Goal: Information Seeking & Learning: Learn about a topic

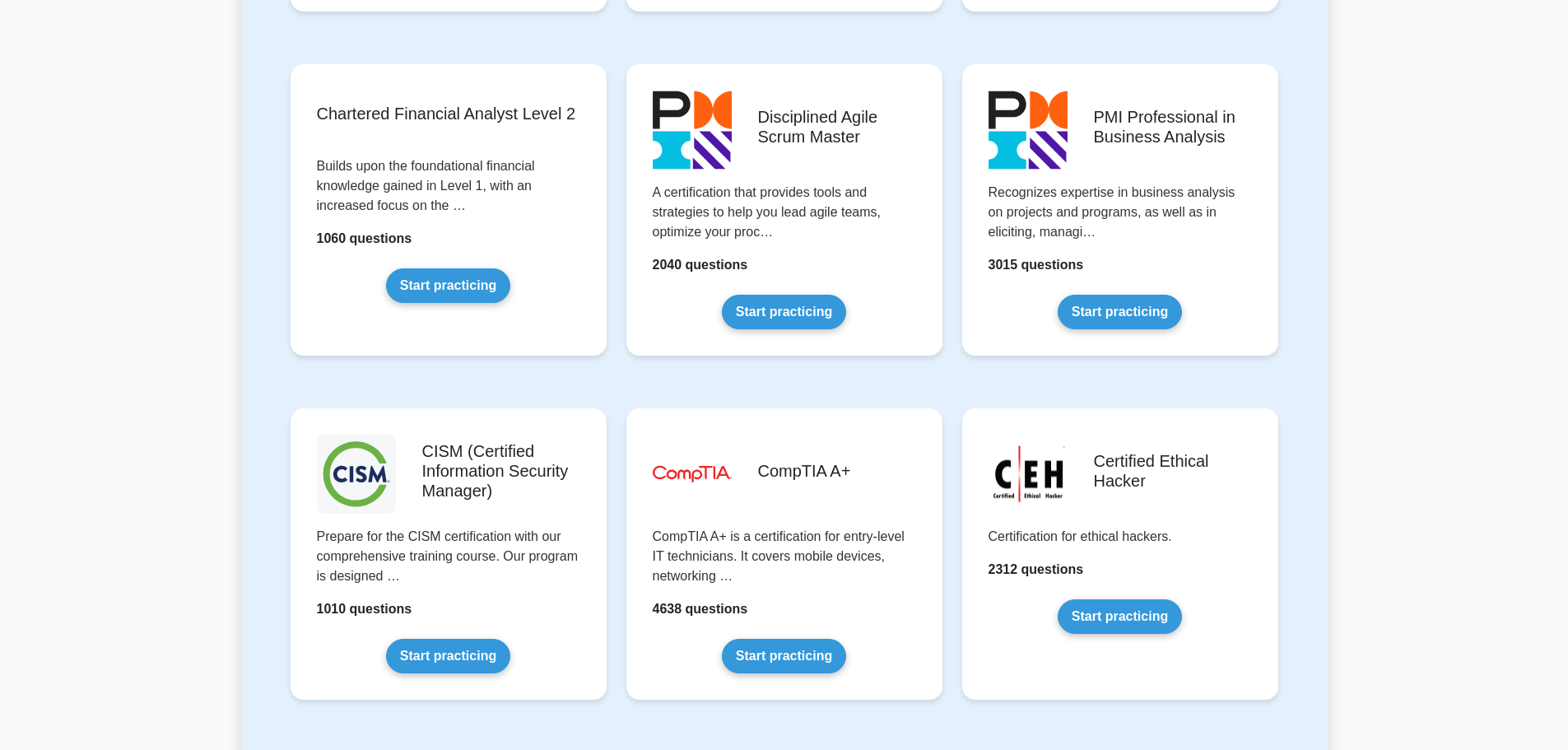
scroll to position [2306, 0]
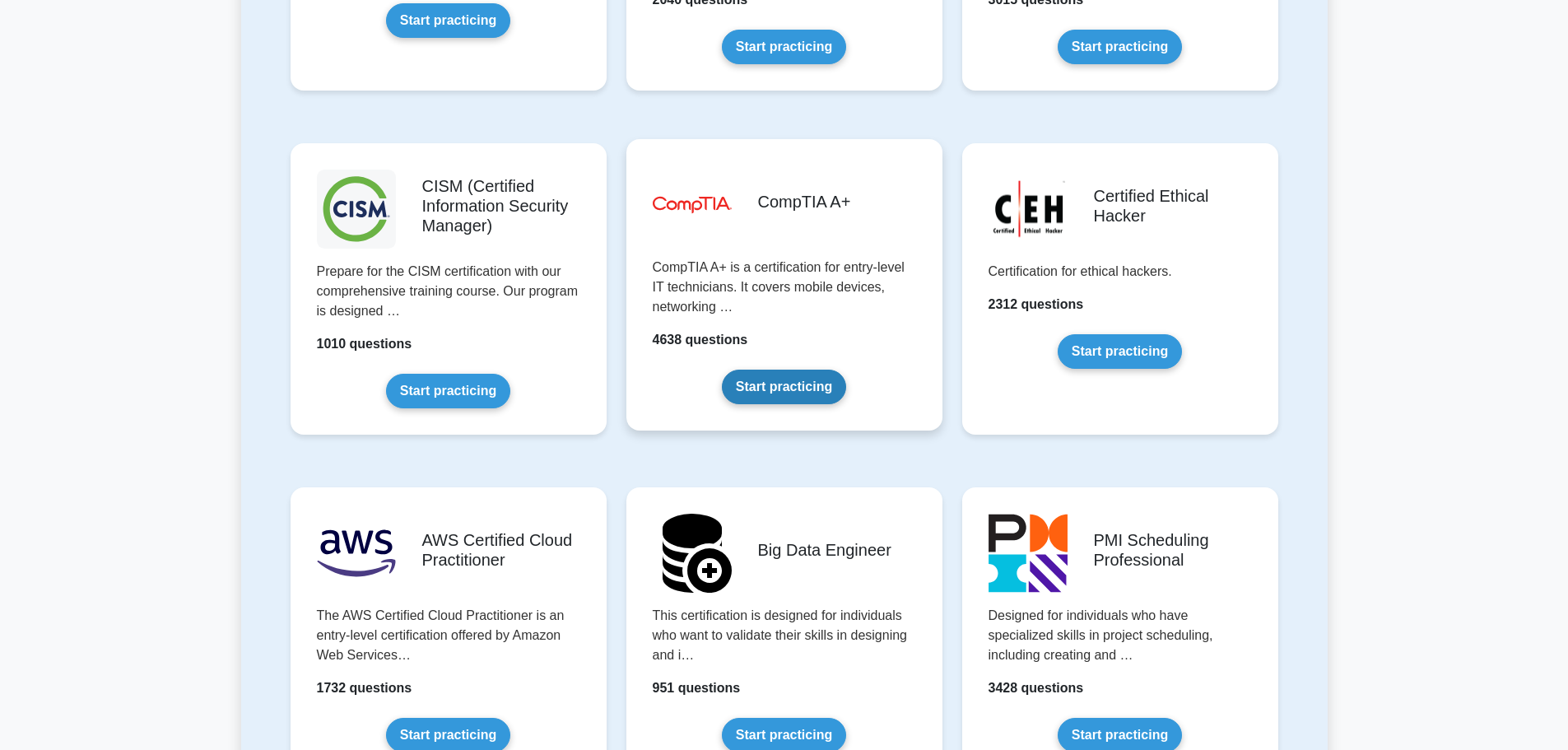
click at [768, 370] on link "Start practicing" at bounding box center [784, 386] width 124 height 35
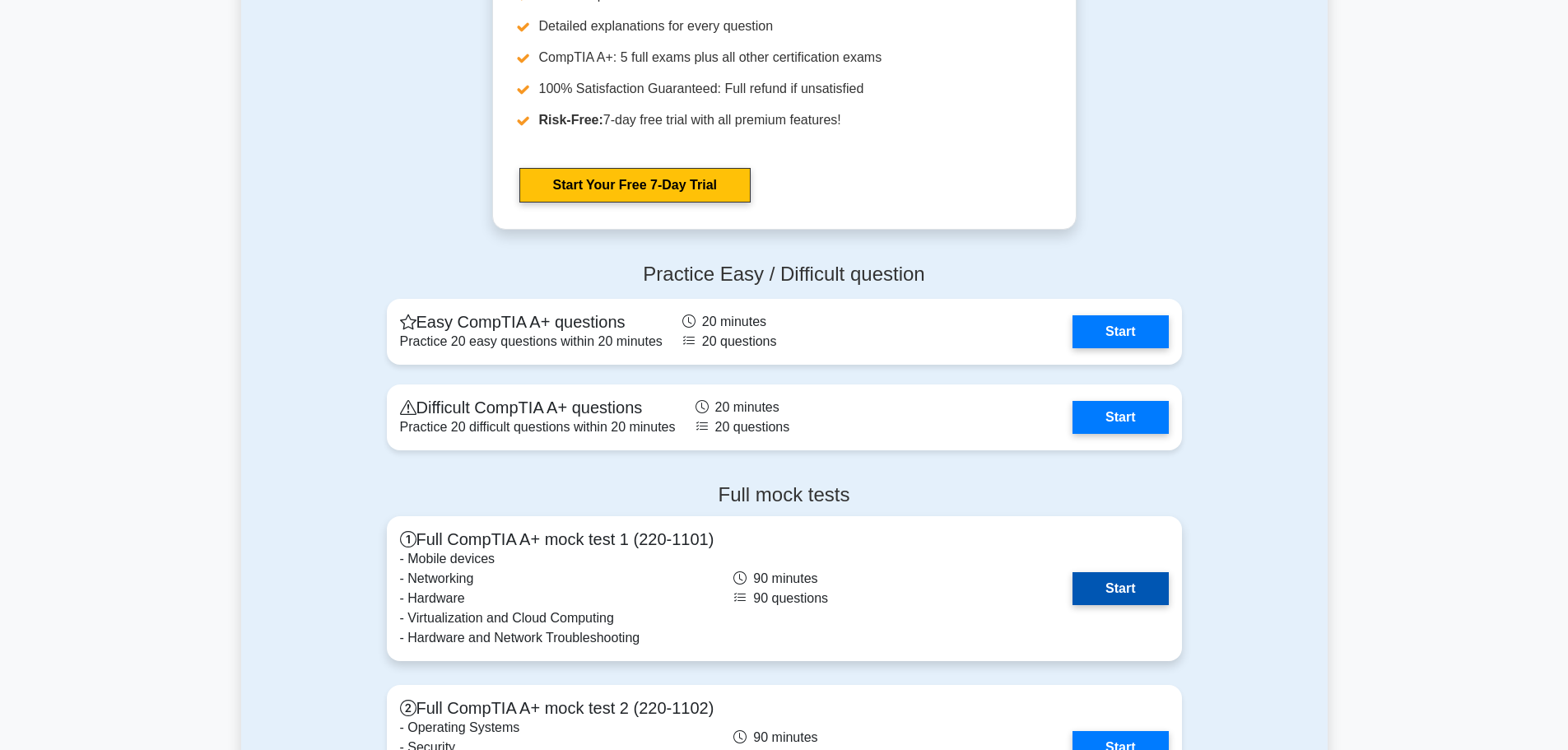
scroll to position [3211, 0]
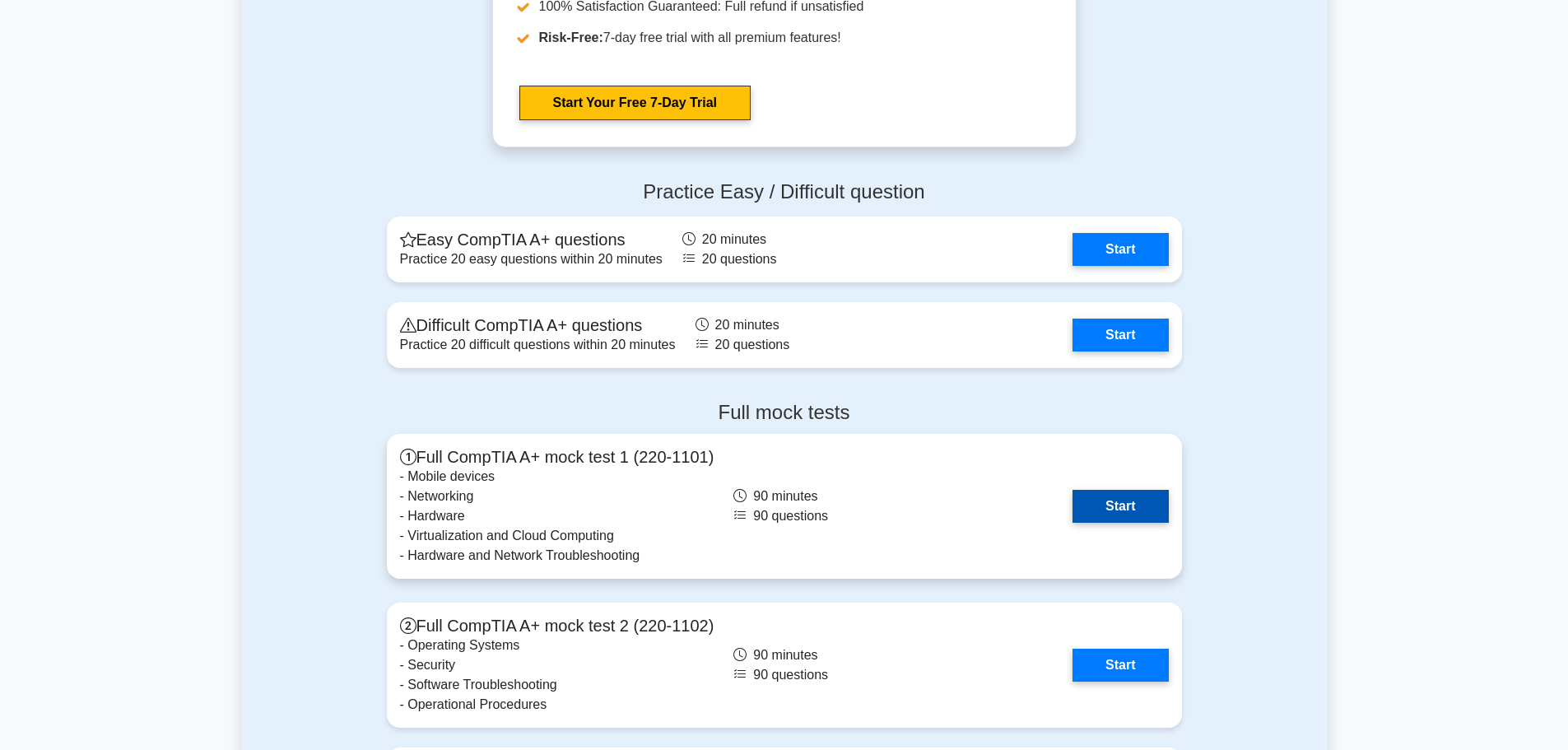
click at [1116, 515] on link "Start" at bounding box center [1120, 506] width 96 height 33
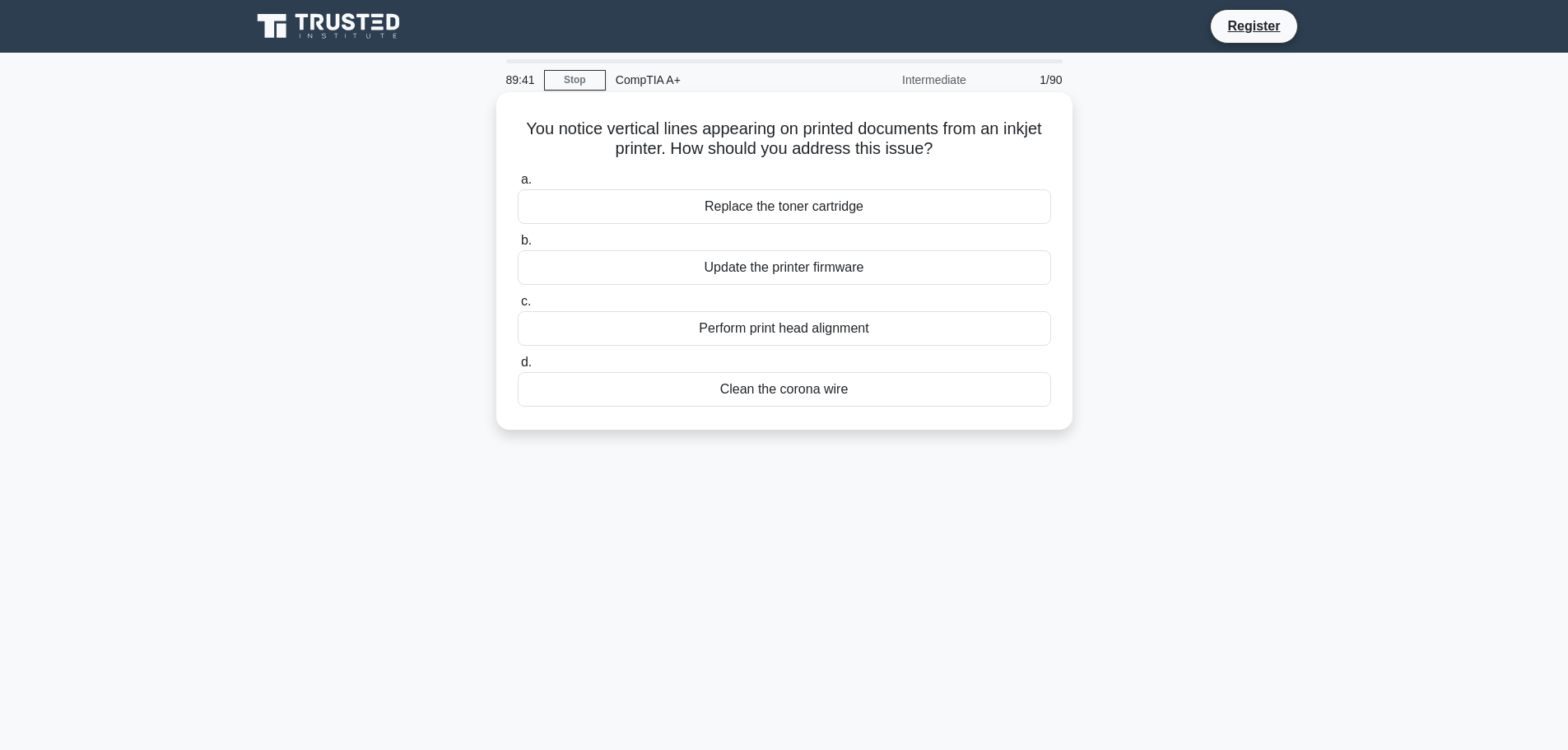
click at [769, 396] on div "Clean the corona wire" at bounding box center [784, 389] width 534 height 35
click at [518, 369] on input "d. Clean the corona wire" at bounding box center [518, 363] width 0 height 11
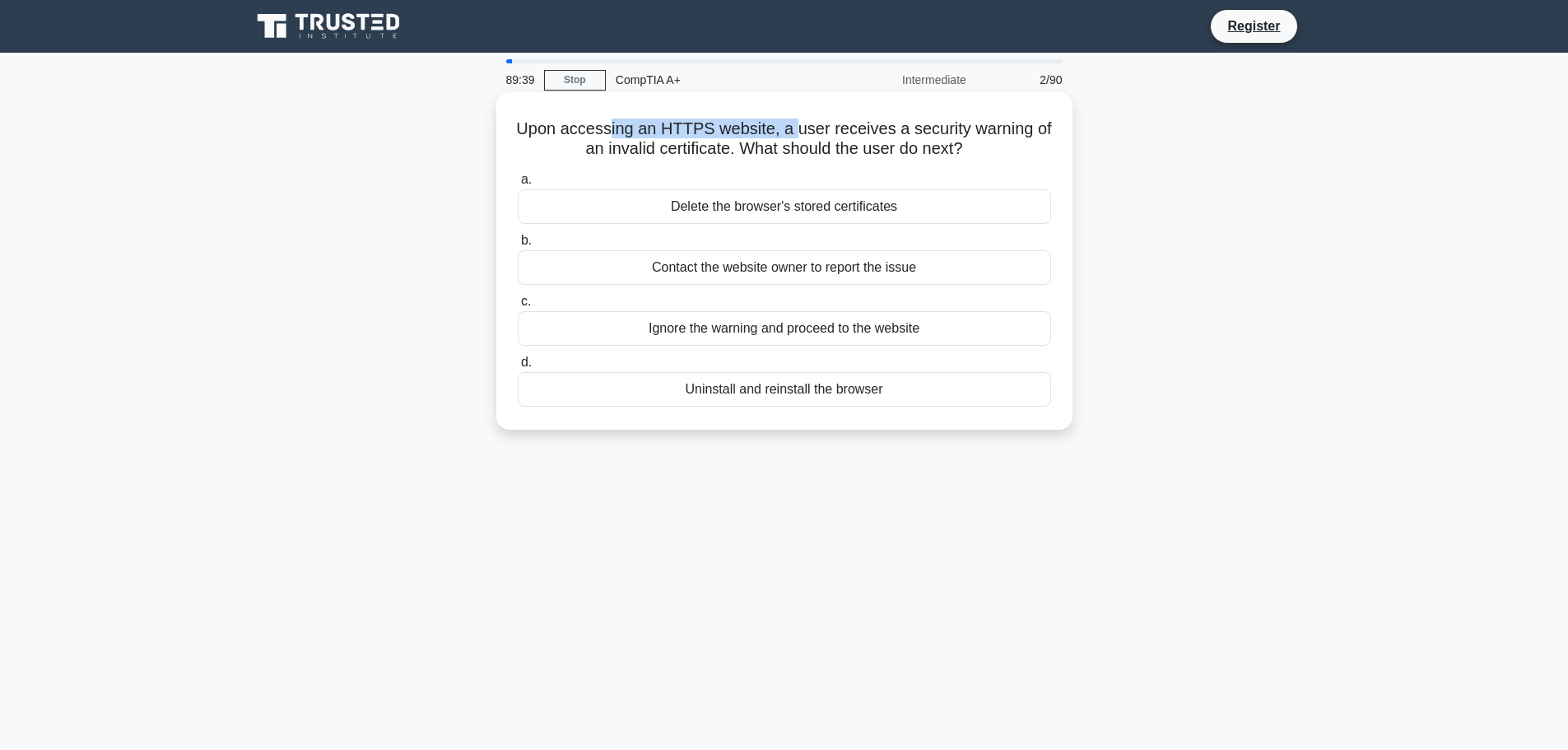
drag, startPoint x: 607, startPoint y: 119, endPoint x: 794, endPoint y: 128, distance: 187.2
click at [794, 128] on h5 "Upon accessing an HTTPS website, a user receives a security warning of an inval…" at bounding box center [784, 138] width 537 height 41
click at [821, 127] on h5 "Upon accessing an HTTPS website, a user receives a security warning of an inval…" at bounding box center [784, 138] width 537 height 41
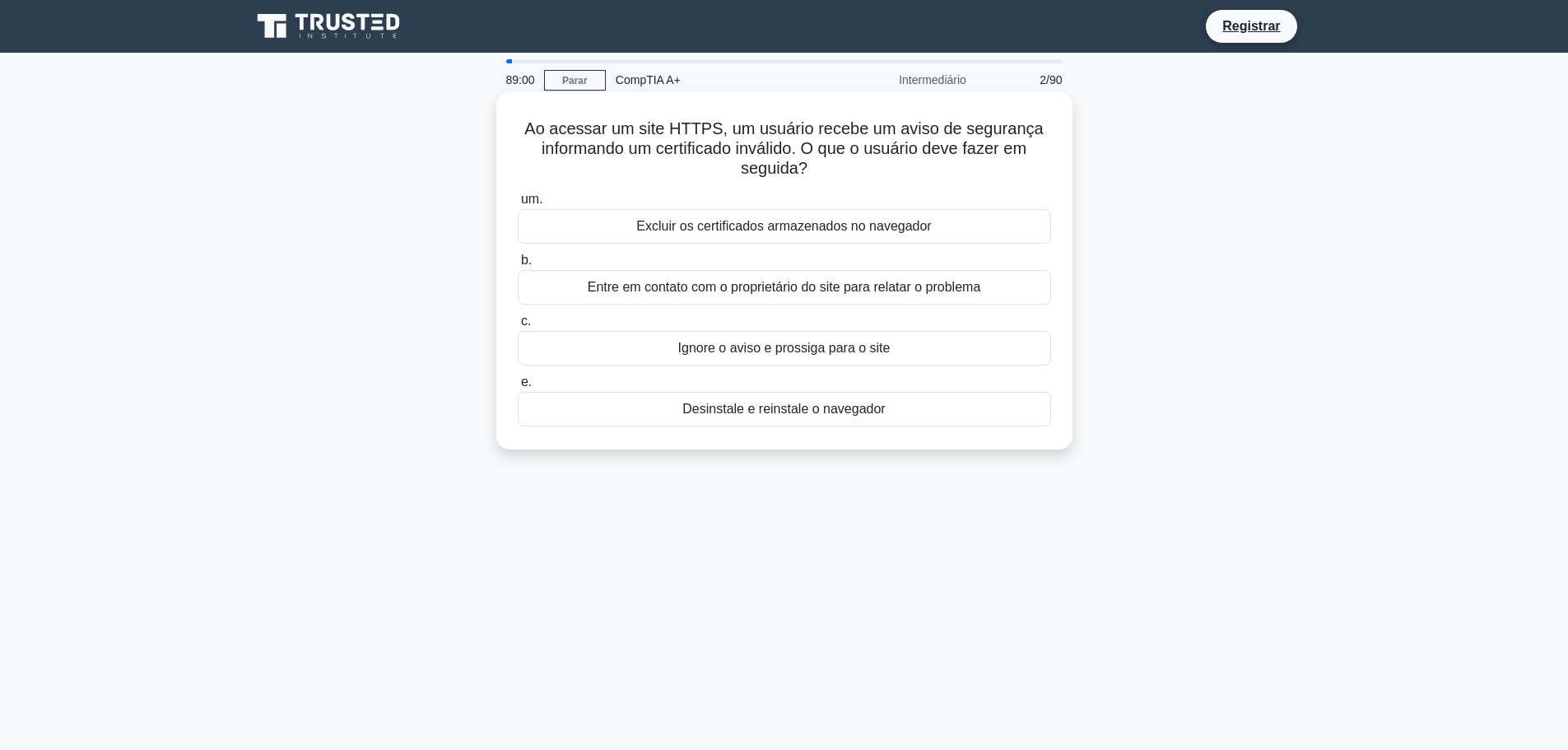
click at [966, 281] on font "Entre em contato com o proprietário do site para relatar o problema" at bounding box center [784, 287] width 393 height 14
click at [518, 266] on input "b. Entre em contato com o proprietário do site para relatar o problema" at bounding box center [518, 260] width 0 height 11
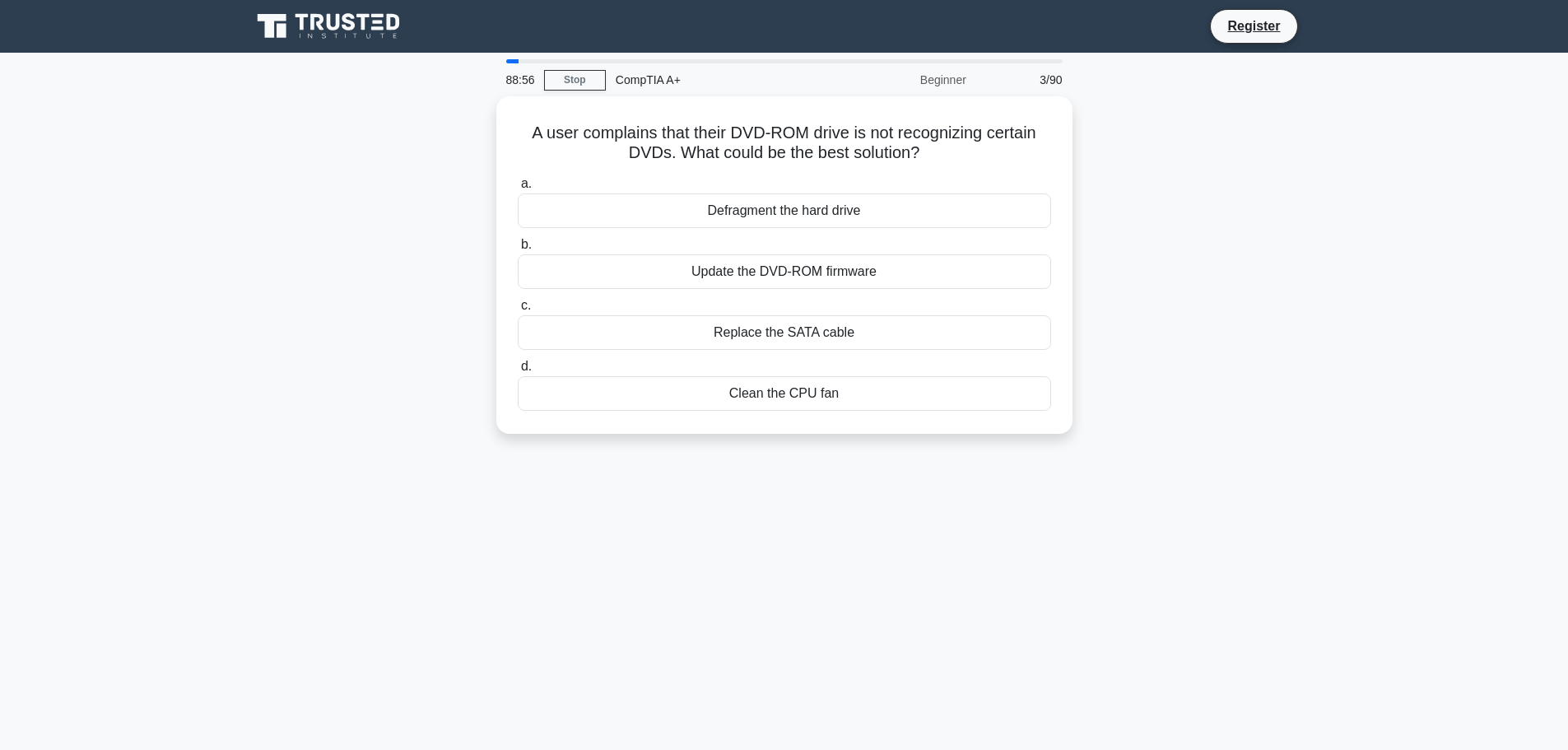
click at [1119, 139] on div "A user complains that their DVD-ROM drive is not recognizing certain DVDs. What…" at bounding box center [784, 275] width 1086 height 358
drag, startPoint x: 903, startPoint y: 124, endPoint x: 987, endPoint y: 126, distance: 84.0
click at [987, 126] on h5 "A user complains that their DVD-ROM drive is not recognizing certain DVDs. What…" at bounding box center [784, 138] width 537 height 41
click at [1229, 211] on div "A user complains that their DVD-ROM drive is not recognizing certain DVDs. What…" at bounding box center [784, 275] width 1086 height 358
click at [857, 267] on div "Update the DVD-ROM firmware" at bounding box center [784, 267] width 534 height 35
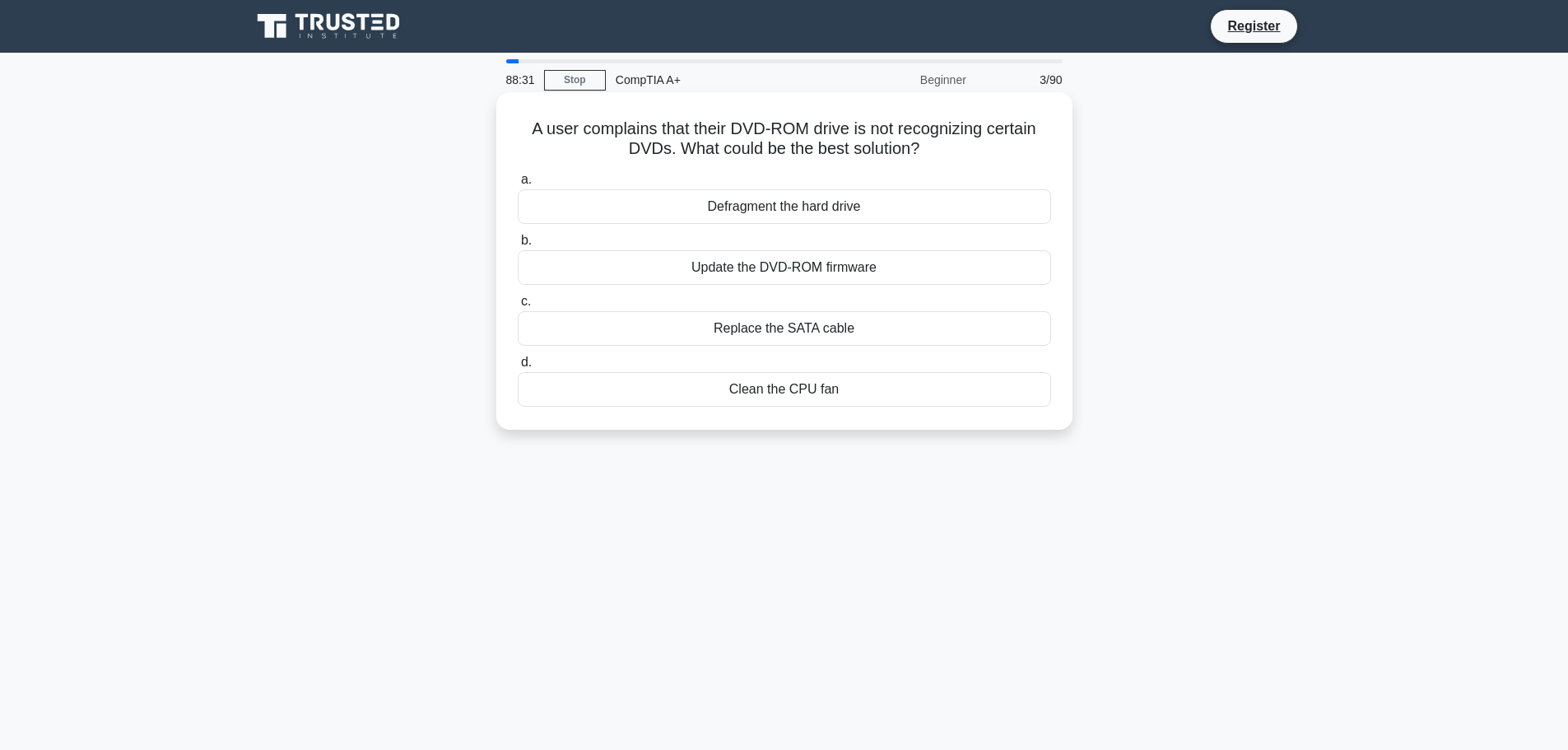
click at [518, 246] on input "b. Update the DVD-ROM firmware" at bounding box center [518, 240] width 0 height 11
drag, startPoint x: 802, startPoint y: 144, endPoint x: 953, endPoint y: 147, distance: 151.0
click at [953, 147] on h5 "A user reports that their computer's monitor is not displaying any image. What …" at bounding box center [784, 138] width 537 height 41
click at [962, 154] on h5 "A user reports that their computer's monitor is not displaying any image. What …" at bounding box center [784, 138] width 537 height 41
click at [838, 391] on div "Loose or disconnected video cable." at bounding box center [784, 389] width 534 height 35
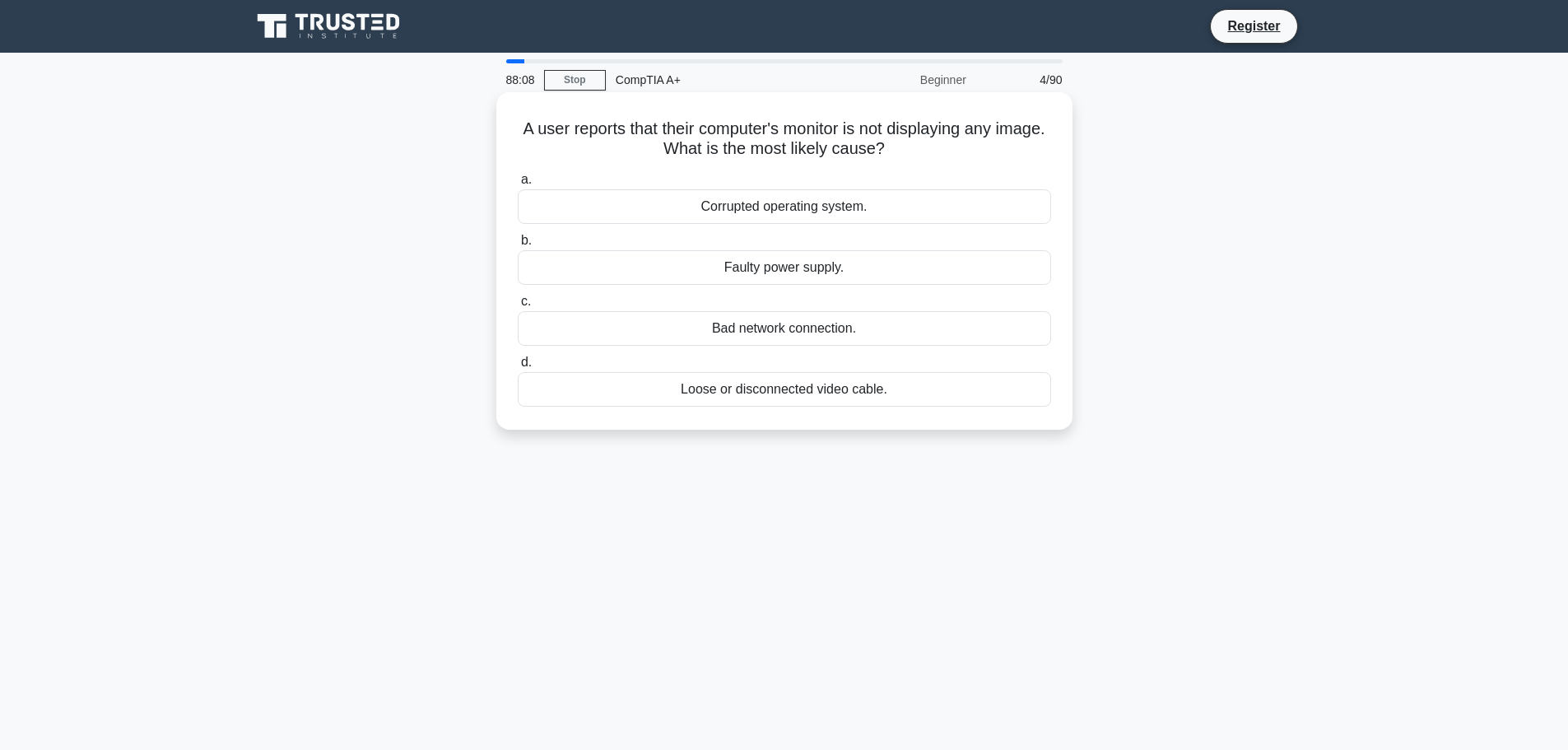
click at [518, 369] on input "d. Loose or disconnected video cable." at bounding box center [518, 363] width 0 height 11
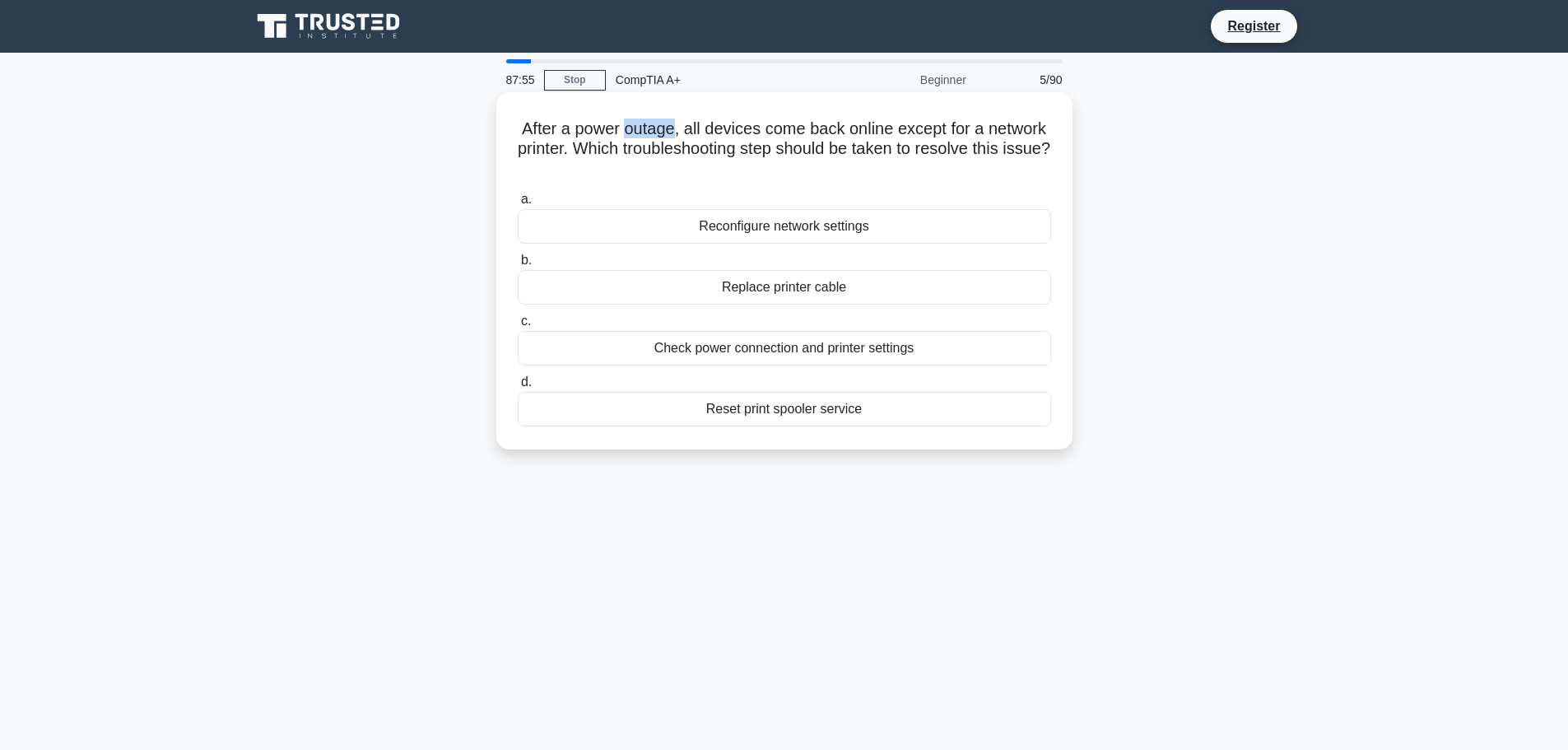
drag, startPoint x: 653, startPoint y: 126, endPoint x: 708, endPoint y: 132, distance: 55.3
click at [708, 132] on h5 "After a power outage, all devices come back online except for a network printer…" at bounding box center [784, 148] width 537 height 61
drag, startPoint x: 1276, startPoint y: 195, endPoint x: 1264, endPoint y: 190, distance: 13.0
click at [1276, 195] on div "After a power outage, all devices come back online except for a network printer…" at bounding box center [784, 285] width 1086 height 377
click at [945, 354] on div "Check power connection and printer settings" at bounding box center [784, 348] width 534 height 35
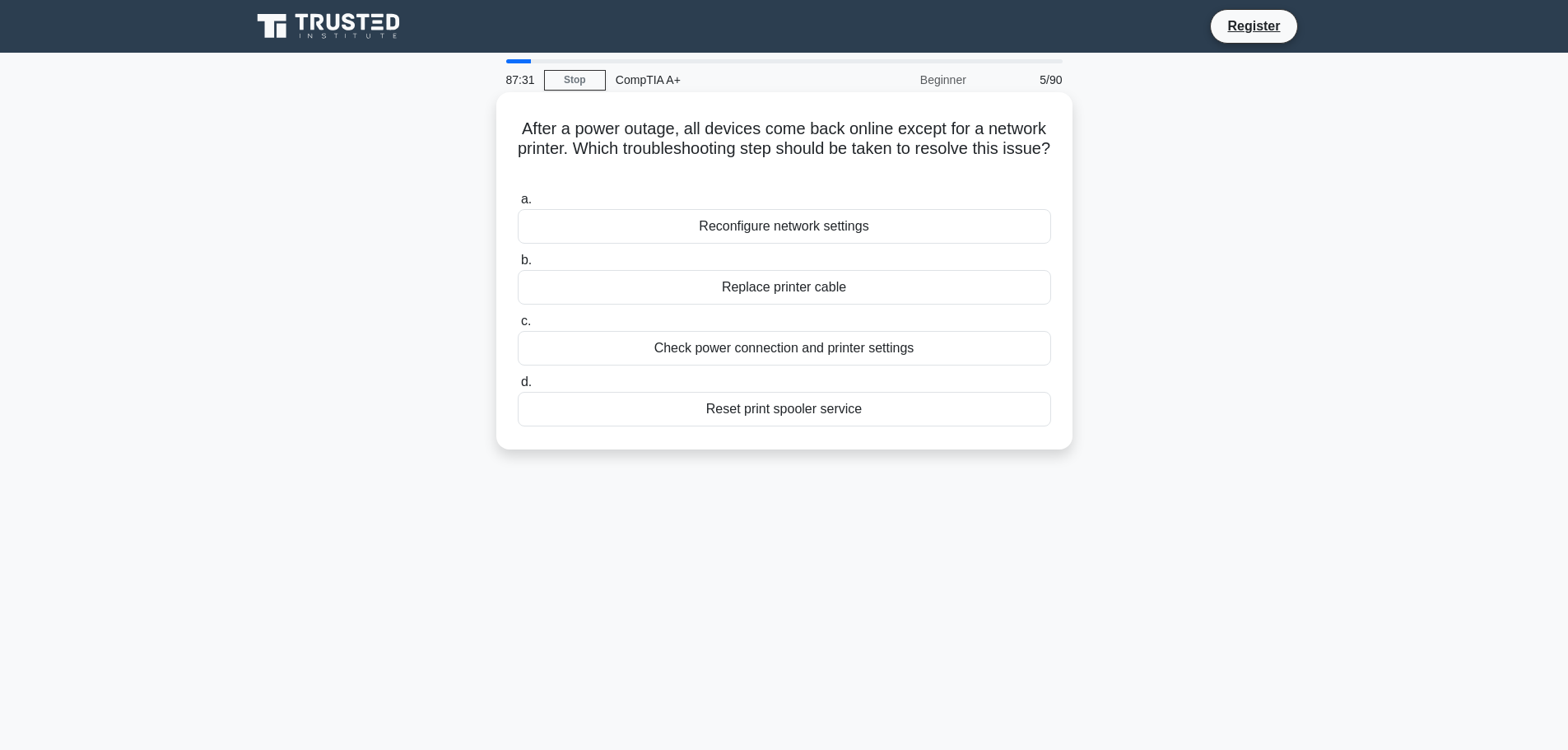
click at [518, 327] on input "c. Check power connection and printer settings" at bounding box center [518, 321] width 0 height 11
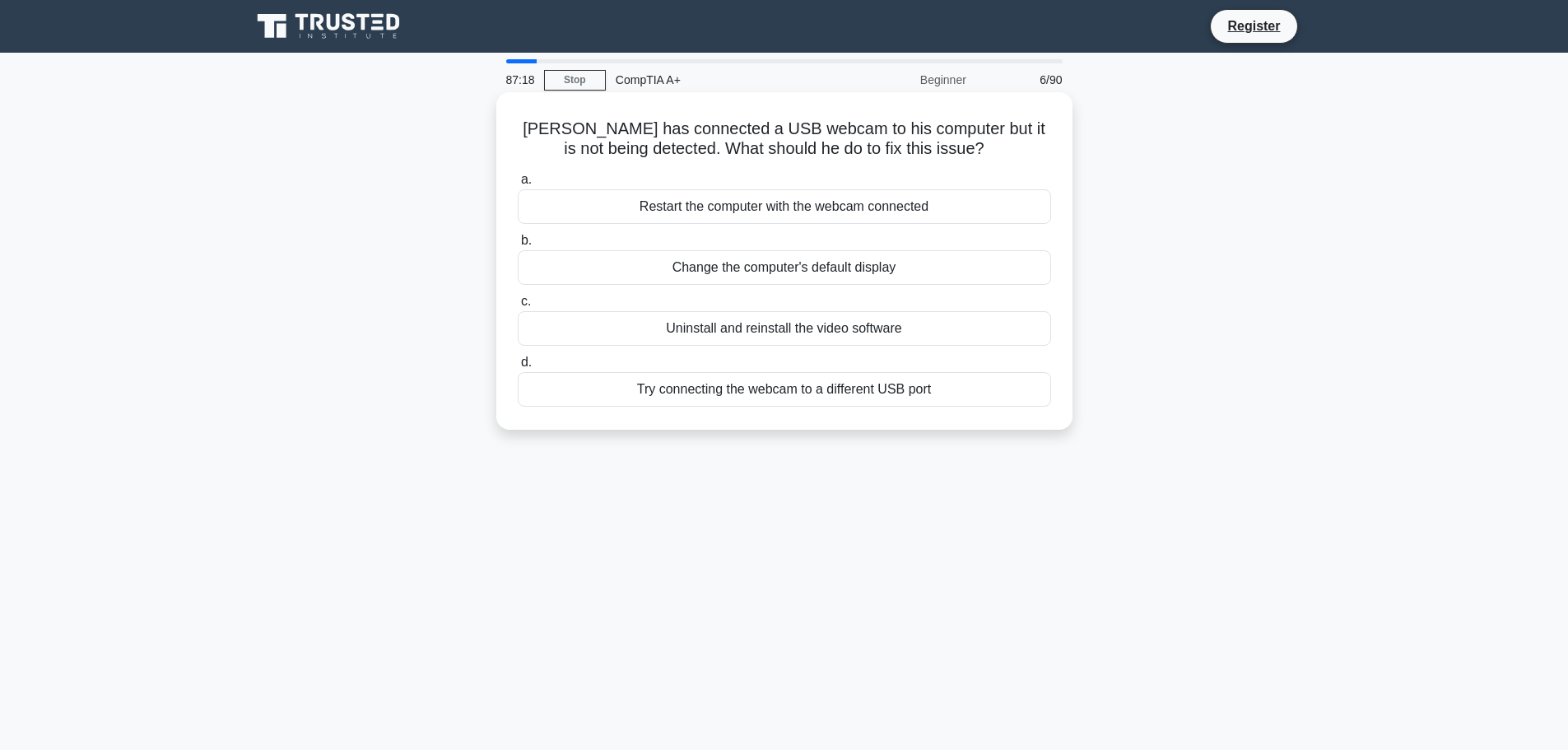
click at [718, 396] on div "Try connecting the webcam to a different USB port" at bounding box center [784, 389] width 534 height 35
click at [518, 369] on input "d. Try connecting the webcam to a different USB port" at bounding box center [518, 363] width 0 height 11
drag, startPoint x: 647, startPoint y: 414, endPoint x: 920, endPoint y: 423, distance: 273.1
click at [920, 423] on div "A customer wants to upgrade their GPU, but their current PSU has insufficient p…" at bounding box center [784, 261] width 562 height 325
click at [792, 393] on div "An appropriate wattage PSU for the new GPU" at bounding box center [784, 389] width 534 height 35
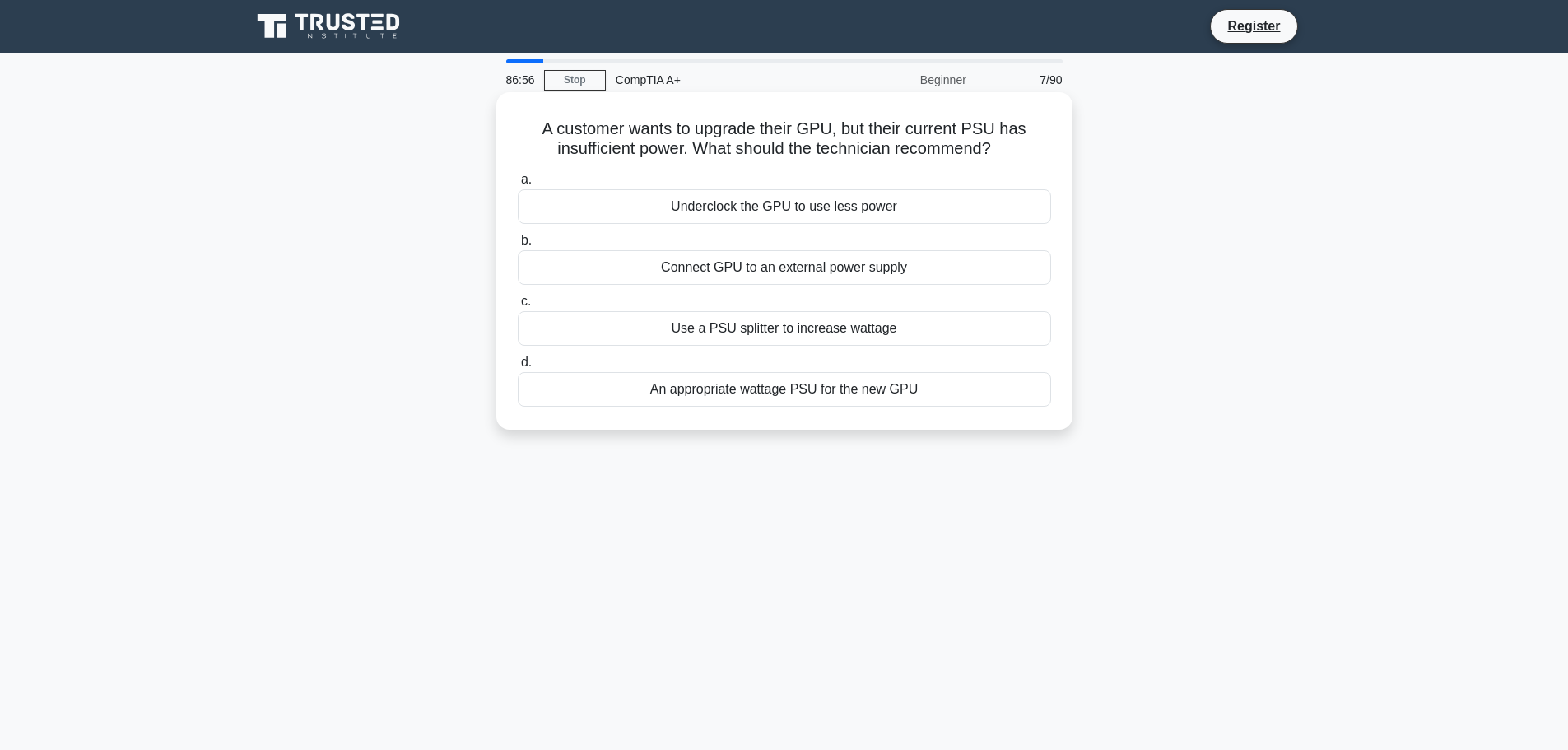
click at [518, 369] on input "d. An appropriate wattage PSU for the new GPU" at bounding box center [518, 363] width 0 height 11
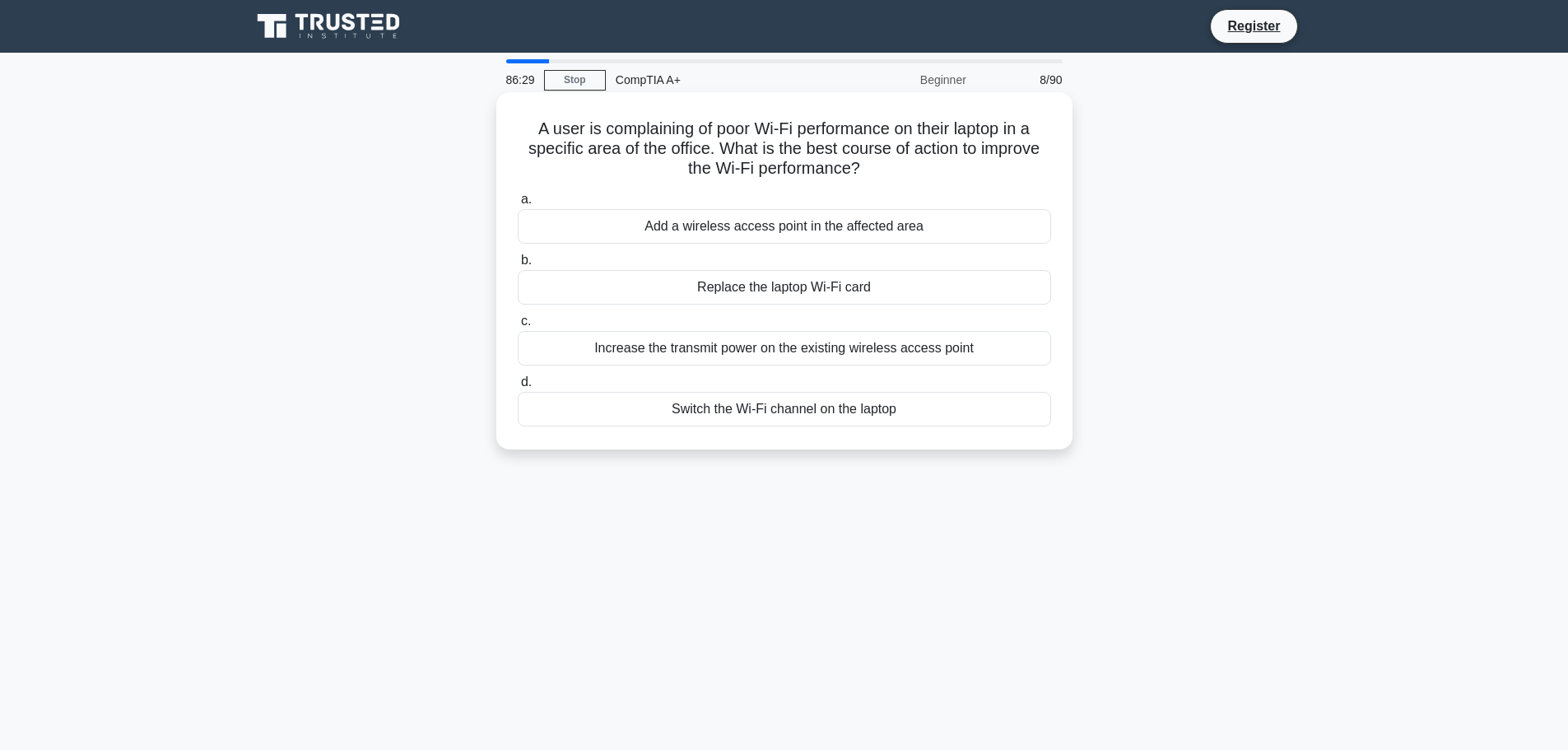
drag, startPoint x: 523, startPoint y: 125, endPoint x: 914, endPoint y: 173, distance: 393.9
click at [914, 173] on div "A user is complaining of poor Wi-Fi performance on their laptop in a specific a…" at bounding box center [784, 271] width 562 height 345
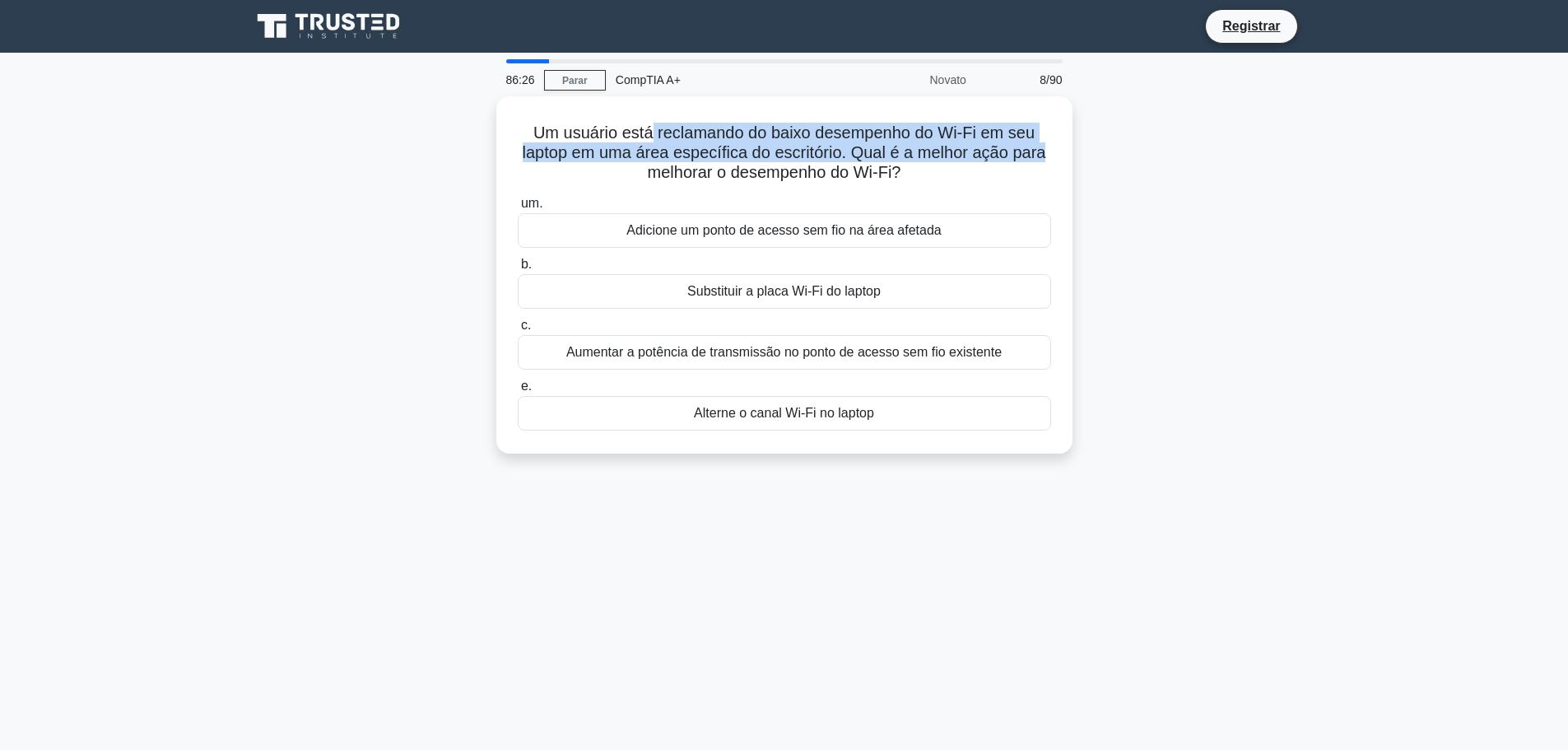
drag, startPoint x: 652, startPoint y: 135, endPoint x: 1087, endPoint y: 145, distance: 435.1
click at [1087, 145] on div "Um usuário está reclamando do baixo desempenho do Wi-Fi em seu laptop em uma ár…" at bounding box center [784, 285] width 1086 height 377
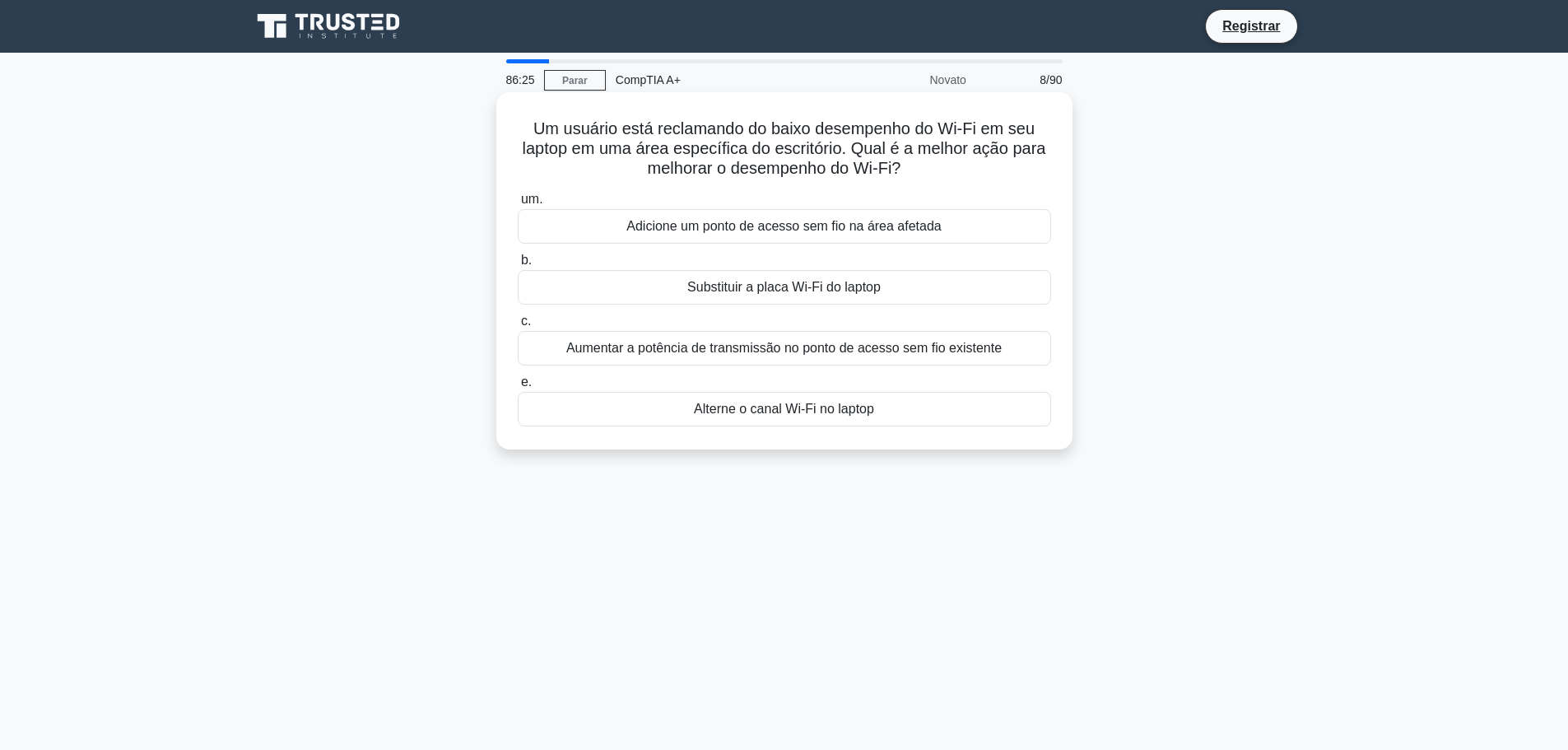
click at [1000, 173] on h5 "Um usuário está reclamando do baixo desempenho do Wi-Fi em seu laptop em uma ár…" at bounding box center [784, 148] width 537 height 61
drag, startPoint x: 771, startPoint y: 223, endPoint x: 911, endPoint y: 178, distance: 147.1
click at [911, 178] on div "Um usuário está reclamando do baixo desempenho do Wi-Fi em seu laptop em uma ár…" at bounding box center [784, 271] width 562 height 345
click at [911, 122] on font "Um usuário está reclamando do baixo desempenho do Wi-Fi em seu laptop em uma ár…" at bounding box center [784, 148] width 524 height 58
click at [904, 222] on font "Adicione um ponto de acesso sem fio na área afetada" at bounding box center [784, 226] width 315 height 14
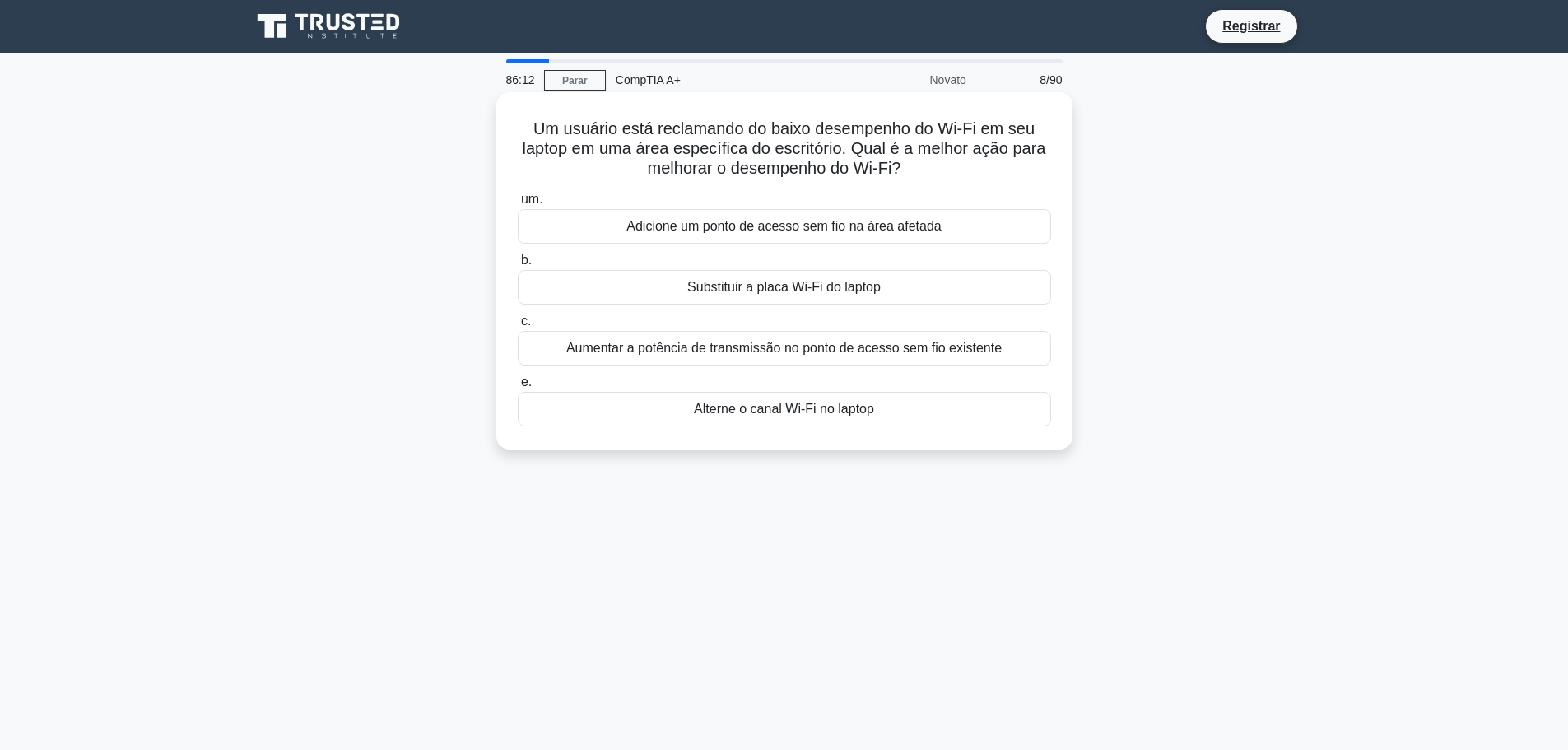
click at [518, 205] on input "um. Adicione um ponto de acesso sem fio na área afetada" at bounding box center [518, 199] width 0 height 11
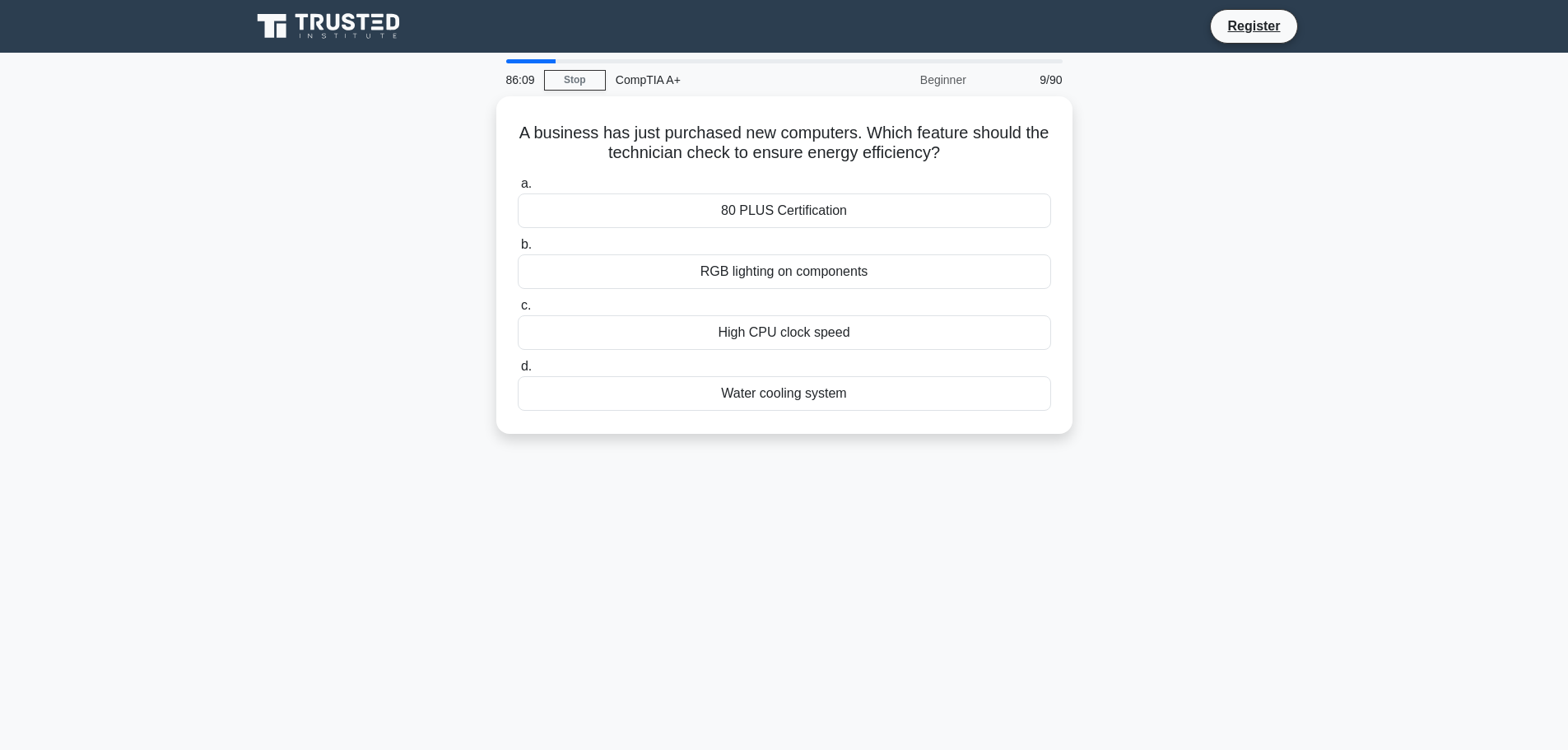
click at [1231, 240] on div "A business has just purchased new computers. Which feature should the technicia…" at bounding box center [784, 275] width 1086 height 358
drag, startPoint x: 530, startPoint y: 125, endPoint x: 1155, endPoint y: 148, distance: 625.4
click at [1159, 148] on div "A business has just purchased new computers. Which feature should the technicia…" at bounding box center [784, 275] width 1086 height 358
click at [1403, 306] on main "85:50 Stop CompTIA A+ Beginner 9/90 A business has just purchased new computers…" at bounding box center [784, 471] width 1568 height 837
click at [814, 196] on div "80 PLUS Certification" at bounding box center [784, 206] width 534 height 35
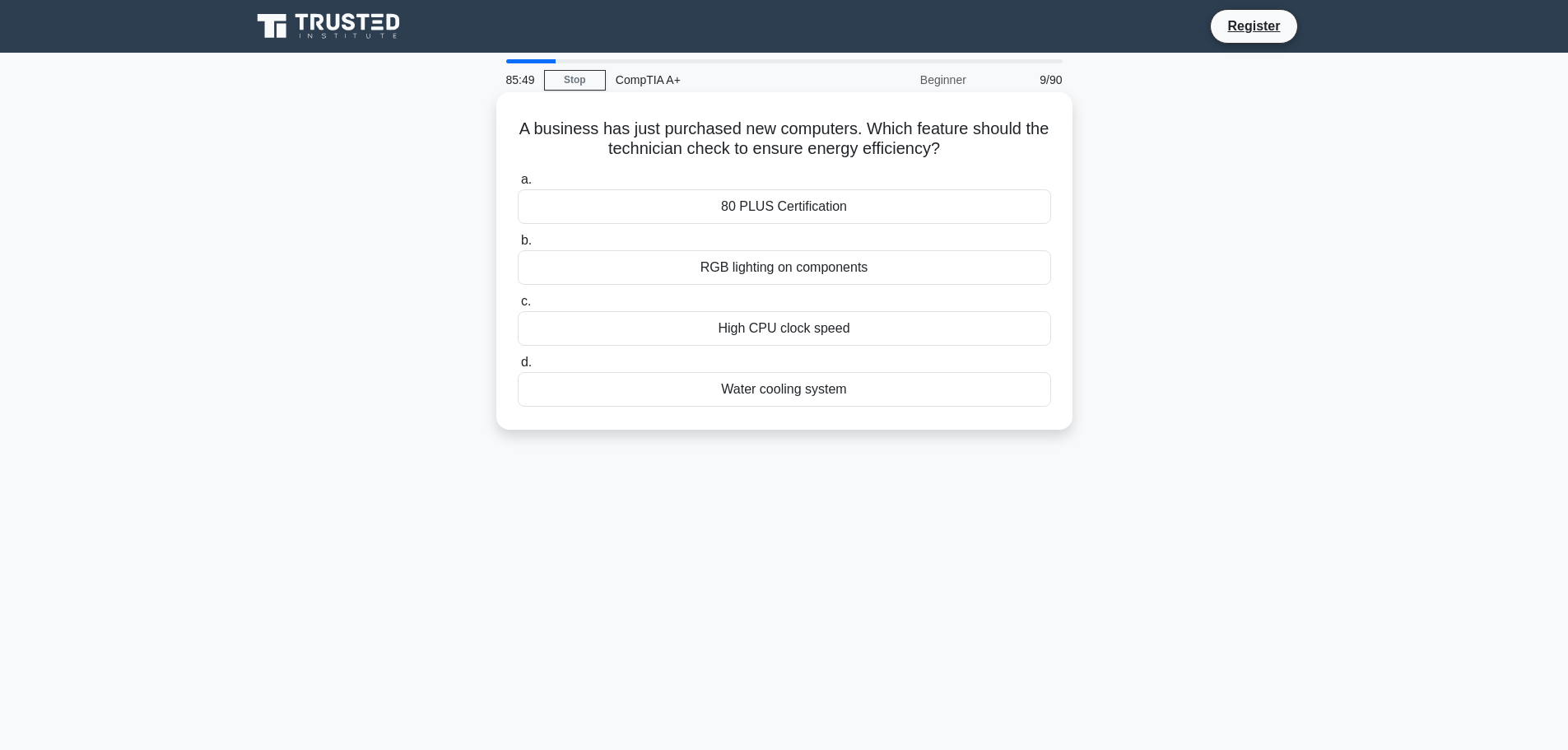
click at [518, 185] on input "a. 80 PLUS Certification" at bounding box center [518, 179] width 0 height 11
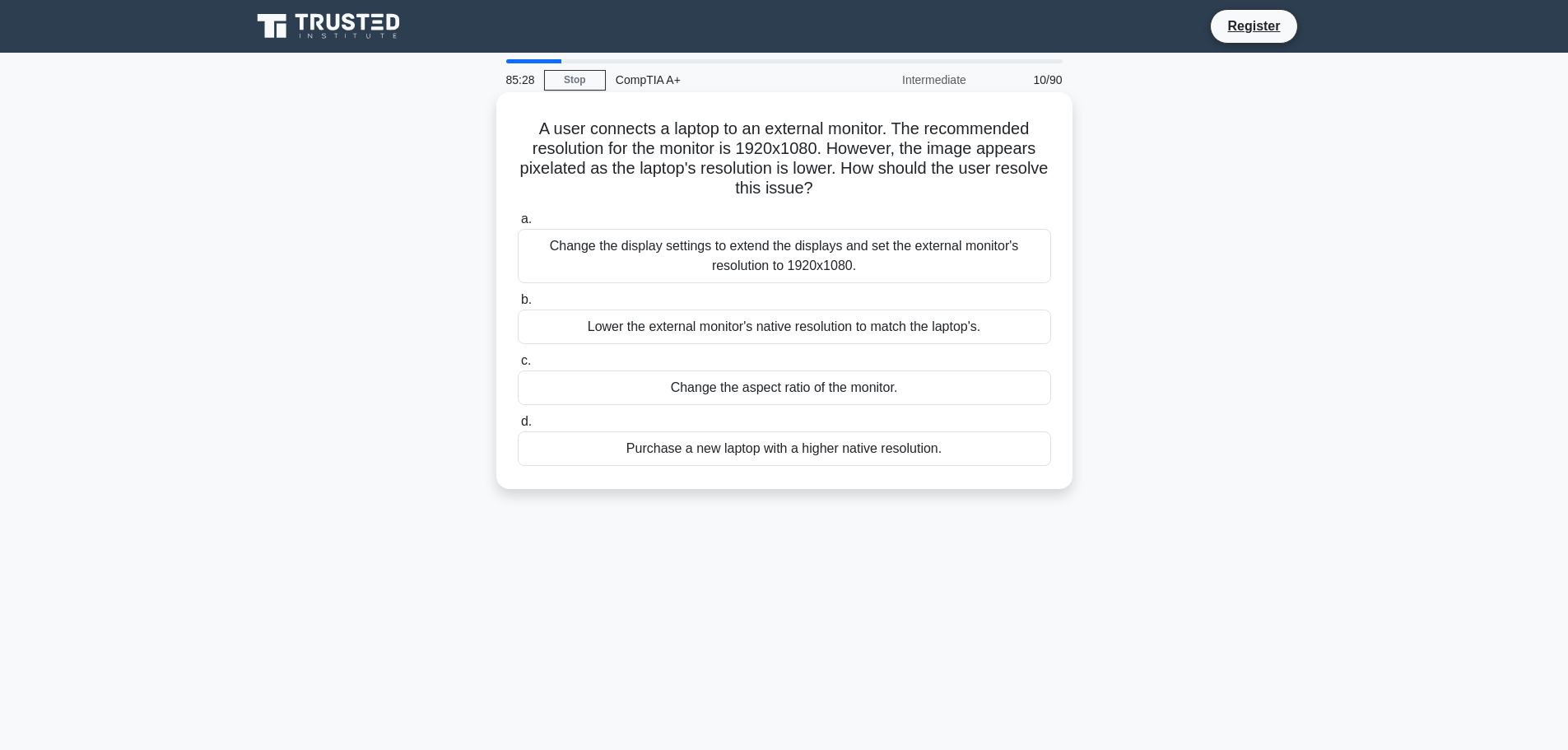
click at [820, 264] on div "Change the display settings to extend the displays and set the external monitor…" at bounding box center [784, 256] width 534 height 55
click at [518, 225] on input "a. Change the display settings to extend the displays and set the external moni…" at bounding box center [518, 219] width 0 height 11
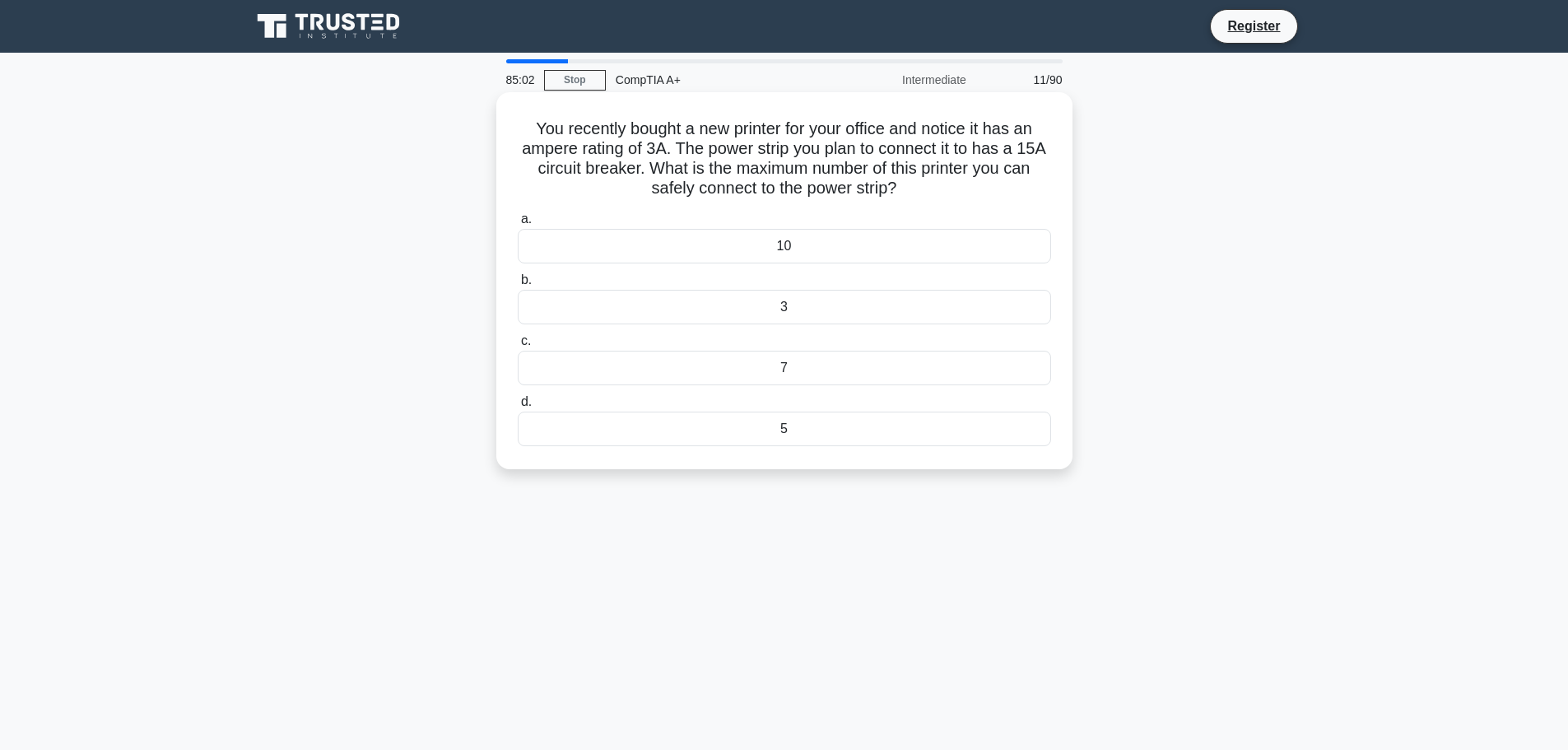
click at [938, 426] on div "5" at bounding box center [784, 428] width 534 height 35
click at [518, 407] on input "d. 5" at bounding box center [518, 401] width 0 height 11
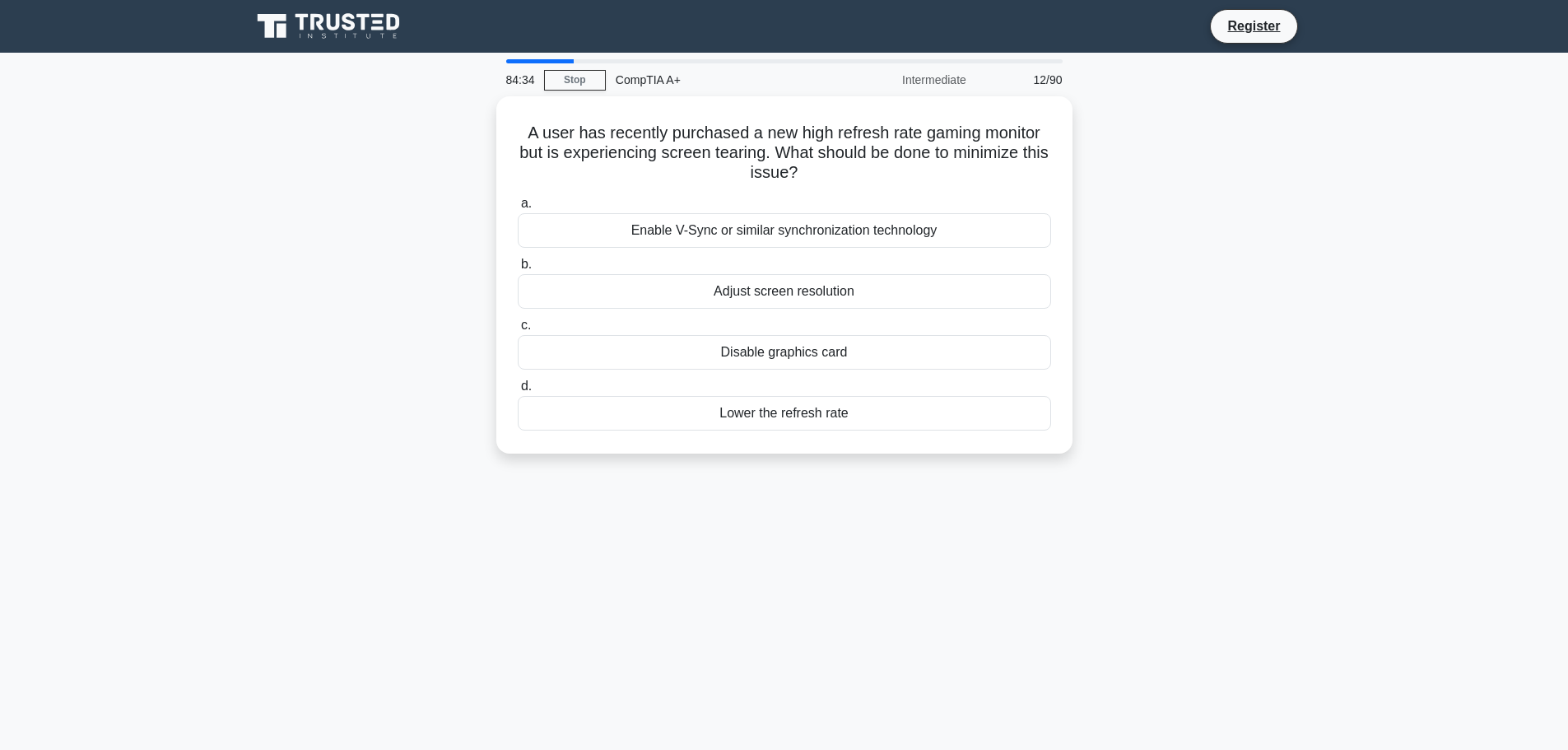
click at [1160, 198] on div "A user has recently purchased a new high refresh rate gaming monitor but is exp…" at bounding box center [784, 285] width 1086 height 377
click at [885, 230] on div "Enable V-Sync or similar synchronization technology" at bounding box center [784, 226] width 534 height 35
click at [518, 205] on input "a. Enable V-Sync or similar synchronization technology" at bounding box center [518, 199] width 0 height 11
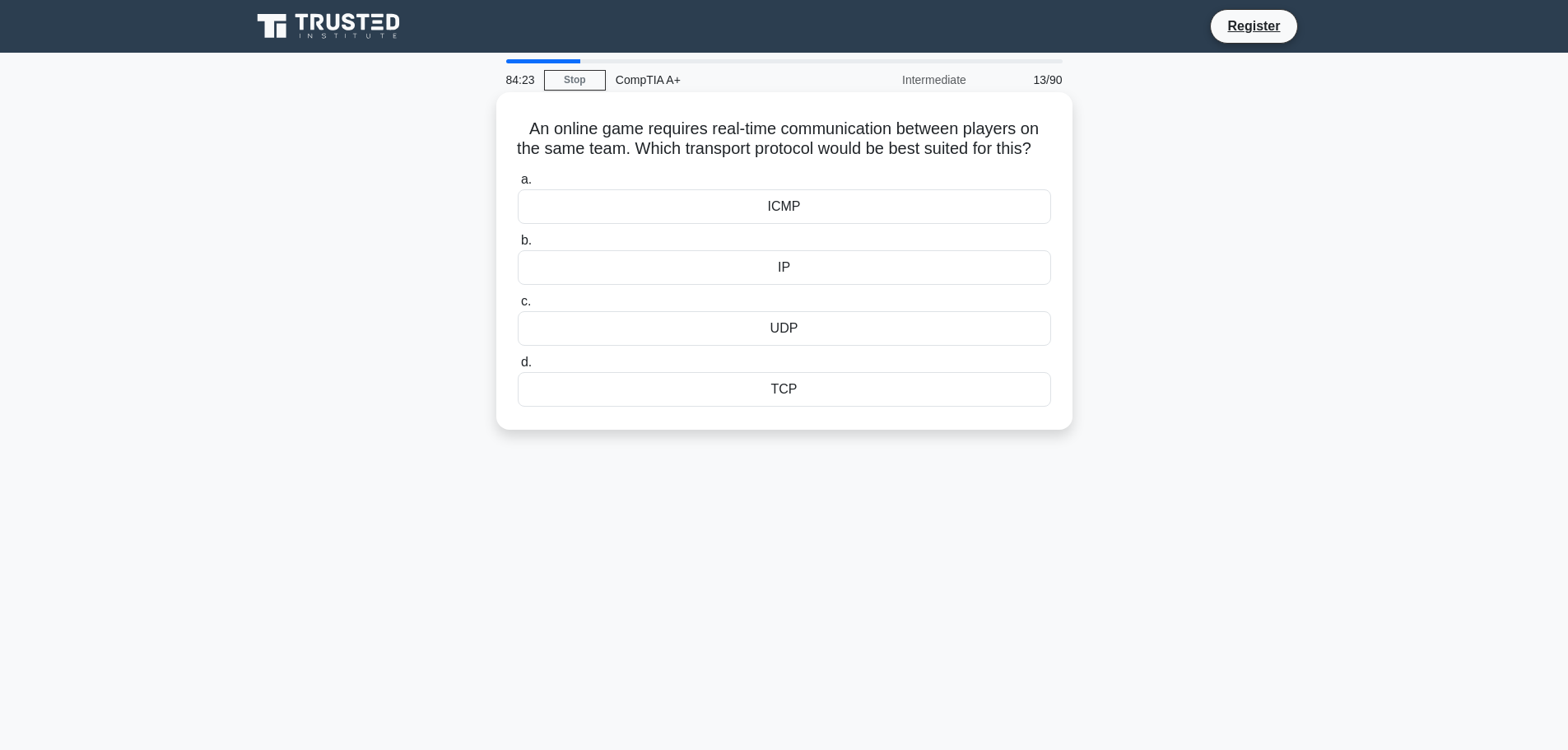
click at [819, 406] on div "TCP" at bounding box center [784, 389] width 534 height 35
click at [518, 369] on input "d. TCP" at bounding box center [518, 363] width 0 height 11
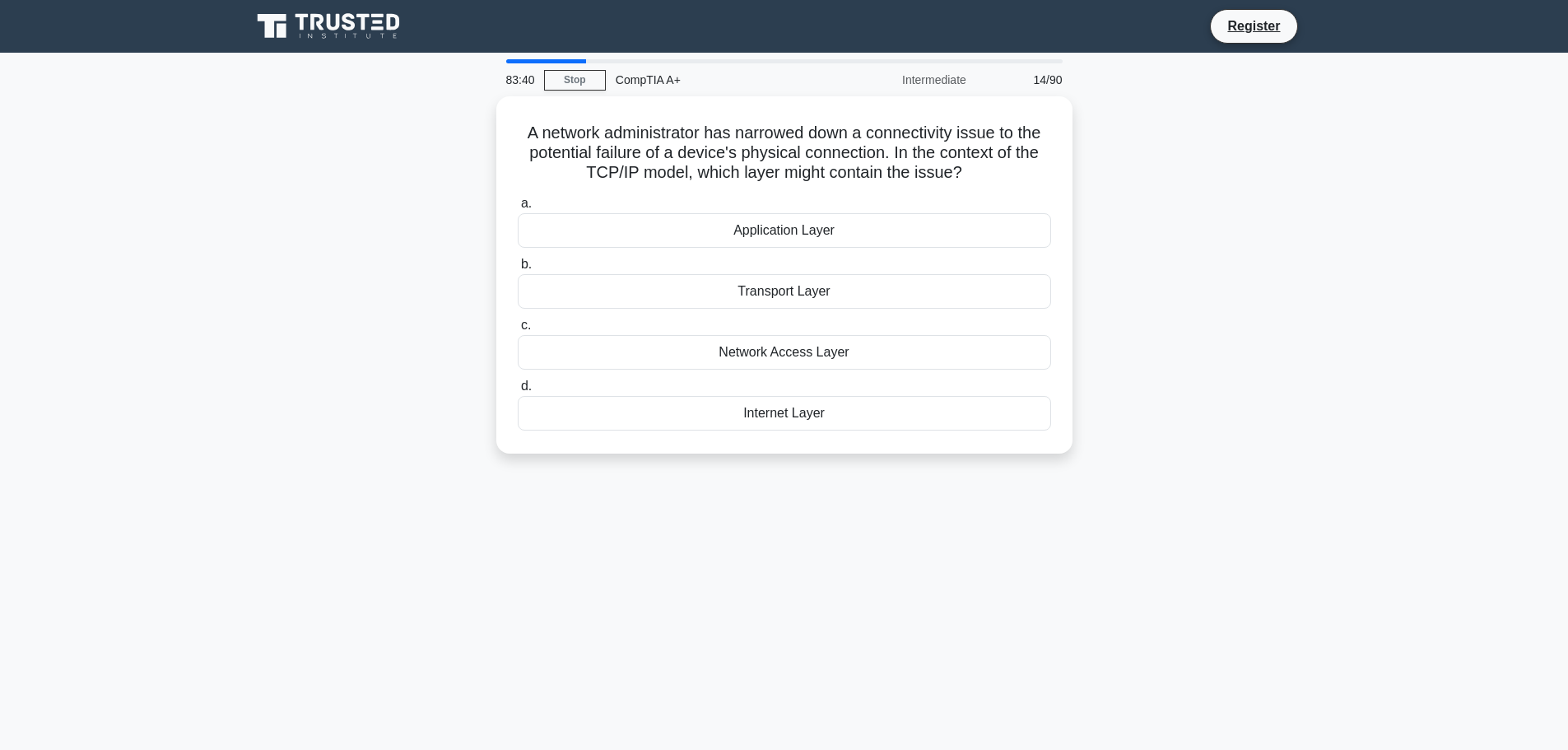
drag, startPoint x: 1265, startPoint y: 308, endPoint x: 1257, endPoint y: 329, distance: 22.5
click at [1265, 313] on div "A network administrator has narrowed down a connectivity issue to the potential…" at bounding box center [784, 285] width 1086 height 377
click at [1304, 419] on div "A network administrator has narrowed down a connectivity issue to the potential…" at bounding box center [784, 285] width 1086 height 377
click at [811, 342] on div "Network Access Layer" at bounding box center [784, 348] width 534 height 35
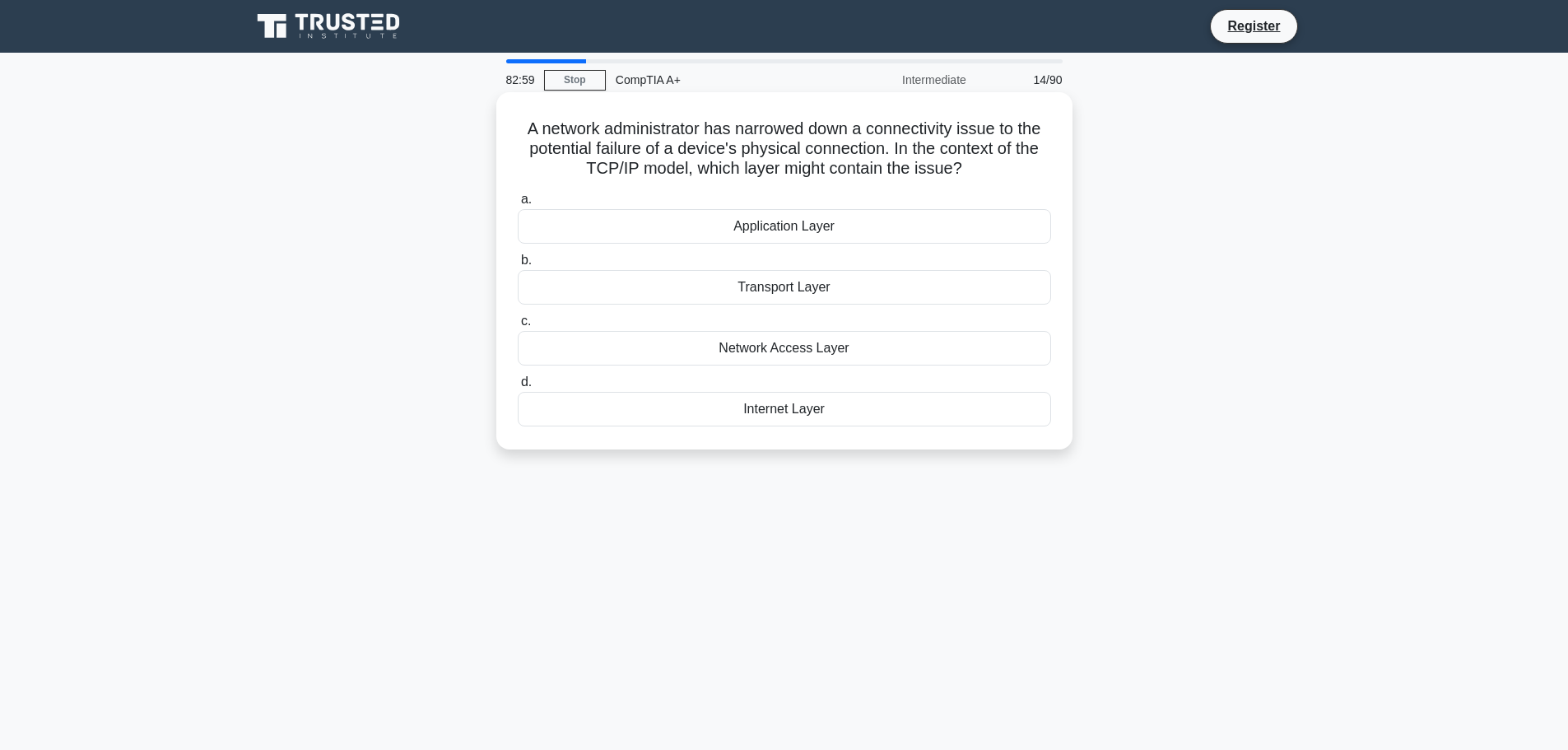
click at [518, 327] on input "c. Network Access Layer" at bounding box center [518, 321] width 0 height 11
click at [709, 343] on div "Incremental backup" at bounding box center [784, 348] width 534 height 35
click at [518, 327] on input "c. Incremental backup" at bounding box center [518, 321] width 0 height 11
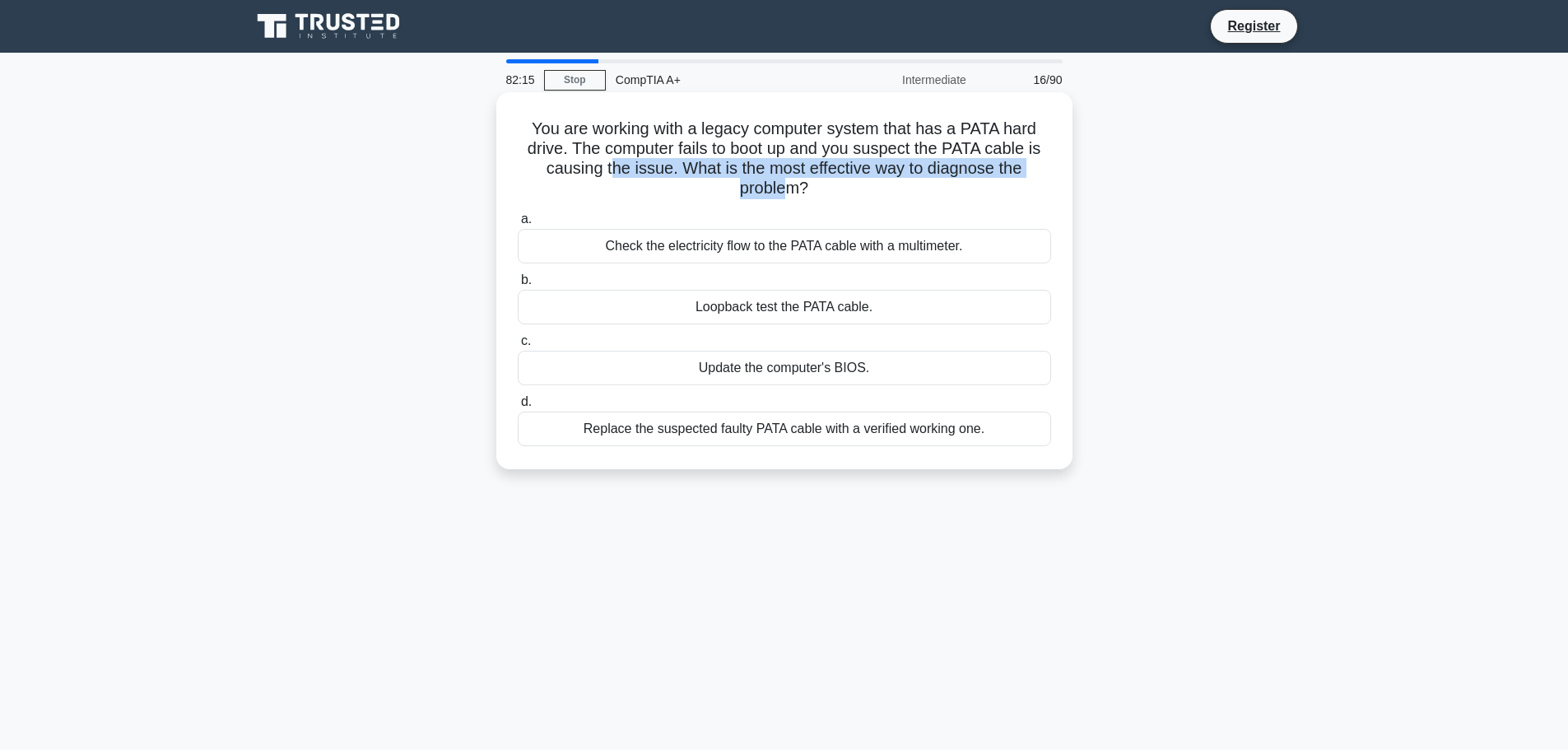
drag, startPoint x: 720, startPoint y: 194, endPoint x: 790, endPoint y: 184, distance: 70.7
click at [790, 184] on h5 "You are working with a legacy computer system that has a PATA hard drive. The c…" at bounding box center [784, 158] width 537 height 81
click at [900, 206] on div "You are working with a legacy computer system that has a PATA hard drive. The c…" at bounding box center [784, 280] width 562 height 364
drag, startPoint x: 962, startPoint y: 144, endPoint x: 973, endPoint y: 144, distance: 11.0
click at [973, 144] on h5 "You are working with a legacy computer system that has a PATA hard drive. The c…" at bounding box center [784, 158] width 537 height 81
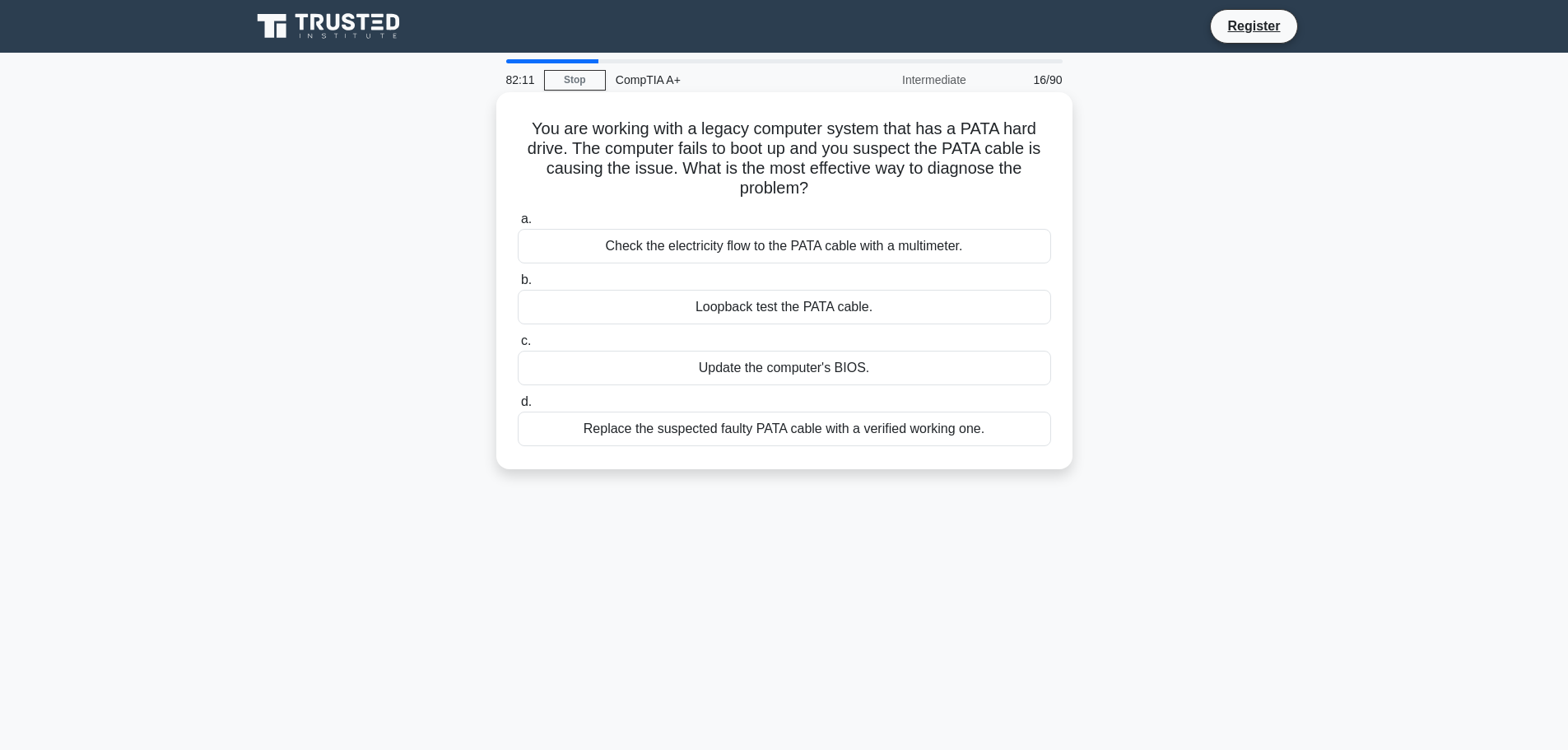
click at [1058, 154] on div "You are working with a legacy computer system that has a PATA hard drive. The c…" at bounding box center [784, 280] width 562 height 364
drag, startPoint x: 863, startPoint y: 177, endPoint x: 877, endPoint y: 175, distance: 14.1
click at [877, 175] on h5 "You are working with a legacy computer system that has a PATA hard drive. The c…" at bounding box center [784, 158] width 537 height 81
click at [868, 216] on label "a. Check the electricity flow to the PATA cable with a multimeter." at bounding box center [784, 236] width 534 height 55
click at [518, 216] on input "a. Check the electricity flow to the PATA cable with a multimeter." at bounding box center [518, 219] width 0 height 11
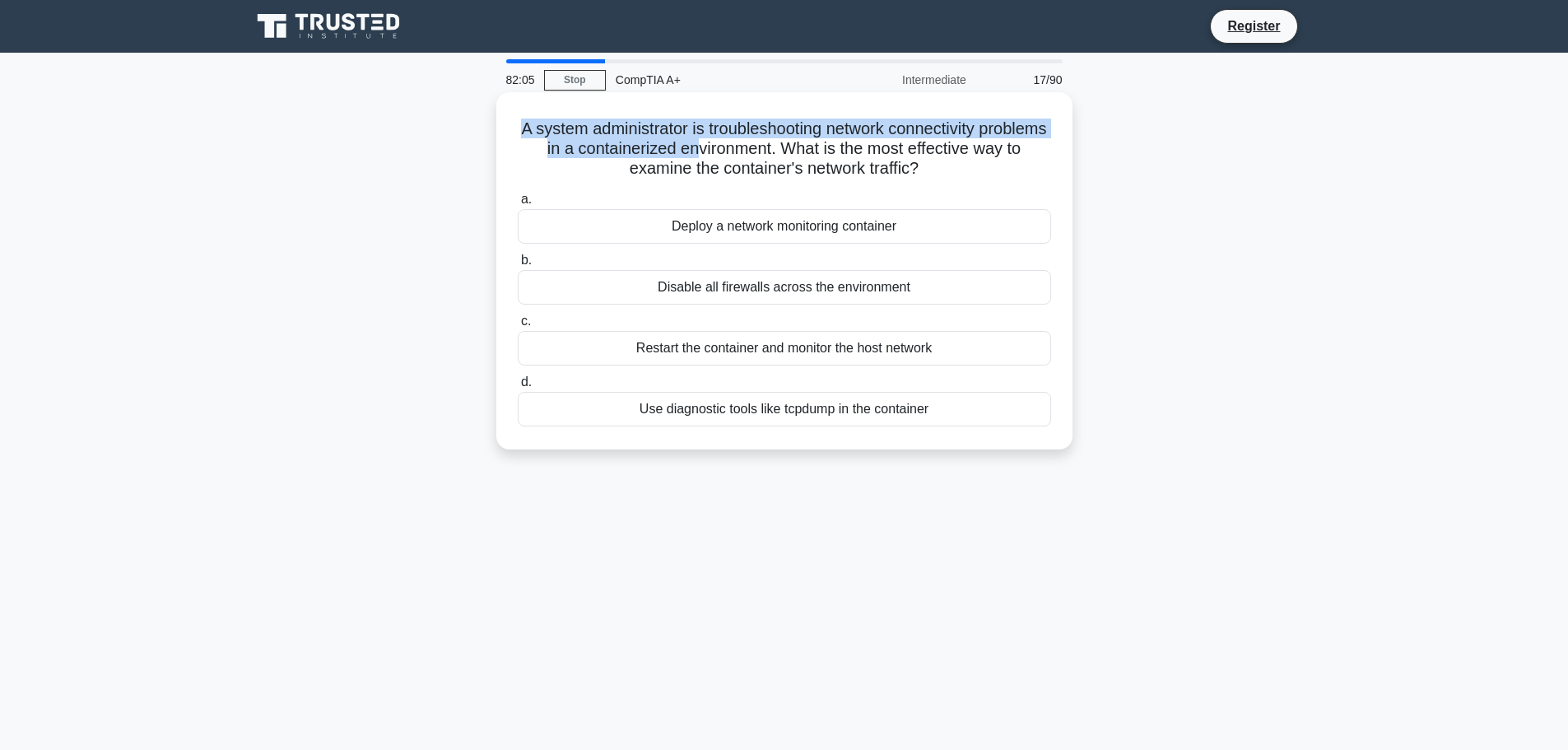
drag, startPoint x: 530, startPoint y: 129, endPoint x: 781, endPoint y: 154, distance: 252.2
click at [762, 143] on h5 "A system administrator is troubleshooting network connectivity problems in a co…" at bounding box center [784, 148] width 537 height 61
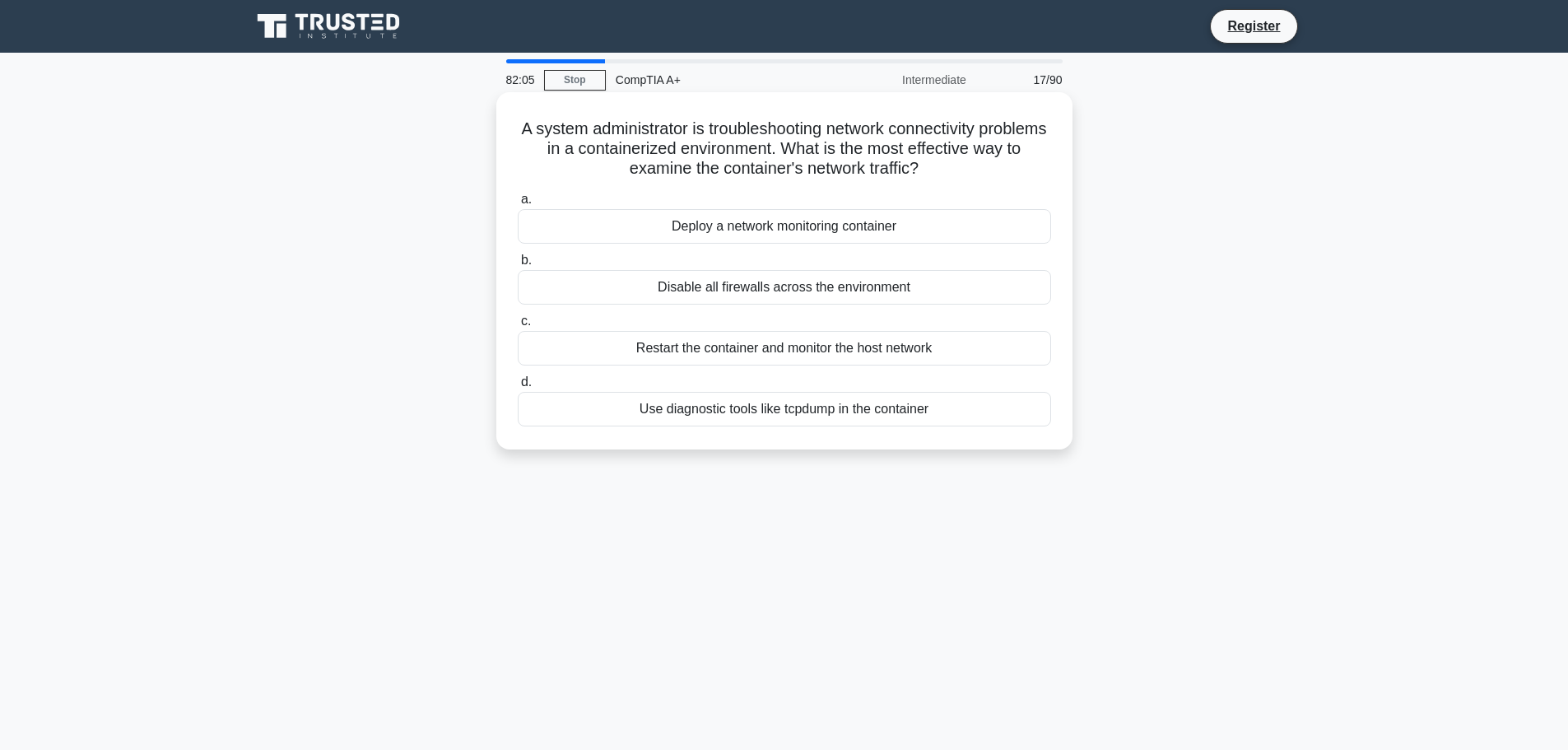
click at [782, 154] on h5 "A system administrator is troubleshooting network connectivity problems in a co…" at bounding box center [784, 148] width 537 height 61
click at [931, 414] on div "Use diagnostic tools like tcpdump in the container" at bounding box center [784, 408] width 534 height 35
click at [518, 387] on input "d. Use diagnostic tools like tcpdump in the container" at bounding box center [518, 382] width 0 height 11
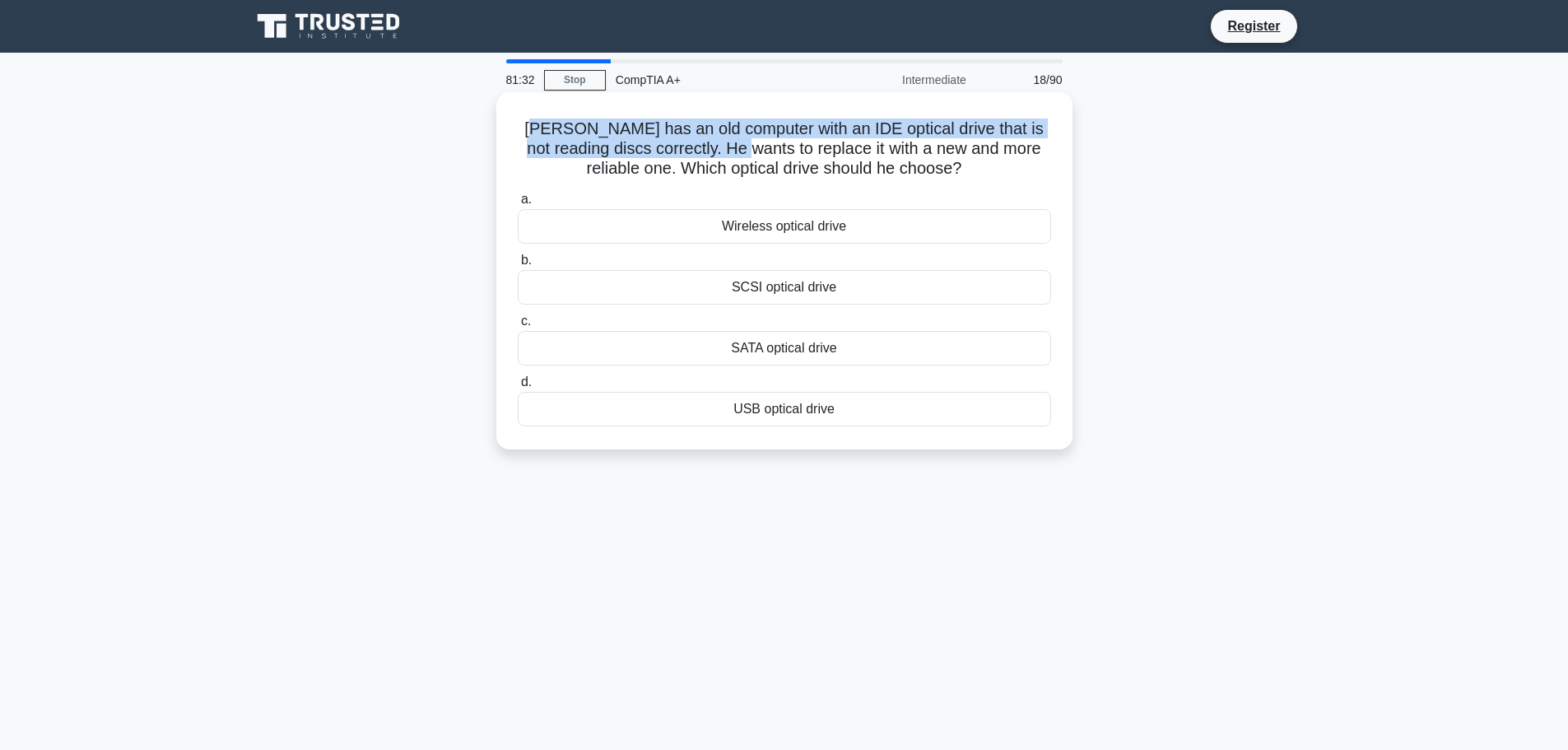
drag, startPoint x: 673, startPoint y: 153, endPoint x: 734, endPoint y: 157, distance: 61.1
click at [734, 157] on h5 "Sam has an old computer with an IDE optical drive that is not reading discs cor…" at bounding box center [784, 148] width 537 height 61
drag, startPoint x: 718, startPoint y: 127, endPoint x: 1007, endPoint y: 120, distance: 289.1
click at [1007, 120] on h5 "Sam has an old computer with an IDE optical drive that is not reading discs cor…" at bounding box center [784, 148] width 537 height 61
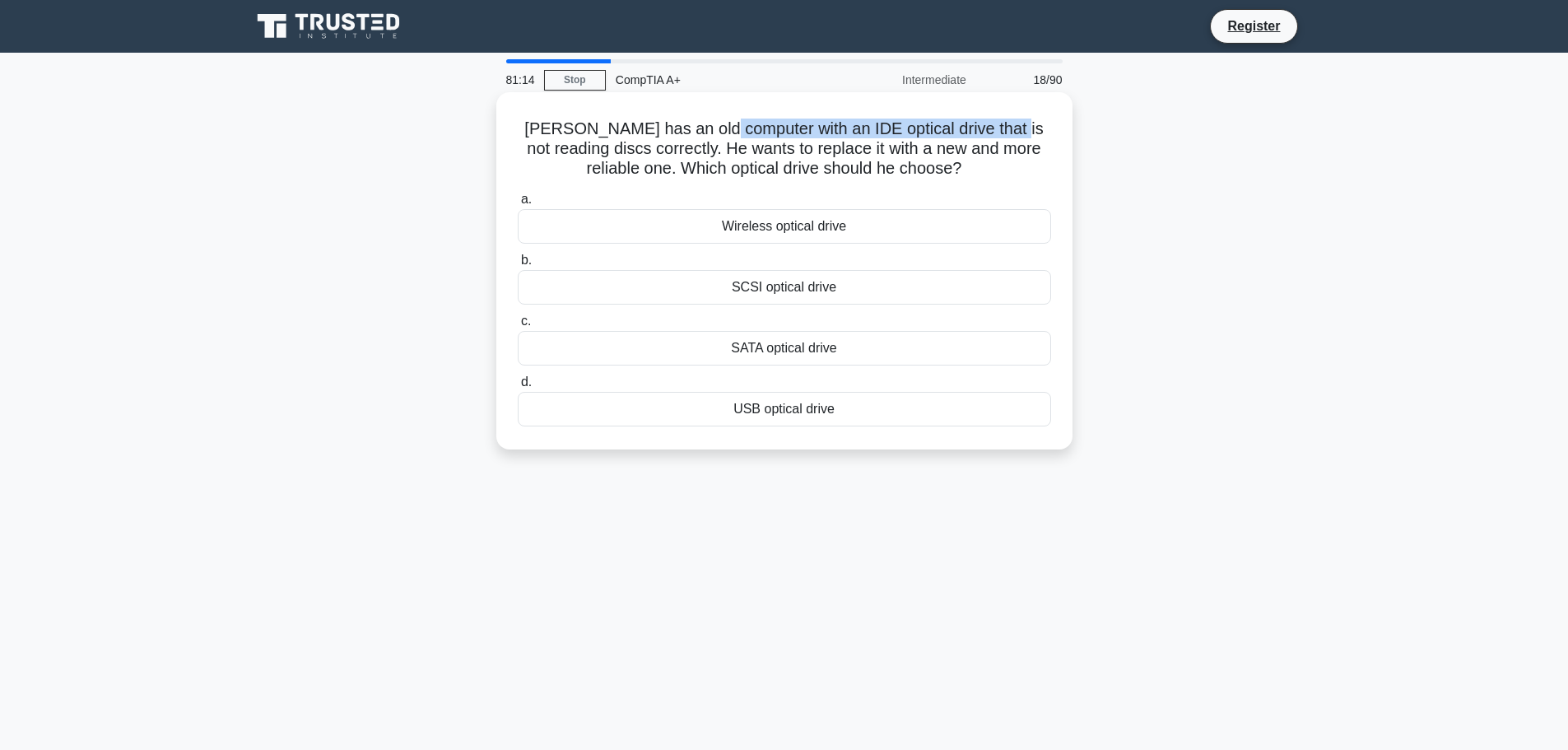
click at [767, 130] on h5 "Sam has an old computer with an IDE optical drive that is not reading discs cor…" at bounding box center [784, 148] width 537 height 61
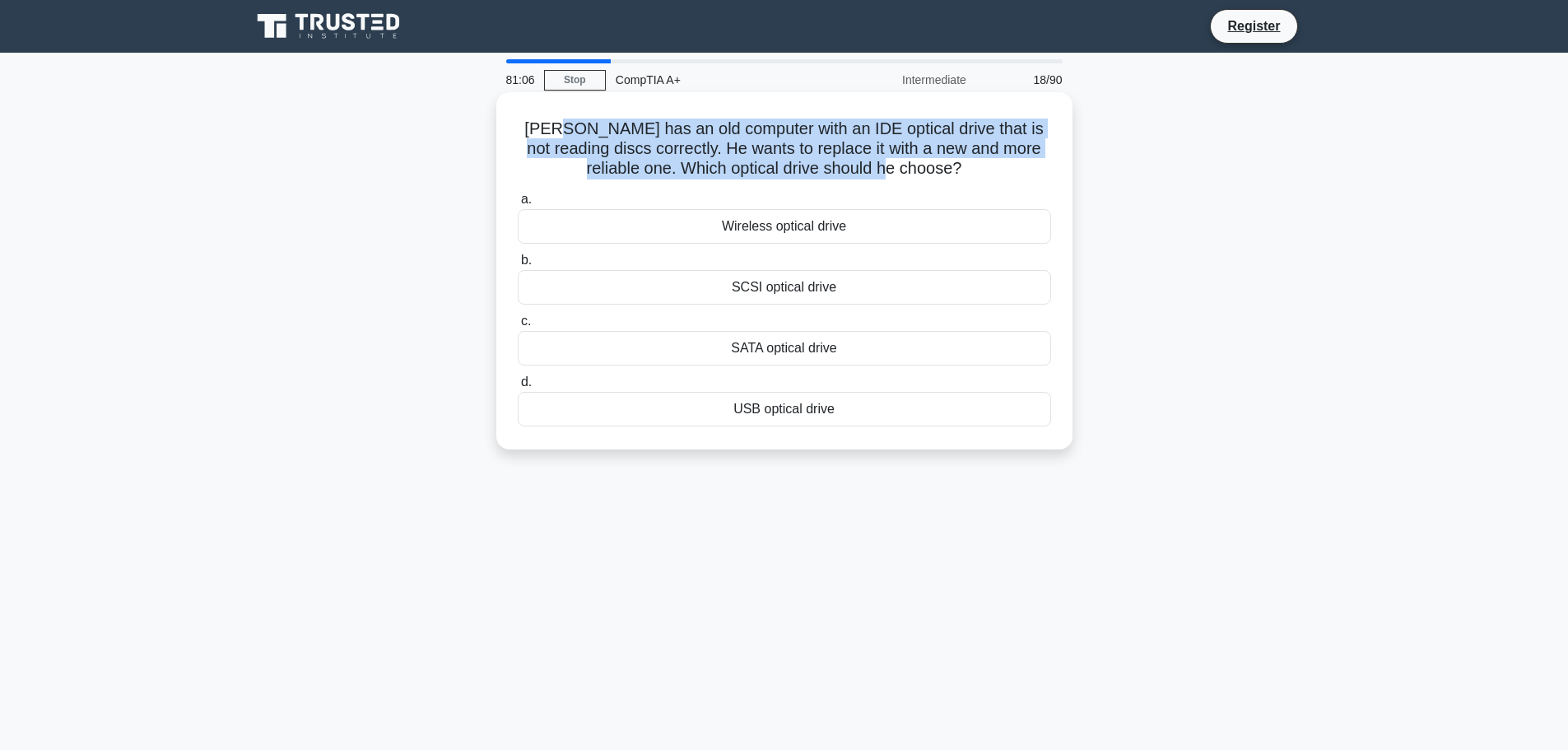
drag, startPoint x: 669, startPoint y: 165, endPoint x: 561, endPoint y: 135, distance: 112.1
click at [562, 135] on h5 "Sam has an old computer with an IDE optical drive that is not reading discs cor…" at bounding box center [784, 148] width 537 height 61
click at [581, 139] on h5 "Sam has an old computer with an IDE optical drive that is not reading discs cor…" at bounding box center [784, 148] width 537 height 61
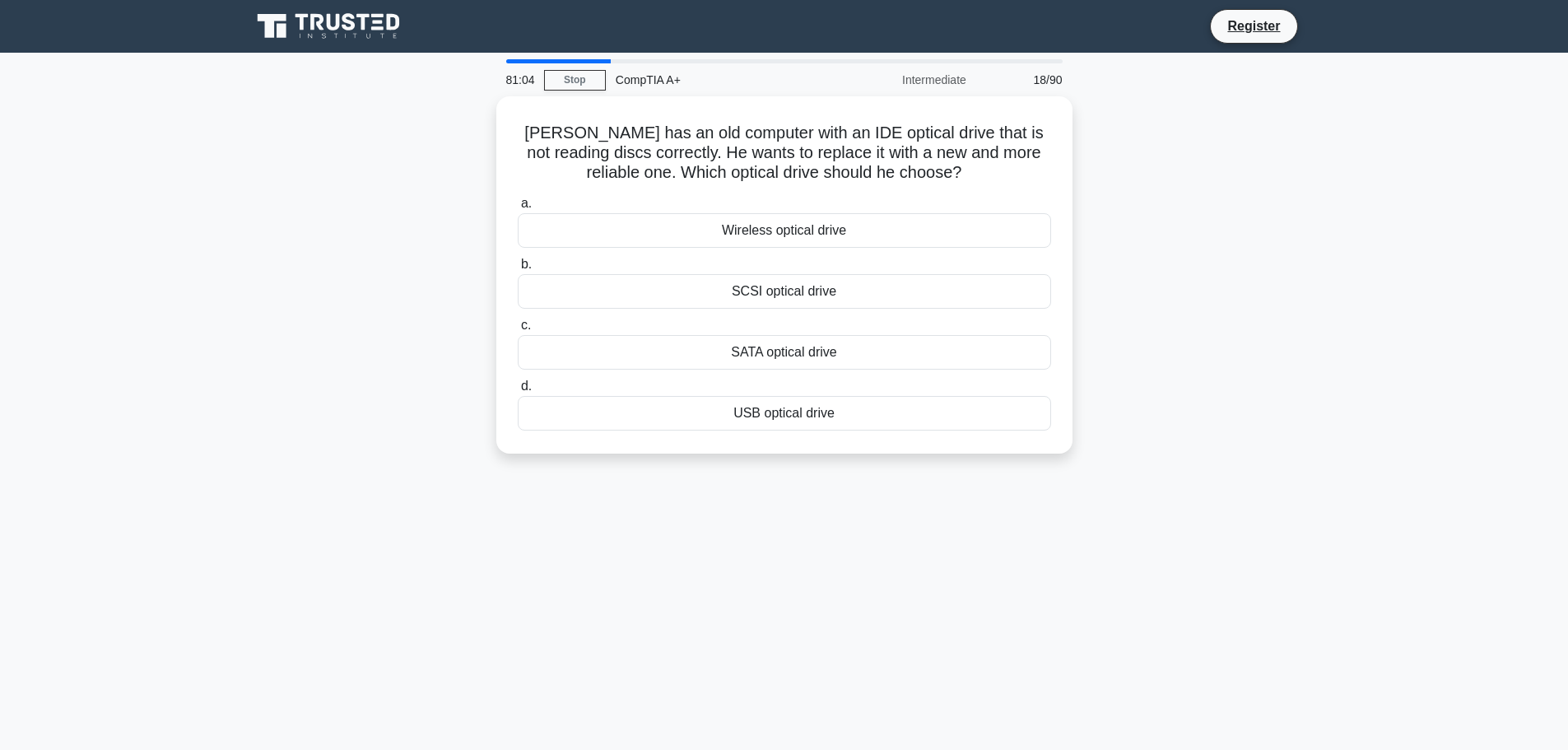
drag, startPoint x: 581, startPoint y: 139, endPoint x: 370, endPoint y: 311, distance: 272.2
click at [370, 311] on div "Sam has an old computer with an IDE optical drive that is not reading discs cor…" at bounding box center [784, 285] width 1086 height 377
click at [1290, 171] on div "Sam has an old computer with an IDE optical drive that is not reading discs cor…" at bounding box center [784, 285] width 1086 height 377
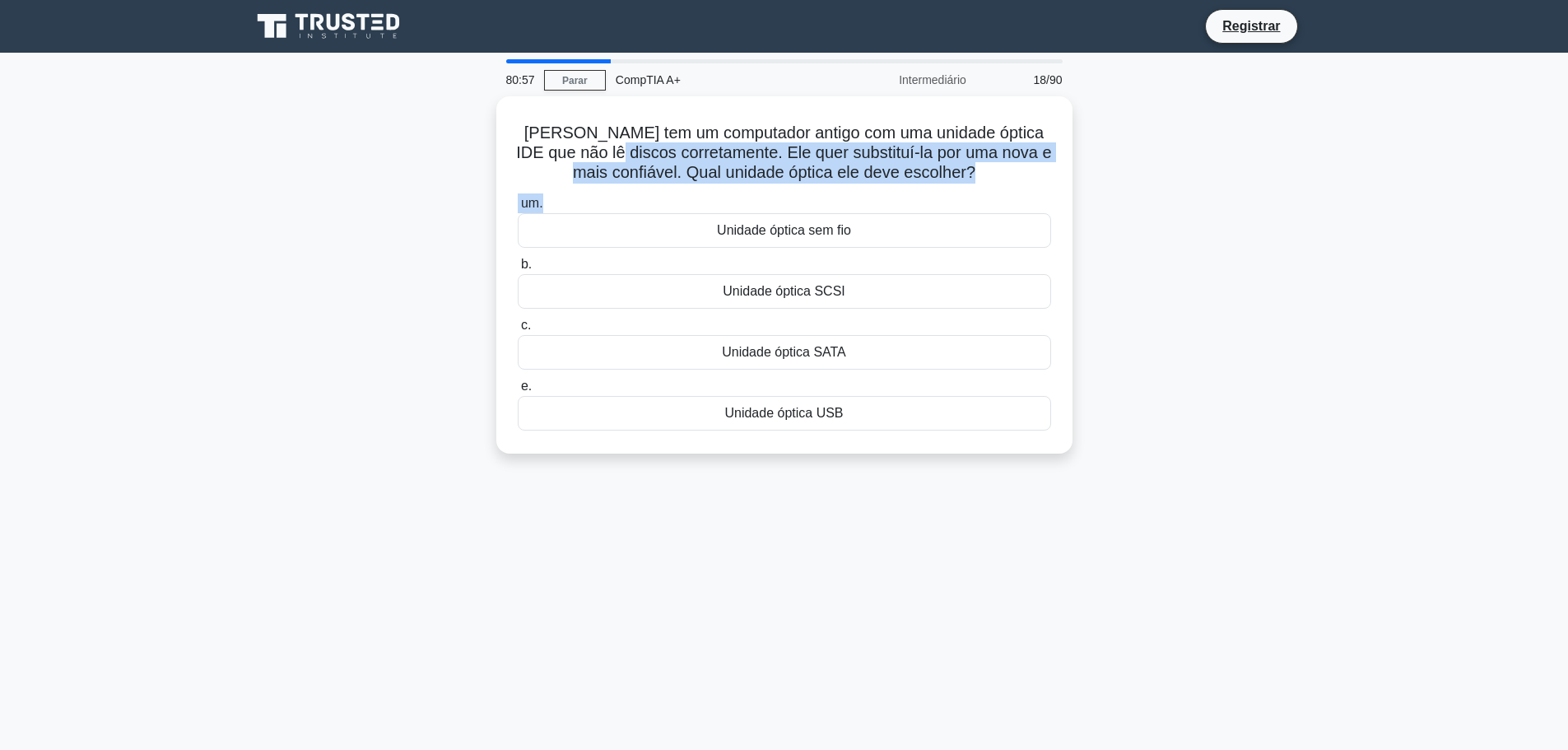
drag, startPoint x: 623, startPoint y: 140, endPoint x: 1214, endPoint y: 203, distance: 594.3
click at [1214, 203] on div "Sam tem um computador antigo com uma unidade óptica IDE que não lê discos corre…" at bounding box center [784, 285] width 1086 height 377
click at [1217, 173] on div "Sam tem um computador antigo com uma unidade óptica IDE que não lê discos corre…" at bounding box center [784, 285] width 1086 height 377
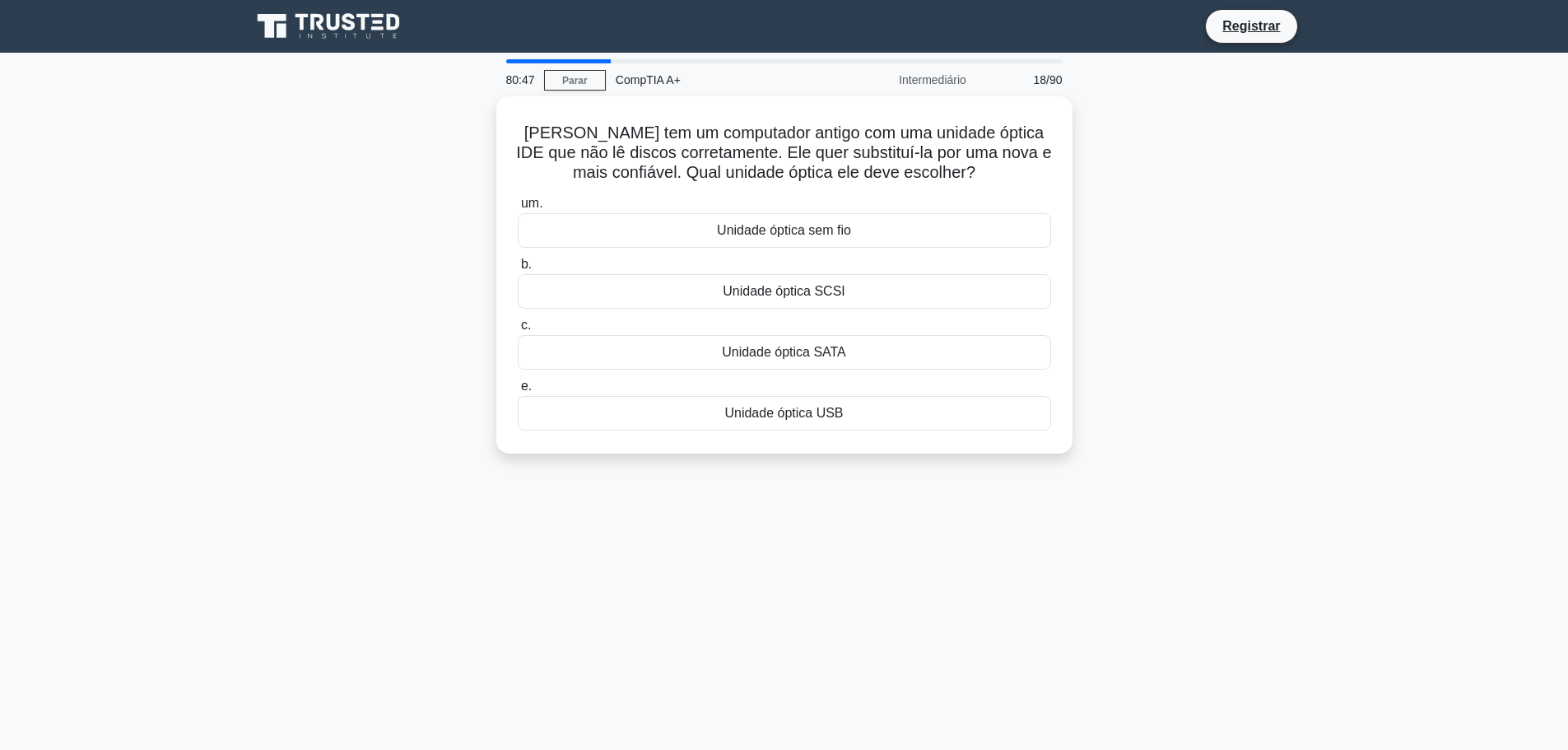
drag, startPoint x: 873, startPoint y: 348, endPoint x: 1238, endPoint y: 340, distance: 365.1
click at [1238, 340] on div "Sam tem um computador antigo com uma unidade óptica IDE que não lê discos corre…" at bounding box center [784, 285] width 1086 height 377
click at [1232, 392] on div "Sam tem um computador antigo com uma unidade óptica IDE que não lê discos corre…" at bounding box center [784, 285] width 1086 height 377
click at [783, 374] on label "e. Unidade óptica USB" at bounding box center [784, 399] width 534 height 55
click at [518, 377] on input "e. Unidade óptica USB" at bounding box center [518, 382] width 0 height 11
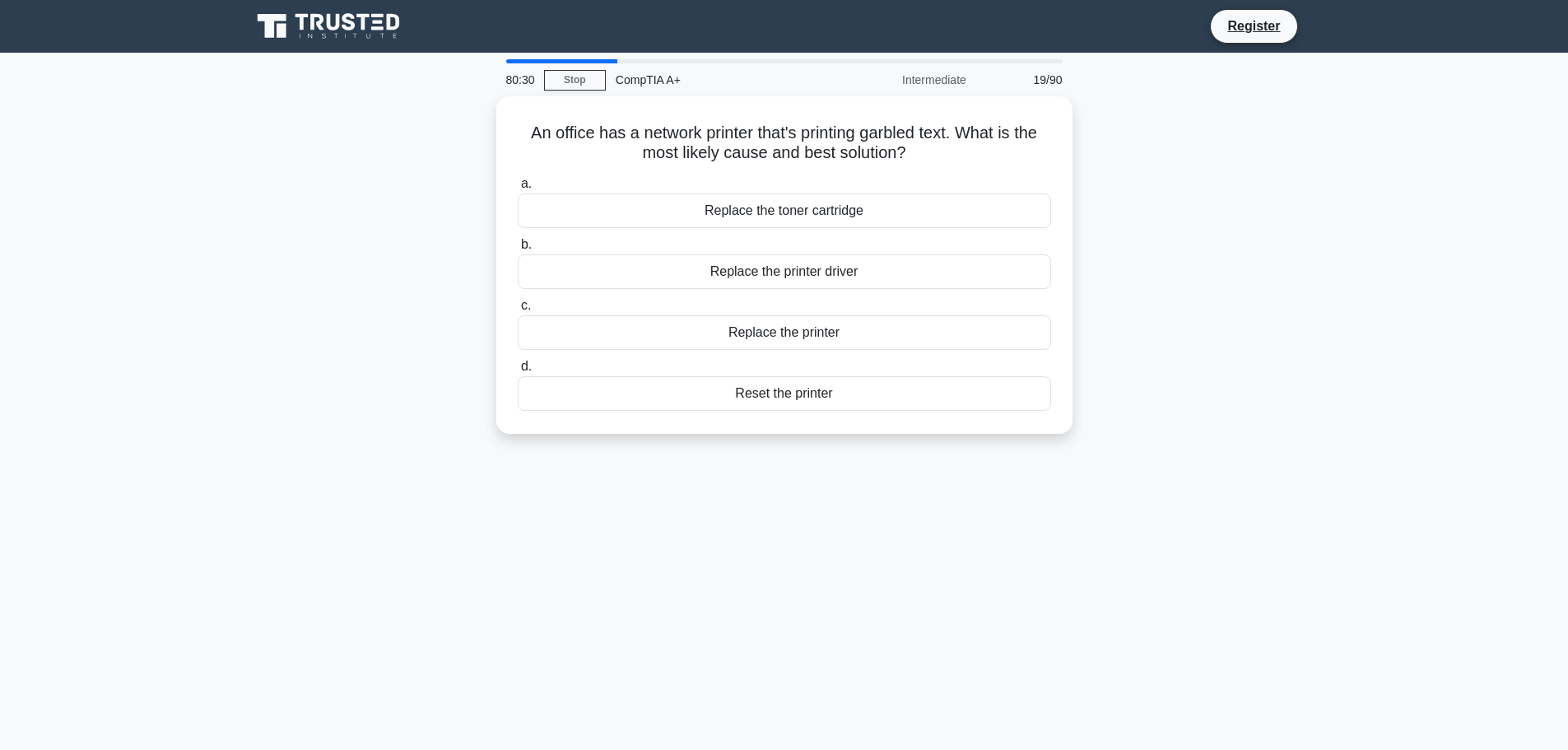
click at [1290, 153] on div "An office has a network printer that's printing garbled text. What is the most …" at bounding box center [784, 275] width 1086 height 358
click at [794, 205] on div "Replace the toner cartridge" at bounding box center [784, 206] width 534 height 35
click at [518, 185] on input "a. Replace the toner cartridge" at bounding box center [518, 179] width 0 height 11
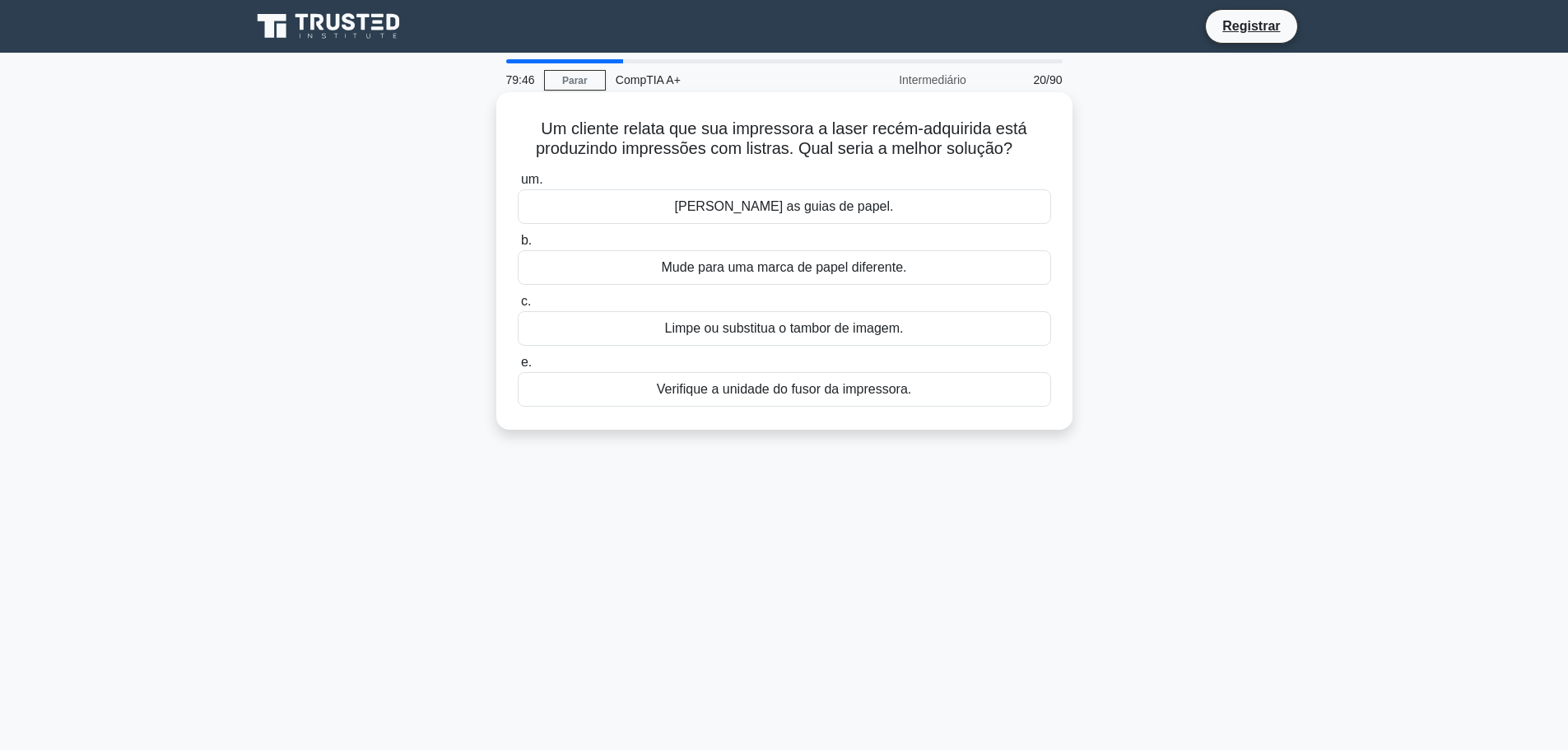
click at [905, 330] on div "Limpe ou substitua o tambor de imagem." at bounding box center [784, 328] width 534 height 35
click at [518, 307] on input "c. Limpe ou substitua o tambor de imagem." at bounding box center [518, 302] width 0 height 11
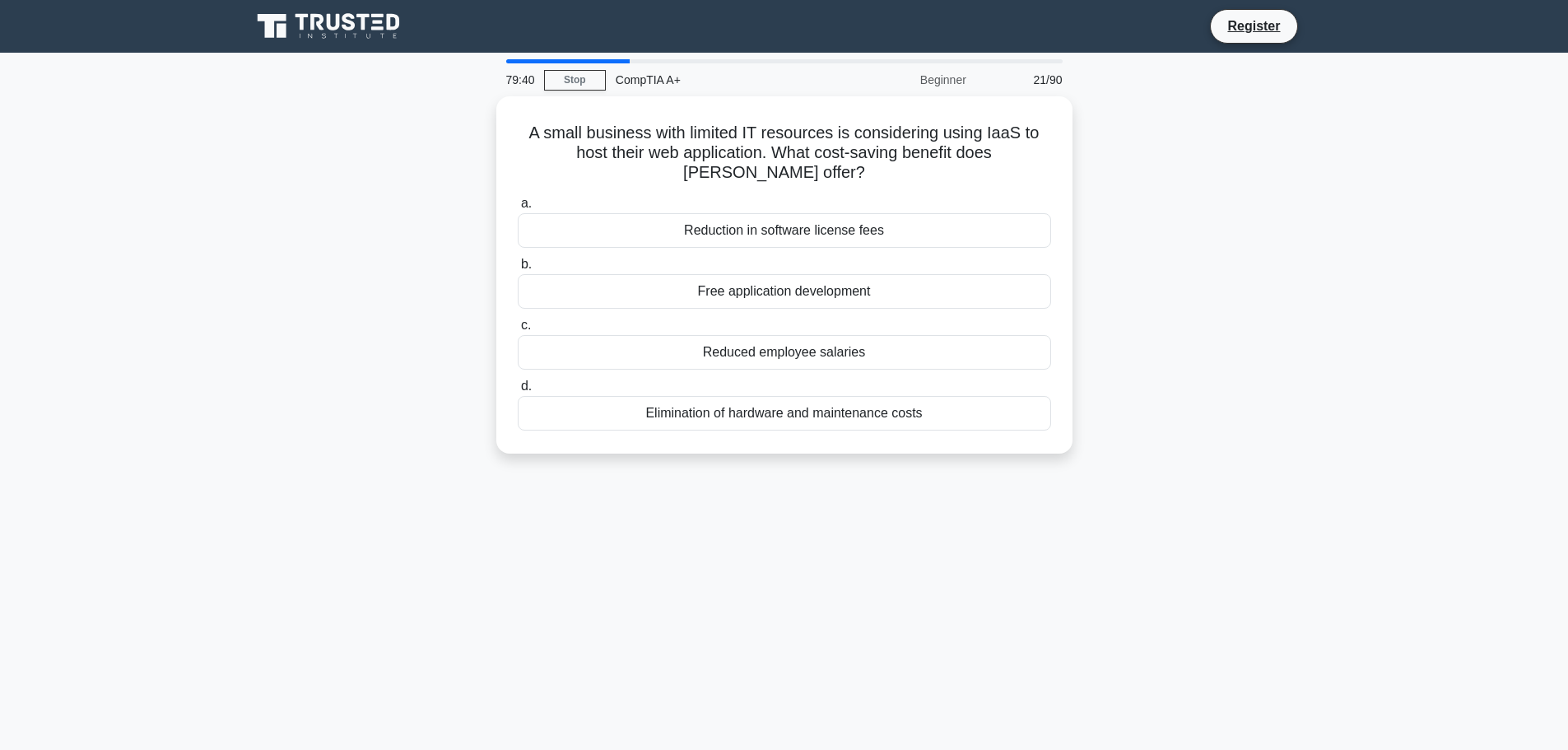
click at [1189, 204] on div "A small business with limited IT resources is considering using IaaS to host th…" at bounding box center [784, 285] width 1086 height 377
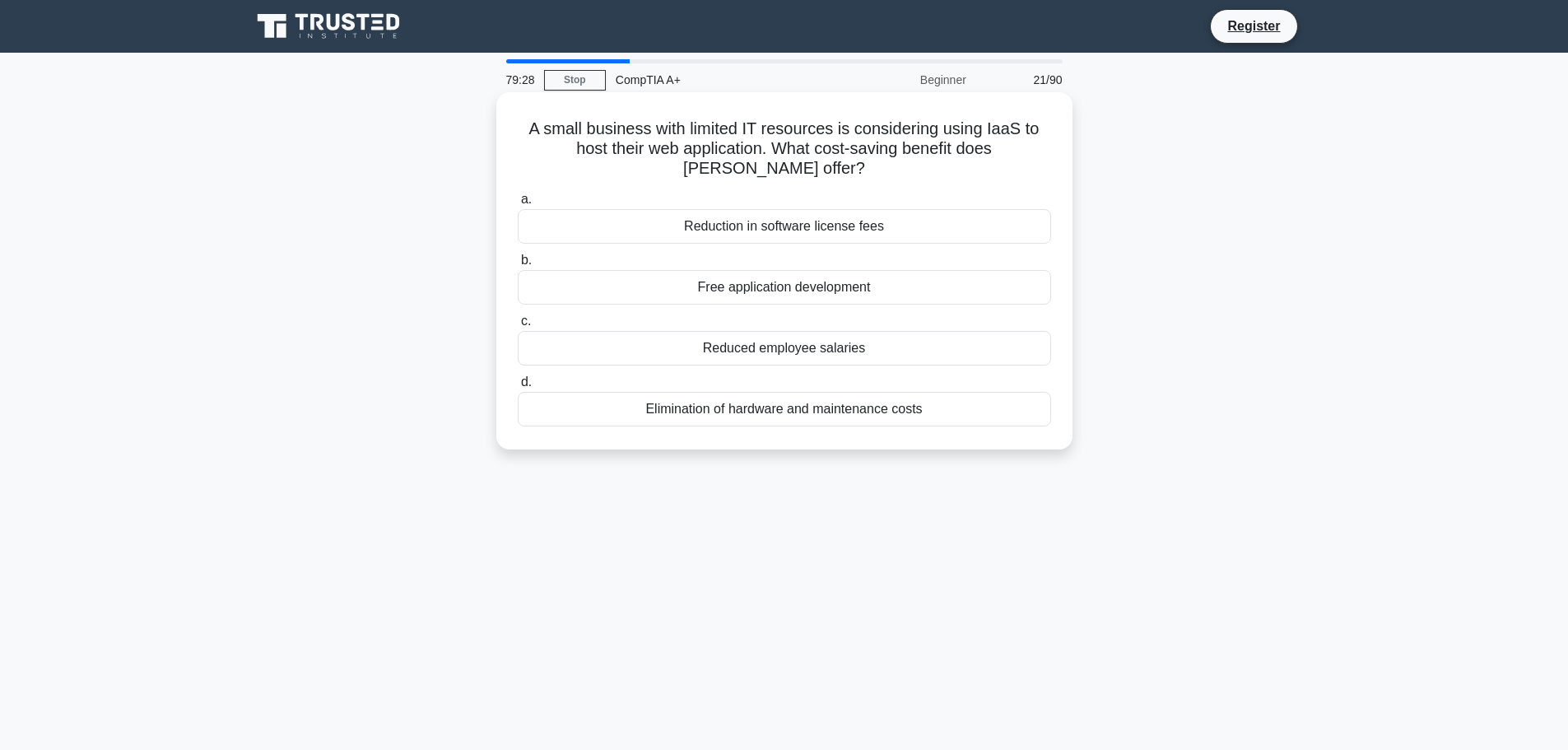
click at [930, 415] on div "Elimination of hardware and maintenance costs" at bounding box center [784, 408] width 534 height 35
click at [518, 387] on input "d. Elimination of hardware and maintenance costs" at bounding box center [518, 382] width 0 height 11
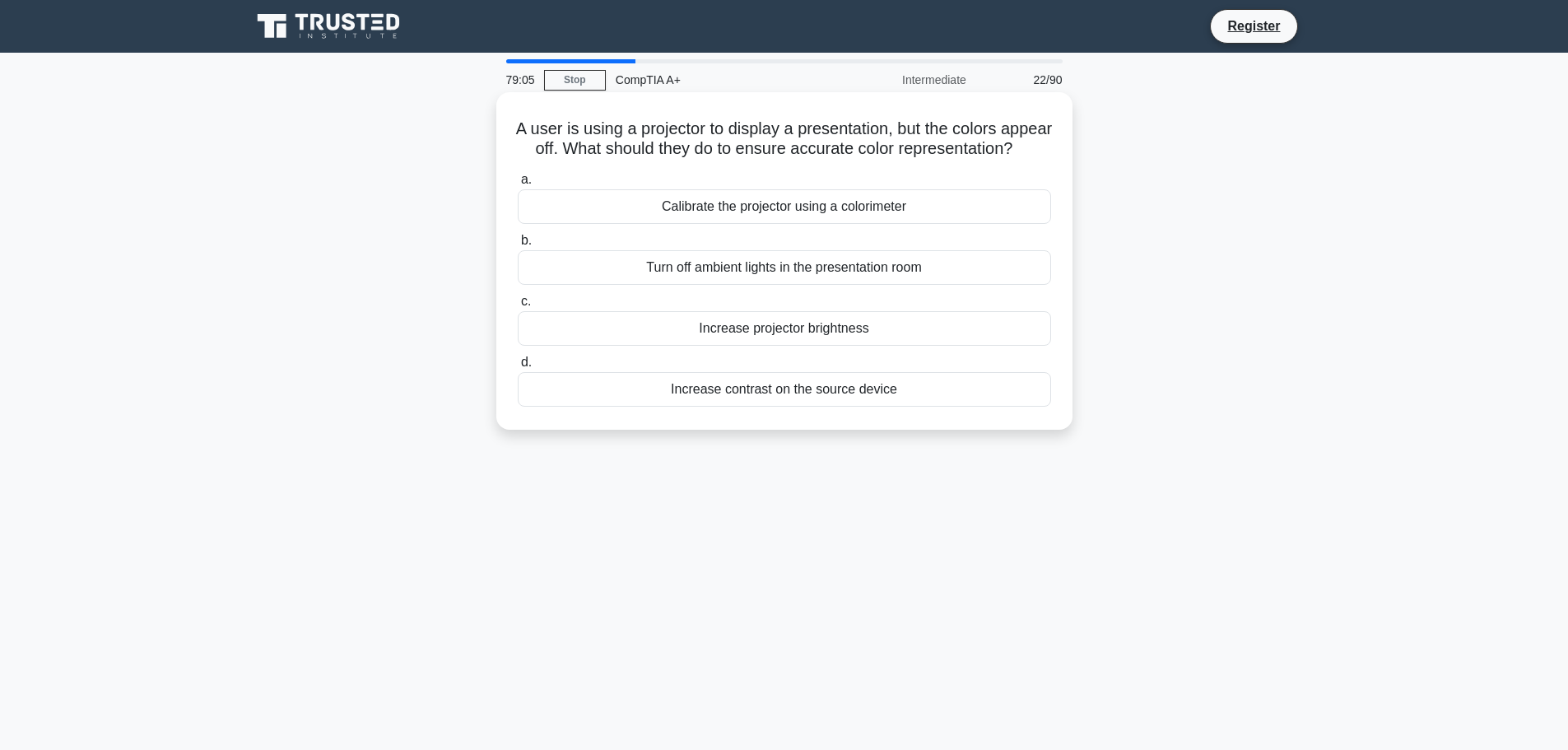
click at [561, 123] on h5 "A user is using a projector to display a presentation, but the colors appear of…" at bounding box center [784, 138] width 537 height 41
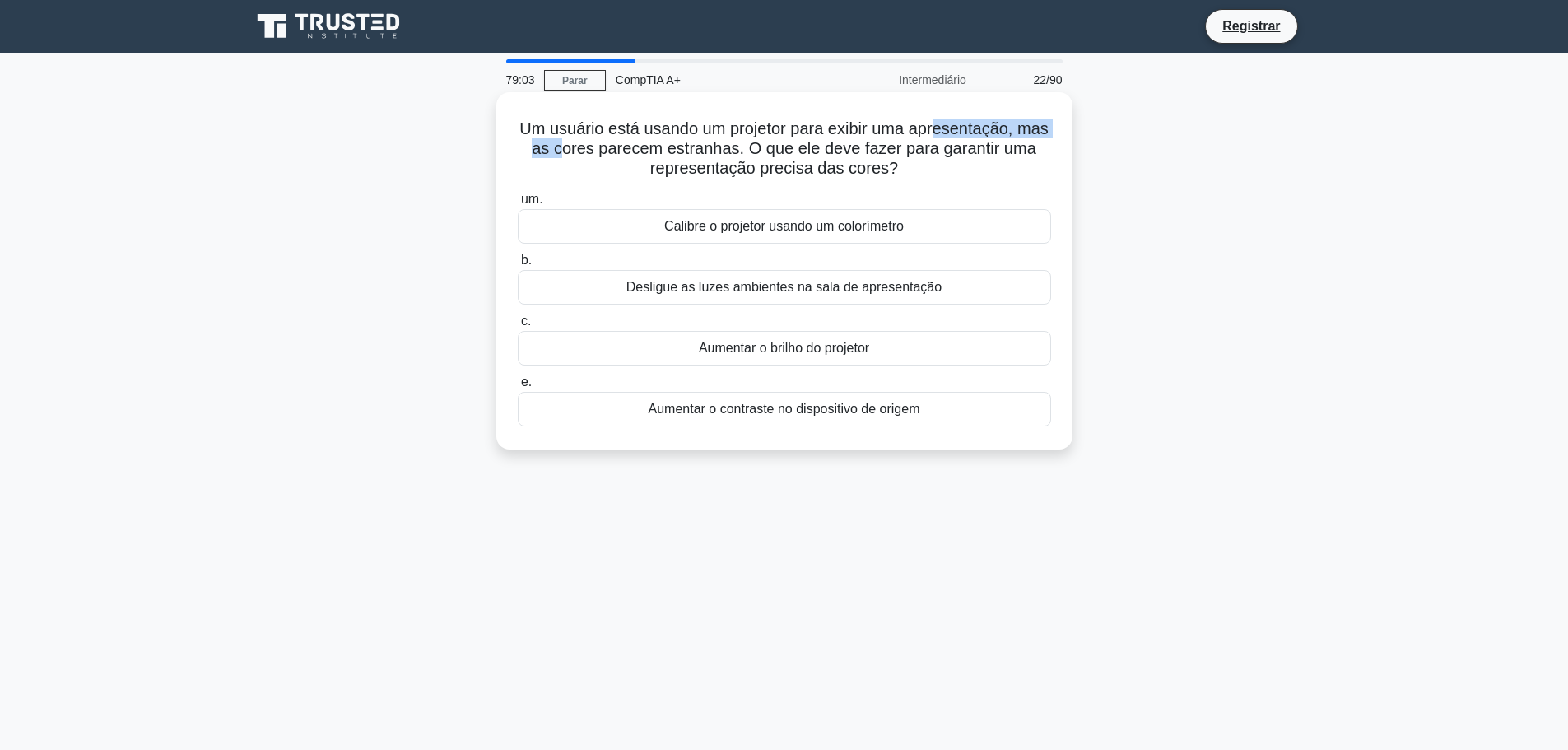
drag, startPoint x: 594, startPoint y: 154, endPoint x: 957, endPoint y: 127, distance: 364.0
click at [957, 127] on font "Um usuário está usando um projetor para exibir uma apresentação, mas as cores p…" at bounding box center [784, 148] width 530 height 58
click at [700, 139] on font "Um usuário está usando um projetor para exibir uma apresentação, mas as cores p…" at bounding box center [784, 148] width 530 height 58
click at [814, 292] on font "Desligue as luzes ambientes na sala de apresentação" at bounding box center [784, 287] width 316 height 14
click at [518, 266] on input "b. Desligue as luzes ambientes na sala de apresentação" at bounding box center [518, 260] width 0 height 11
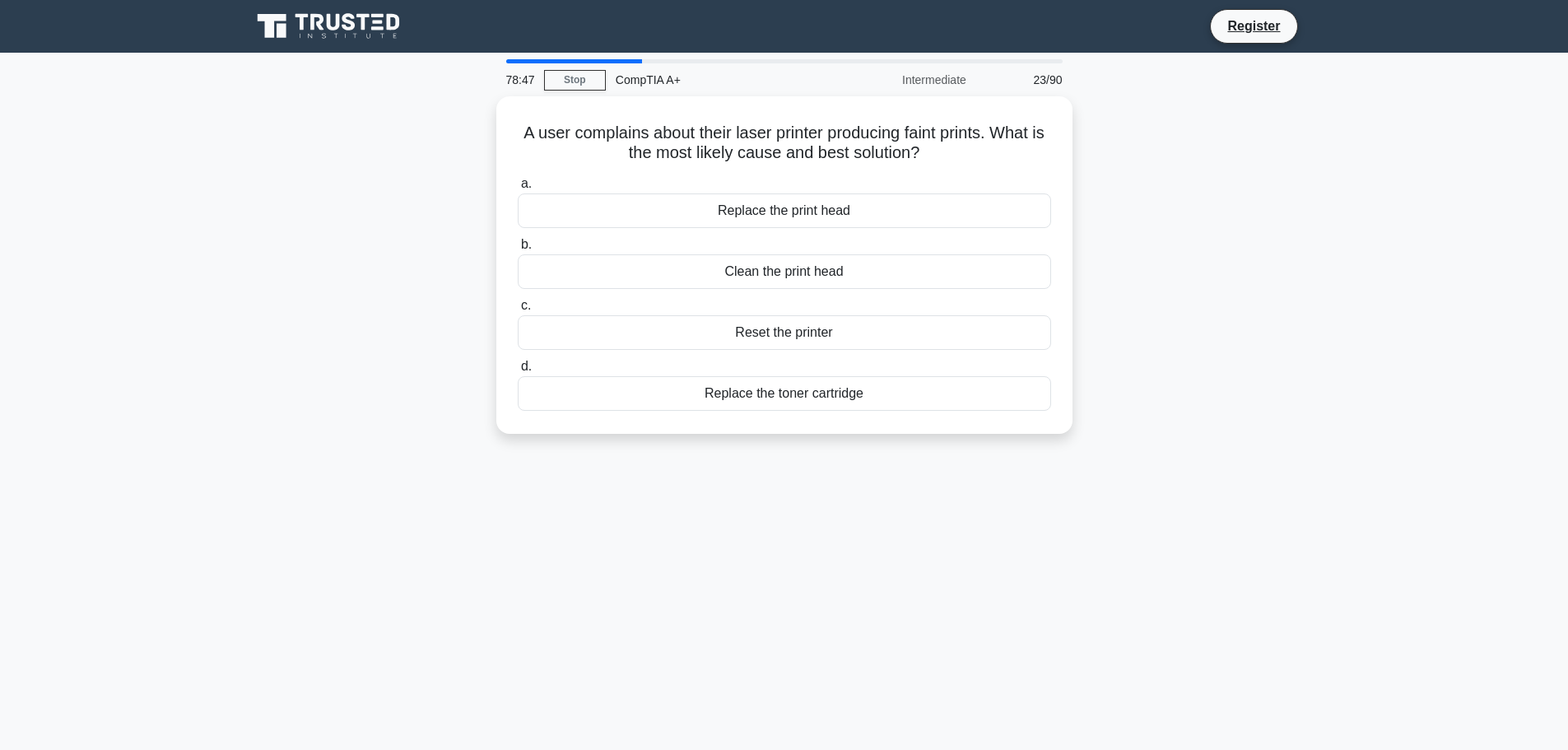
click at [1403, 224] on main "78:47 Stop CompTIA A+ Intermediate 23/90 A user complains about their laser pri…" at bounding box center [784, 471] width 1568 height 837
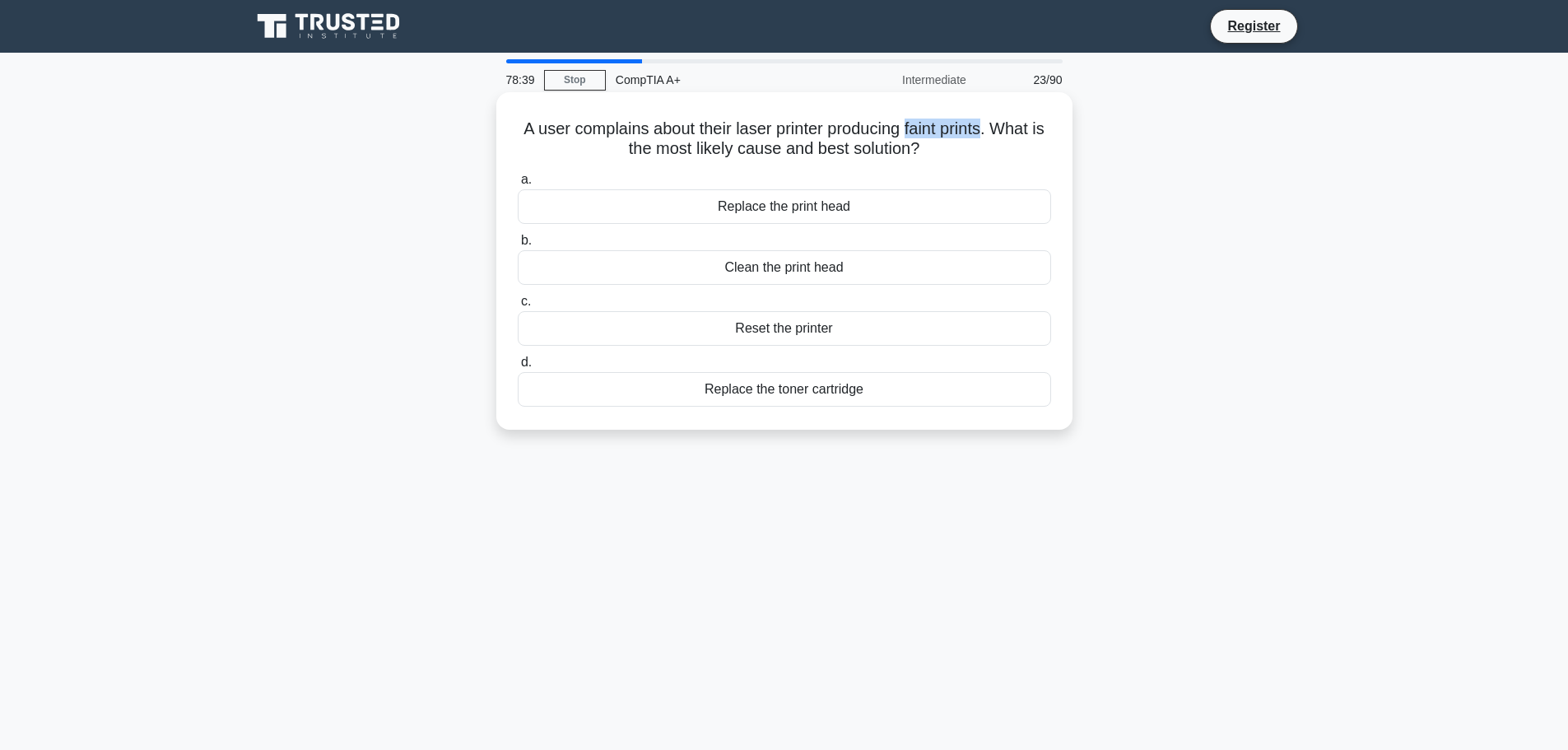
drag, startPoint x: 916, startPoint y: 129, endPoint x: 996, endPoint y: 128, distance: 80.0
click at [996, 128] on h5 "A user complains about their laser printer producing faint prints. What is the …" at bounding box center [784, 138] width 537 height 41
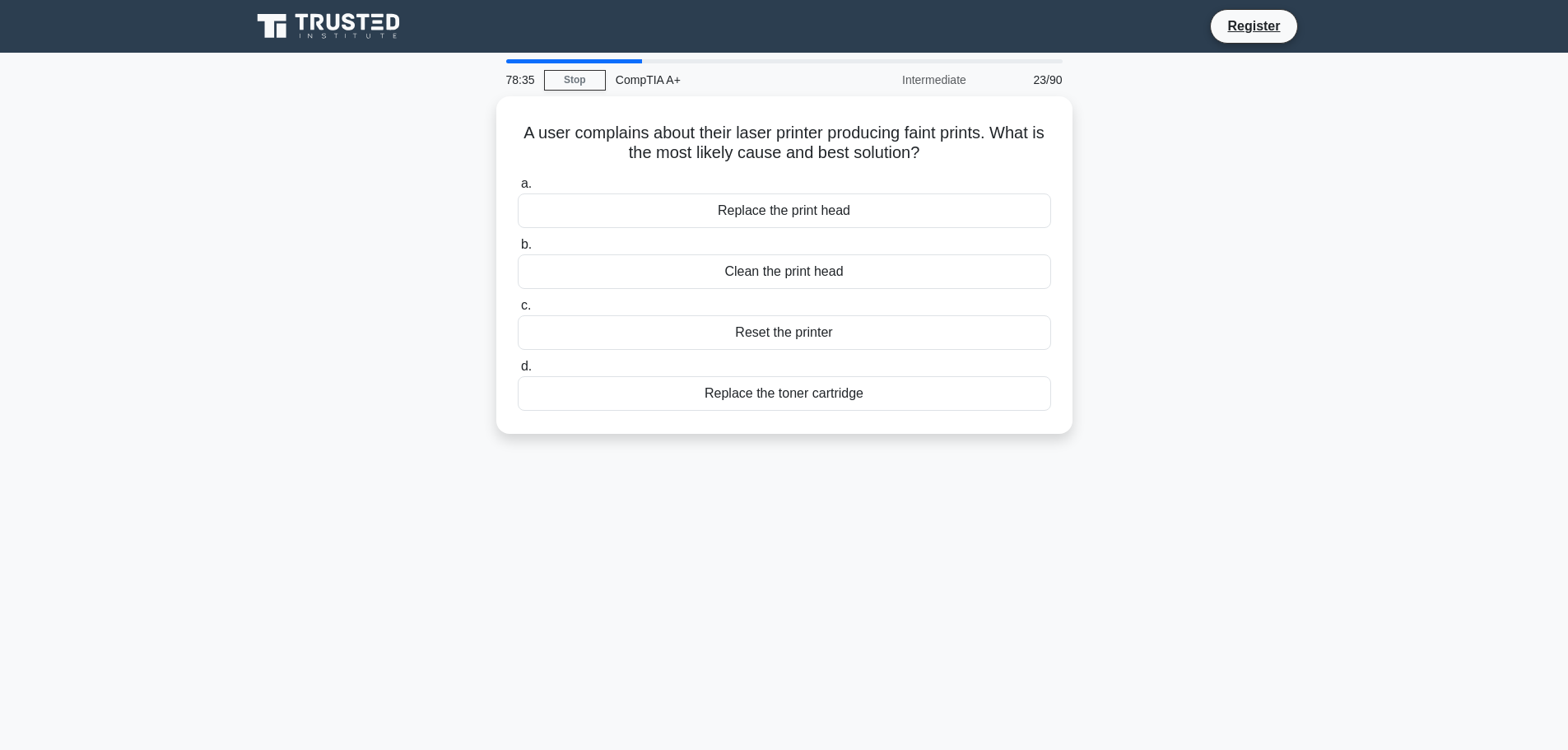
click at [1151, 356] on div "A user complains about their laser printer producing faint prints. What is the …" at bounding box center [784, 275] width 1086 height 358
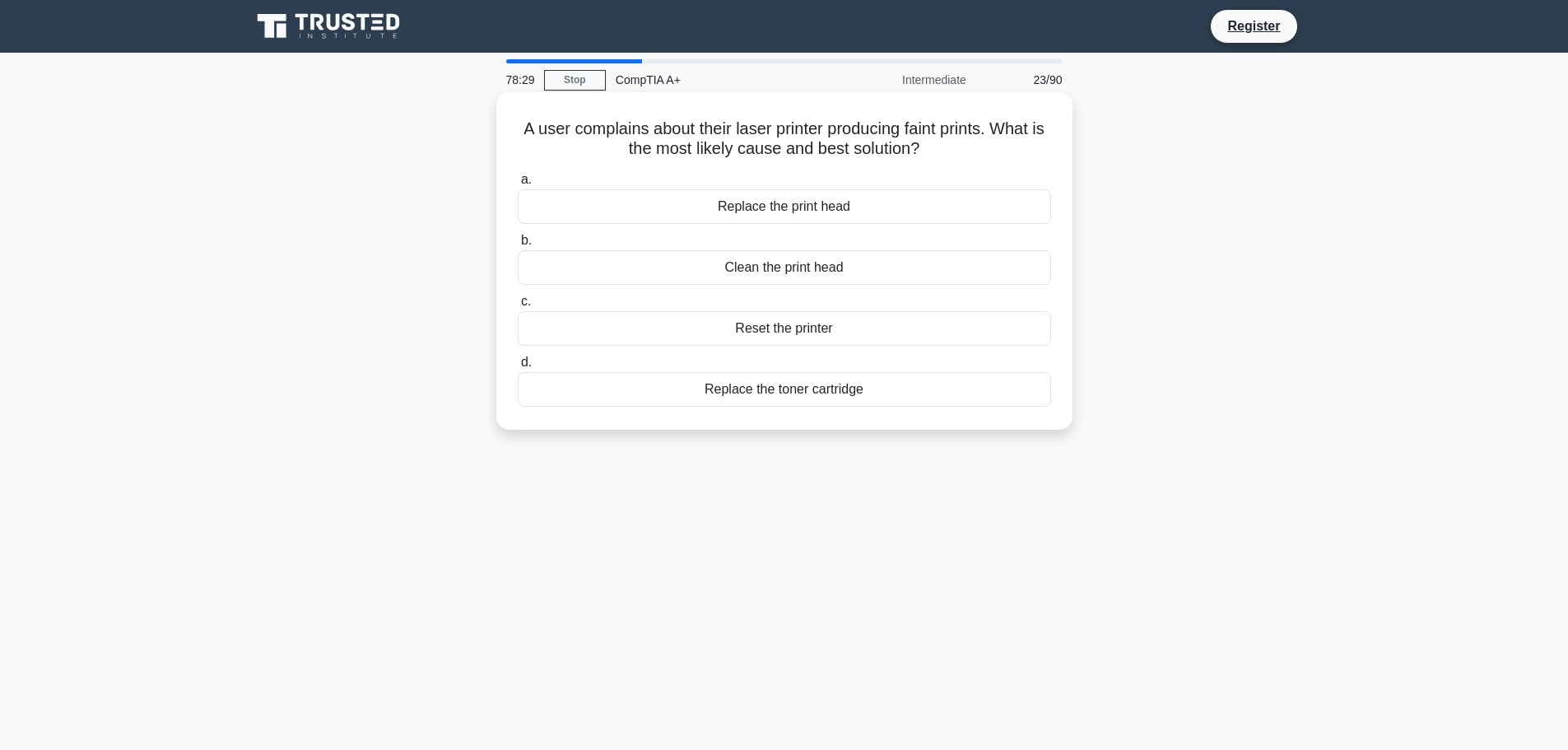
click at [860, 400] on div "Replace the toner cartridge" at bounding box center [784, 389] width 534 height 35
click at [518, 369] on input "d. Replace the toner cartridge" at bounding box center [518, 363] width 0 height 11
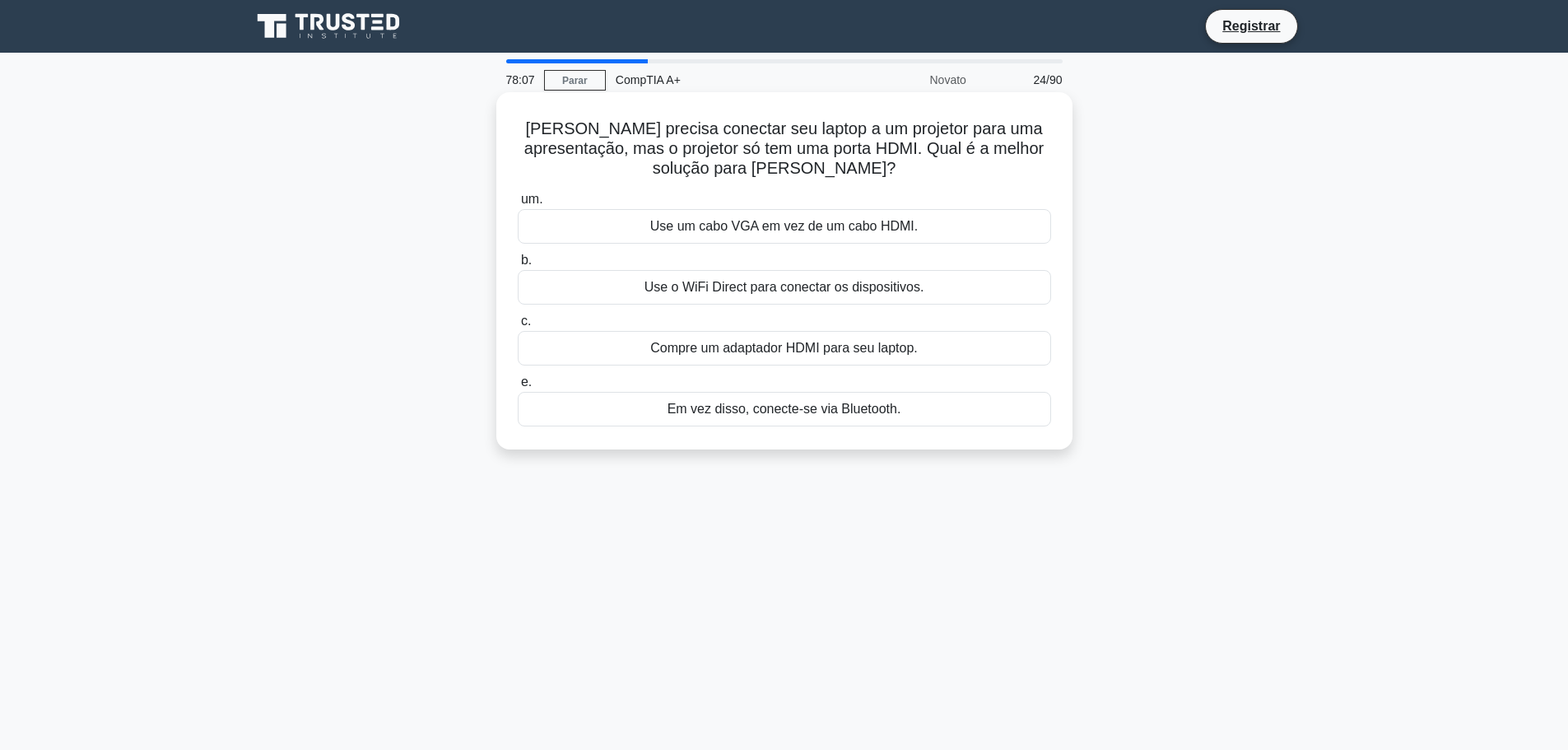
click at [821, 345] on font "Compre um adaptador HDMI para seu laptop." at bounding box center [784, 348] width 268 height 14
click at [841, 347] on font "Compre um adaptador HDMI para seu laptop." at bounding box center [784, 348] width 268 height 14
click at [518, 327] on input "c. Compre um adaptador HDMI para seu laptop." at bounding box center [518, 321] width 0 height 11
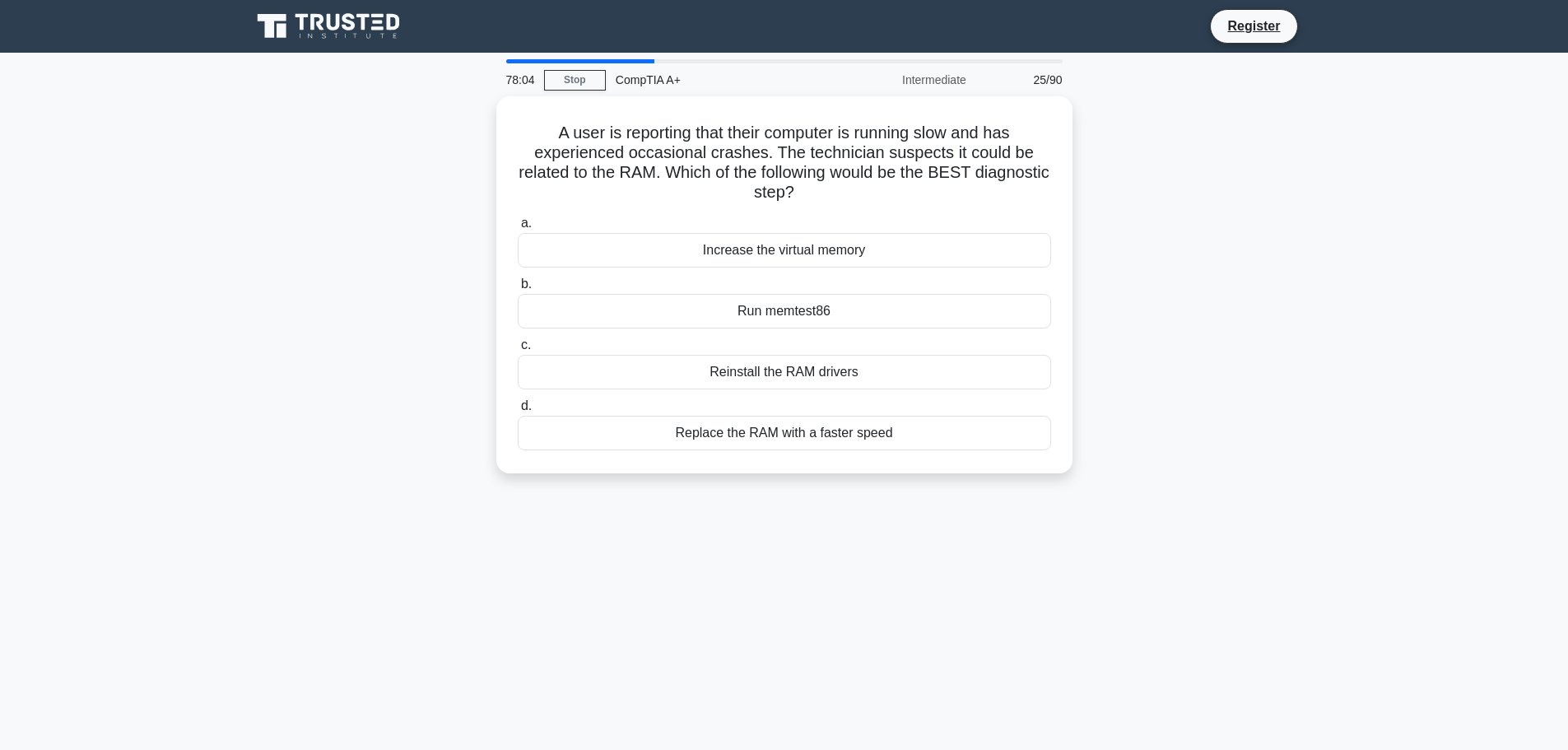
click at [1313, 223] on div "A user is reporting that their computer is running slow and has experienced occ…" at bounding box center [784, 295] width 1086 height 396
click at [890, 436] on div "Replace the RAM with a faster speed" at bounding box center [784, 428] width 534 height 35
click at [518, 407] on input "d. Replace the RAM with a faster speed" at bounding box center [518, 401] width 0 height 11
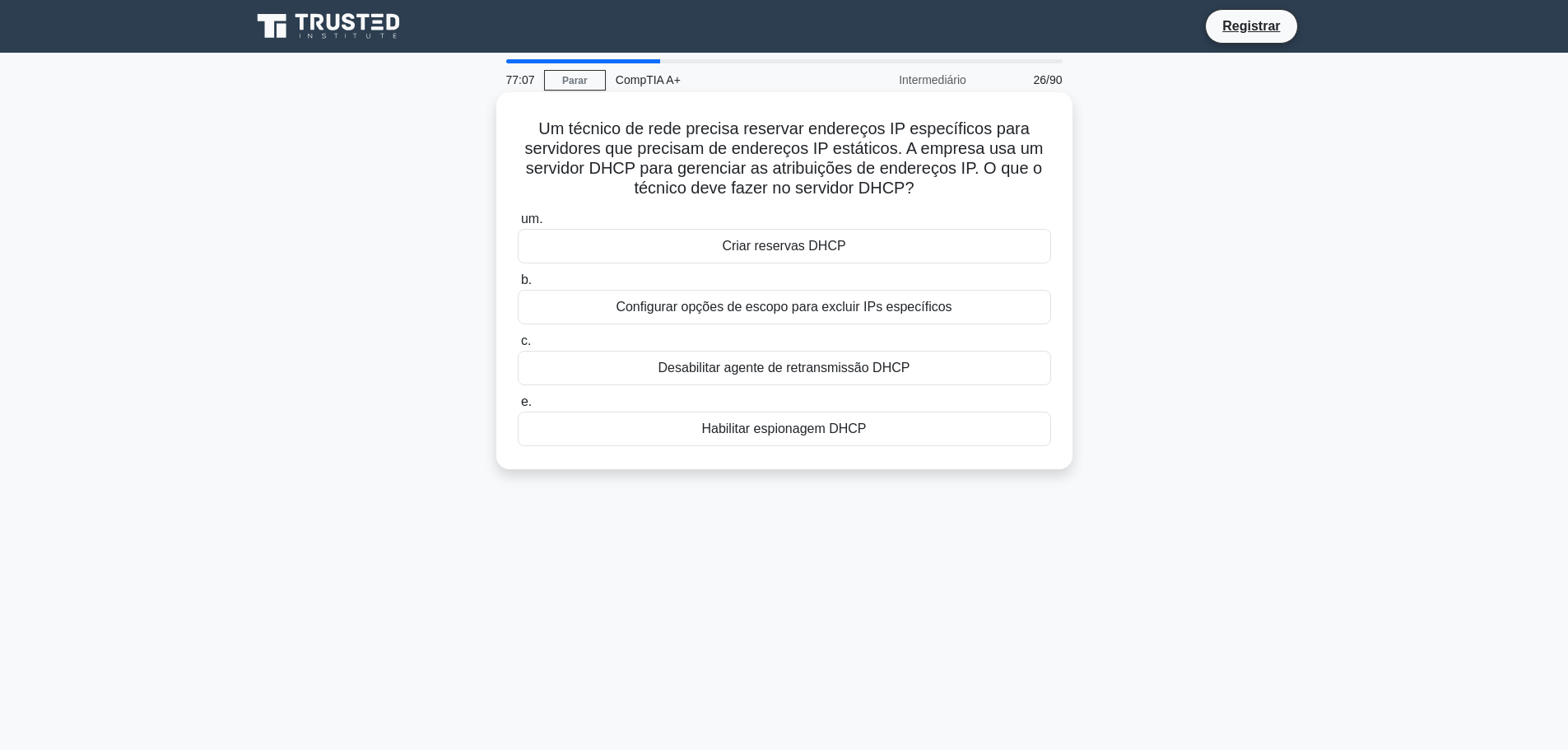
click at [931, 310] on font "Configurar opções de escopo para excluir IPs específicos" at bounding box center [783, 307] width 336 height 14
click at [518, 286] on input "b. Configurar opções de escopo para excluir IPs específicos" at bounding box center [518, 280] width 0 height 11
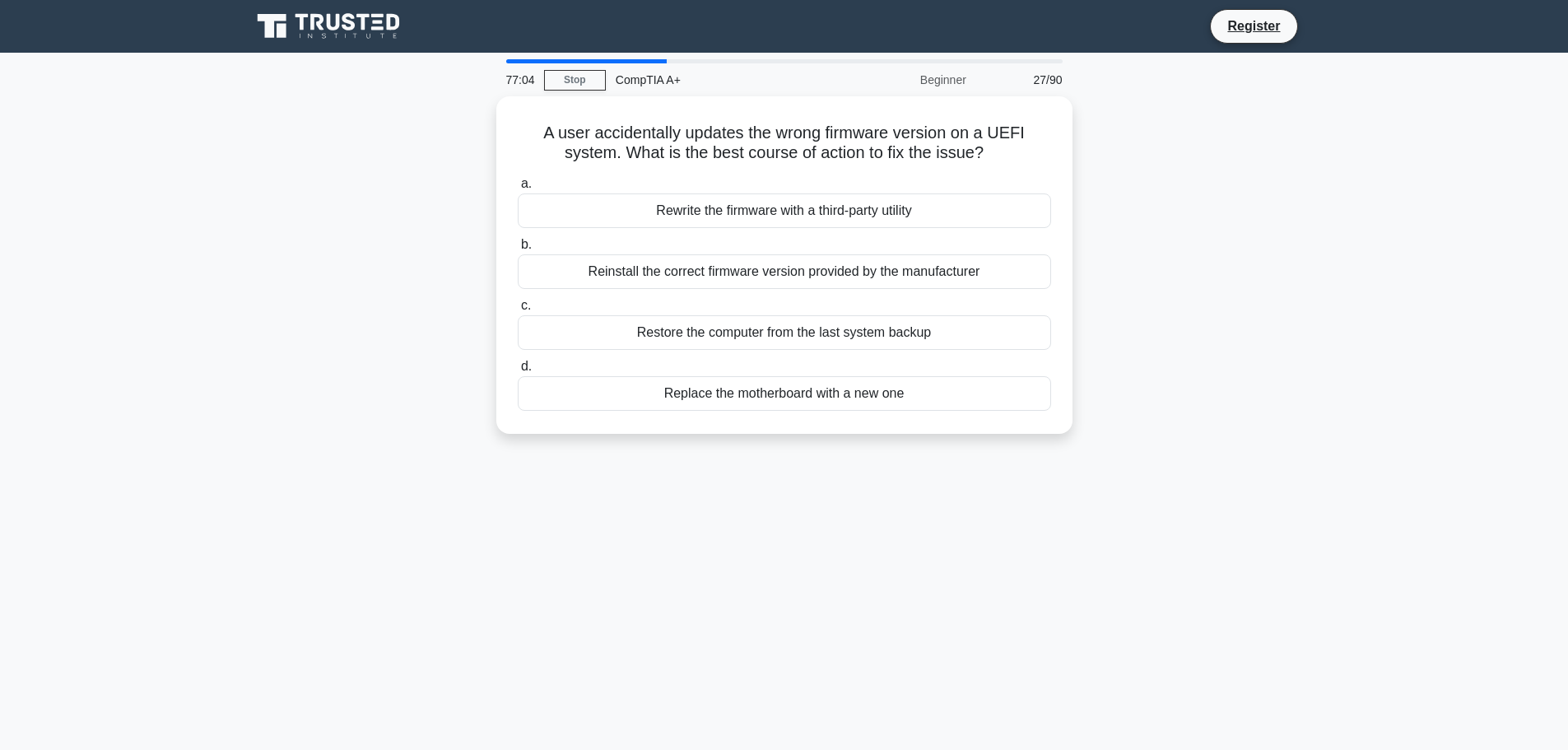
click at [1222, 136] on div "A user accidentally updates the wrong firmware version on a UEFI system. What i…" at bounding box center [784, 275] width 1086 height 358
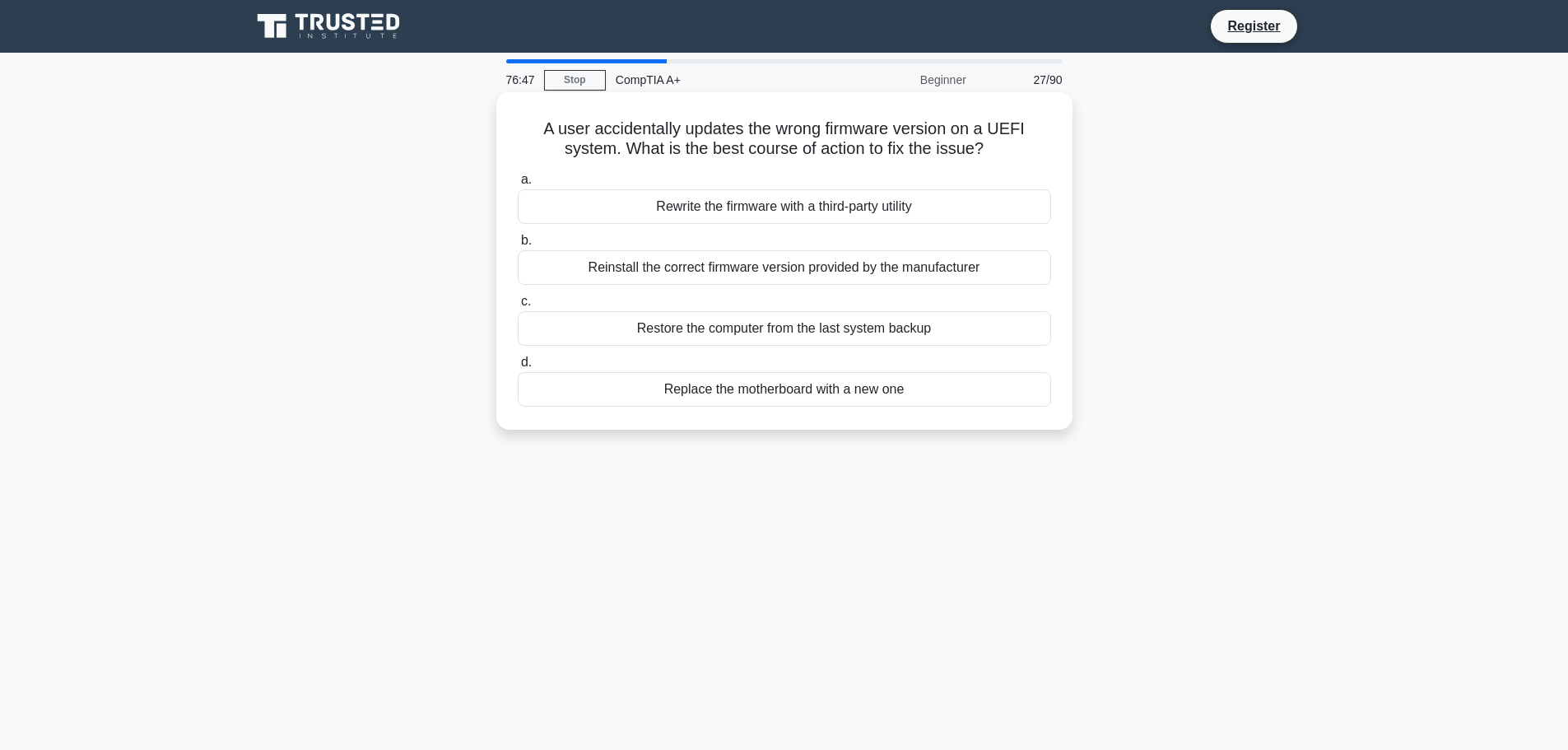
click at [950, 329] on div "Restore the computer from the last system backup" at bounding box center [784, 328] width 534 height 35
click at [518, 307] on input "c. Restore the computer from the last system backup" at bounding box center [518, 302] width 0 height 11
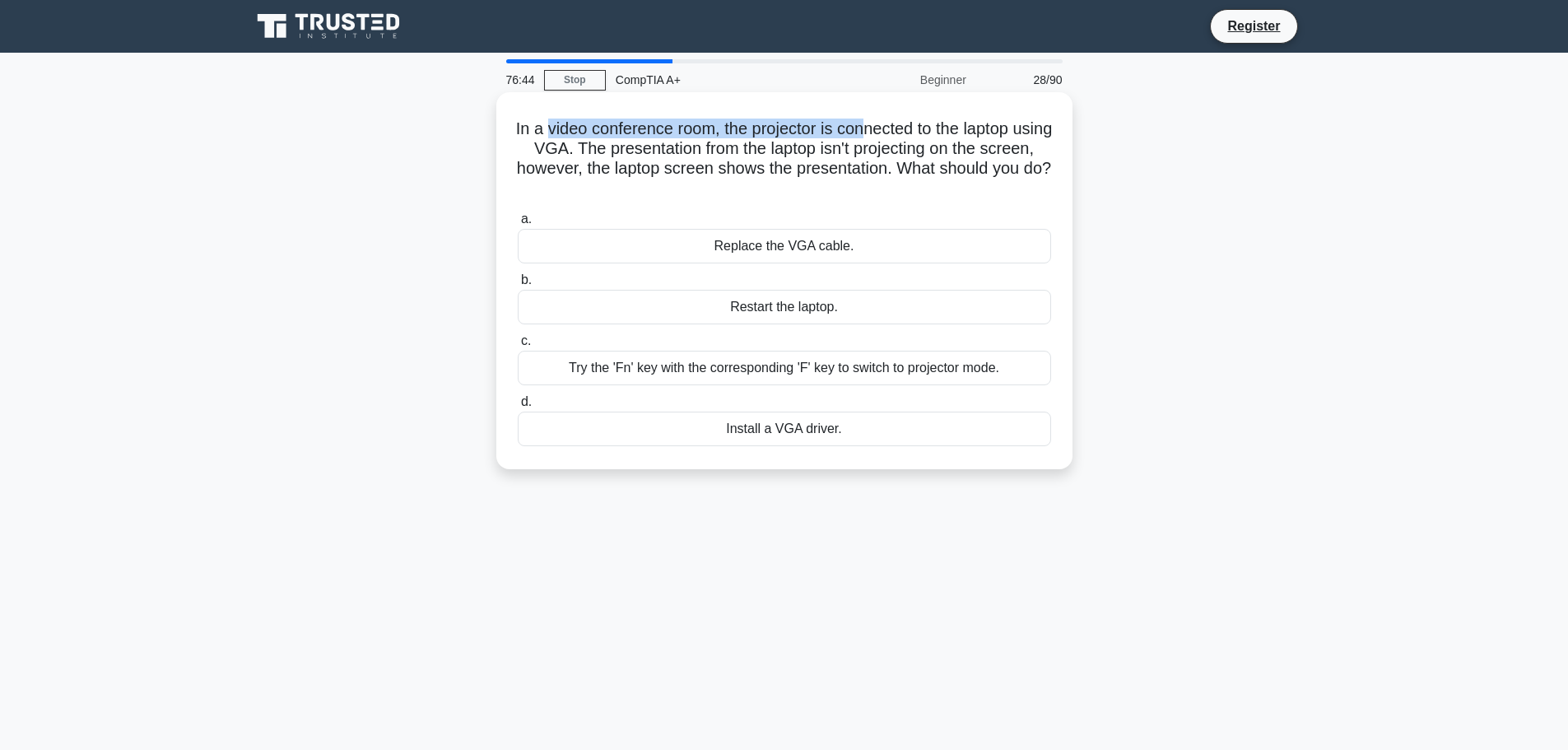
drag, startPoint x: 562, startPoint y: 137, endPoint x: 887, endPoint y: 124, distance: 325.3
click at [887, 124] on h5 "In a video conference room, the projector is connected to the laptop using VGA.…" at bounding box center [784, 158] width 537 height 81
click at [913, 141] on h5 "In a video conference room, the projector is connected to the laptop using VGA.…" at bounding box center [784, 158] width 537 height 81
click at [1003, 142] on h5 "In a video conference room, the projector is connected to the laptop using VGA.…" at bounding box center [784, 158] width 537 height 81
drag, startPoint x: 577, startPoint y: 173, endPoint x: 809, endPoint y: 158, distance: 232.5
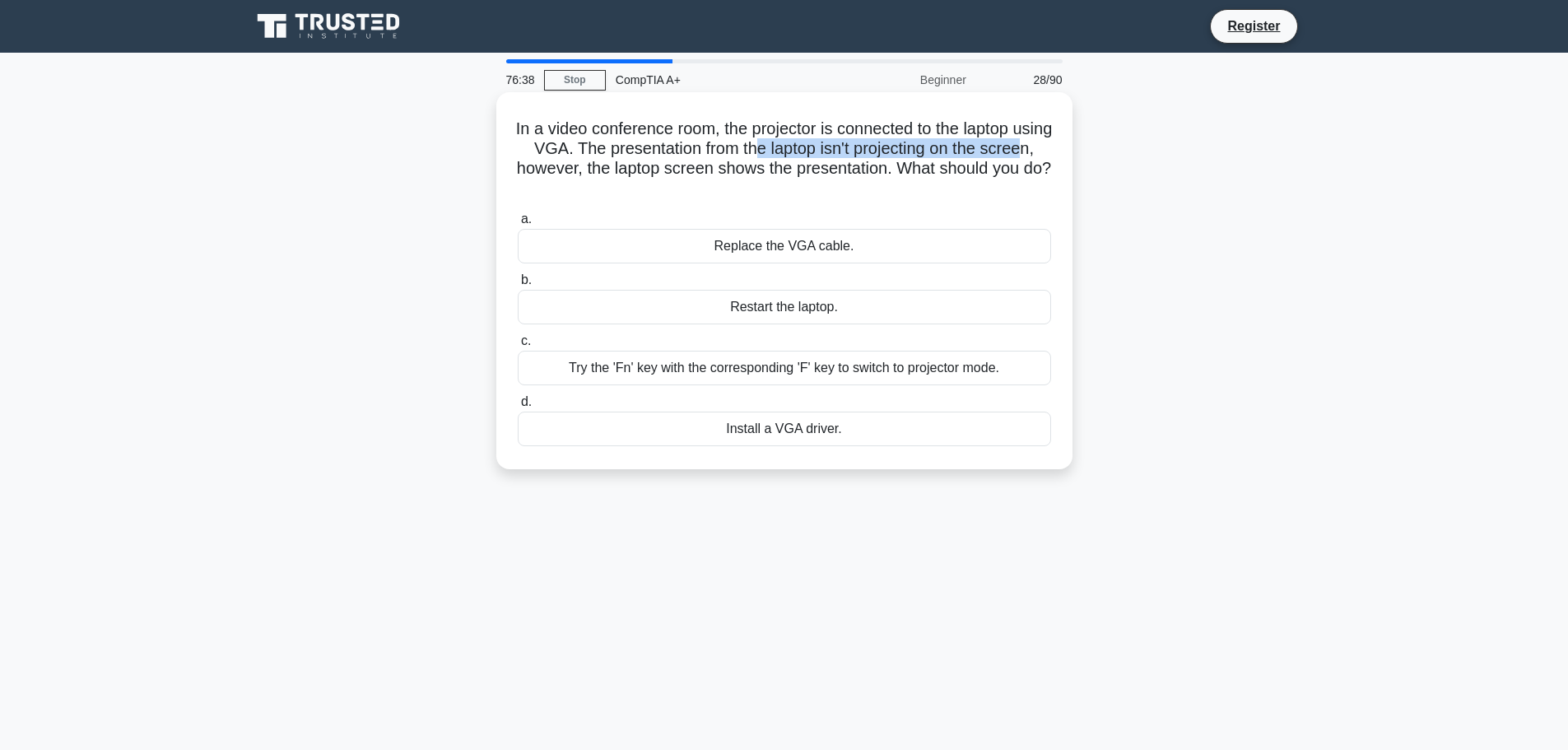
click at [809, 158] on h5 "In a video conference room, the projector is connected to the laptop using VGA.…" at bounding box center [784, 158] width 537 height 81
click at [817, 174] on h5 "In a video conference room, the projector is connected to the laptop using VGA.…" at bounding box center [784, 158] width 537 height 81
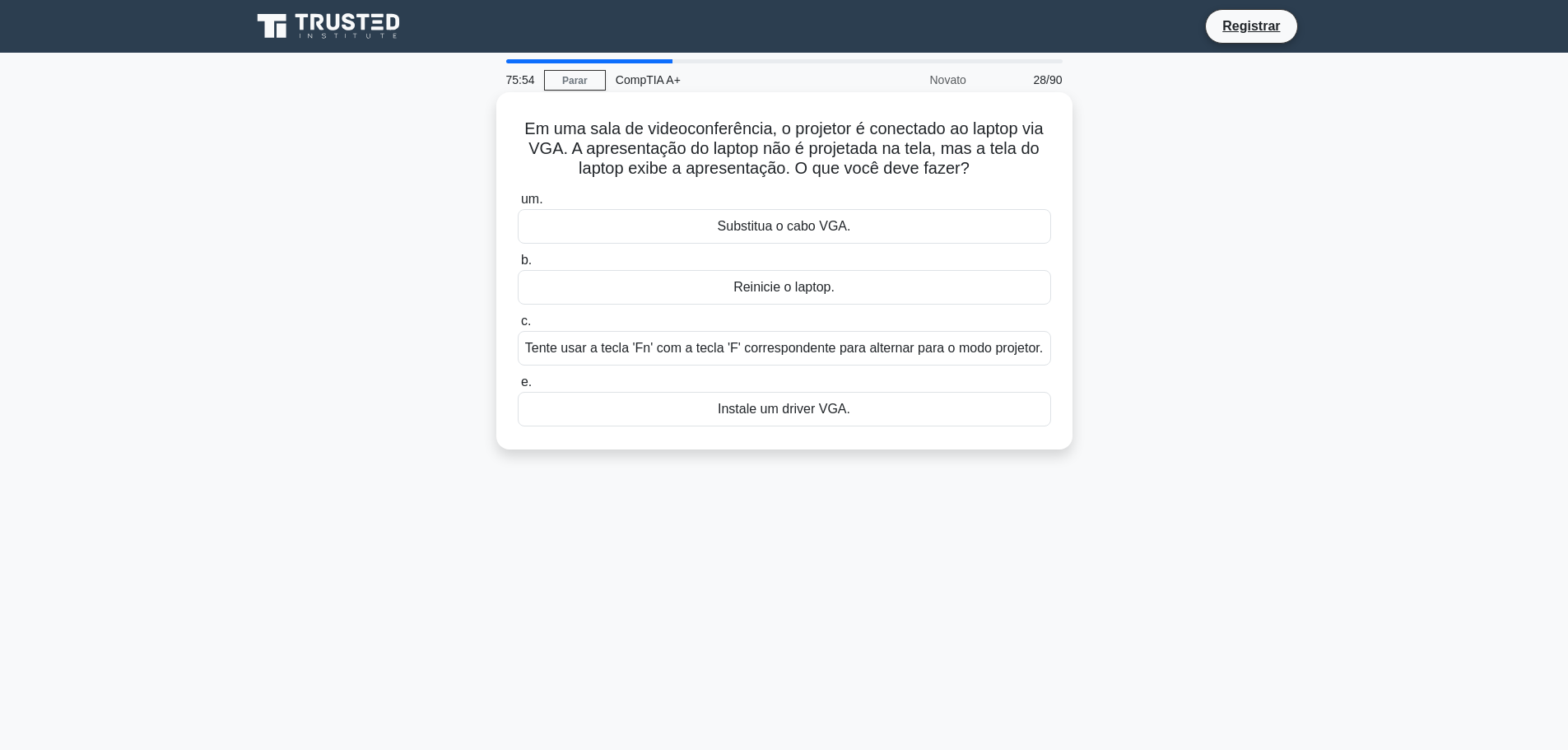
click at [643, 192] on label "um. Substitua o cabo VGA." at bounding box center [784, 216] width 534 height 55
click at [518, 194] on input "um. Substitua o cabo VGA." at bounding box center [518, 199] width 0 height 11
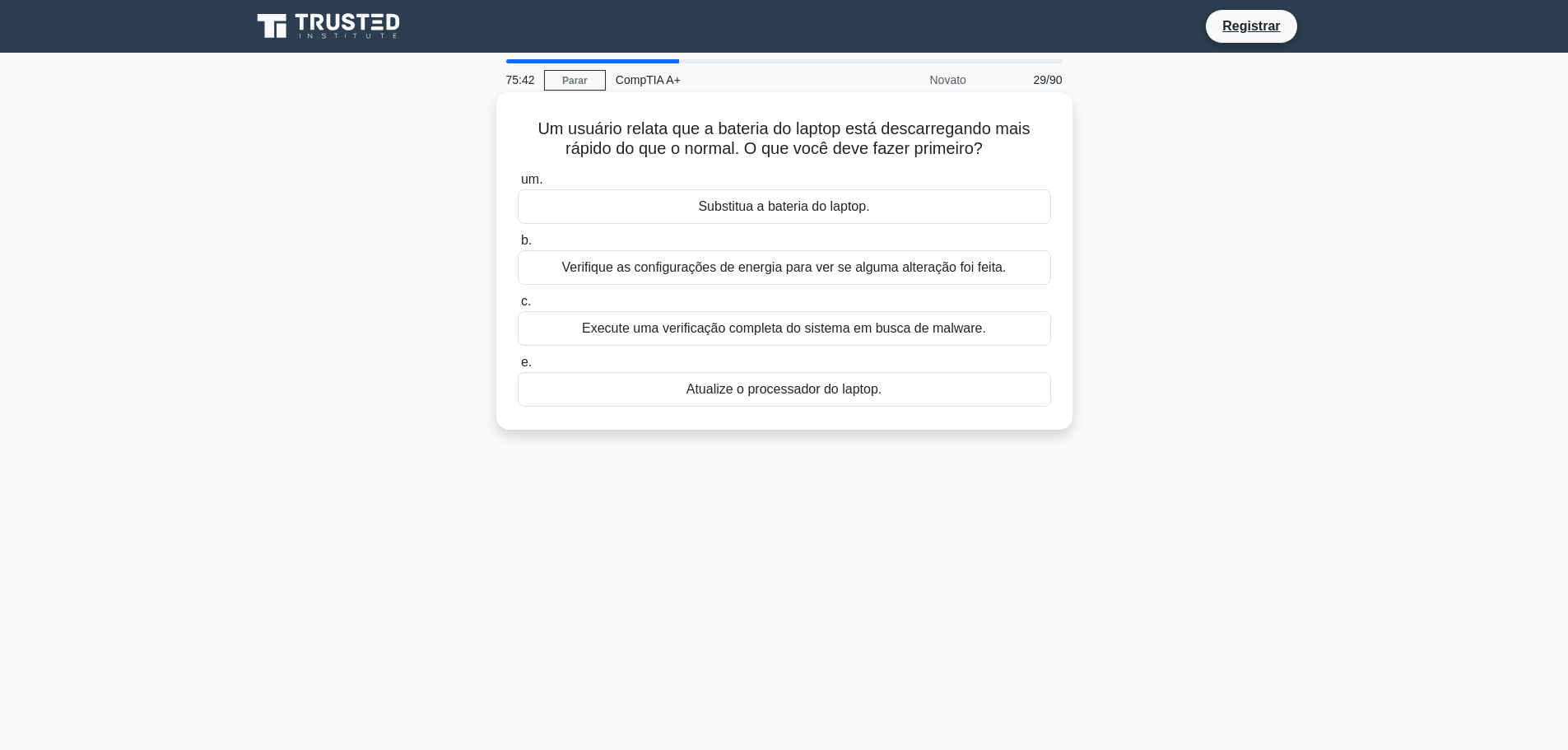
click at [914, 279] on div "Verifique as configurações de energia para ver se alguma alteração foi feita." at bounding box center [784, 267] width 534 height 35
click at [518, 246] on input "b. Verifique as configurações de energia para ver se alguma alteração foi feita." at bounding box center [518, 240] width 0 height 11
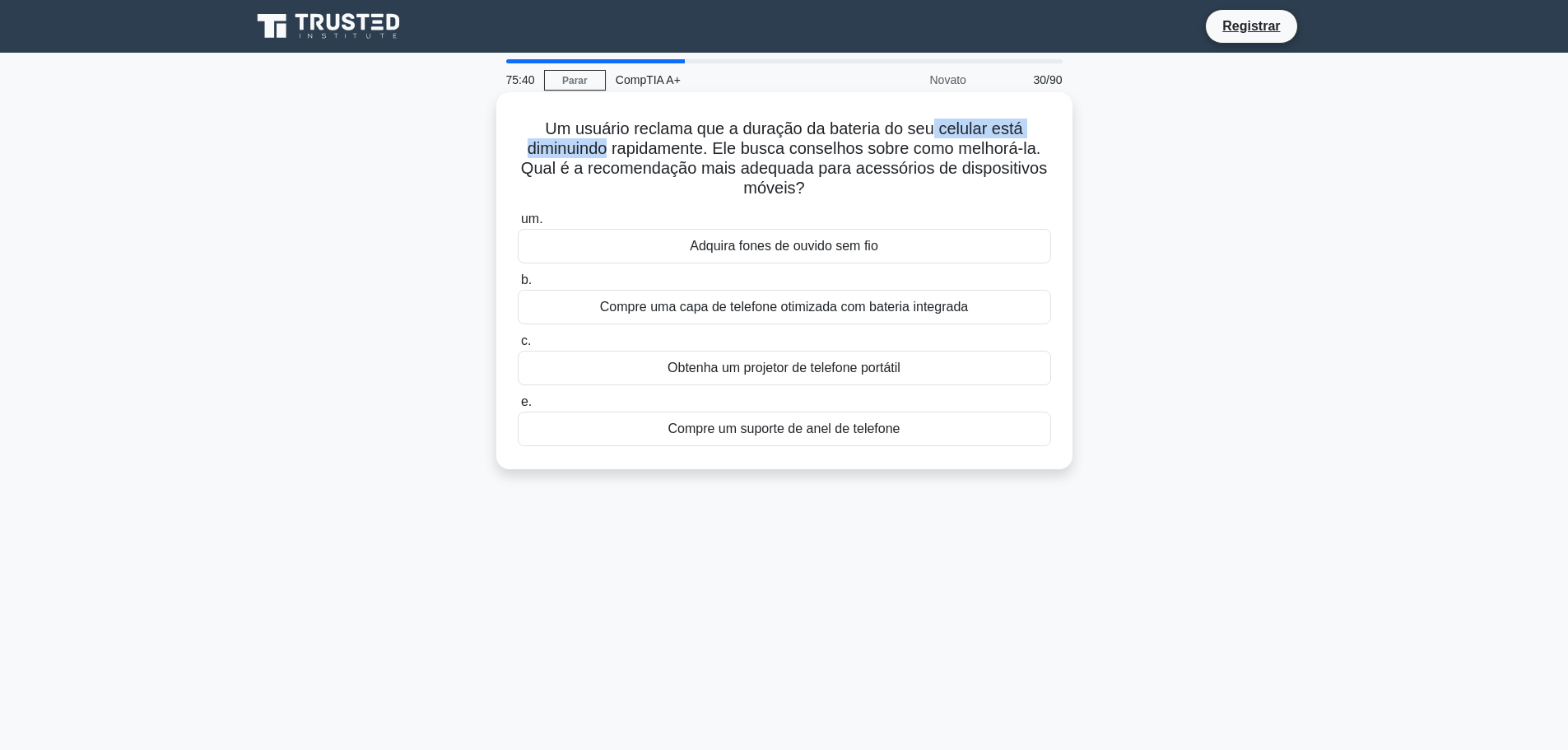
drag, startPoint x: 605, startPoint y: 145, endPoint x: 950, endPoint y: 122, distance: 345.8
click at [941, 109] on div "Um usuário reclama que a duração da bateria do seu celular está diminuindo rapi…" at bounding box center [784, 280] width 562 height 364
click at [971, 164] on font "Um usuário reclama que a duração da bateria do seu celular está diminuindo rapi…" at bounding box center [784, 158] width 526 height 78
click at [750, 314] on font "Compre uma capa de telefone otimizada com bateria integrada" at bounding box center [784, 307] width 368 height 14
click at [518, 286] on input "b. Compre uma capa de telefone otimizada com bateria integrada" at bounding box center [518, 280] width 0 height 11
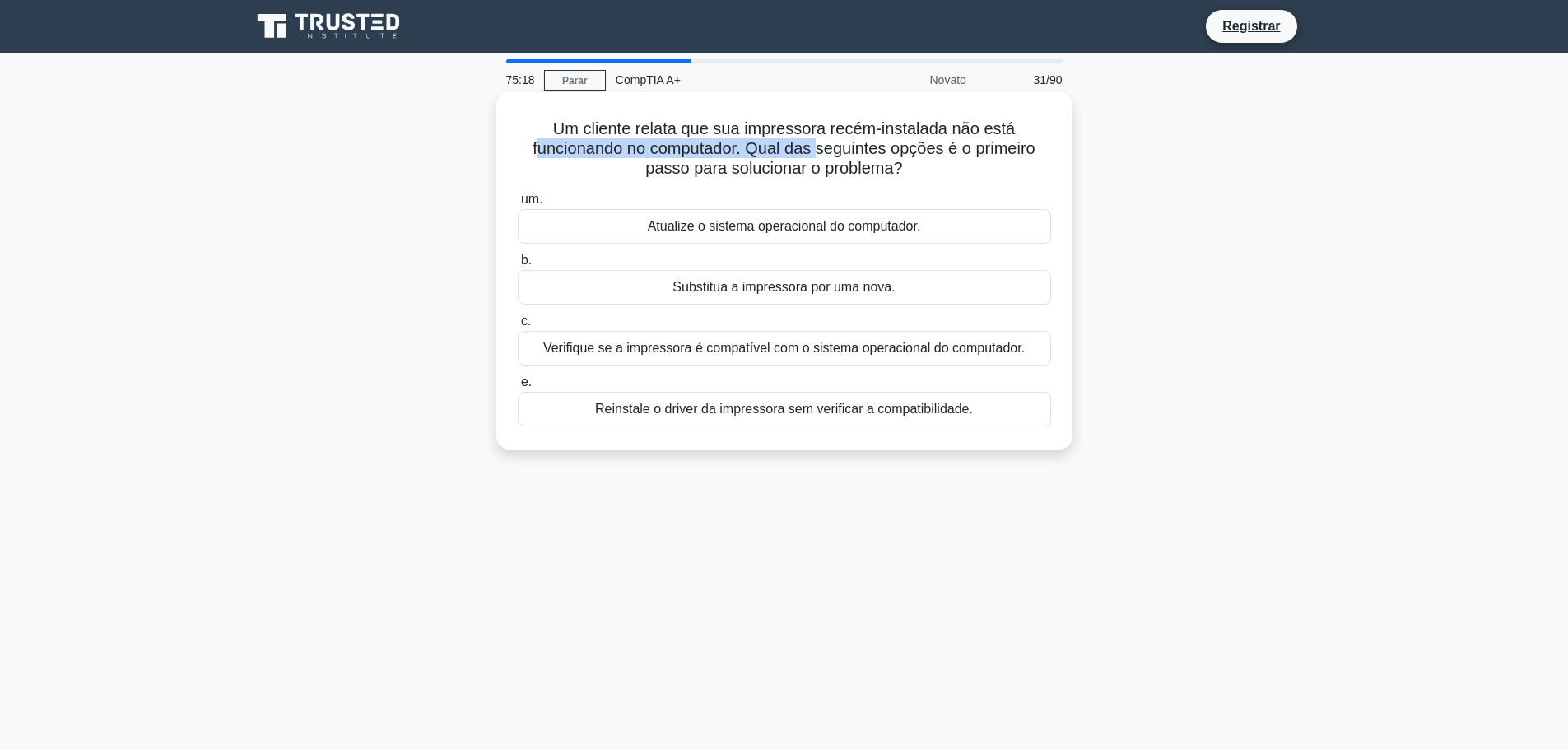
drag, startPoint x: 532, startPoint y: 147, endPoint x: 819, endPoint y: 141, distance: 287.1
click at [819, 141] on font "Um cliente relata que sua impressora recém-instalada não está funcionando no co…" at bounding box center [784, 148] width 502 height 58
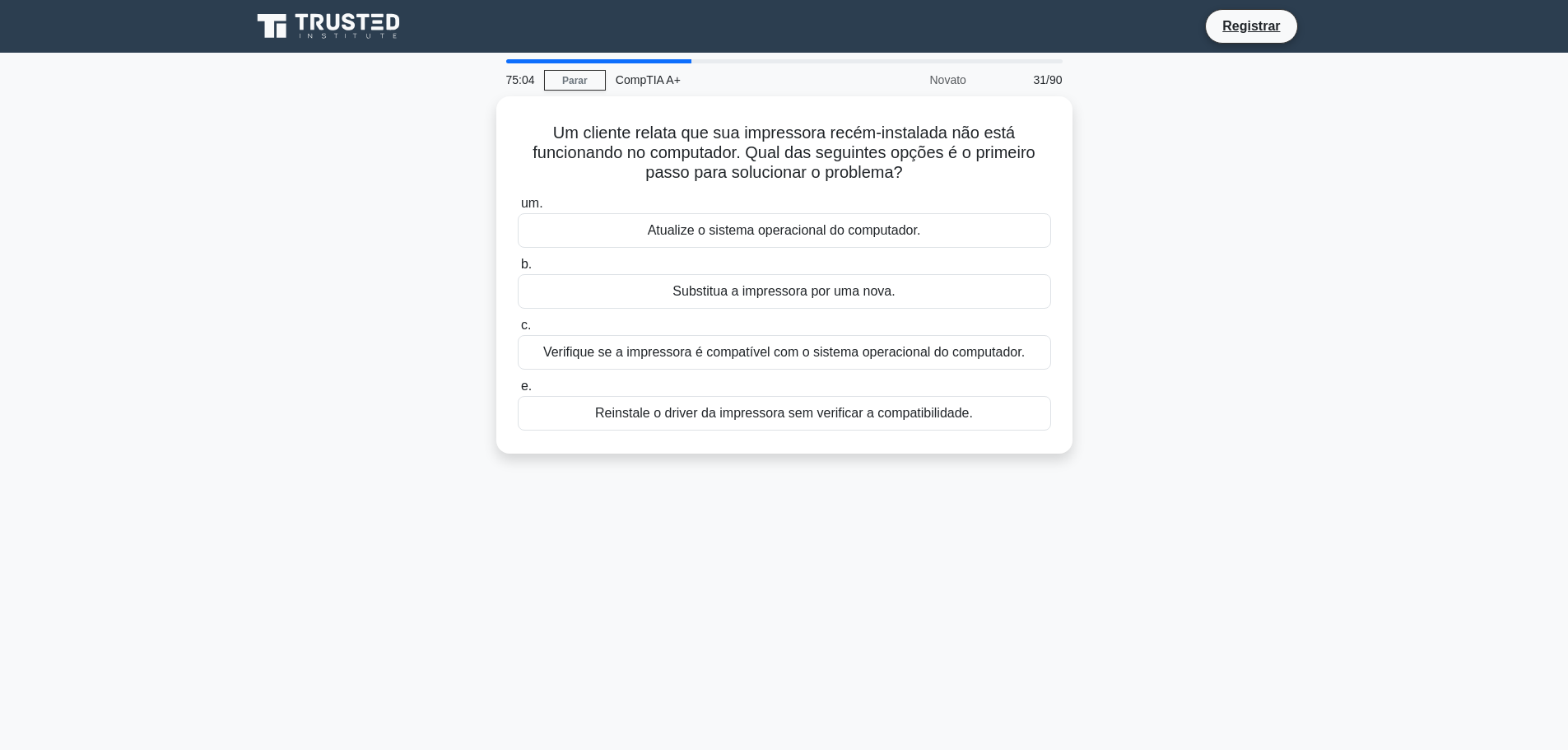
drag, startPoint x: 696, startPoint y: 406, endPoint x: 730, endPoint y: 463, distance: 66.4
click at [730, 463] on div "Um cliente relata que sua impressora recém-instalada não está funcionando no co…" at bounding box center [784, 285] width 1086 height 377
click at [834, 134] on font "Um cliente relata que sua impressora recém-instalada não está funcionando no co…" at bounding box center [784, 148] width 502 height 58
click at [762, 355] on font "Verifique se a impressora é compatível com o sistema operacional do computador." at bounding box center [784, 348] width 482 height 14
click at [518, 327] on input "c. Verifique se a impressora é compatível com o sistema operacional do computad…" at bounding box center [518, 321] width 0 height 11
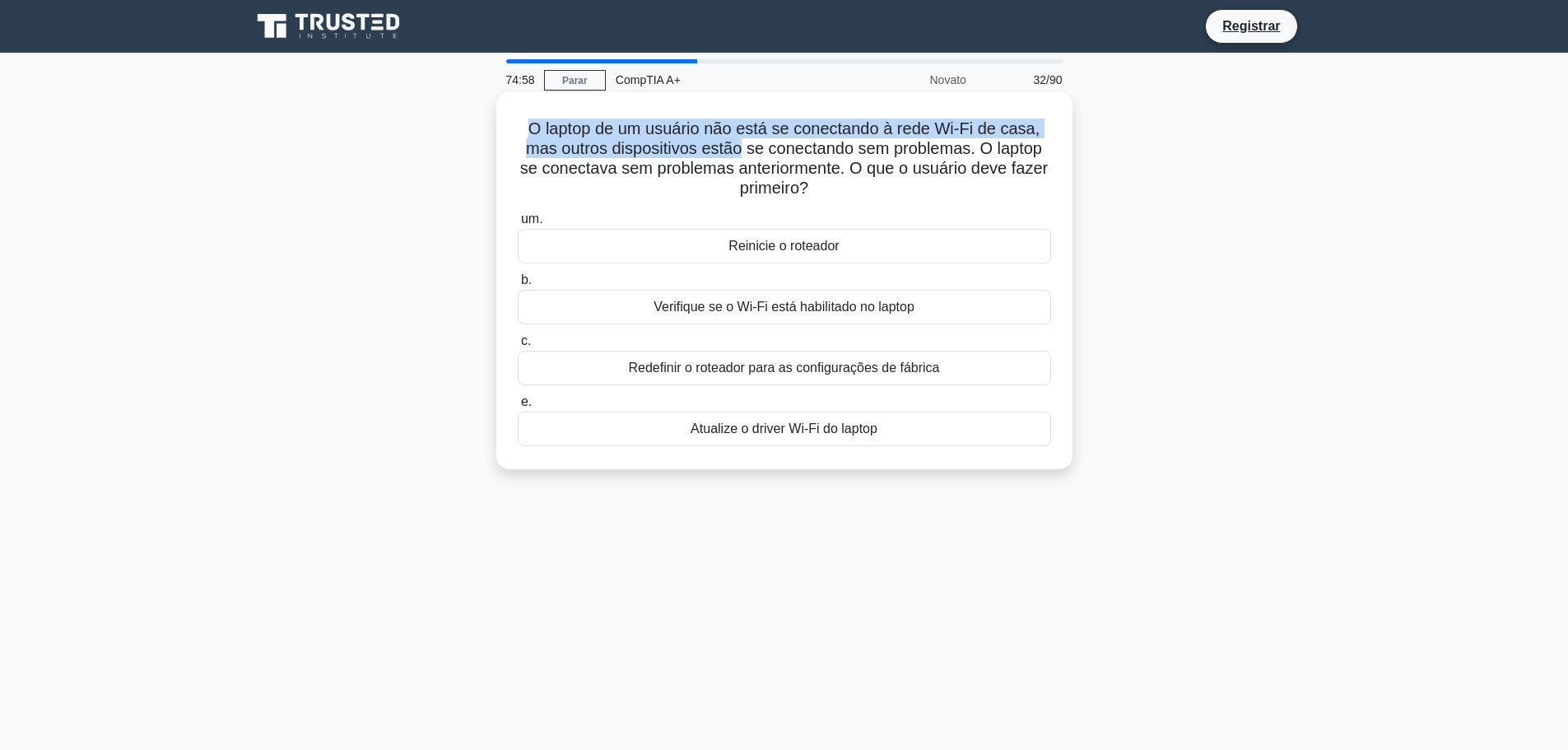
drag, startPoint x: 511, startPoint y: 137, endPoint x: 742, endPoint y: 151, distance: 231.4
click at [740, 151] on div "O laptop de um usuário não está se conectando à rede Wi-Fi de casa, mas outros …" at bounding box center [784, 280] width 562 height 364
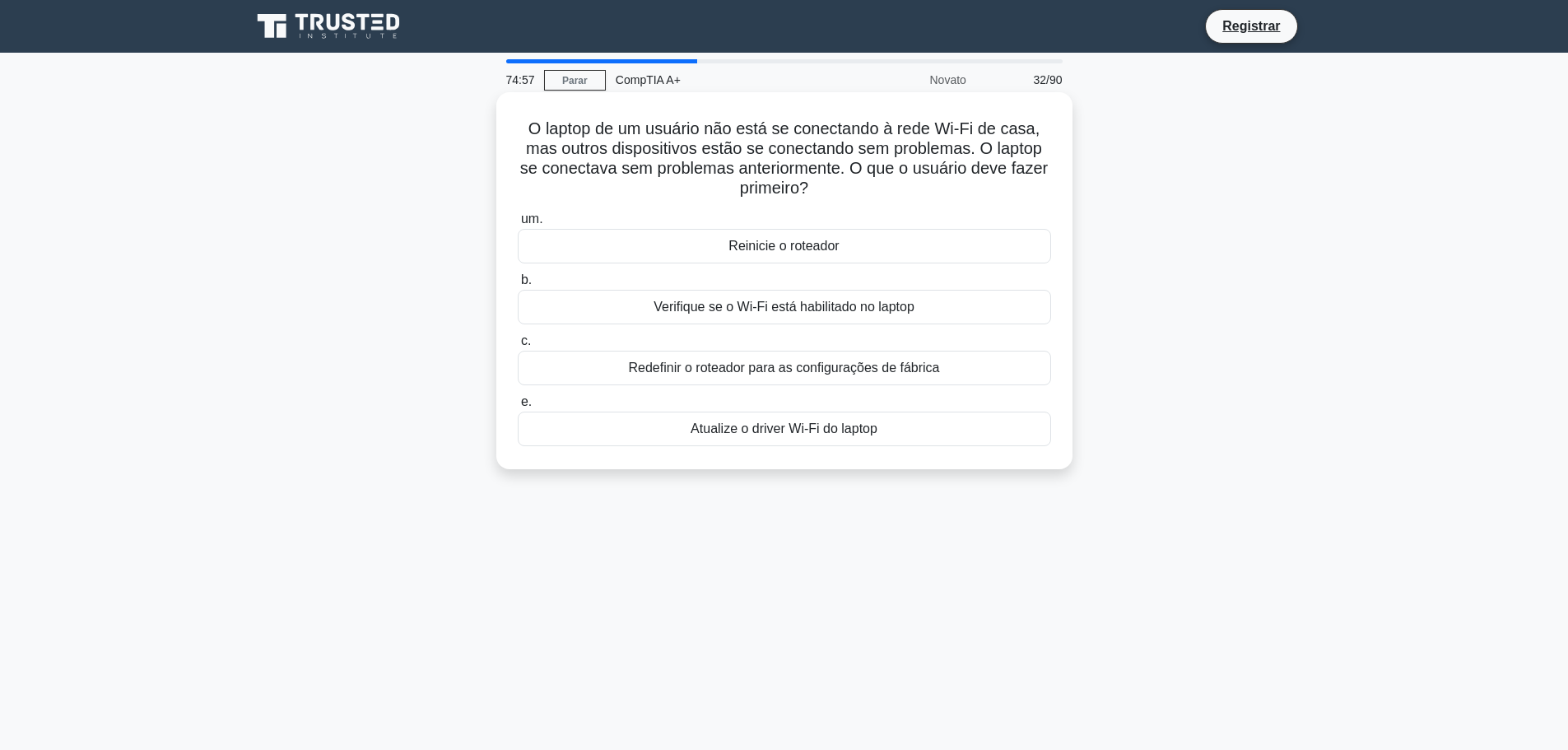
click at [748, 151] on font "O laptop de um usuário não está se conectando à rede Wi-Fi de casa, mas outros …" at bounding box center [784, 158] width 528 height 78
drag, startPoint x: 588, startPoint y: 131, endPoint x: 916, endPoint y: 118, distance: 328.3
click at [916, 120] on font "O laptop de um usuário não está se conectando à rede Wi-Fi de casa, mas outros …" at bounding box center [784, 158] width 528 height 78
click at [1042, 147] on font "O laptop de um usuário não está se conectando à rede Wi-Fi de casa, mas outros …" at bounding box center [784, 158] width 528 height 78
drag, startPoint x: 855, startPoint y: 312, endPoint x: 871, endPoint y: 318, distance: 17.1
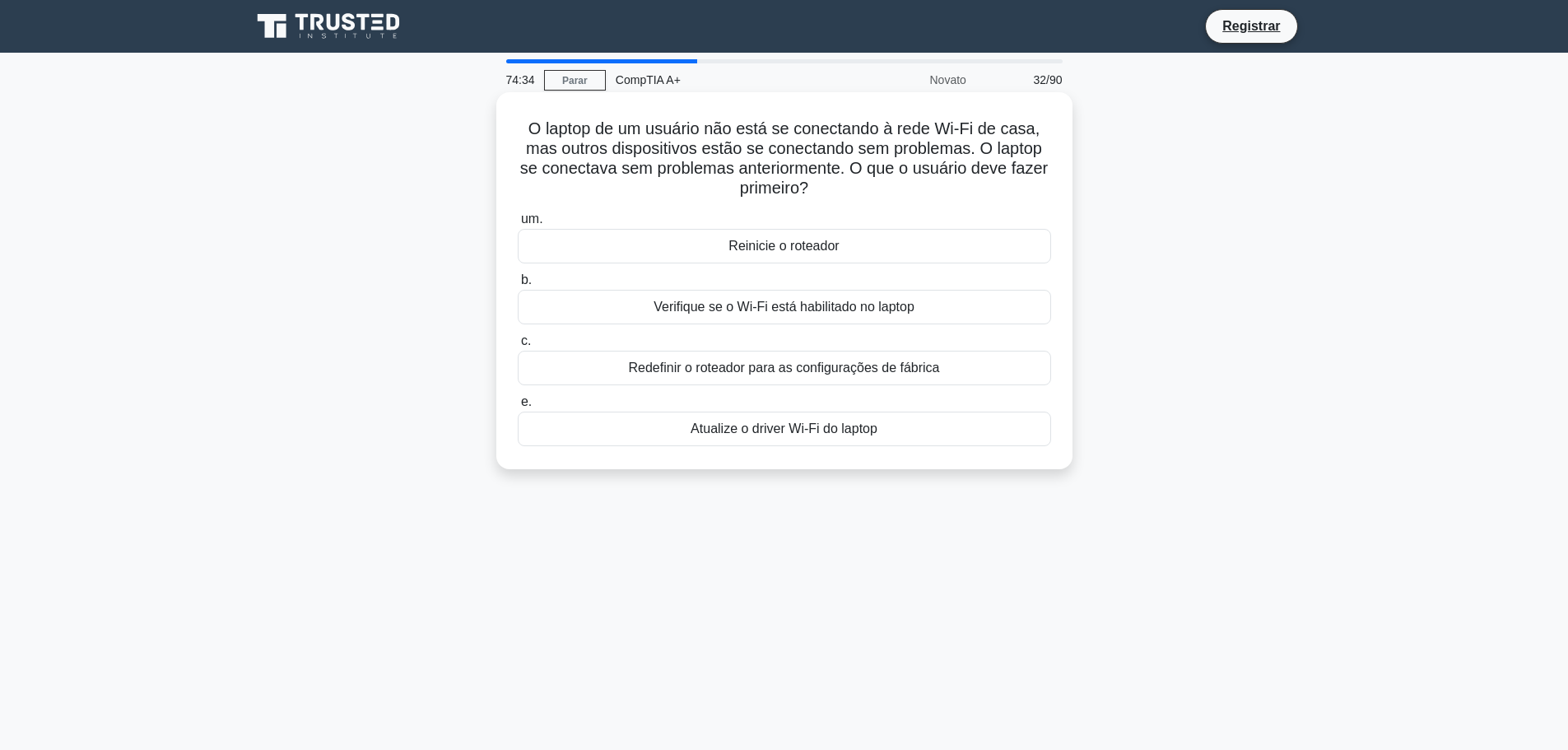
click at [871, 317] on font "Verifique se o Wi-Fi está habilitado no laptop" at bounding box center [784, 307] width 261 height 20
click at [400, 438] on div "O laptop de um usuário não está se conectando à rede Wi-Fi de casa, mas outros …" at bounding box center [784, 295] width 1086 height 396
click at [795, 301] on font "Verifique se o Wi-Fi está habilitado no laptop" at bounding box center [784, 307] width 261 height 14
click at [881, 311] on font "Verifique se o Wi-Fi está habilitado no laptop" at bounding box center [784, 307] width 261 height 14
click at [518, 286] on input "b. Verifique se o Wi-Fi está habilitado no laptop" at bounding box center [518, 280] width 0 height 11
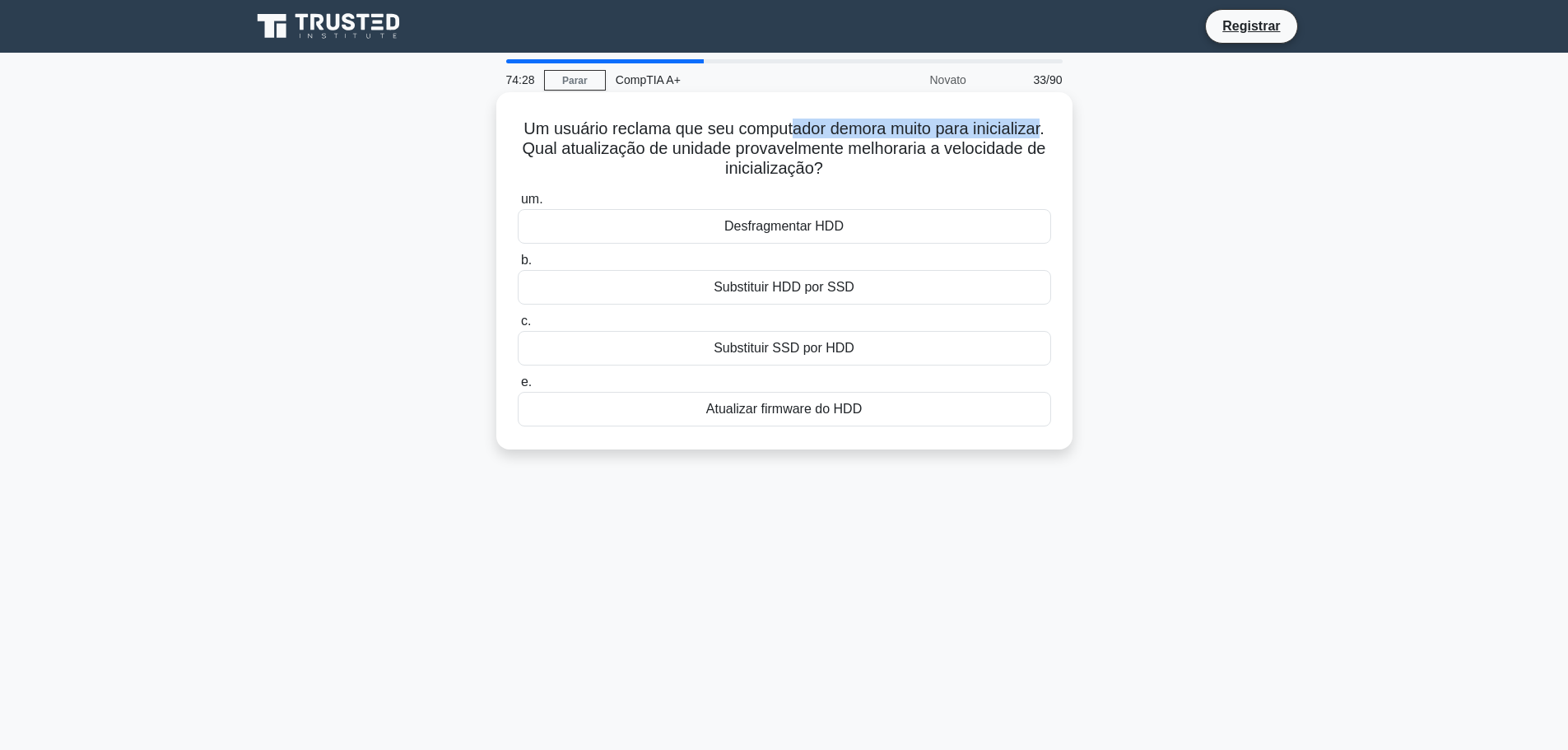
drag, startPoint x: 852, startPoint y: 125, endPoint x: 1046, endPoint y: 129, distance: 194.0
click at [1046, 129] on font "Um usuário reclama que seu computador demora muito para inicializar. Qual atual…" at bounding box center [784, 148] width 524 height 58
click at [909, 168] on h5 "Um usuário reclama que seu computador demora muito para inicializar. Qual atual…" at bounding box center [784, 148] width 537 height 61
drag, startPoint x: 697, startPoint y: 157, endPoint x: 980, endPoint y: 173, distance: 283.5
click at [980, 173] on h5 "Um usuário reclama que seu computador demora muito para inicializar. Qual atual…" at bounding box center [784, 148] width 537 height 61
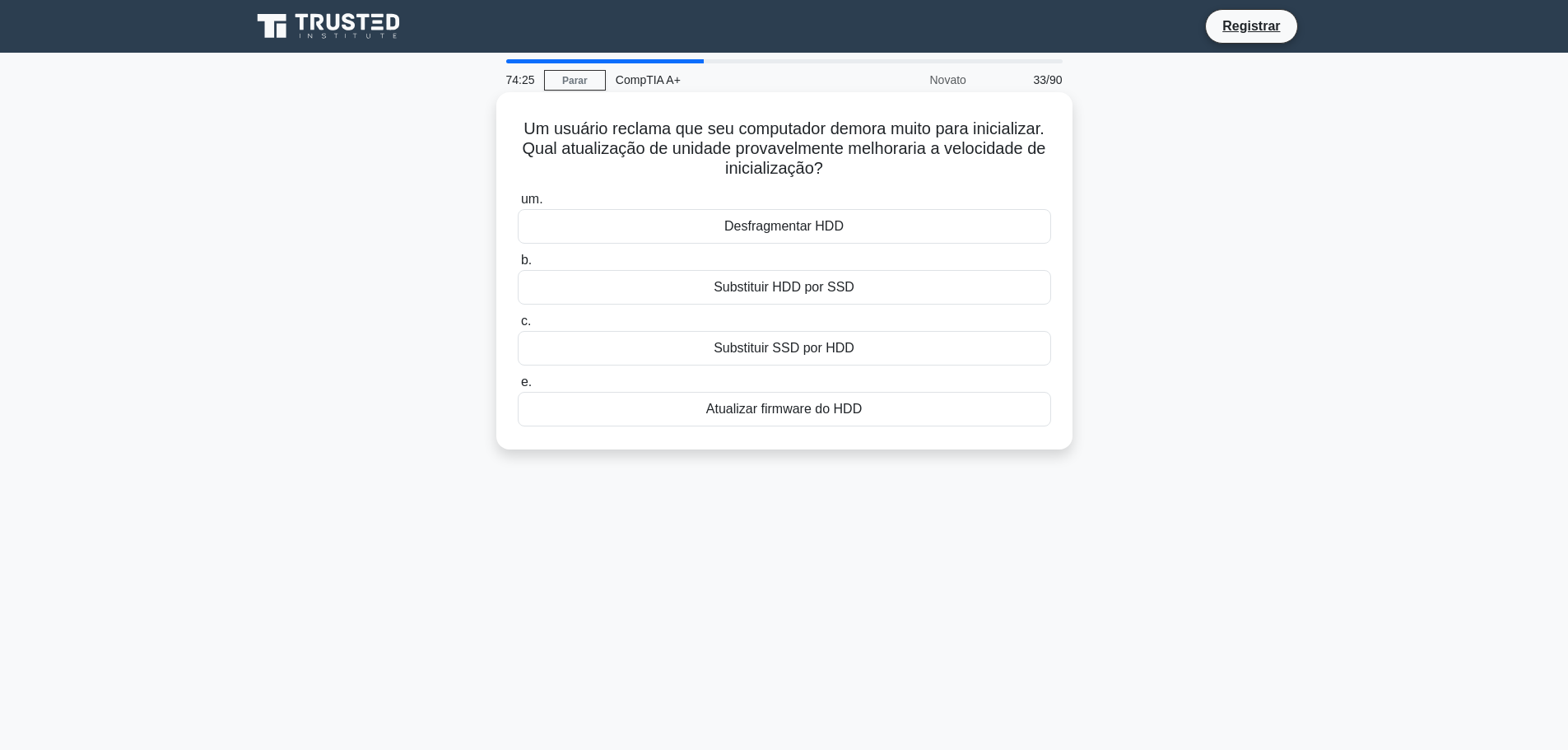
click at [980, 173] on h5 "Um usuário reclama que seu computador demora muito para inicializar. Qual atual…" at bounding box center [784, 148] width 537 height 61
click at [896, 290] on div "Substituir HDD por SSD" at bounding box center [784, 287] width 534 height 35
click at [518, 266] on input "b. Substituir HDD por SSD" at bounding box center [518, 260] width 0 height 11
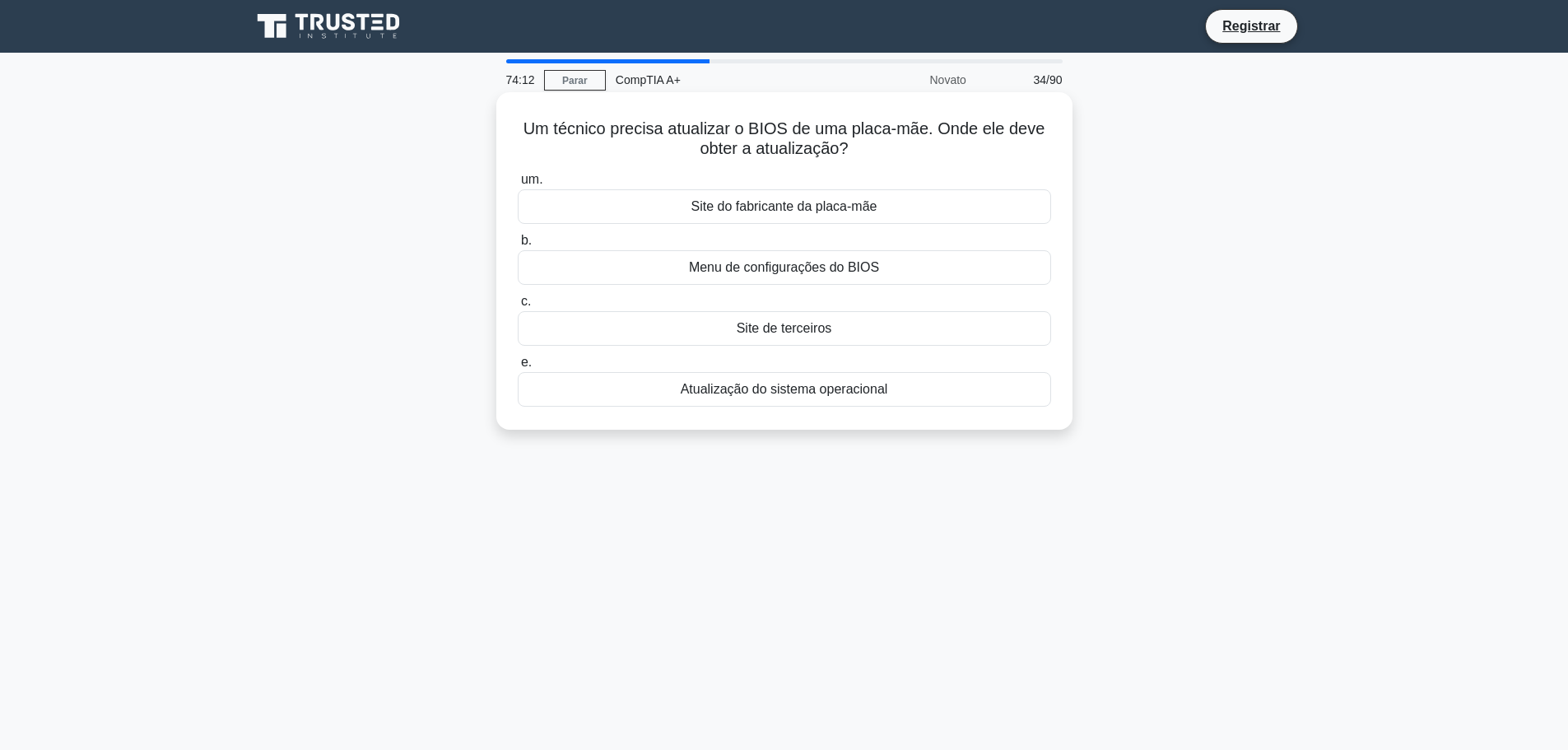
click at [866, 201] on font "Site do fabricante da placa-mãe" at bounding box center [784, 206] width 186 height 14
click at [518, 185] on input "um. Site do fabricante da placa-mãe" at bounding box center [518, 179] width 0 height 11
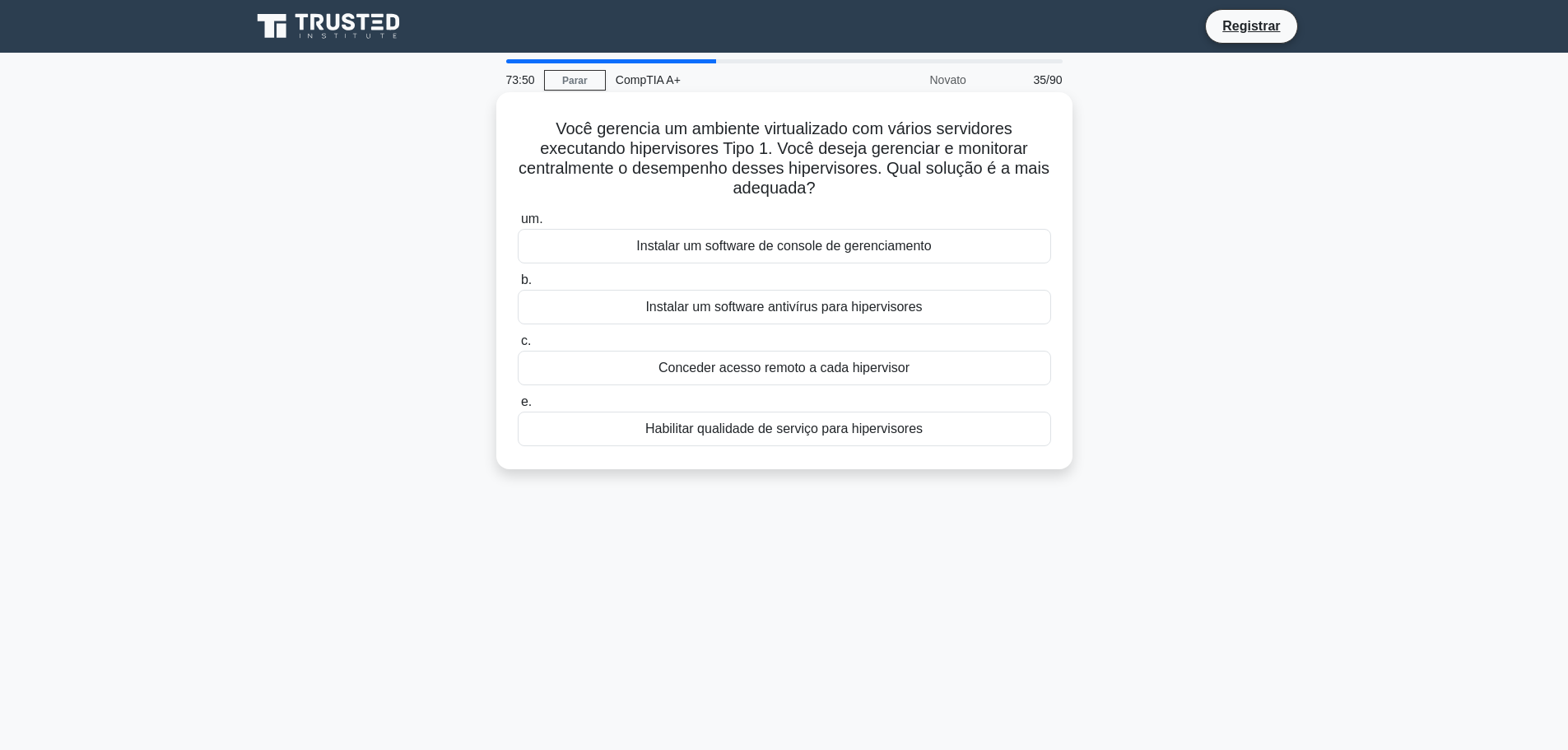
click at [715, 246] on font "Instalar um software de console de gerenciamento" at bounding box center [784, 246] width 295 height 14
click at [518, 225] on input "um. Instalar um software de console de gerenciamento" at bounding box center [518, 219] width 0 height 11
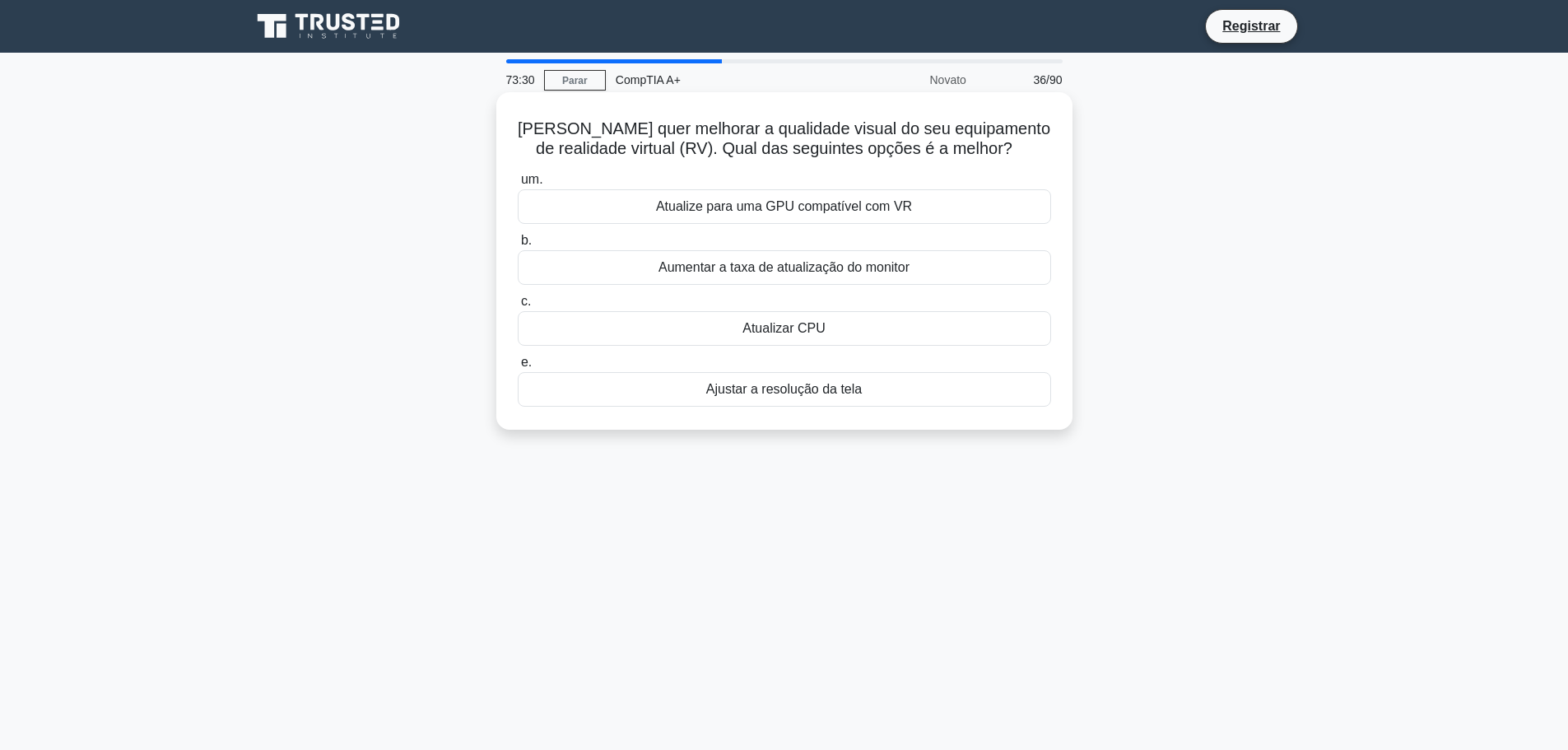
click at [844, 392] on font "Ajustar a resolução da tela" at bounding box center [784, 389] width 155 height 14
click at [518, 369] on input "e. Ajustar a resolução da tela" at bounding box center [518, 363] width 0 height 11
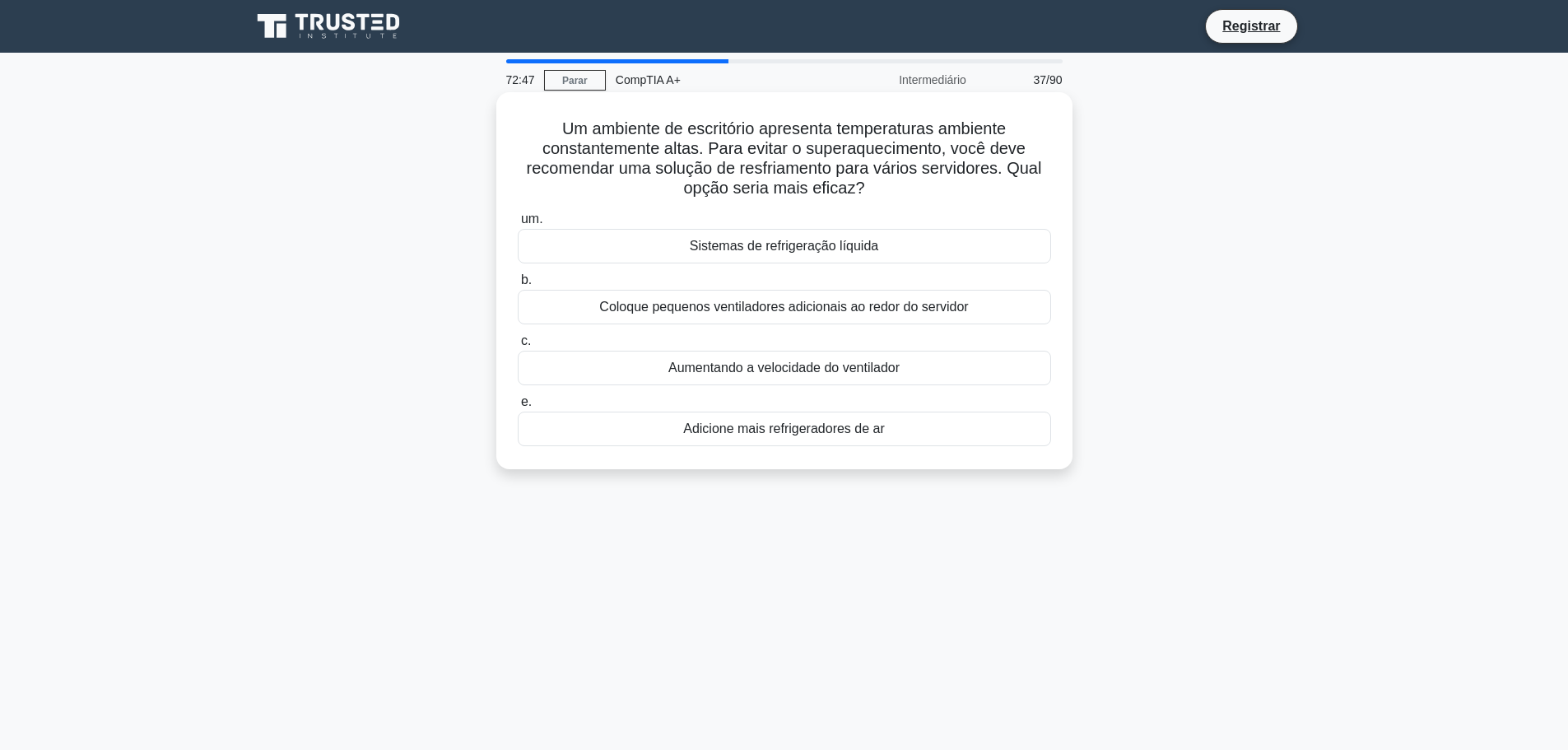
click at [745, 424] on font "Adicione mais refrigeradores de ar" at bounding box center [784, 428] width 202 height 14
click at [518, 407] on input "e. Adicione mais refrigeradores de ar" at bounding box center [518, 401] width 0 height 11
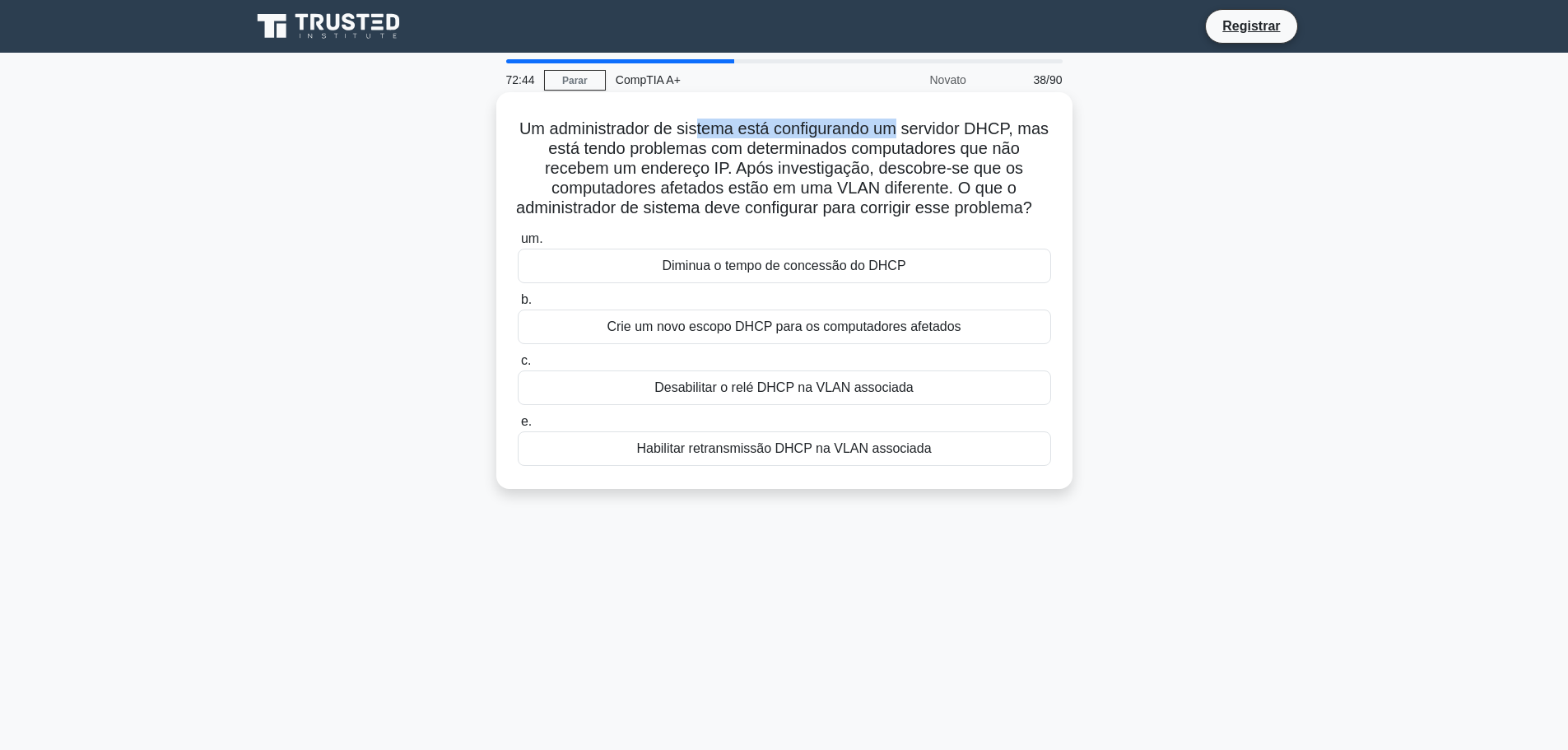
drag, startPoint x: 714, startPoint y: 130, endPoint x: 916, endPoint y: 110, distance: 203.0
click at [916, 110] on div "Um administrador de sistema está configurando um servidor DHCP, mas está tendo …" at bounding box center [784, 290] width 562 height 383
click at [933, 137] on font "Um administrador de sistema está configurando um servidor DHCP, mas está tendo …" at bounding box center [782, 168] width 533 height 98
click at [943, 456] on div "Habilitar retransmissão DHCP na VLAN associada" at bounding box center [784, 448] width 534 height 35
click at [518, 427] on input "e. Habilitar retransmissão DHCP na VLAN associada" at bounding box center [518, 421] width 0 height 11
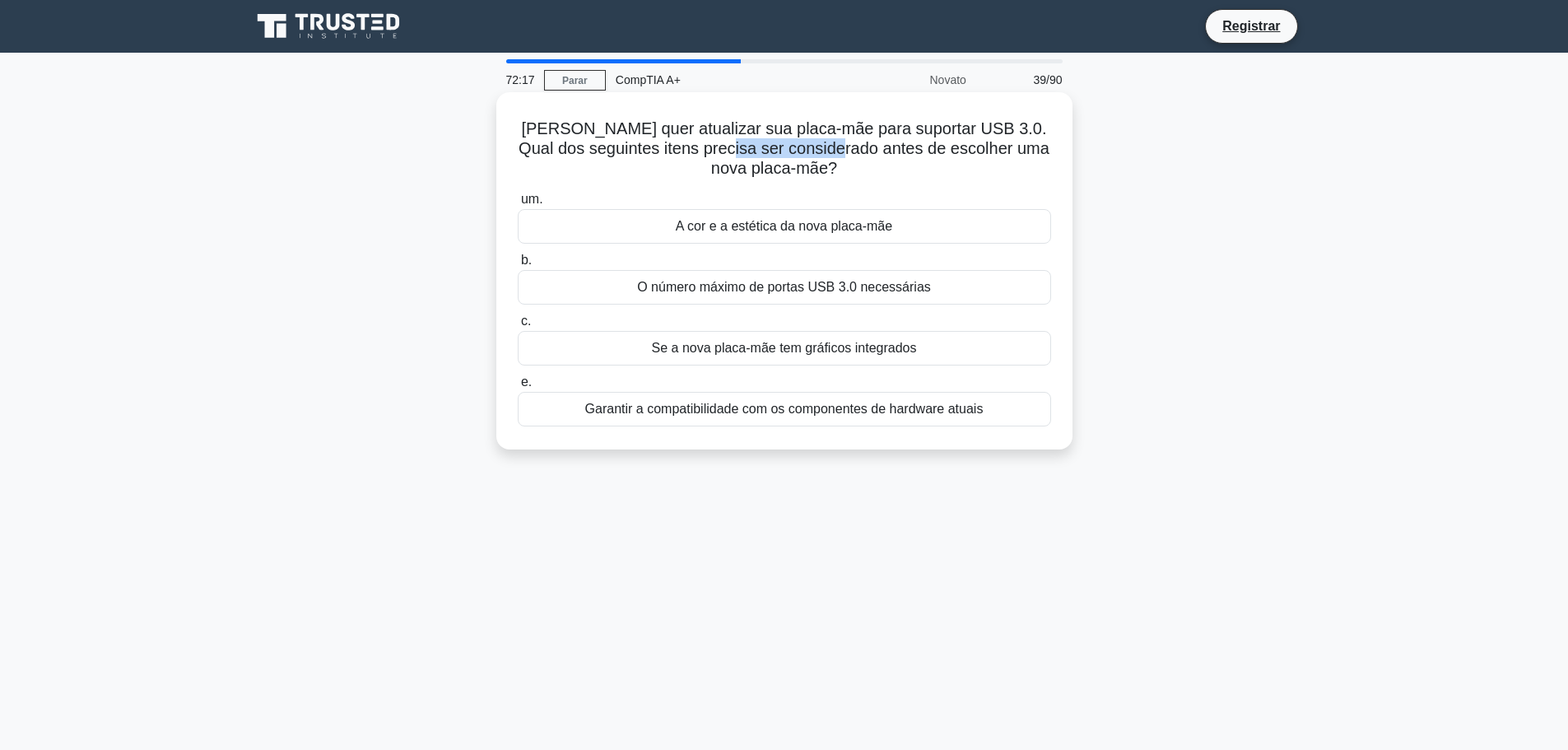
drag, startPoint x: 743, startPoint y: 151, endPoint x: 861, endPoint y: 151, distance: 118.0
click at [861, 151] on font "Mark quer atualizar sua placa-mãe para suportar USB 3.0. Qual dos seguintes ite…" at bounding box center [784, 148] width 531 height 58
click at [796, 152] on font "Mark quer atualizar sua placa-mãe para suportar USB 3.0. Qual dos seguintes ite…" at bounding box center [784, 148] width 531 height 58
click at [847, 407] on font "Garantir a compatibilidade com os componentes de hardware atuais" at bounding box center [784, 408] width 398 height 14
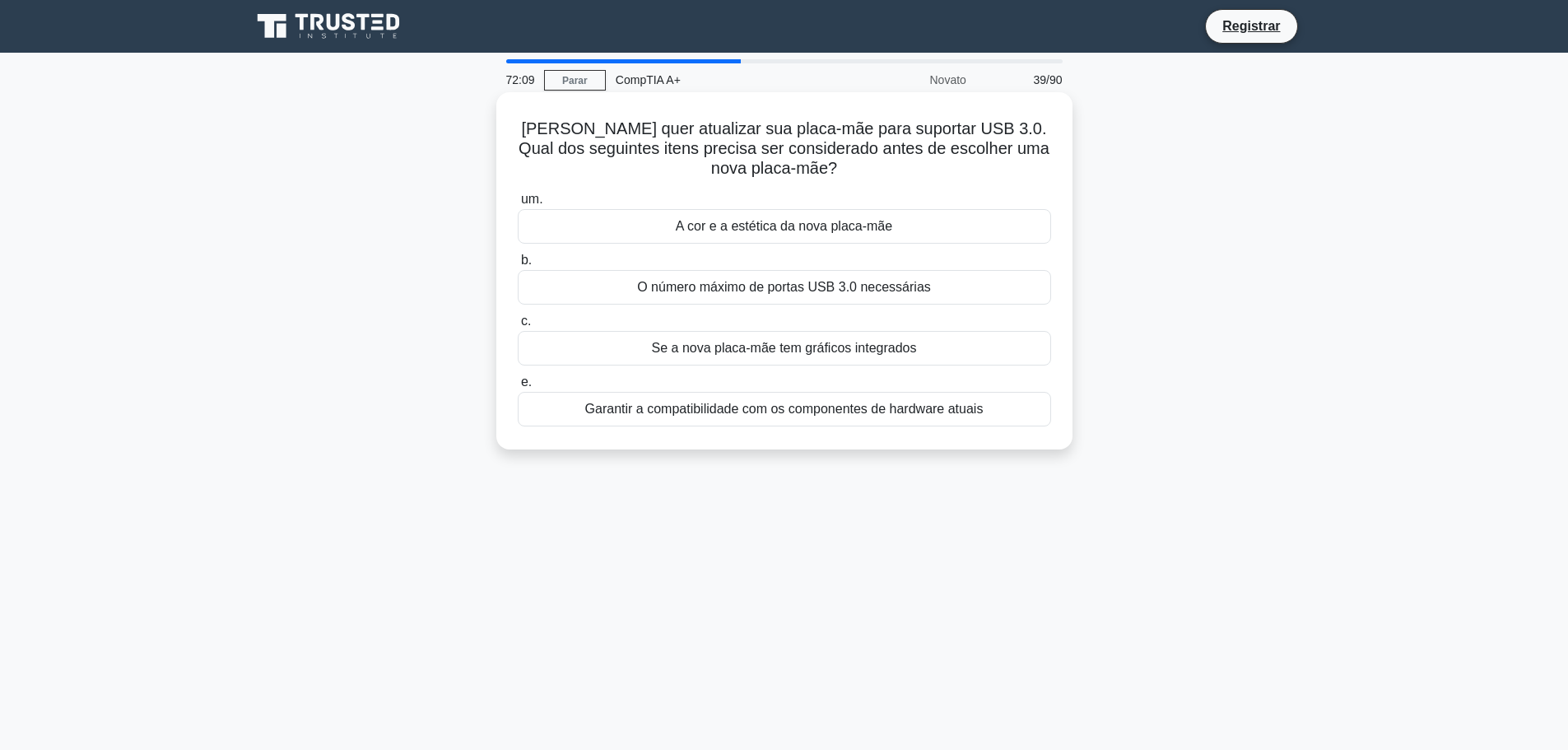
click at [518, 387] on input "e. Garantir a compatibilidade com os componentes de hardware atuais" at bounding box center [518, 382] width 0 height 11
click at [787, 391] on label "e. Verifique e redefina as configurações de brilho e contraste da tela" at bounding box center [784, 399] width 534 height 55
click at [518, 387] on input "e. Verifique e redefina as configurações de brilho e contraste da tela" at bounding box center [518, 382] width 0 height 11
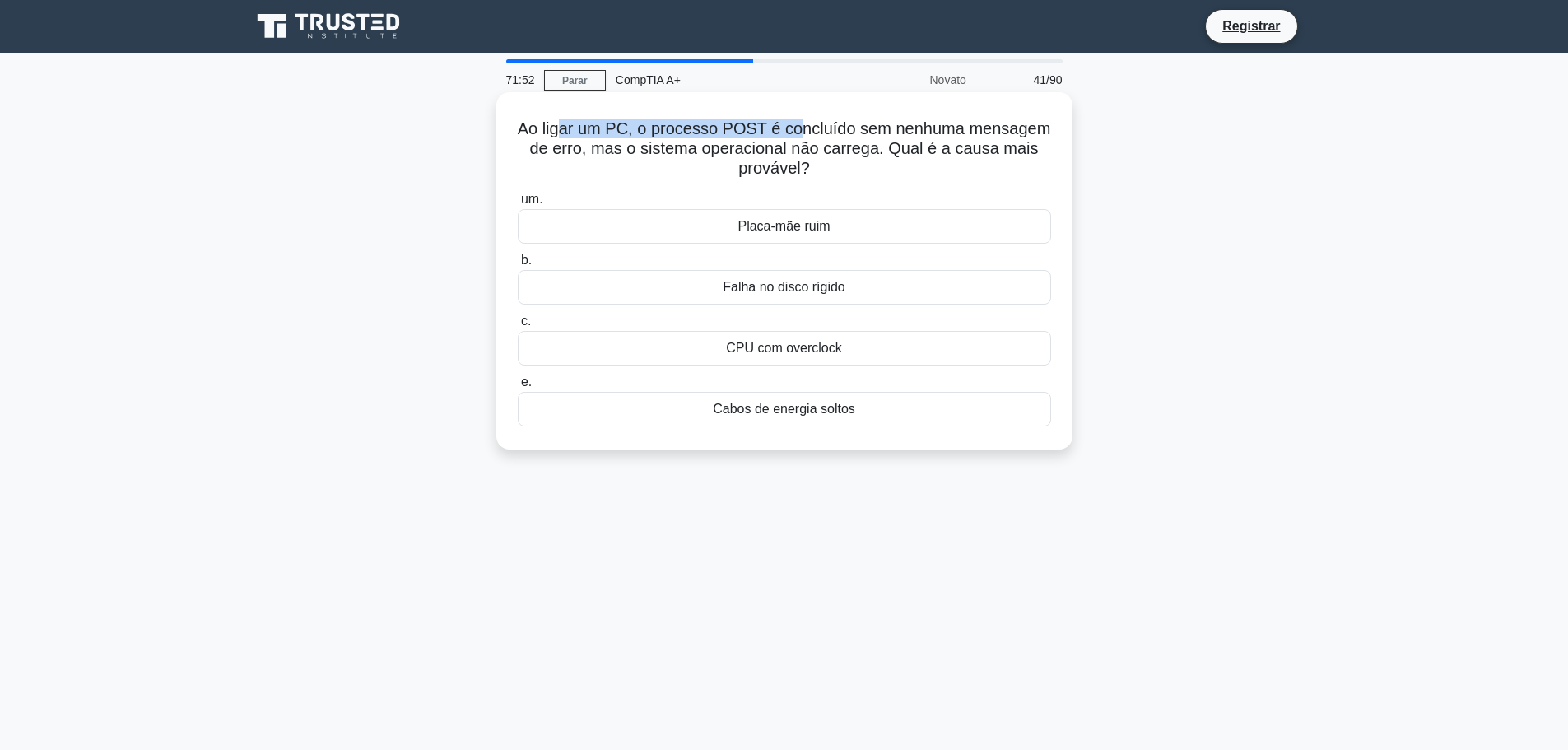
drag, startPoint x: 561, startPoint y: 123, endPoint x: 799, endPoint y: 137, distance: 238.4
click at [799, 137] on font "Ao ligar um PC, o processo POST é concluído sem nenhuma mensagem de erro, mas o…" at bounding box center [784, 148] width 534 height 58
click at [943, 149] on font "Ao ligar um PC, o processo POST é concluído sem nenhuma mensagem de erro, mas o…" at bounding box center [784, 148] width 534 height 58
click at [804, 294] on font "Falha no disco rígido" at bounding box center [784, 287] width 122 height 14
click at [518, 266] on input "b. Falha no disco rígido" at bounding box center [518, 260] width 0 height 11
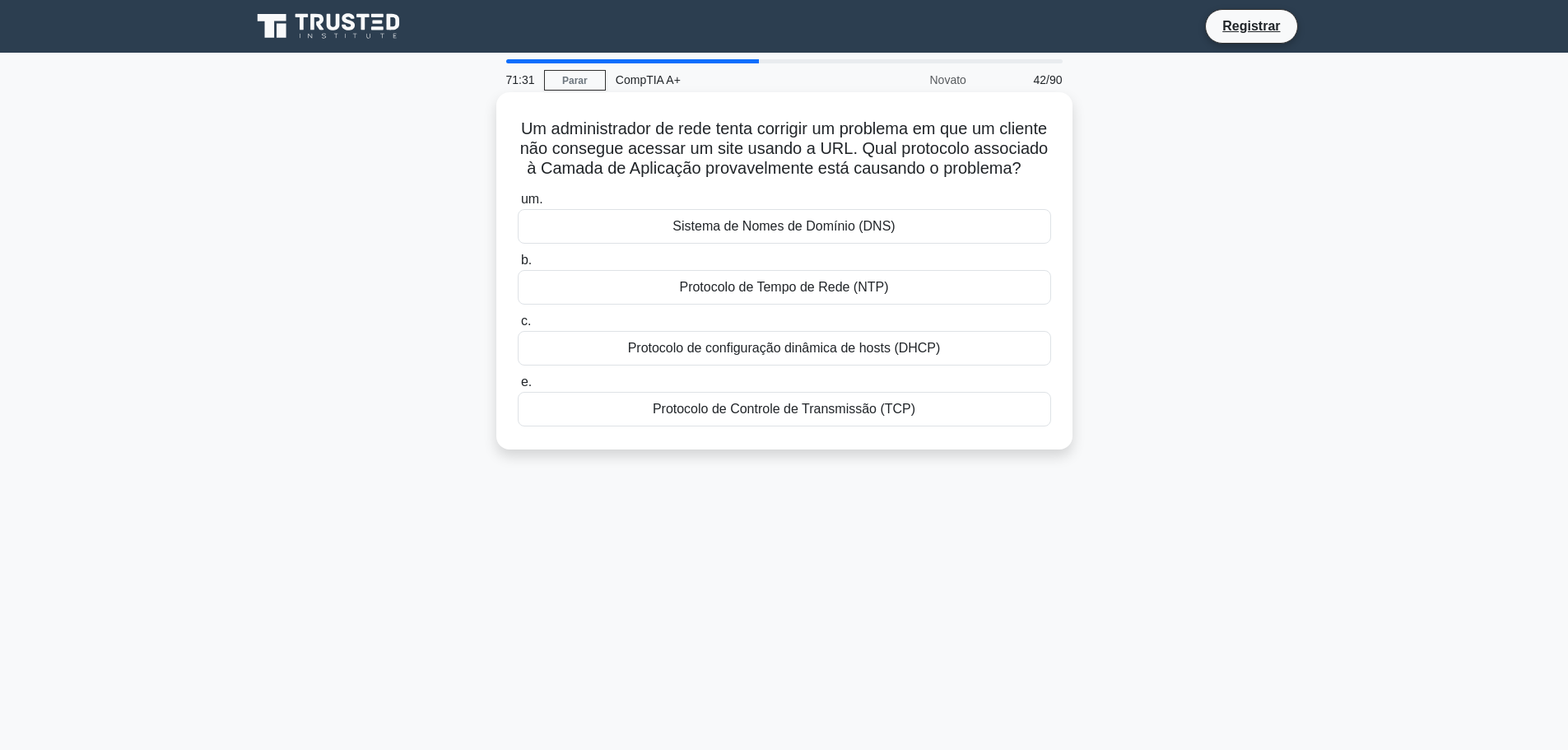
click at [870, 230] on div "Sistema de Nomes de Domínio (DNS)" at bounding box center [784, 226] width 534 height 35
click at [518, 205] on input "um. Sistema de Nomes de Domínio (DNS)" at bounding box center [518, 199] width 0 height 11
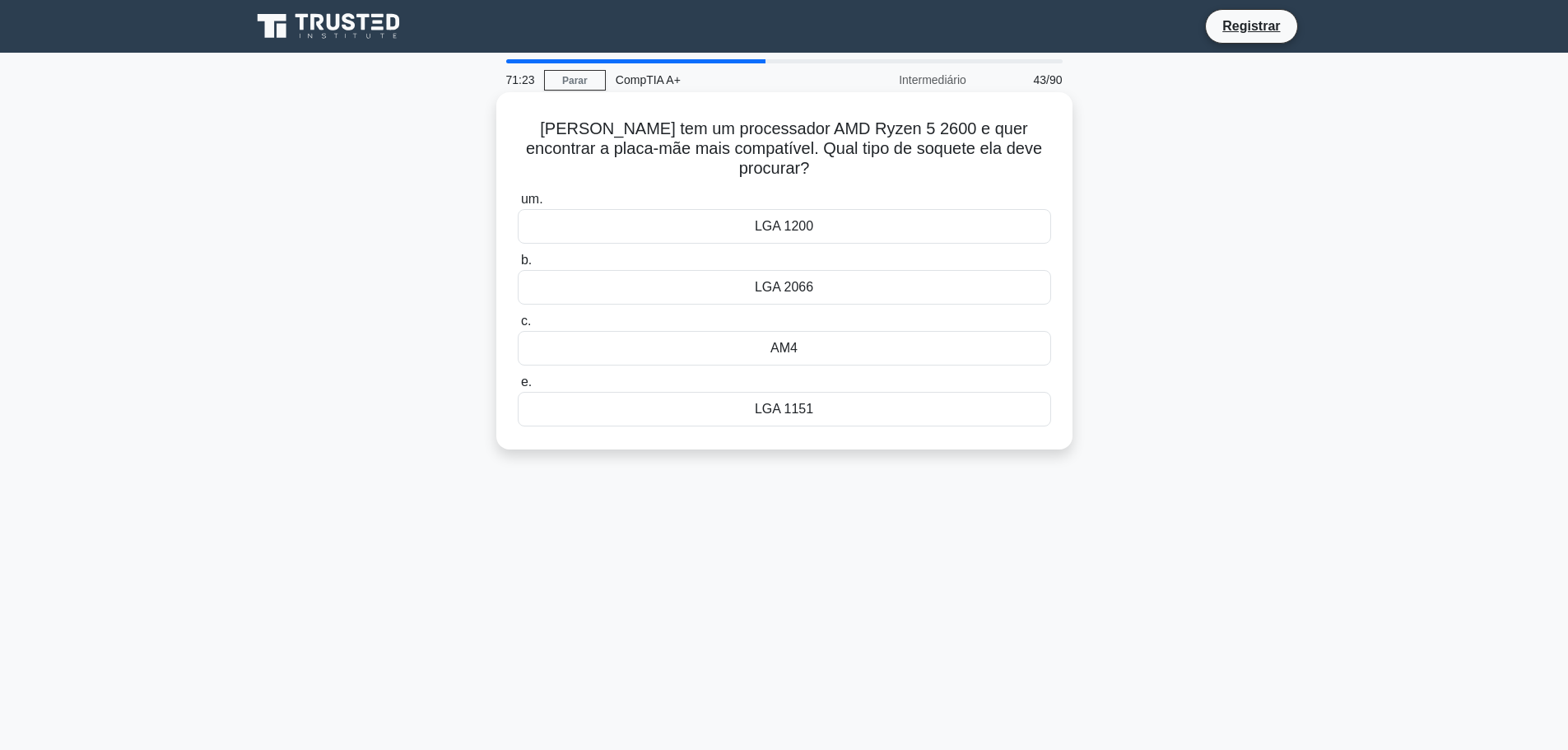
click at [860, 331] on div "AM4" at bounding box center [784, 348] width 534 height 35
click at [518, 318] on input "c. AM4" at bounding box center [518, 321] width 0 height 11
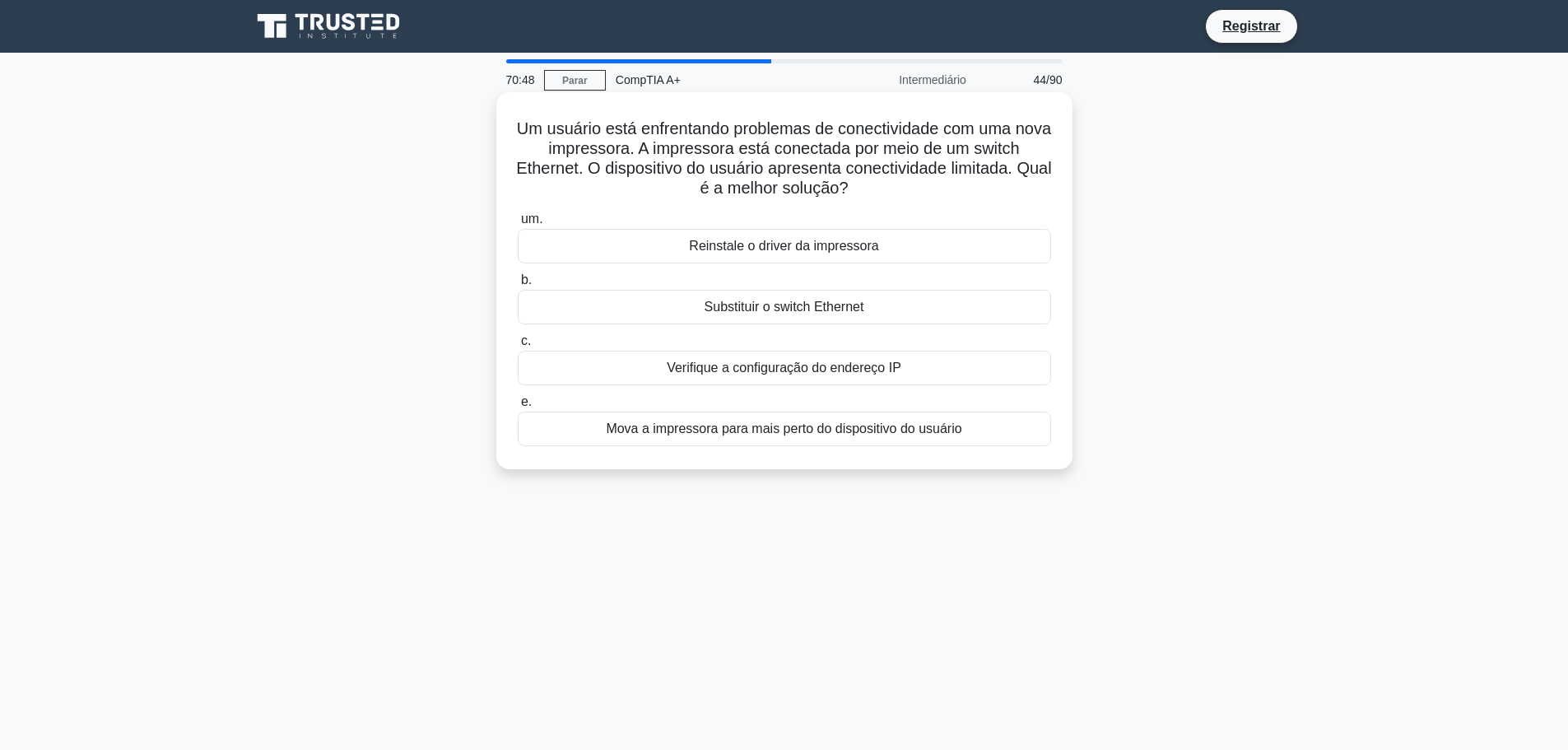
click at [859, 323] on div "Substituir o switch Ethernet" at bounding box center [784, 307] width 534 height 35
click at [518, 286] on input "b. Substituir o switch Ethernet" at bounding box center [518, 280] width 0 height 11
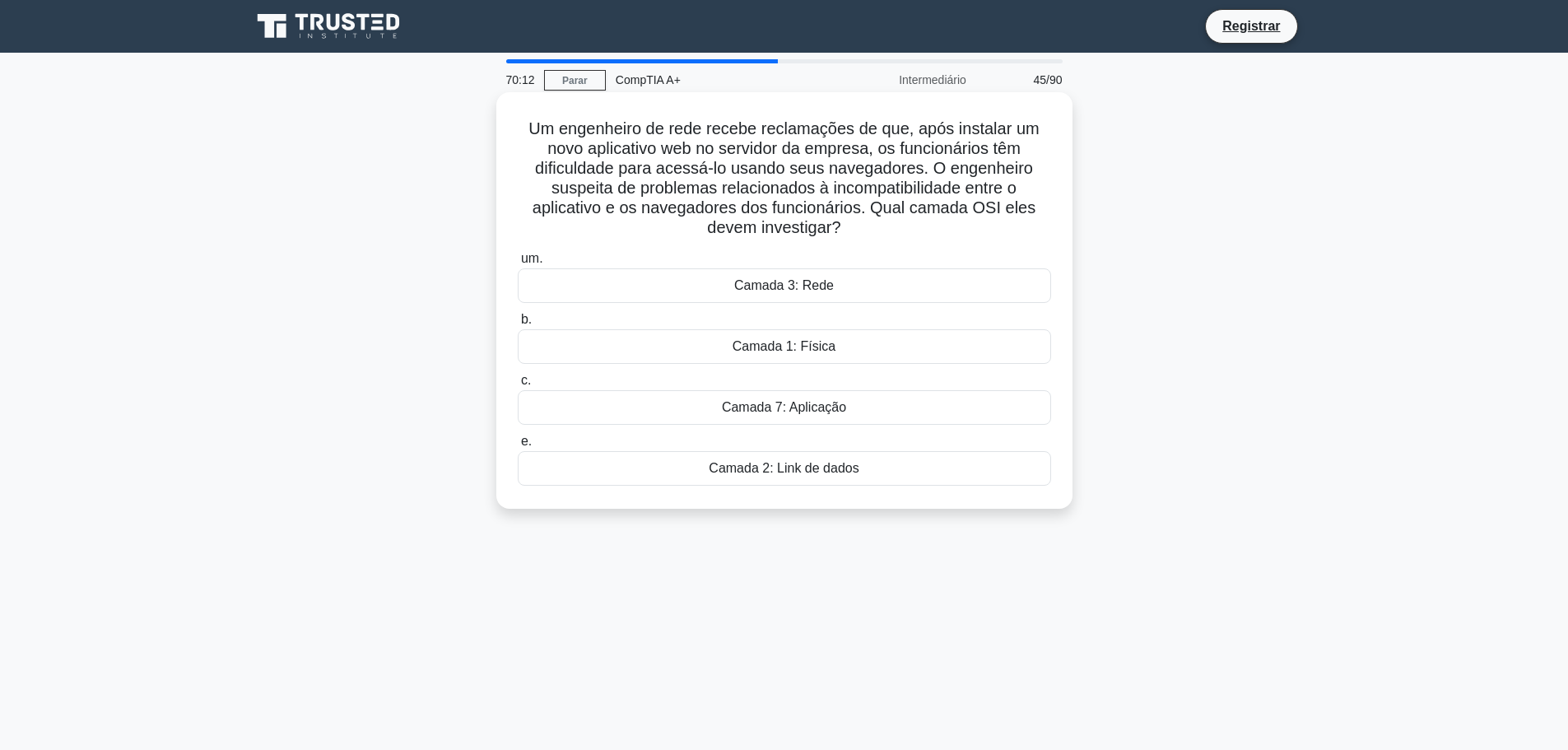
click at [881, 406] on div "Camada 7: Aplicação" at bounding box center [784, 407] width 534 height 35
click at [518, 386] on input "c. Camada 7: Aplicação" at bounding box center [518, 380] width 0 height 11
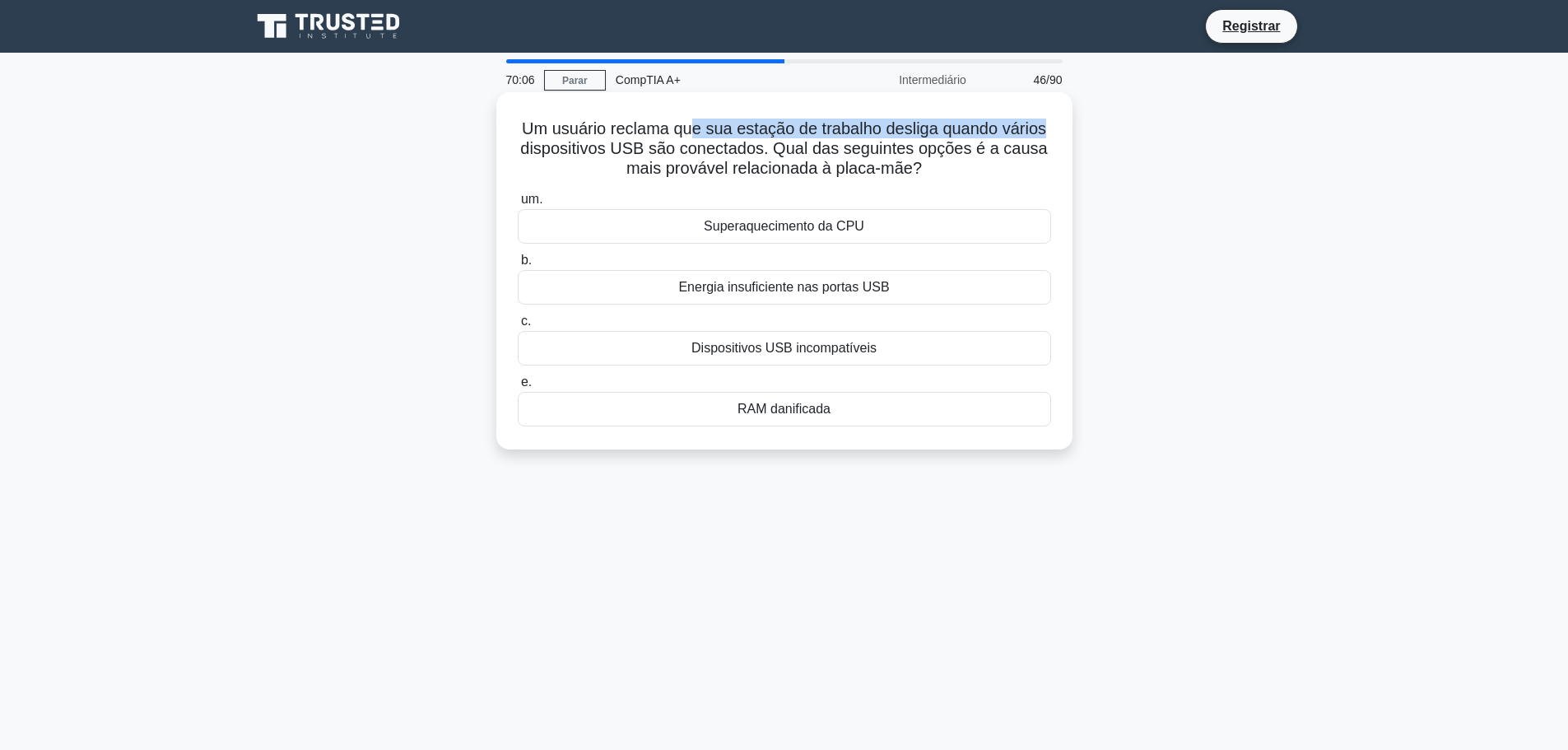
drag, startPoint x: 692, startPoint y: 132, endPoint x: 1062, endPoint y: 121, distance: 370.2
click at [1062, 121] on div "Um usuário reclama que sua estação de trabalho desliga quando vários dispositiv…" at bounding box center [784, 271] width 562 height 345
click at [1051, 153] on h5 "Um usuário reclama que sua estação de trabalho desliga quando vários dispositiv…" at bounding box center [784, 148] width 537 height 61
drag, startPoint x: 670, startPoint y: 145, endPoint x: 975, endPoint y: 149, distance: 305.0
click at [975, 149] on font "Um usuário reclama que sua estação de trabalho desliga quando vários dispositiv…" at bounding box center [783, 148] width 527 height 58
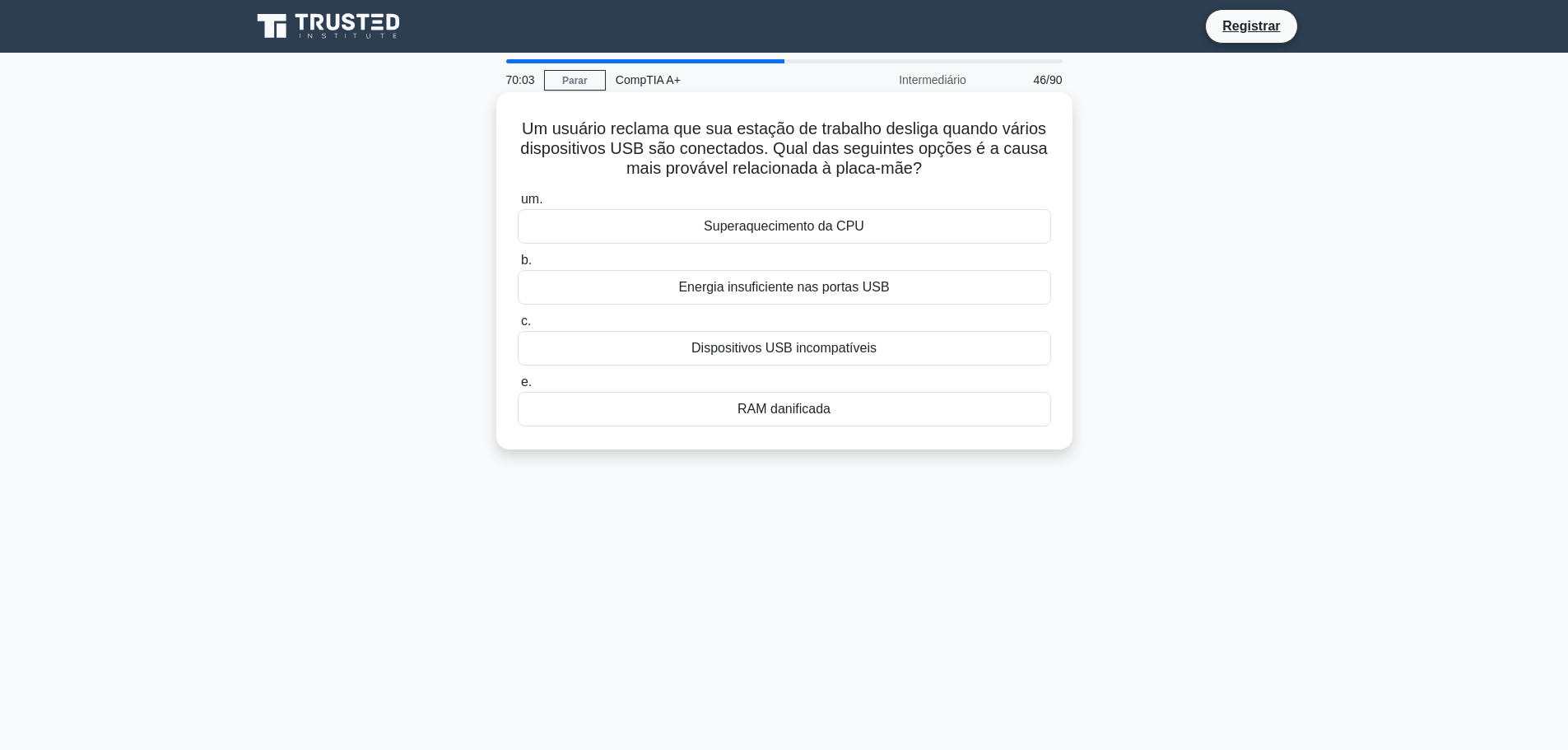
click at [993, 173] on h5 "Um usuário reclama que sua estação de trabalho desliga quando vários dispositiv…" at bounding box center [784, 148] width 537 height 61
click at [808, 216] on div "Superaquecimento da CPU" at bounding box center [784, 226] width 534 height 35
click at [518, 205] on input "um. Superaquecimento da CPU" at bounding box center [518, 199] width 0 height 11
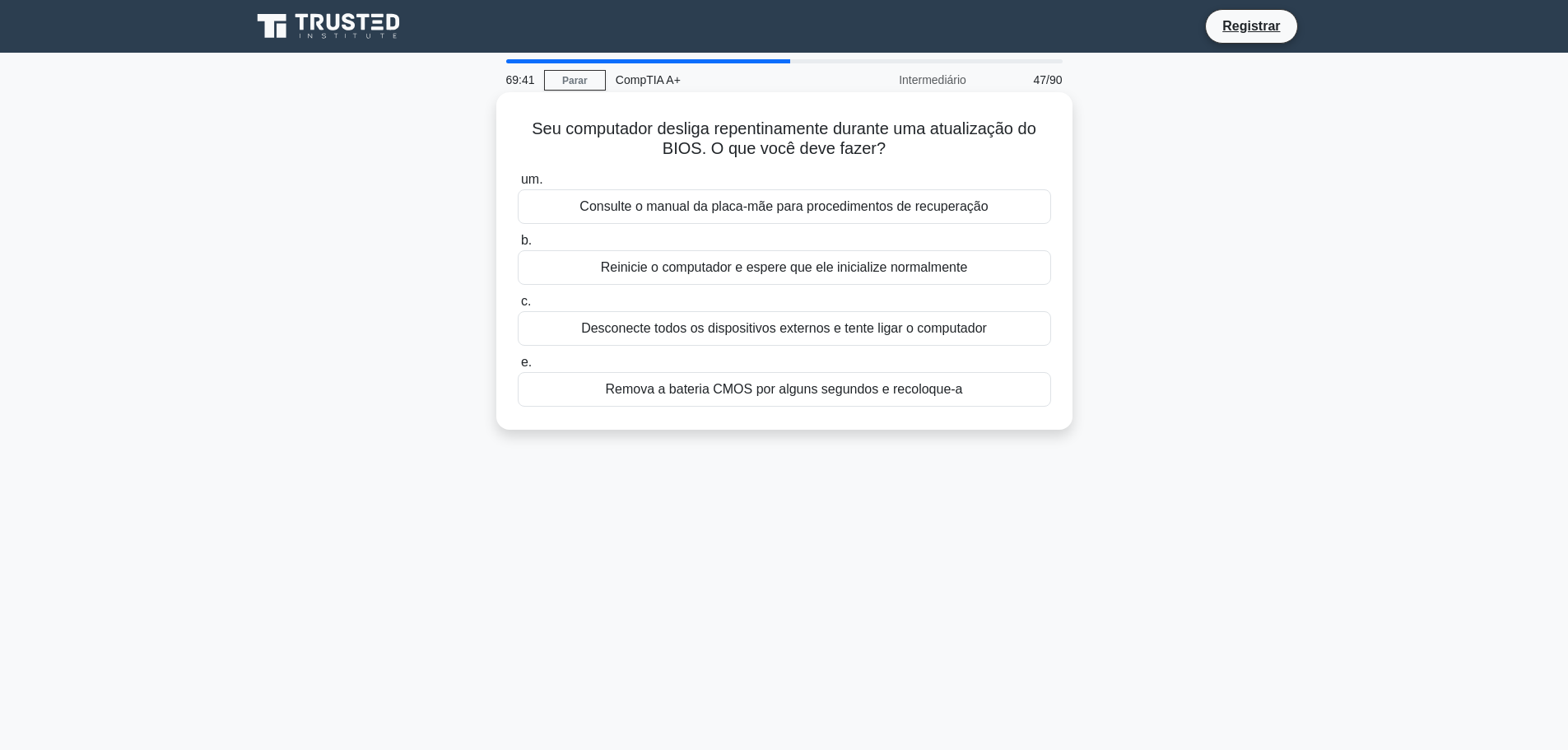
click at [933, 196] on div "Consulte o manual da placa-mãe para procedimentos de recuperação" at bounding box center [784, 206] width 534 height 35
click at [518, 185] on input "um. Consulte o manual da placa-mãe para procedimentos de recuperação" at bounding box center [518, 179] width 0 height 11
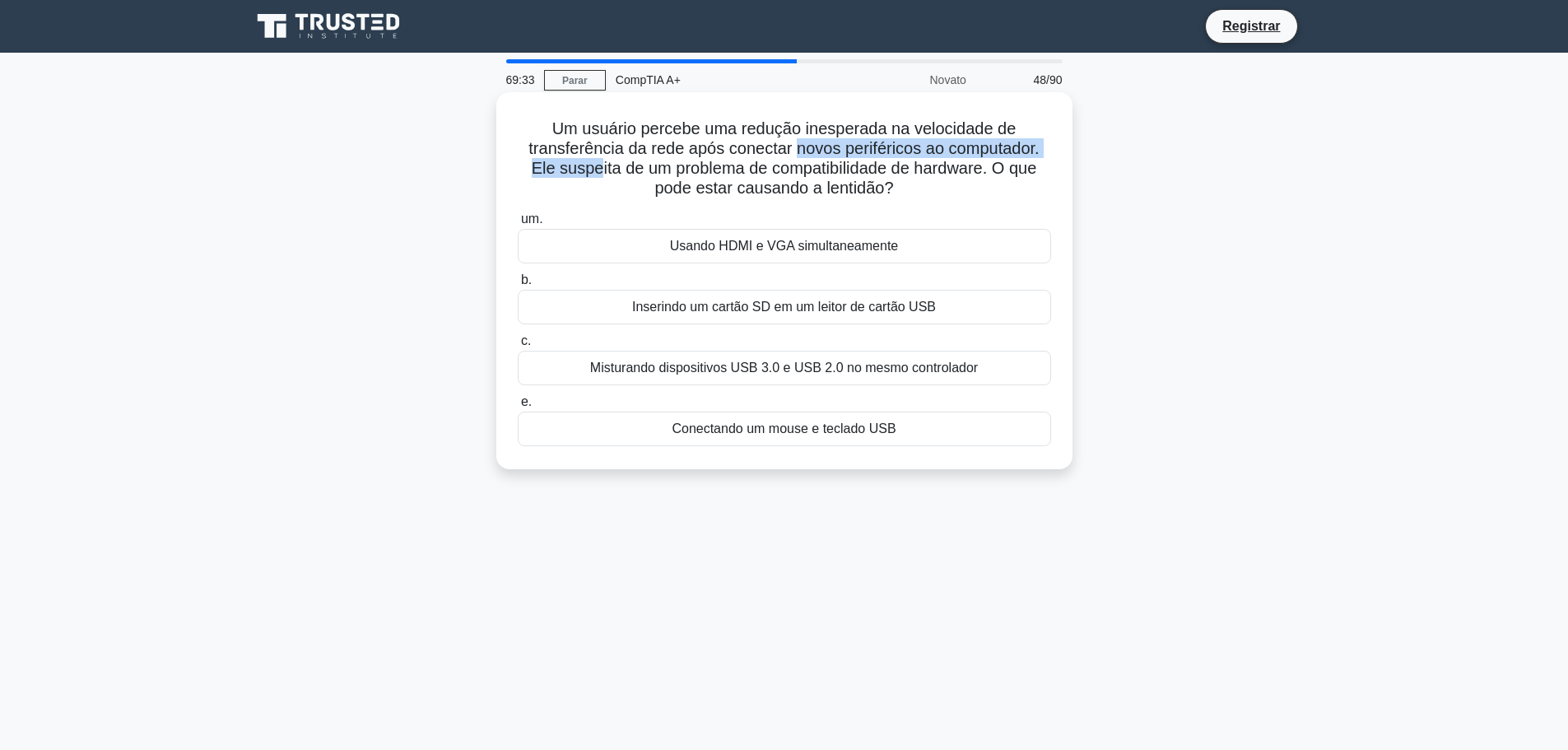
drag, startPoint x: 590, startPoint y: 172, endPoint x: 840, endPoint y: 181, distance: 250.2
click at [806, 161] on font "Um usuário percebe uma redução inesperada na velocidade de transferência da red…" at bounding box center [784, 158] width 511 height 78
click at [949, 193] on h5 "Um usuário percebe uma redução inesperada na velocidade de transferência da red…" at bounding box center [784, 158] width 537 height 81
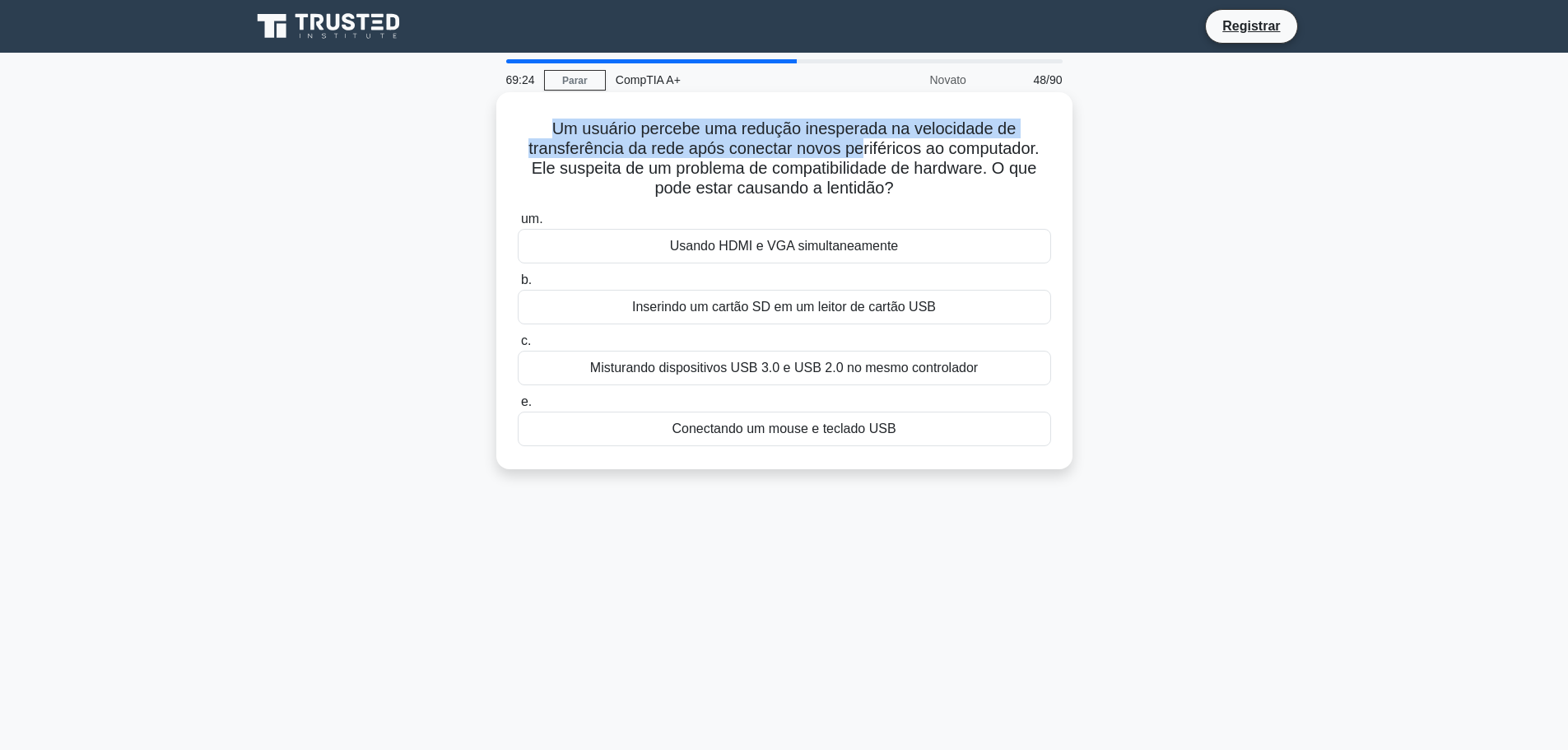
drag, startPoint x: 524, startPoint y: 133, endPoint x: 888, endPoint y: 154, distance: 364.6
click at [875, 157] on h5 "Um usuário percebe uma redução inesperada na velocidade de transferência da red…" at bounding box center [784, 158] width 537 height 81
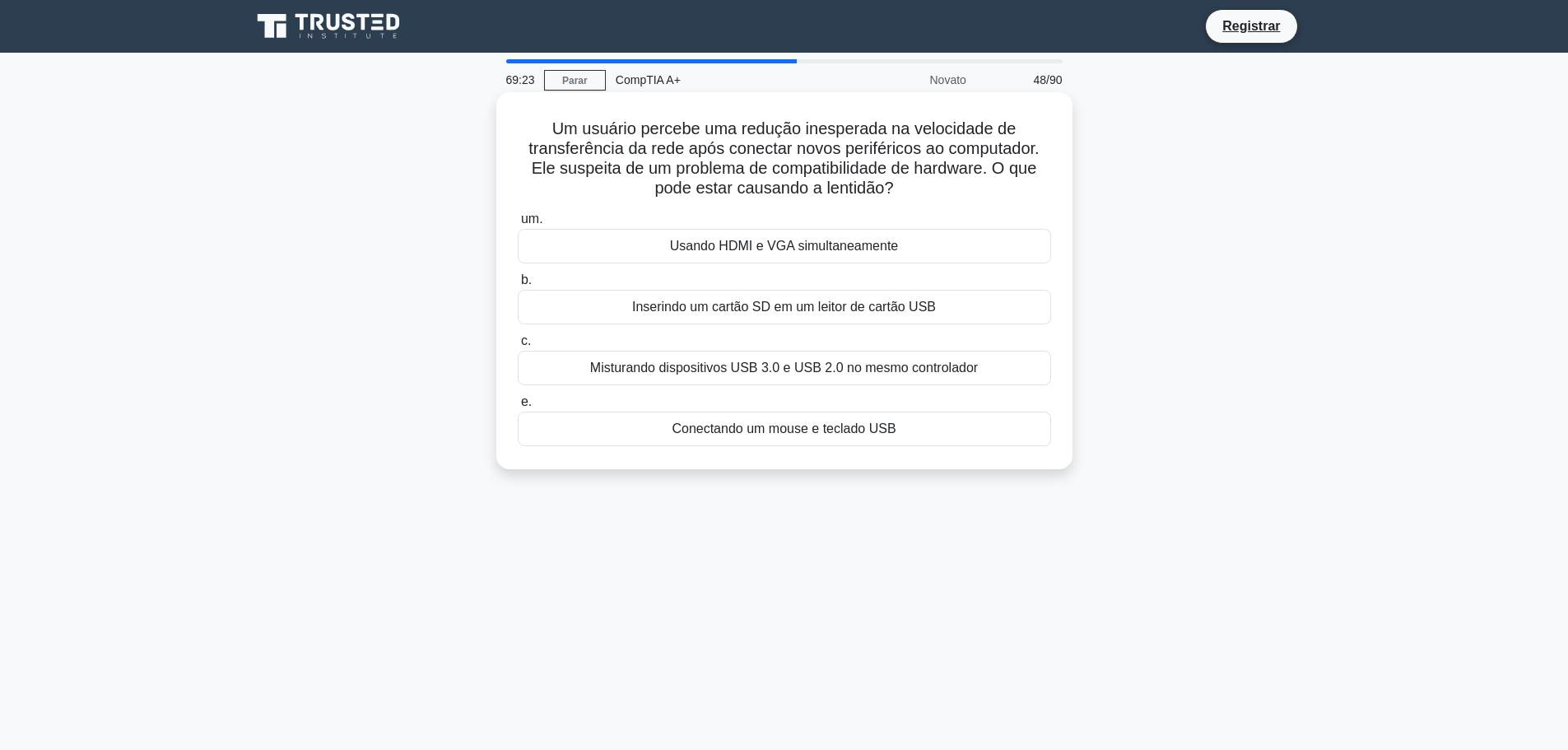
click at [943, 149] on font "Um usuário percebe uma redução inesperada na velocidade de transferência da red…" at bounding box center [784, 158] width 511 height 78
click at [971, 367] on font "Misturando dispositivos USB 3.0 e USB 2.0 no mesmo controlador" at bounding box center [784, 368] width 387 height 14
click at [518, 347] on input "c. Misturando dispositivos USB 3.0 e USB 2.0 no mesmo controlador" at bounding box center [518, 341] width 0 height 11
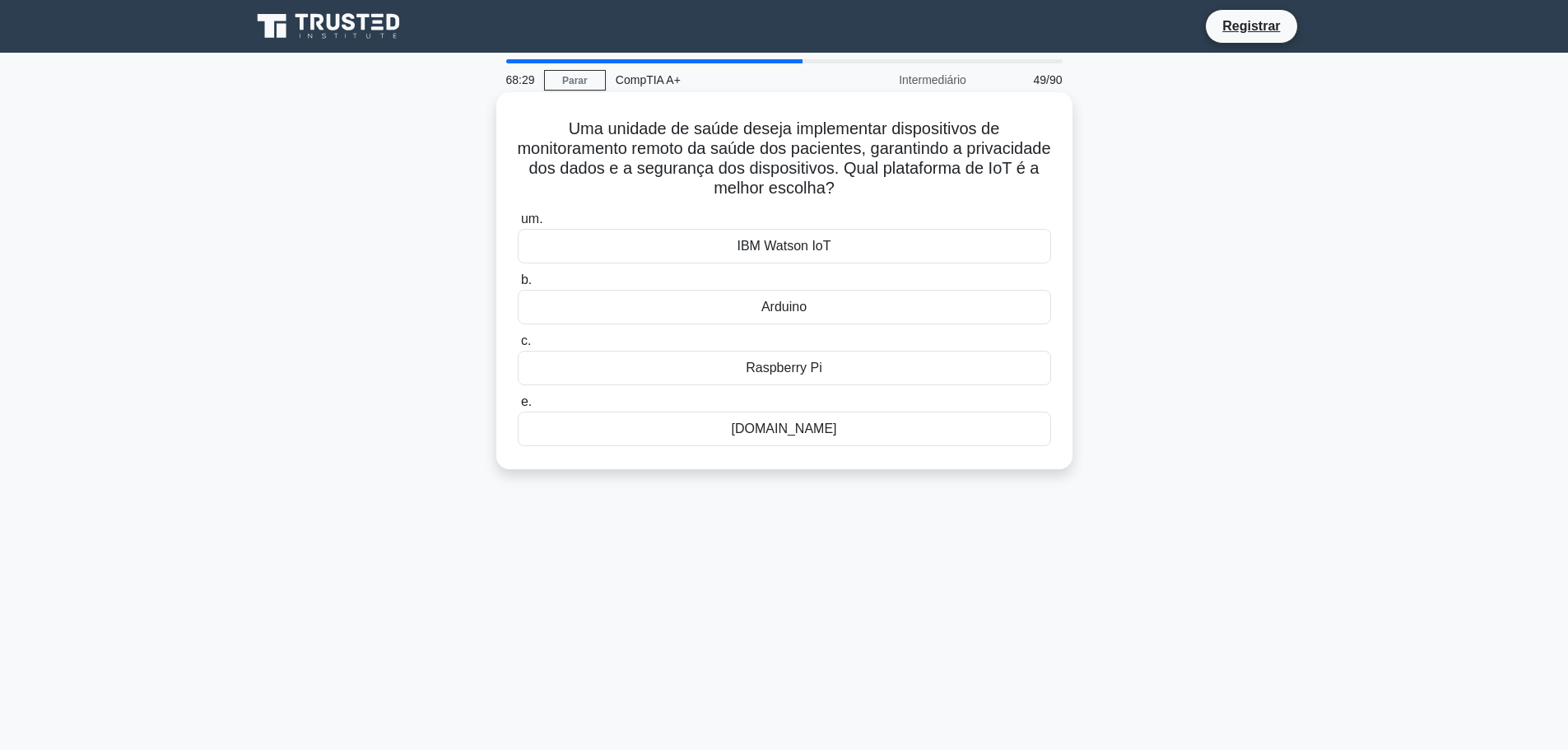
drag, startPoint x: 730, startPoint y: 274, endPoint x: 733, endPoint y: 264, distance: 10.4
click at [733, 264] on div "um. IBM Watson IoT b. Arduino c. e." at bounding box center [784, 328] width 554 height 244
copy div "IBM Watson IoT b."
click at [796, 239] on font "IBM Watson IoT" at bounding box center [784, 246] width 94 height 14
click at [518, 225] on input "um. IBM Watson IoT" at bounding box center [518, 219] width 0 height 11
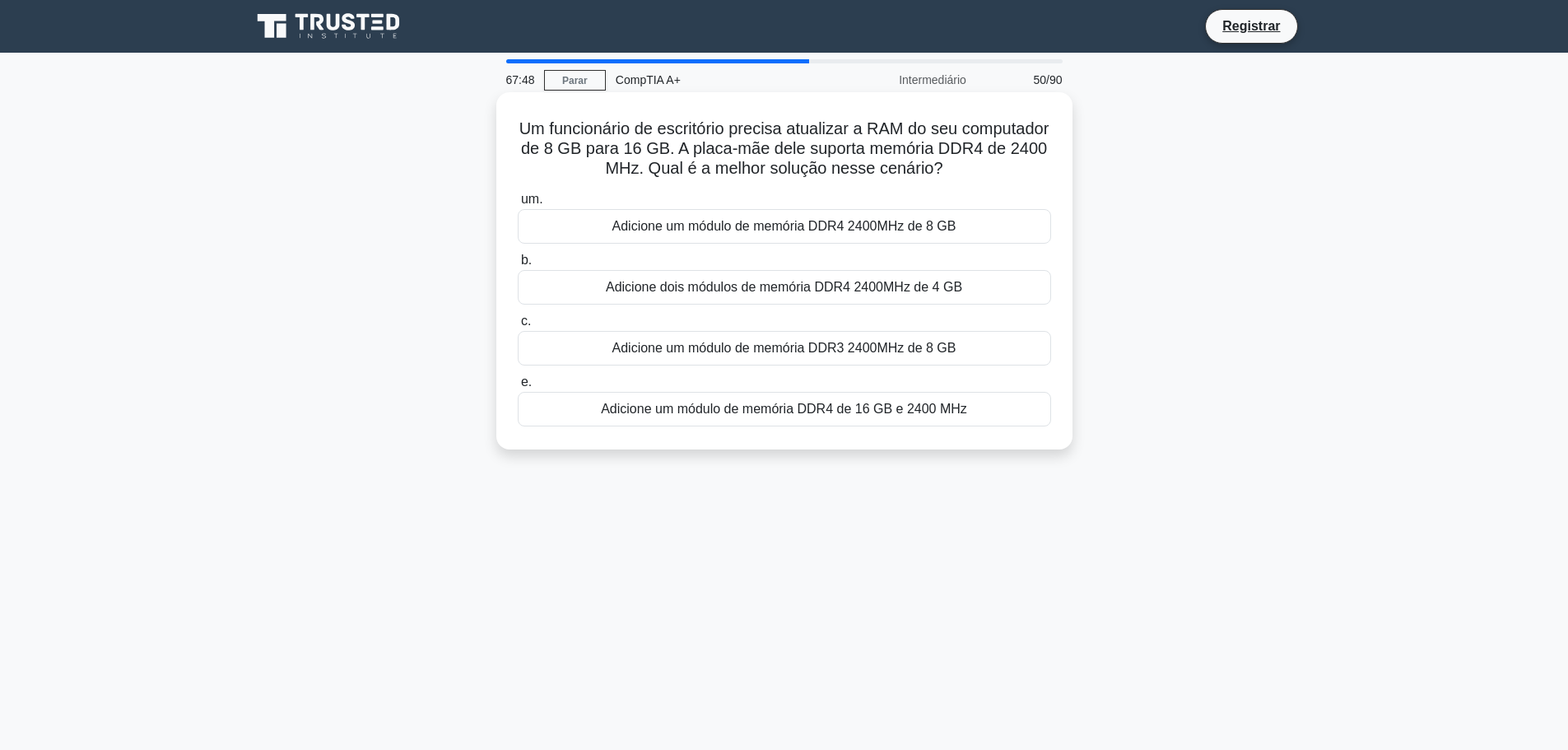
click at [817, 220] on font "Adicione um módulo de memória DDR4 2400MHz de 8 GB" at bounding box center [784, 226] width 344 height 14
click at [518, 205] on input "um. Adicione um módulo de memória DDR4 2400MHz de 8 GB" at bounding box center [518, 199] width 0 height 11
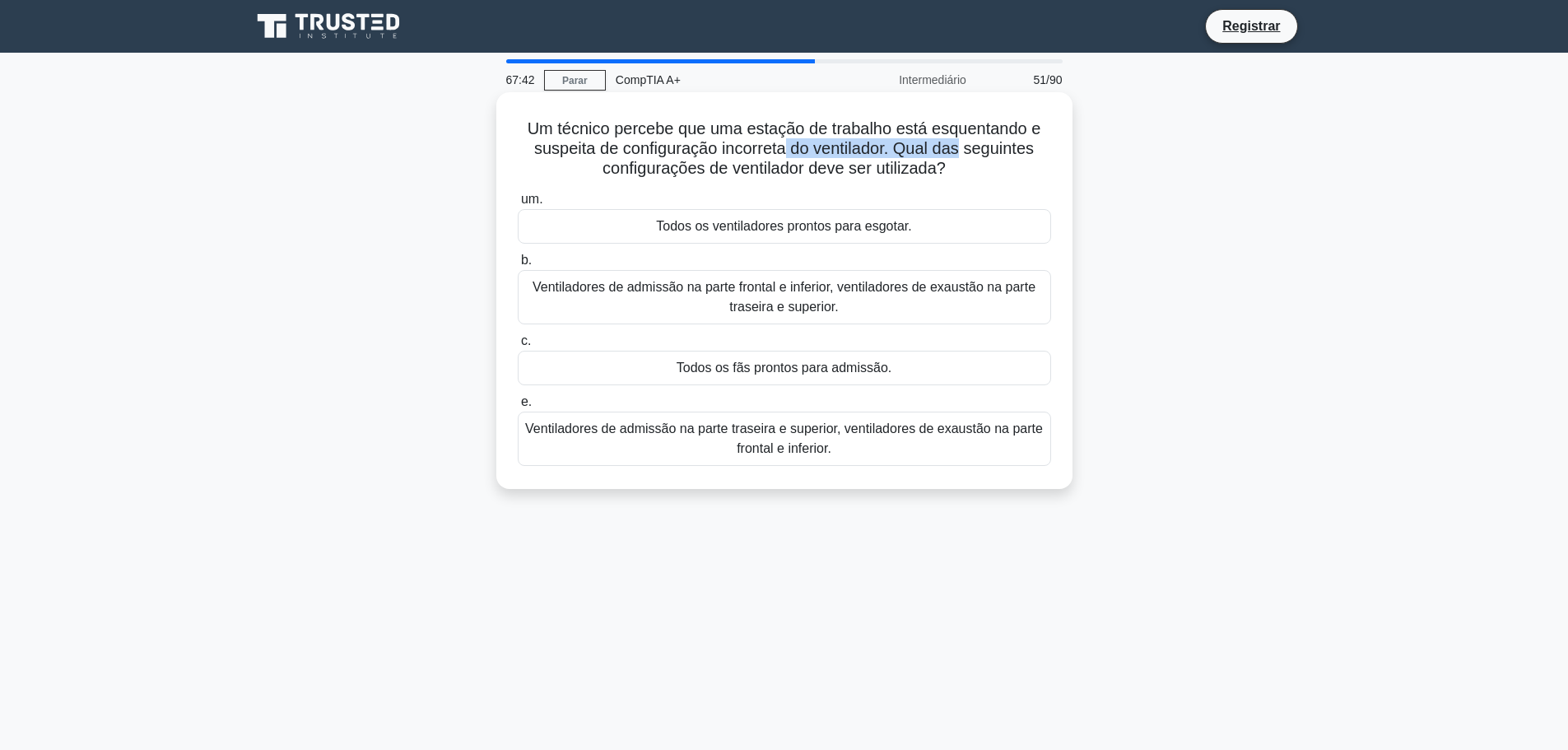
drag, startPoint x: 785, startPoint y: 149, endPoint x: 965, endPoint y: 151, distance: 180.0
click at [965, 151] on font "Um técnico percebe que uma estação de trabalho está esquentando e suspeita de c…" at bounding box center [784, 148] width 514 height 58
click at [971, 151] on font "Um técnico percebe que uma estação de trabalho está esquentando e suspeita de c…" at bounding box center [784, 148] width 514 height 58
click at [833, 288] on font "Ventiladores de admissão na parte frontal e inferior, ventiladores de exaustão …" at bounding box center [784, 297] width 503 height 34
click at [518, 266] on input "b. Ventiladores de admissão na parte frontal e inferior, ventiladores de exaust…" at bounding box center [518, 260] width 0 height 11
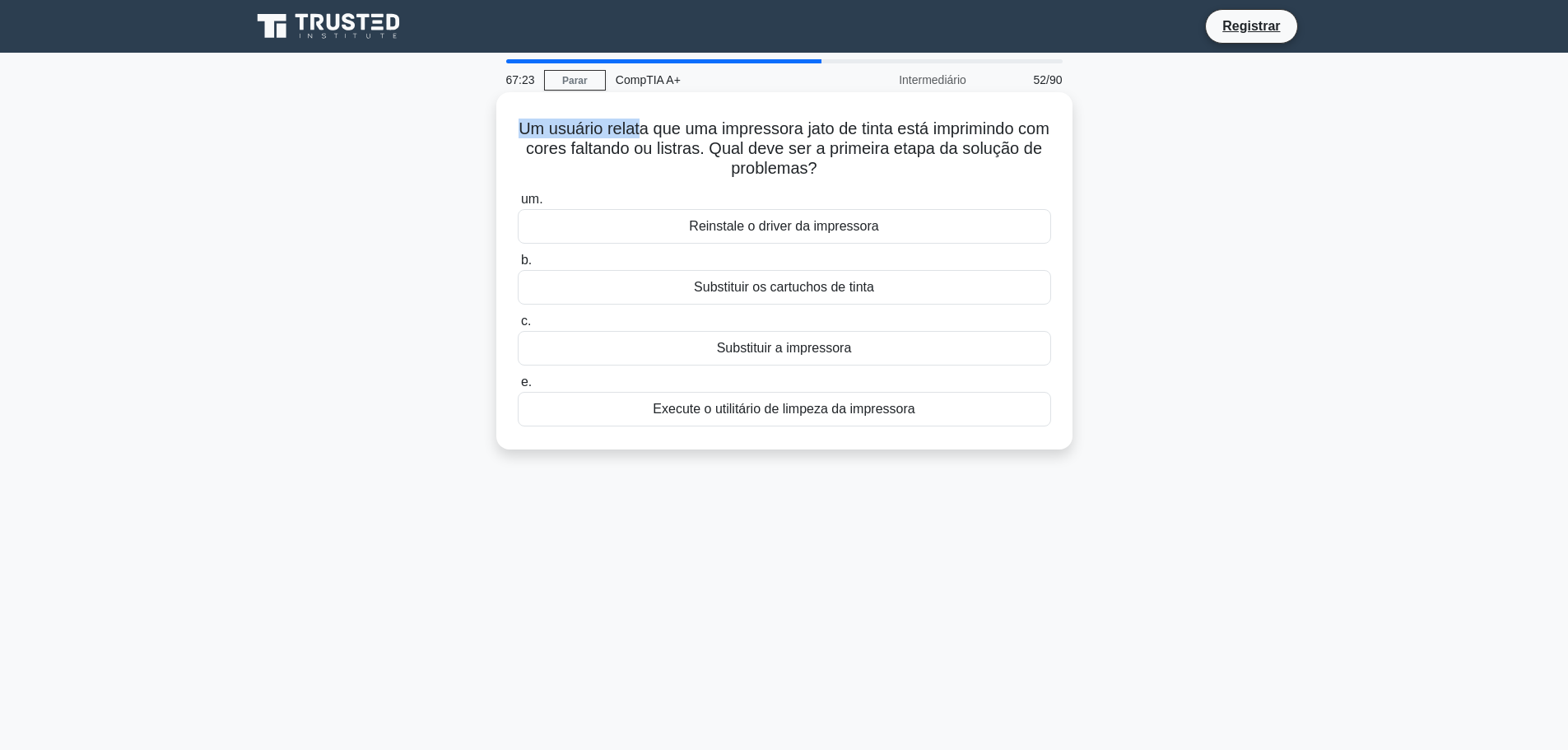
drag, startPoint x: 526, startPoint y: 128, endPoint x: 651, endPoint y: 133, distance: 125.1
click at [651, 133] on h5 "Um usuário relata que uma impressora jato de tinta está imprimindo com cores fa…" at bounding box center [784, 148] width 537 height 61
click at [651, 133] on font "Um usuário relata que uma impressora jato de tinta está imprimindo com cores fa…" at bounding box center [784, 148] width 531 height 58
click at [888, 412] on font "Execute o utilitário de limpeza da impressora" at bounding box center [784, 408] width 262 height 14
click at [518, 387] on input "e. Execute o utilitário de limpeza da impressora" at bounding box center [518, 382] width 0 height 11
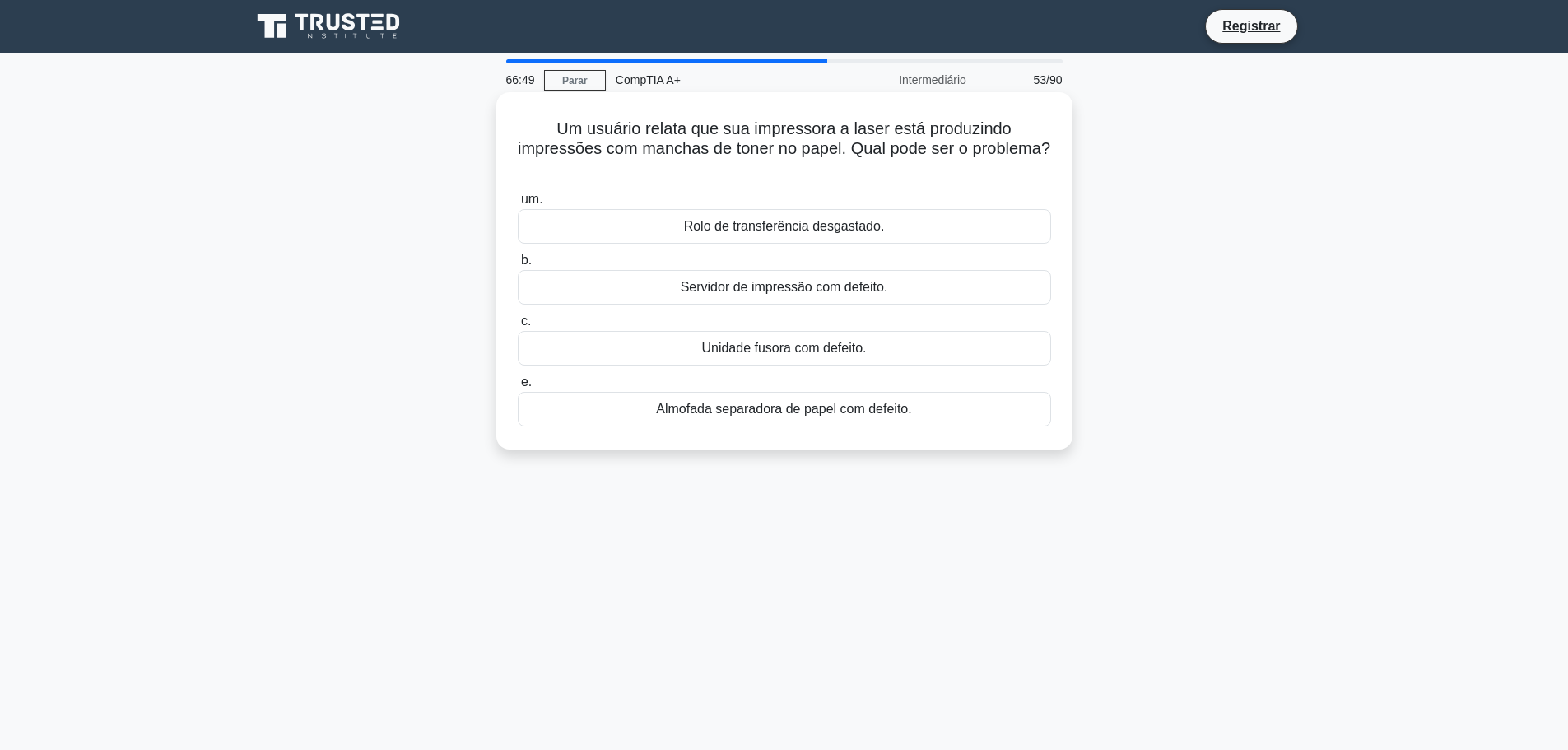
click at [868, 224] on font "Rolo de transferência desgastado." at bounding box center [784, 226] width 201 height 14
click at [518, 205] on input "um. Rolo de transferência desgastado." at bounding box center [518, 199] width 0 height 11
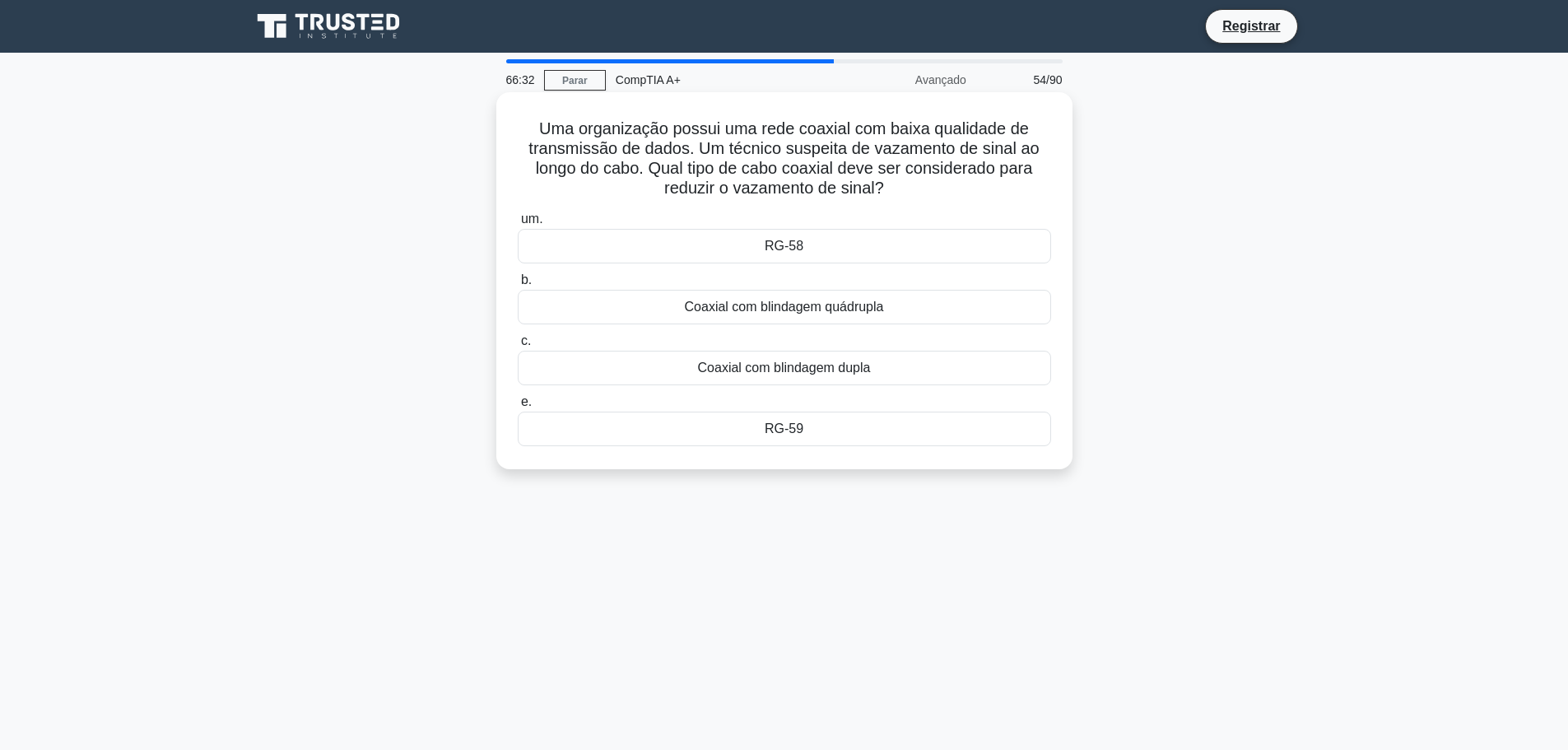
click at [813, 374] on font "Coaxial com blindagem dupla" at bounding box center [784, 368] width 173 height 14
click at [518, 347] on input "c. Coaxial com blindagem dupla" at bounding box center [518, 341] width 0 height 11
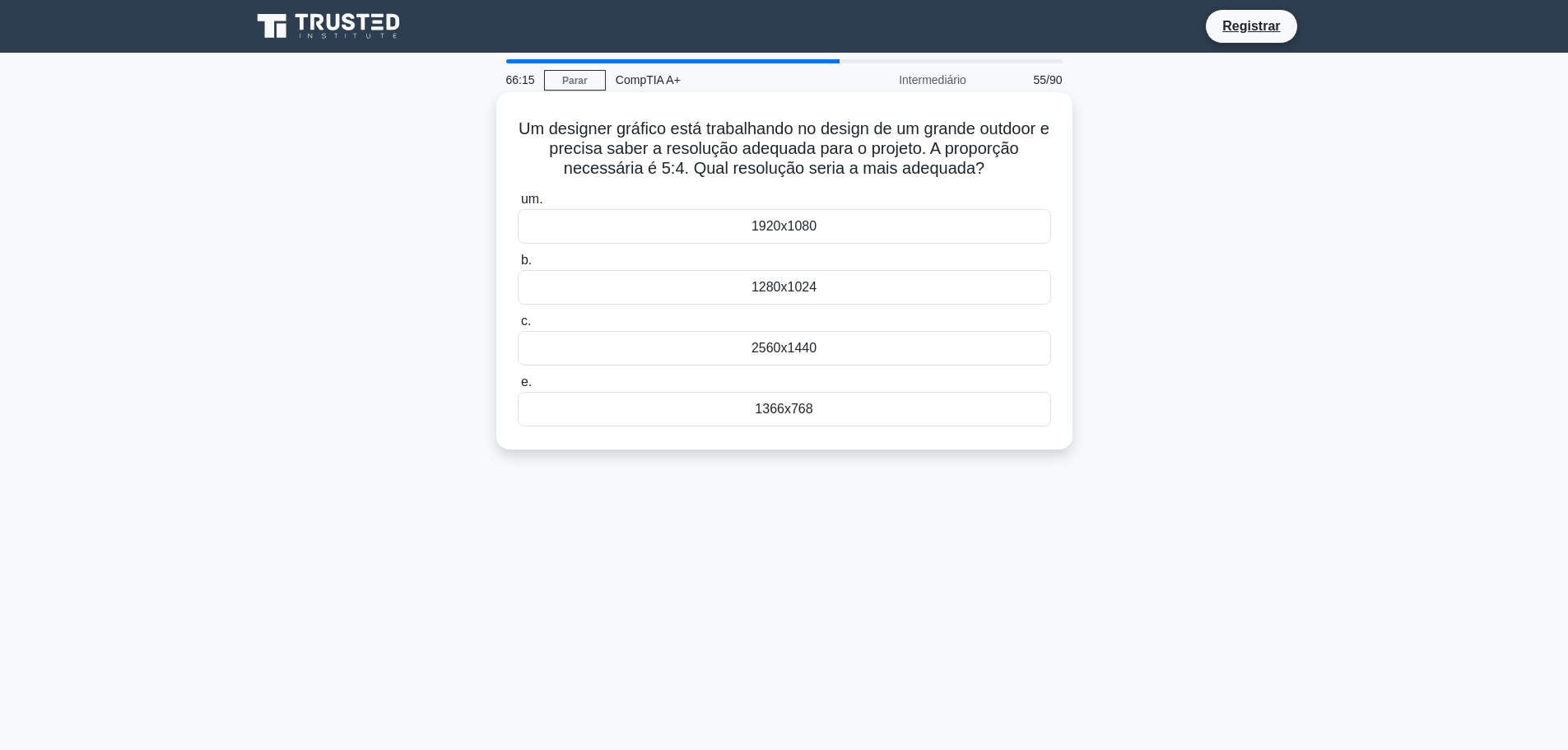
drag, startPoint x: 525, startPoint y: 125, endPoint x: 1071, endPoint y: 168, distance: 547.7
click at [1071, 168] on div "Um designer gráfico está trabalhando no design de um grande outdoor e precisa s…" at bounding box center [784, 271] width 576 height 358
copy font "Um designer gráfico está trabalhando no design de um grande outdoor e precisa s…"
click at [1253, 294] on div "Um designer gráfico está trabalhando no design de um grande outdoor e precisa s…" at bounding box center [784, 285] width 1086 height 377
click at [931, 525] on div "65:51 Parar CompTIA A+ Intermediário 55/90 Um designer gráfico está trabalhando…" at bounding box center [784, 471] width 1086 height 824
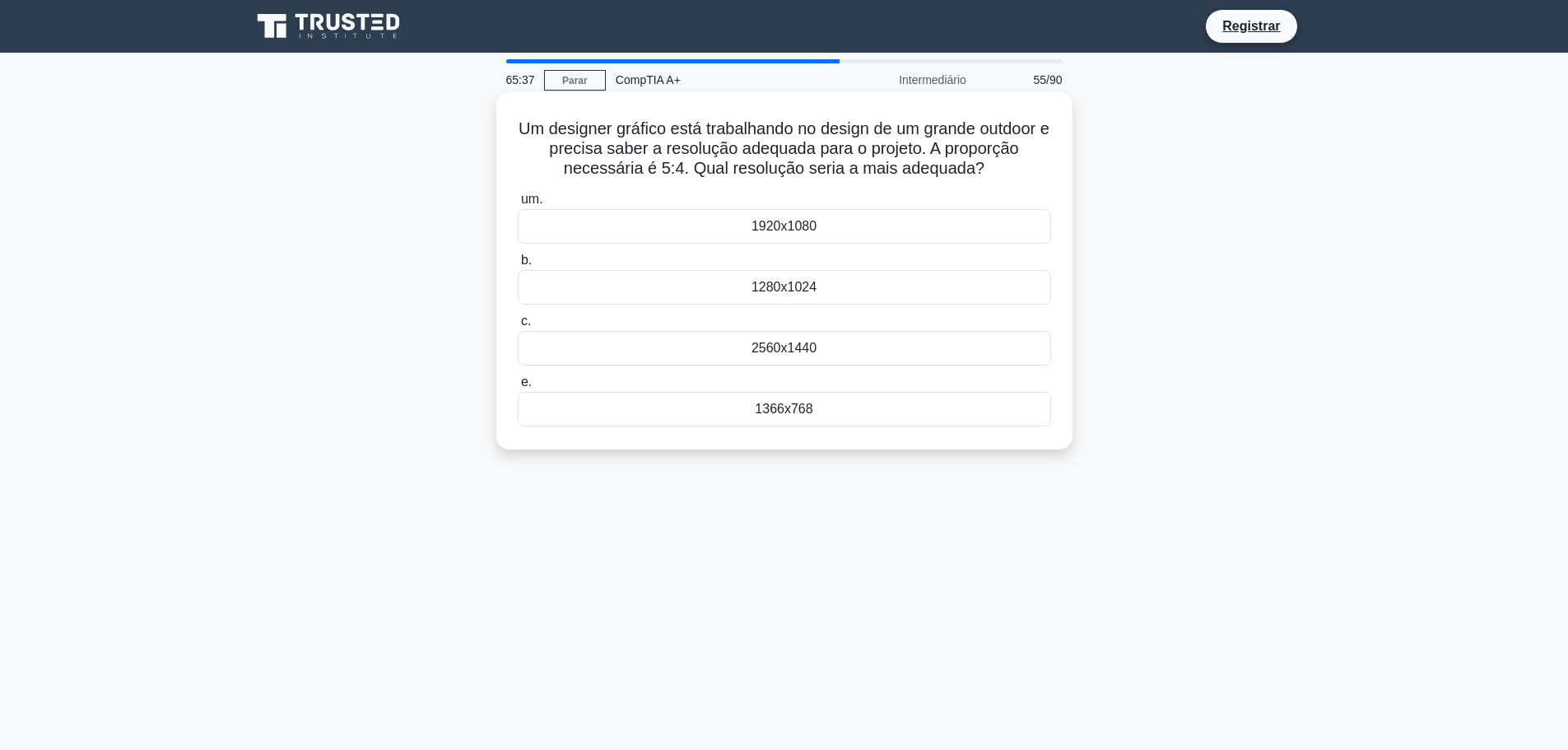
click at [884, 231] on div "1920x1080" at bounding box center [784, 226] width 534 height 35
click at [518, 205] on input "um. 1920x1080" at bounding box center [518, 199] width 0 height 11
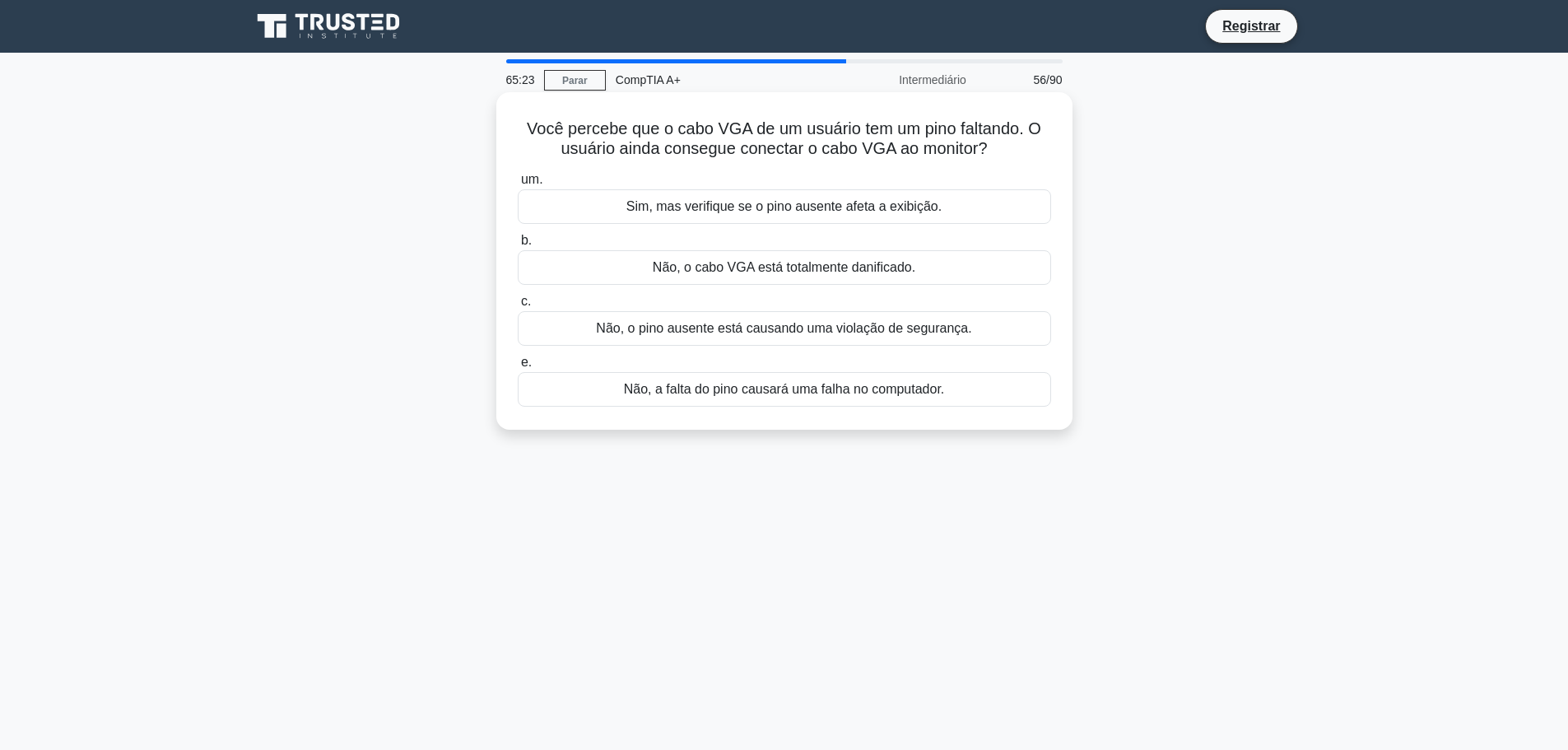
click at [783, 216] on div "Sim, mas verifique se o pino ausente afeta a exibição." at bounding box center [784, 206] width 534 height 35
click at [799, 205] on font "Sim, mas verifique se o pino ausente afeta a exibição." at bounding box center [784, 206] width 316 height 14
click at [518, 185] on input "um. Sim, mas verifique se o pino ausente afeta a exibição." at bounding box center [518, 179] width 0 height 11
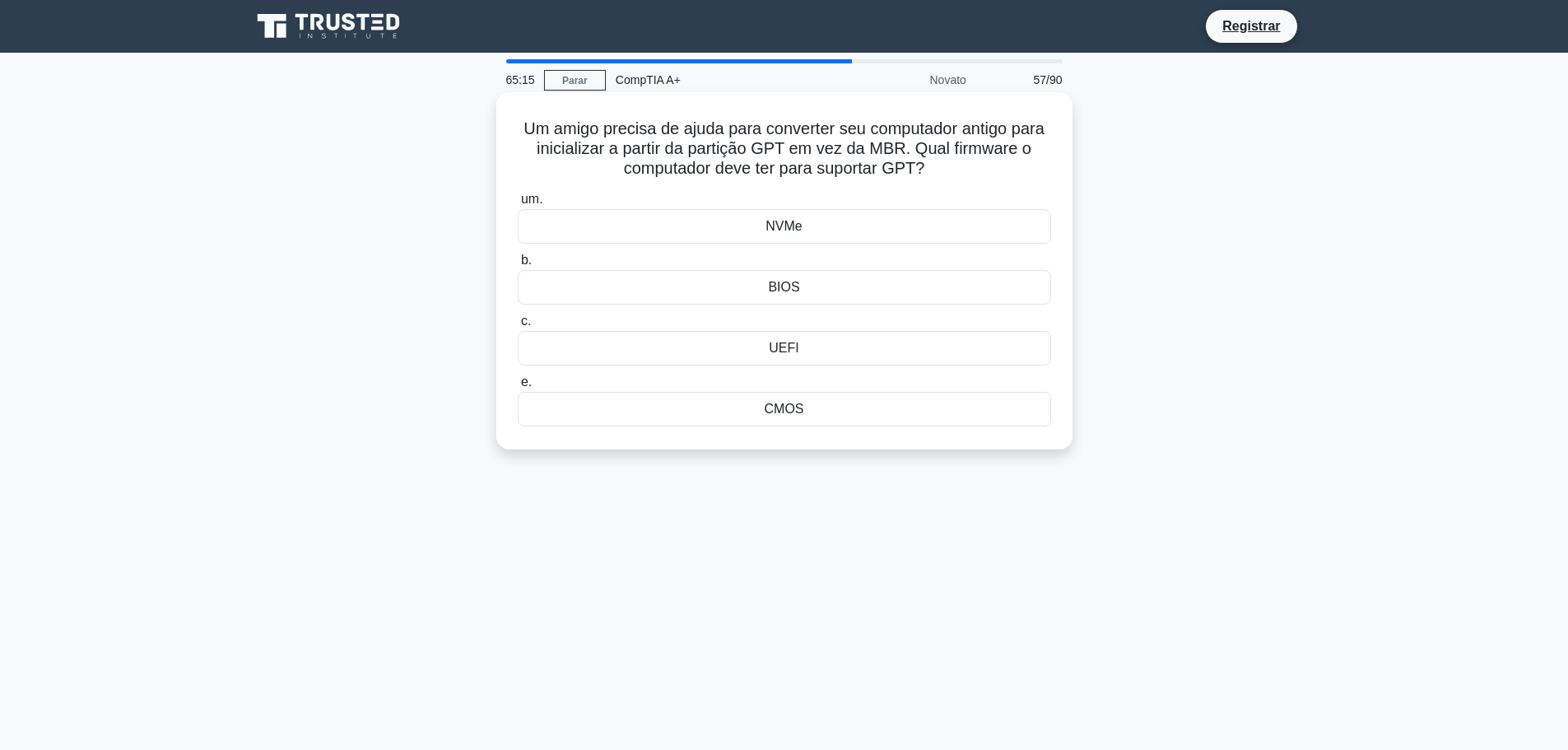
click at [808, 343] on div "UEFI" at bounding box center [784, 348] width 534 height 35
click at [518, 327] on input "c. UEFI" at bounding box center [518, 321] width 0 height 11
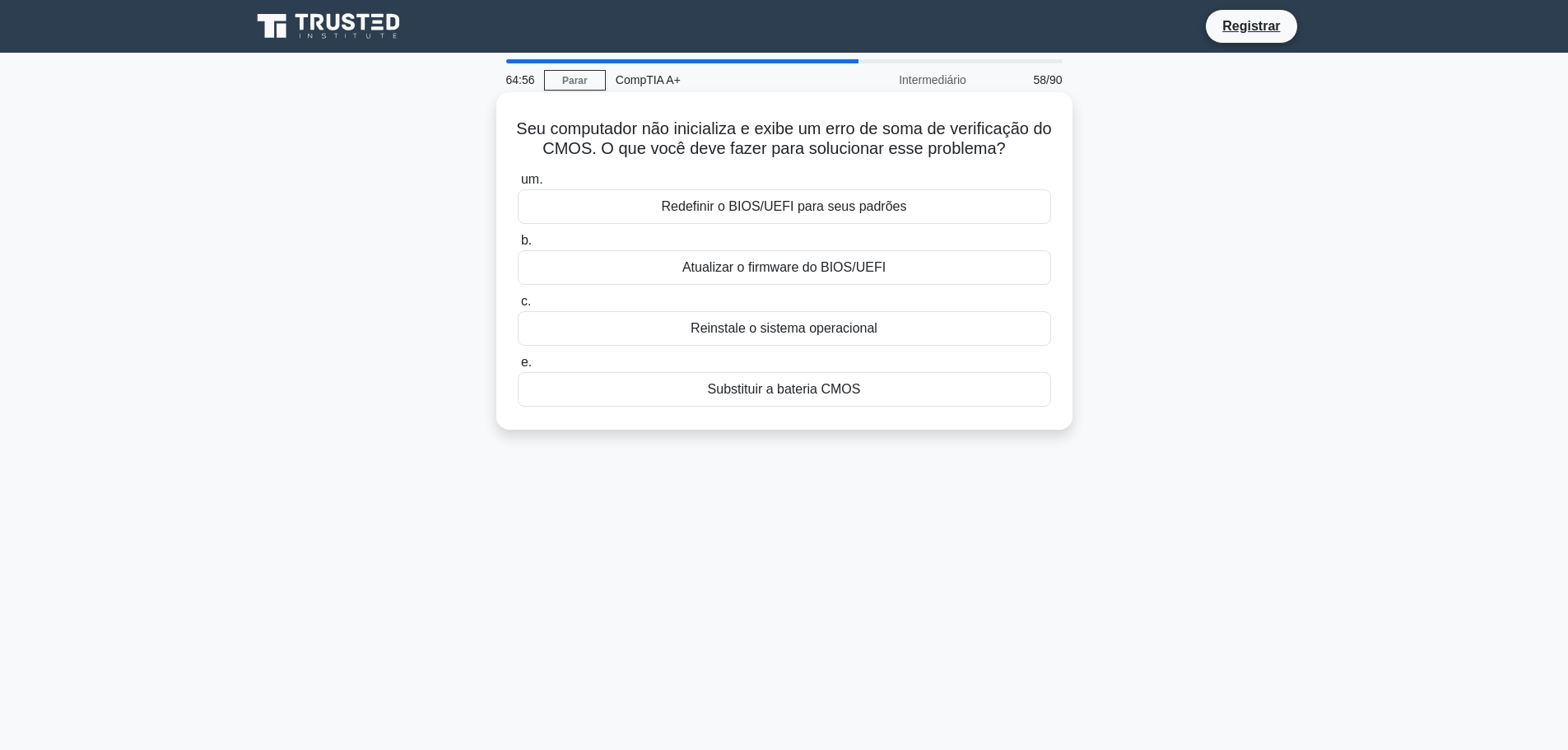
click at [770, 401] on div "Substituir a bateria CMOS" at bounding box center [784, 389] width 534 height 35
click at [518, 369] on input "e. Substituir a bateria CMOS" at bounding box center [518, 363] width 0 height 11
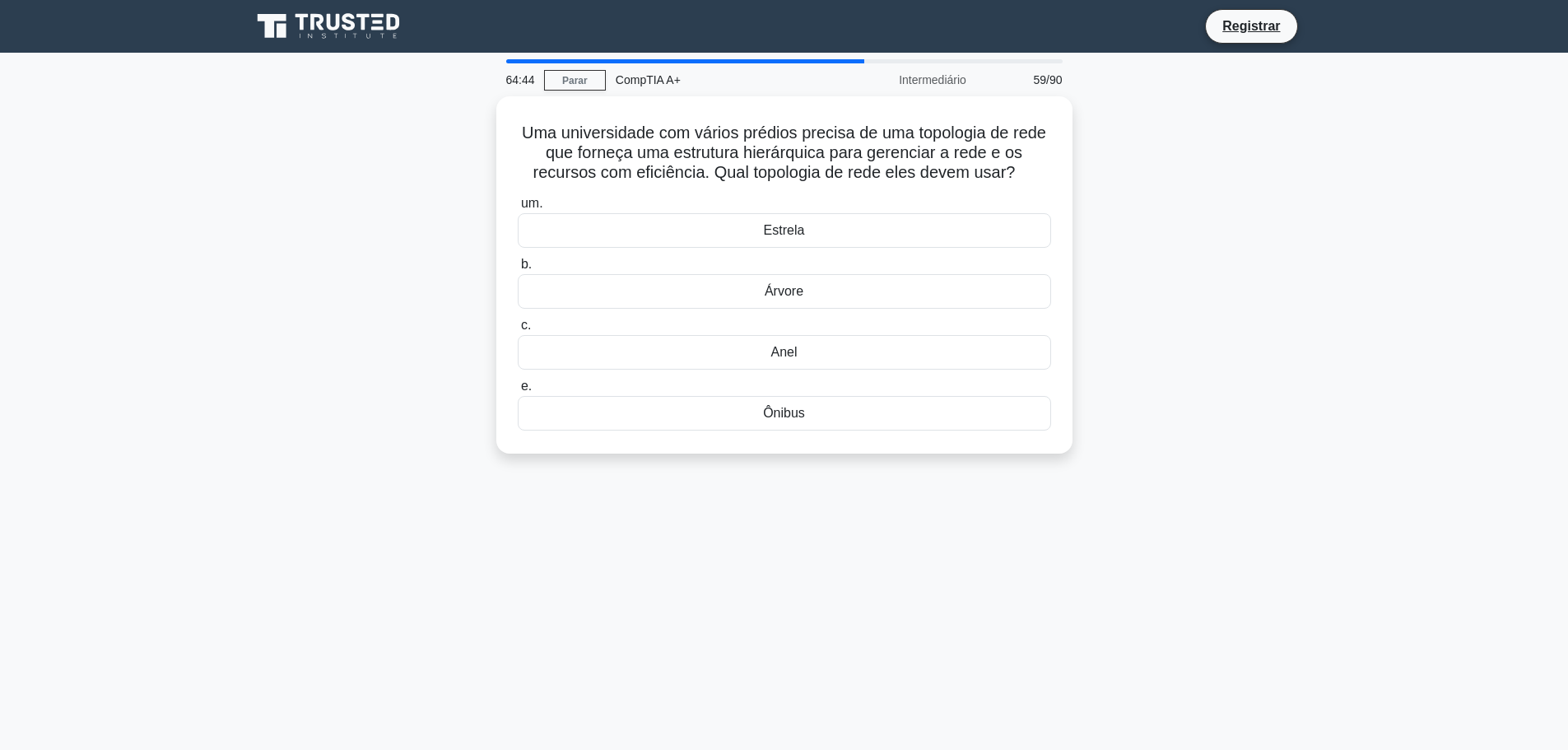
drag, startPoint x: 812, startPoint y: 487, endPoint x: 740, endPoint y: 575, distance: 113.7
click at [740, 575] on div "64:44 Parar CompTIA A+ Intermediário 59/90 Uma universidade com vários prédios …" at bounding box center [784, 471] width 1086 height 824
click at [795, 280] on font "Árvore" at bounding box center [784, 287] width 39 height 14
click at [518, 266] on input "b. Árvore" at bounding box center [518, 260] width 0 height 11
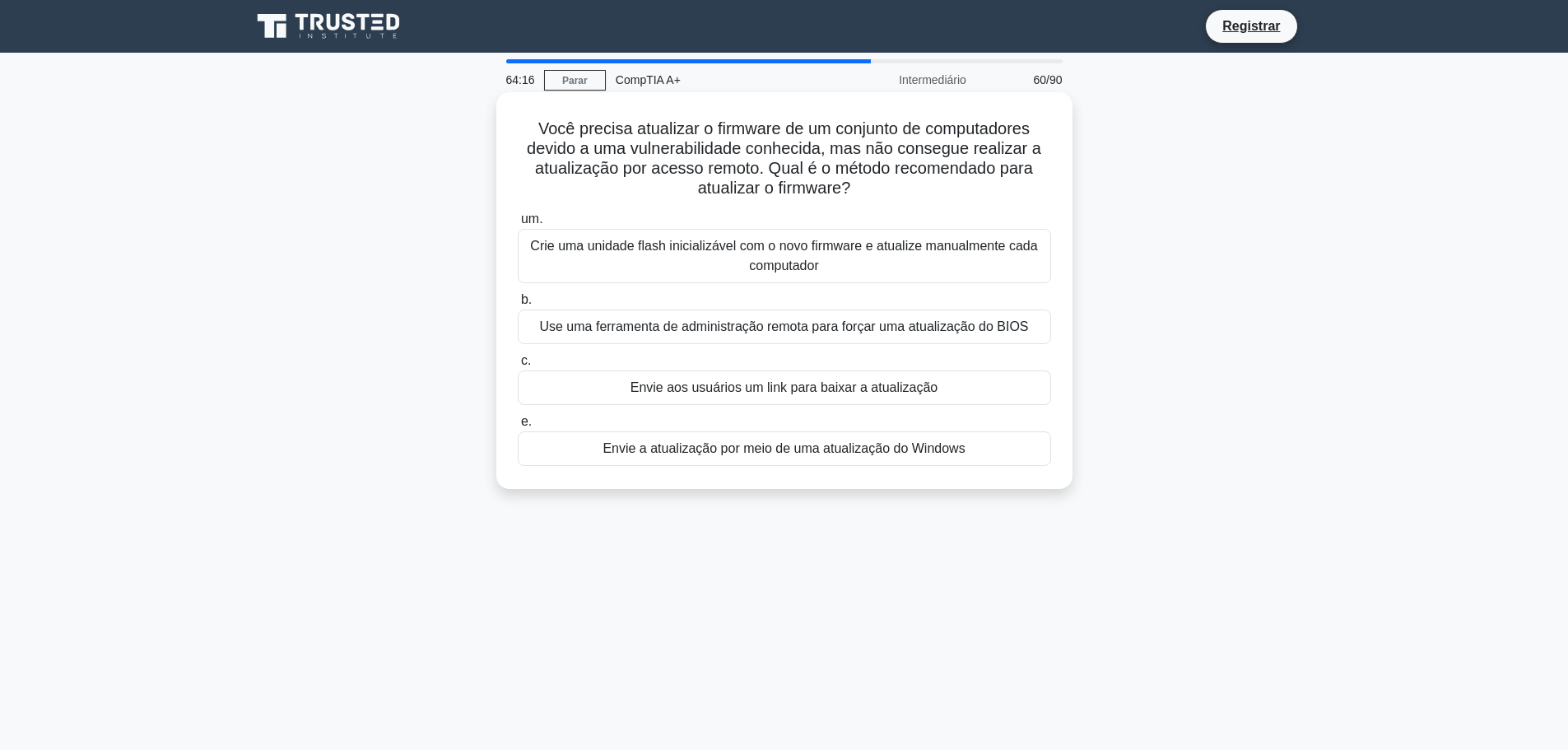
click at [884, 273] on font "Crie uma unidade flash inicializável com o novo firmware e atualize manualmente…" at bounding box center [784, 256] width 519 height 40
click at [518, 225] on input "um. Crie uma unidade flash inicializável com o novo firmware e atualize manualm…" at bounding box center [518, 219] width 0 height 11
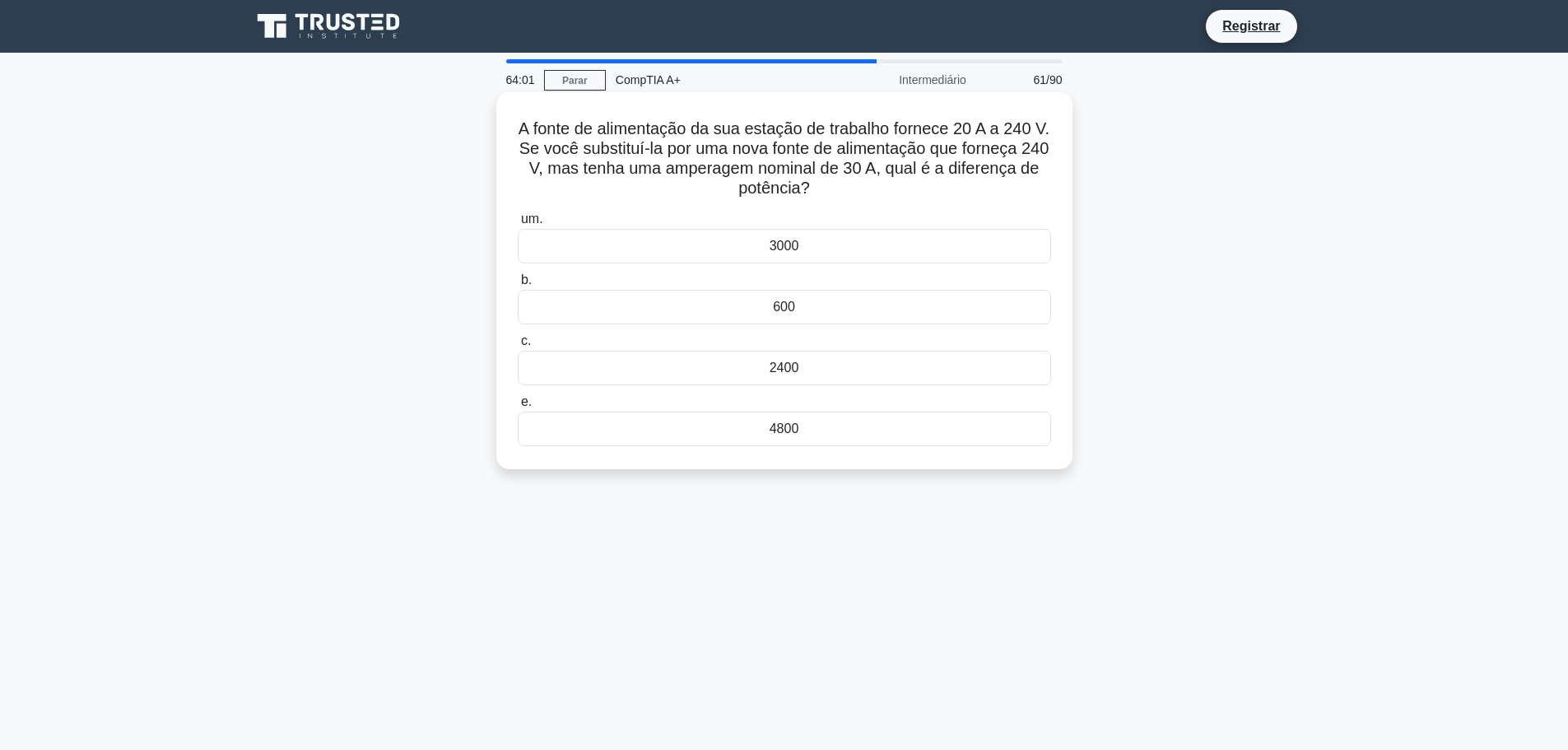
drag, startPoint x: 842, startPoint y: 189, endPoint x: 512, endPoint y: 120, distance: 337.1
click at [512, 120] on div "A fonte de alimentação da sua estação de trabalho fornece 20 A a 240 V. Se você…" at bounding box center [784, 280] width 562 height 364
click at [1172, 168] on div "A fonte de alimentação da sua estação de trabalho fornece 20 A a 240 V. Se você…" at bounding box center [784, 295] width 1086 height 396
click at [1219, 195] on div "A fonte de alimentação da sua estação de trabalho fornece 20 A a 240 V. Se você…" at bounding box center [784, 295] width 1086 height 396
click at [828, 377] on div "2400" at bounding box center [784, 368] width 534 height 35
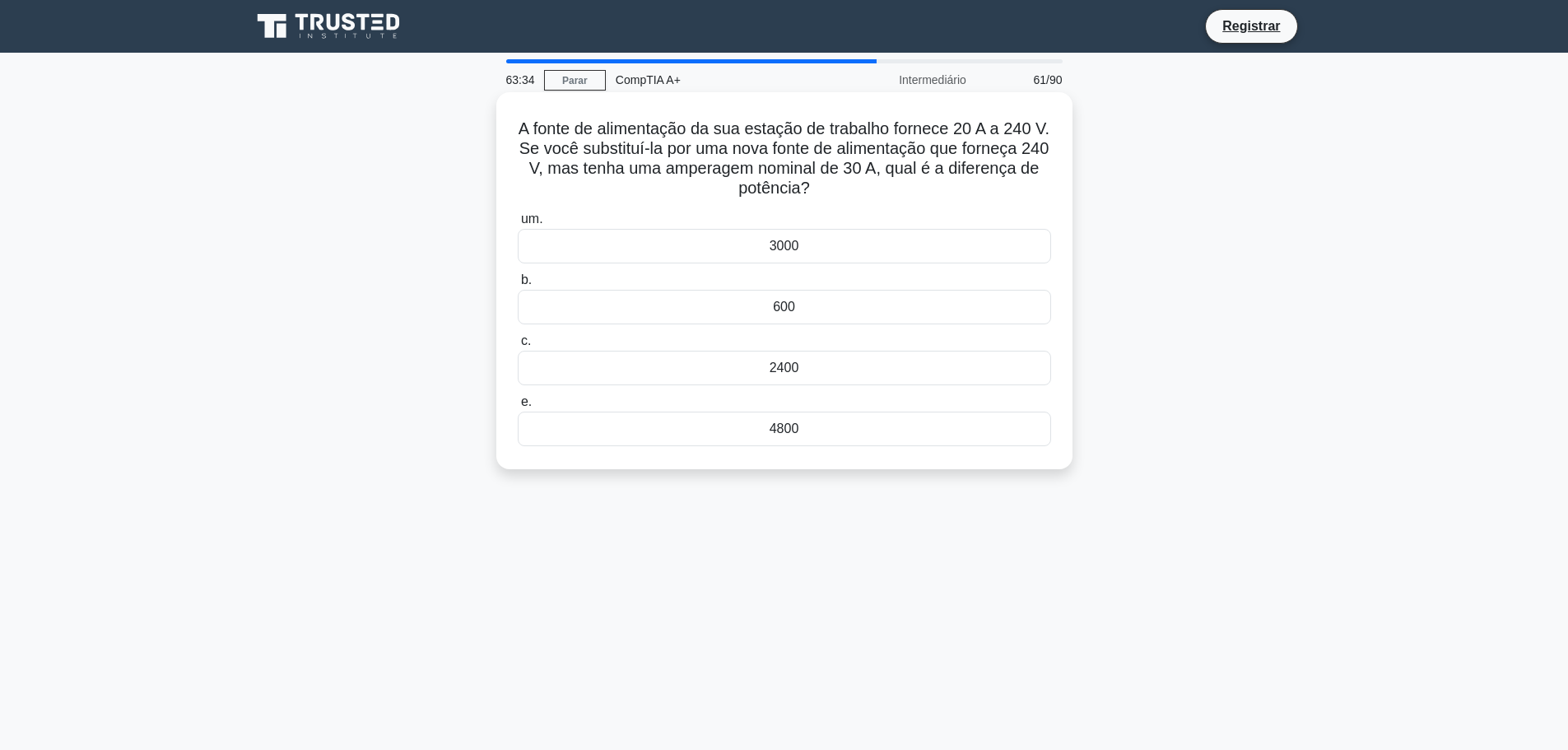
click at [518, 347] on input "c. 2400" at bounding box center [518, 341] width 0 height 11
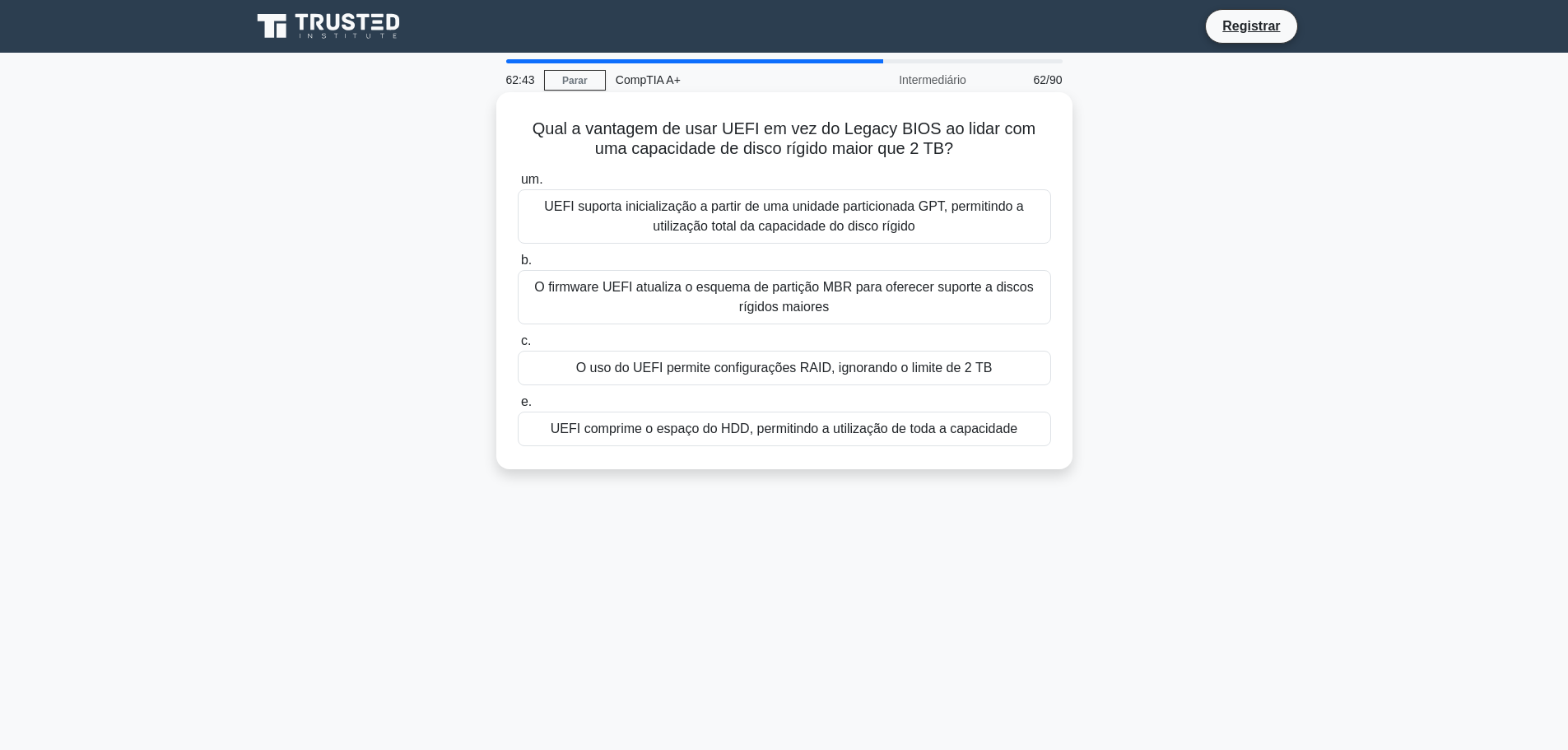
click at [874, 299] on font "O firmware UEFI atualiza o esquema de partição MBR para oferecer suporte a disc…" at bounding box center [784, 298] width 519 height 40
click at [518, 266] on input "b. O firmware UEFI atualiza o esquema de partição MBR para oferecer suporte a d…" at bounding box center [518, 260] width 0 height 11
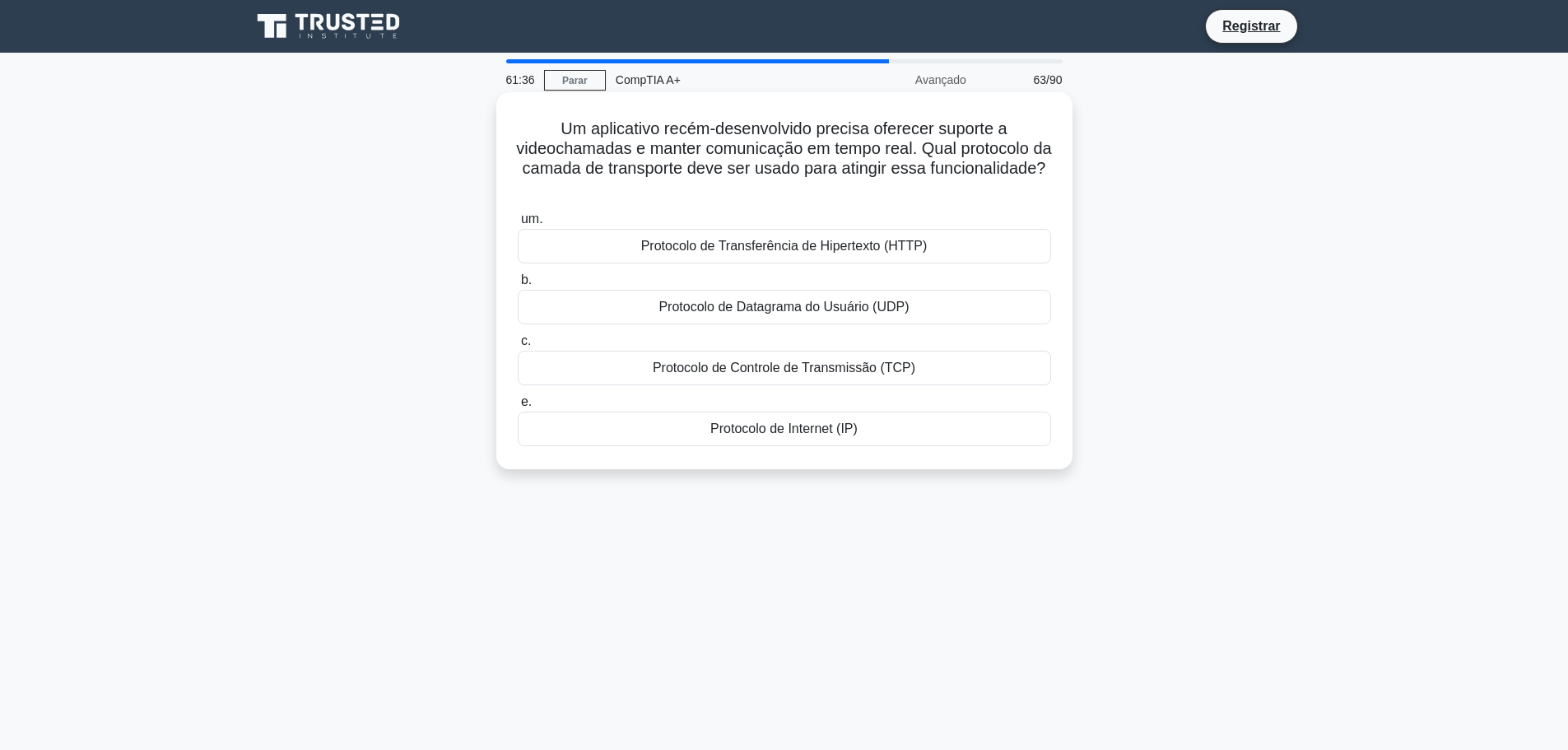
click at [866, 311] on font "Protocolo de Datagrama do Usuário (UDP)" at bounding box center [783, 307] width 250 height 14
click at [518, 286] on input "b. Protocolo de Datagrama do Usuário (UDP)" at bounding box center [518, 280] width 0 height 11
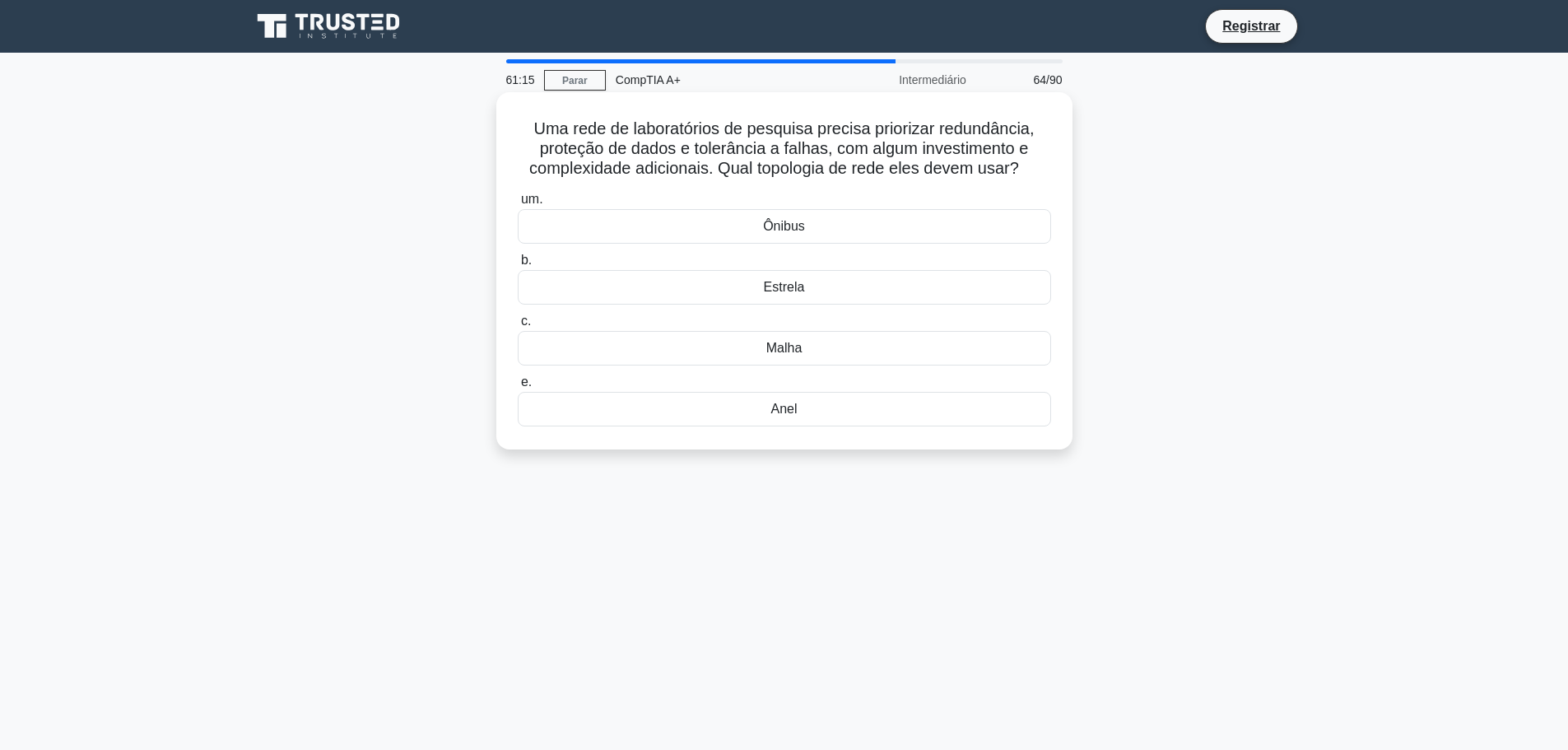
drag, startPoint x: 770, startPoint y: 361, endPoint x: 761, endPoint y: 361, distance: 9.0
click at [761, 361] on div "Malha" at bounding box center [784, 348] width 534 height 35
click at [518, 327] on input "c. Malha" at bounding box center [518, 321] width 0 height 11
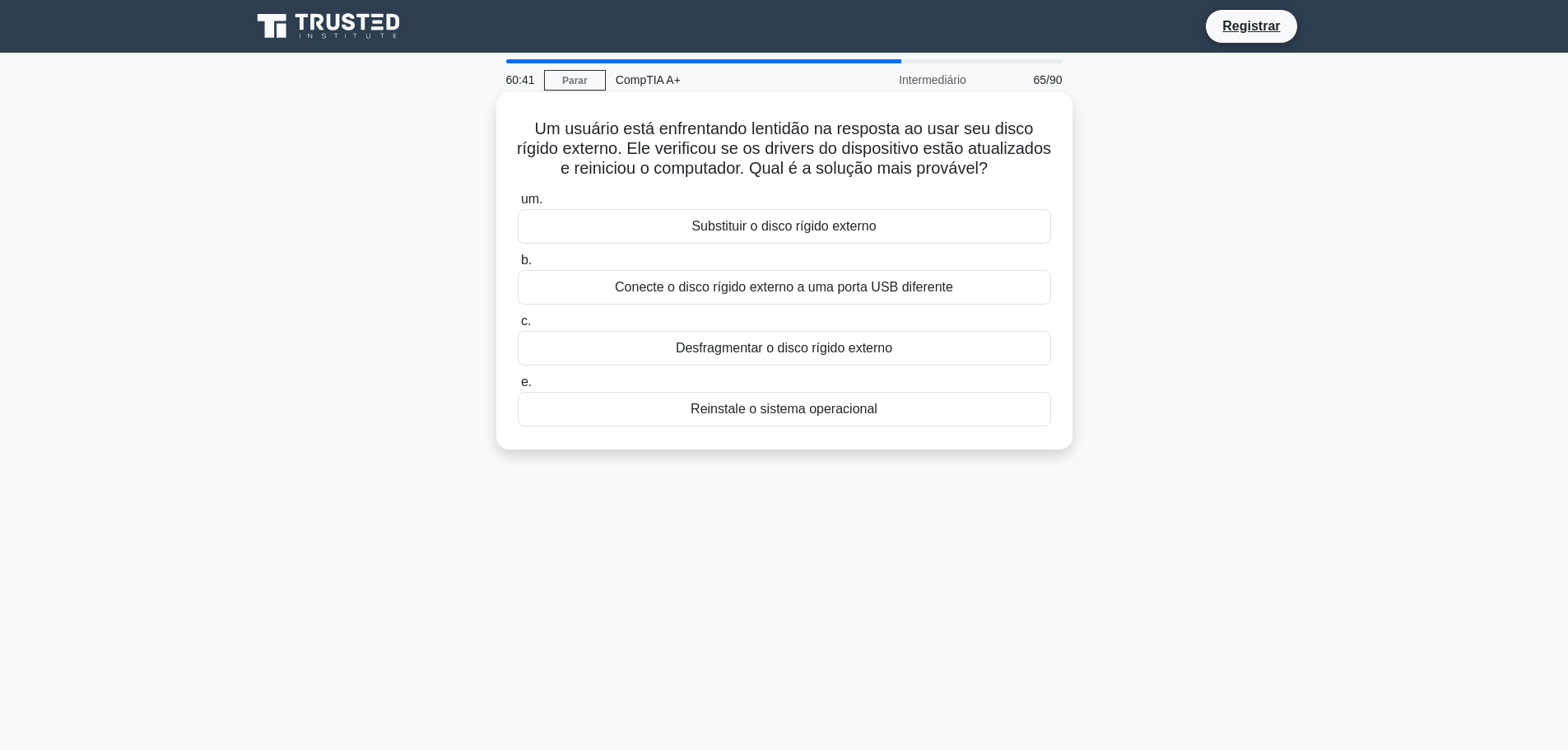
click at [907, 244] on div "Substituir o disco rígido externo" at bounding box center [784, 226] width 534 height 35
click at [518, 205] on input "um. Substituir o disco rígido externo" at bounding box center [518, 199] width 0 height 11
click at [886, 349] on font "Use um adaptador USB-Tipo C para HDMI 2.0" at bounding box center [784, 348] width 271 height 14
click at [518, 327] on input "c. Use um adaptador USB-Tipo C para HDMI 2.0" at bounding box center [518, 321] width 0 height 11
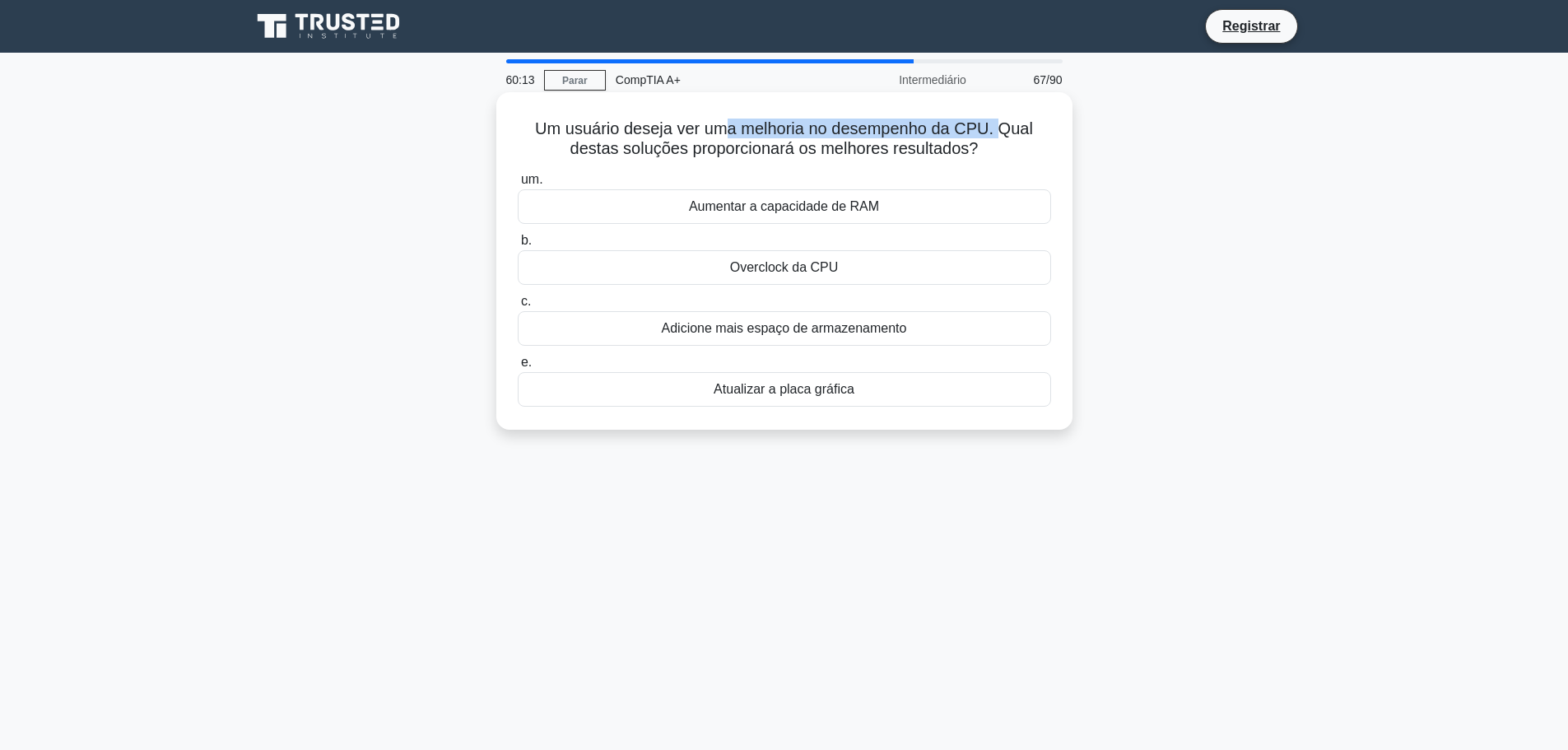
drag, startPoint x: 742, startPoint y: 138, endPoint x: 1005, endPoint y: 136, distance: 263.0
click at [1005, 136] on font "Um usuário deseja ver uma melhoria no desempenho da CPU. Qual destas soluções p…" at bounding box center [784, 138] width 498 height 38
click at [1021, 151] on h5 "Um usuário deseja ver uma melhoria no desempenho da CPU. Qual destas soluções p…" at bounding box center [784, 138] width 537 height 41
click at [785, 265] on font "Overclock da CPU" at bounding box center [784, 267] width 109 height 14
click at [518, 246] on input "b. Overclock da CPU" at bounding box center [518, 240] width 0 height 11
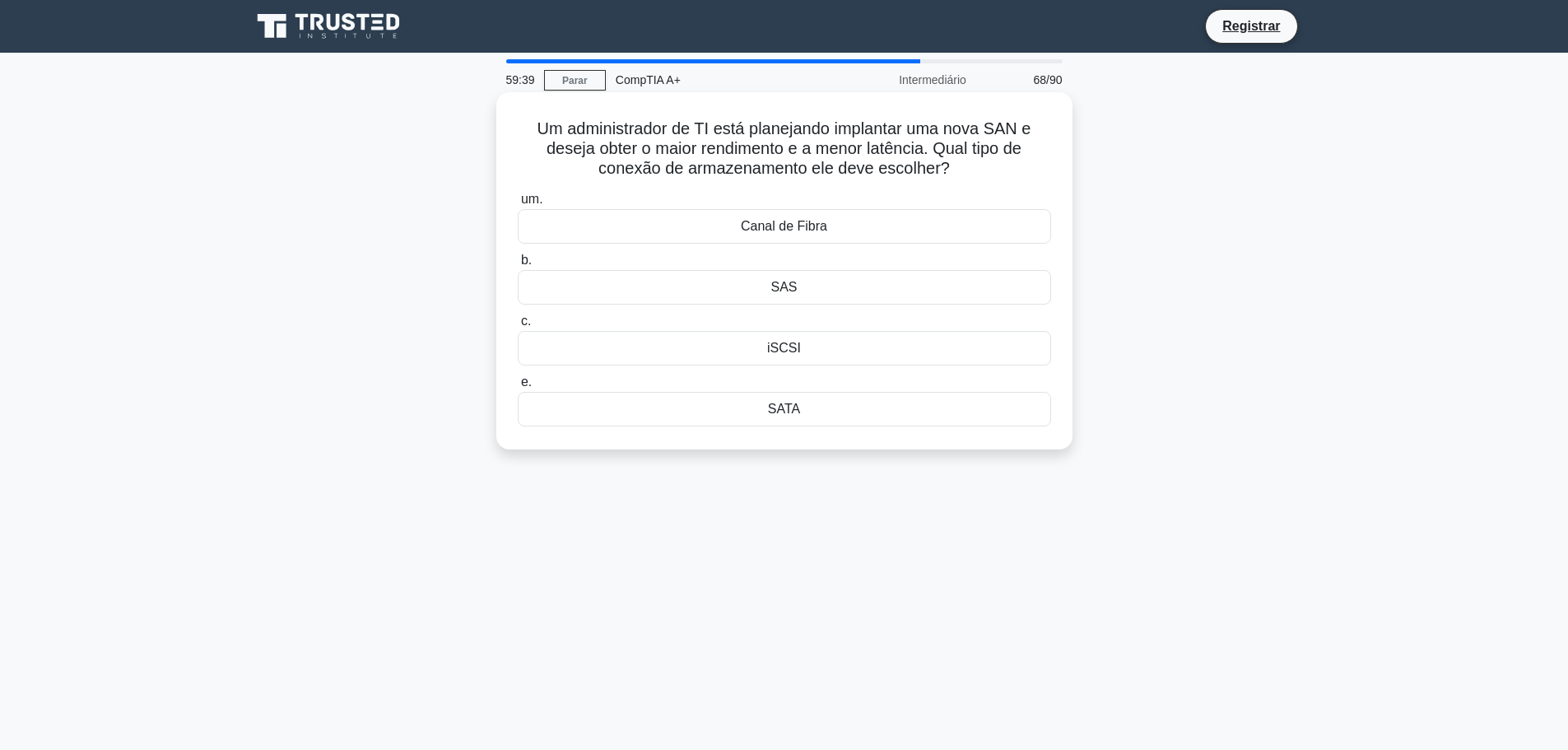
click at [881, 404] on div "SATA" at bounding box center [784, 408] width 534 height 35
click at [518, 387] on input "e. SATA" at bounding box center [518, 382] width 0 height 11
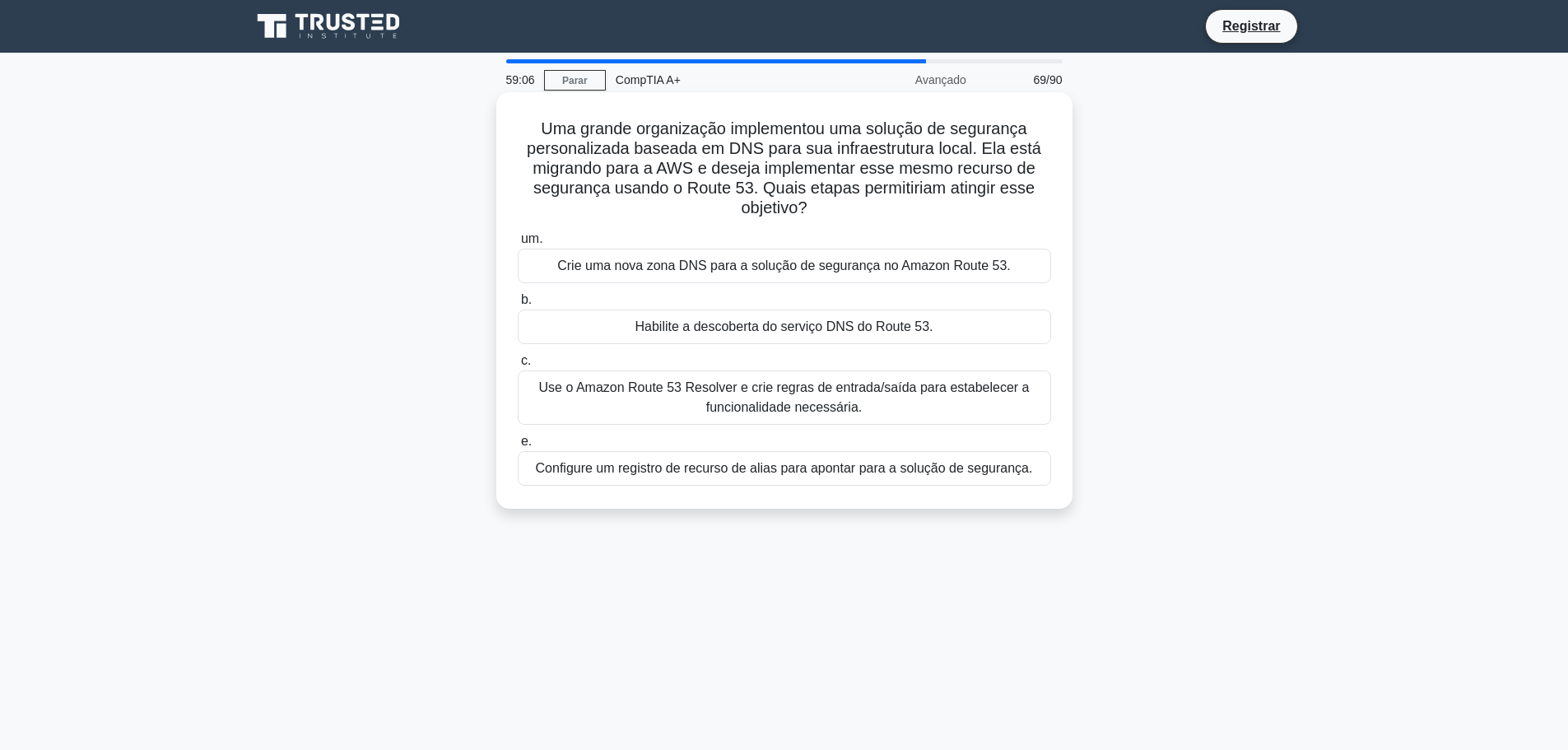
click at [794, 412] on font "Use o Amazon Route 53 Resolver e crie regras de entrada/saída para estabelecer …" at bounding box center [784, 397] width 491 height 34
click at [518, 367] on input "c. Use o Amazon Route 53 Resolver e crie regras de entrada/saída para estabelec…" at bounding box center [518, 361] width 0 height 11
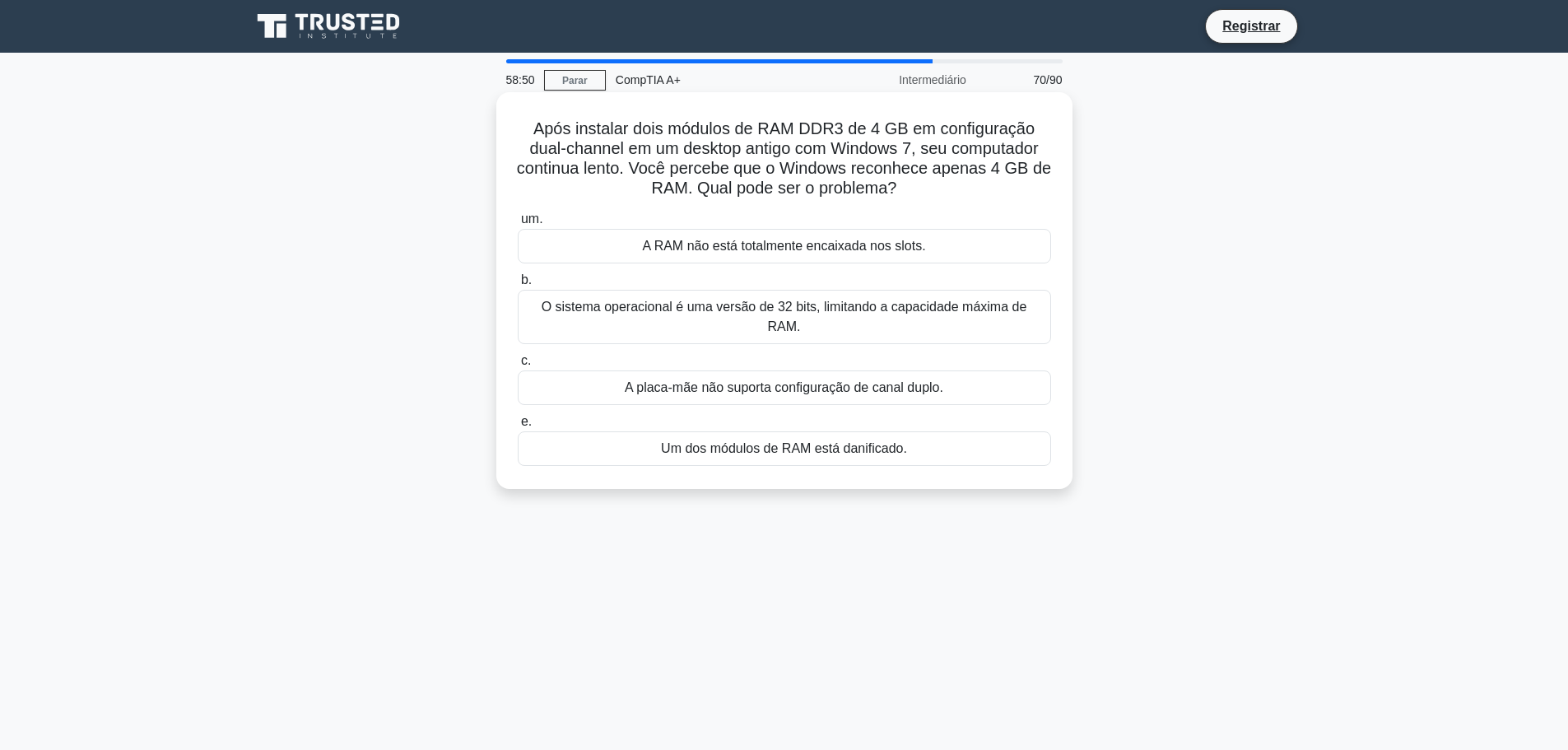
drag, startPoint x: 924, startPoint y: 316, endPoint x: 910, endPoint y: 316, distance: 14.0
click at [910, 316] on font "O sistema operacional é uma versão de 32 bits, limitando a capacidade máxima de…" at bounding box center [784, 317] width 486 height 34
click at [518, 286] on input "b. O sistema operacional é uma versão de 32 bits, limitando a capacidade máxima…" at bounding box center [518, 280] width 0 height 11
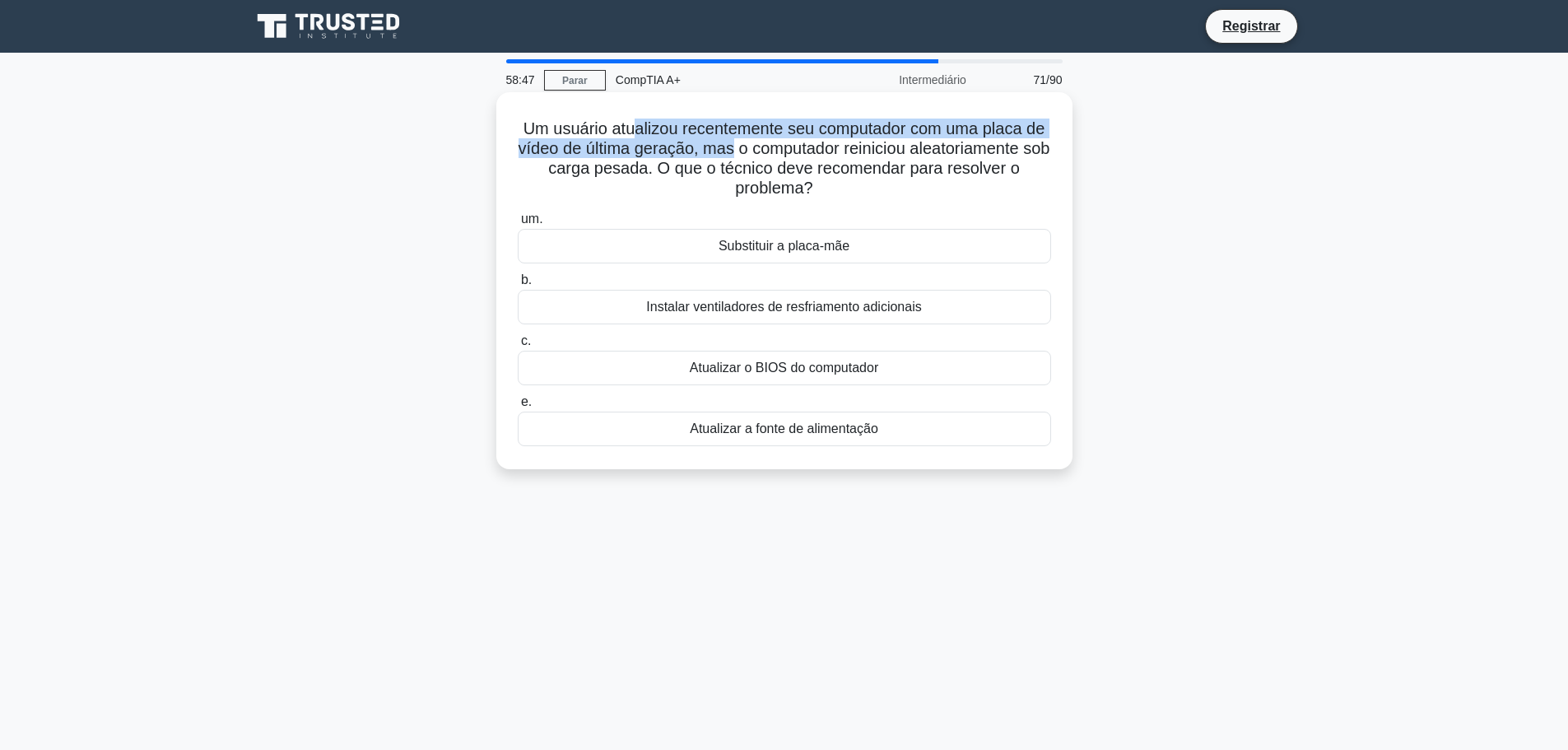
drag, startPoint x: 634, startPoint y: 128, endPoint x: 745, endPoint y: 141, distance: 111.8
click at [745, 141] on font "Um usuário atualizou recentemente seu computador com uma placa de vídeo de últi…" at bounding box center [784, 158] width 532 height 78
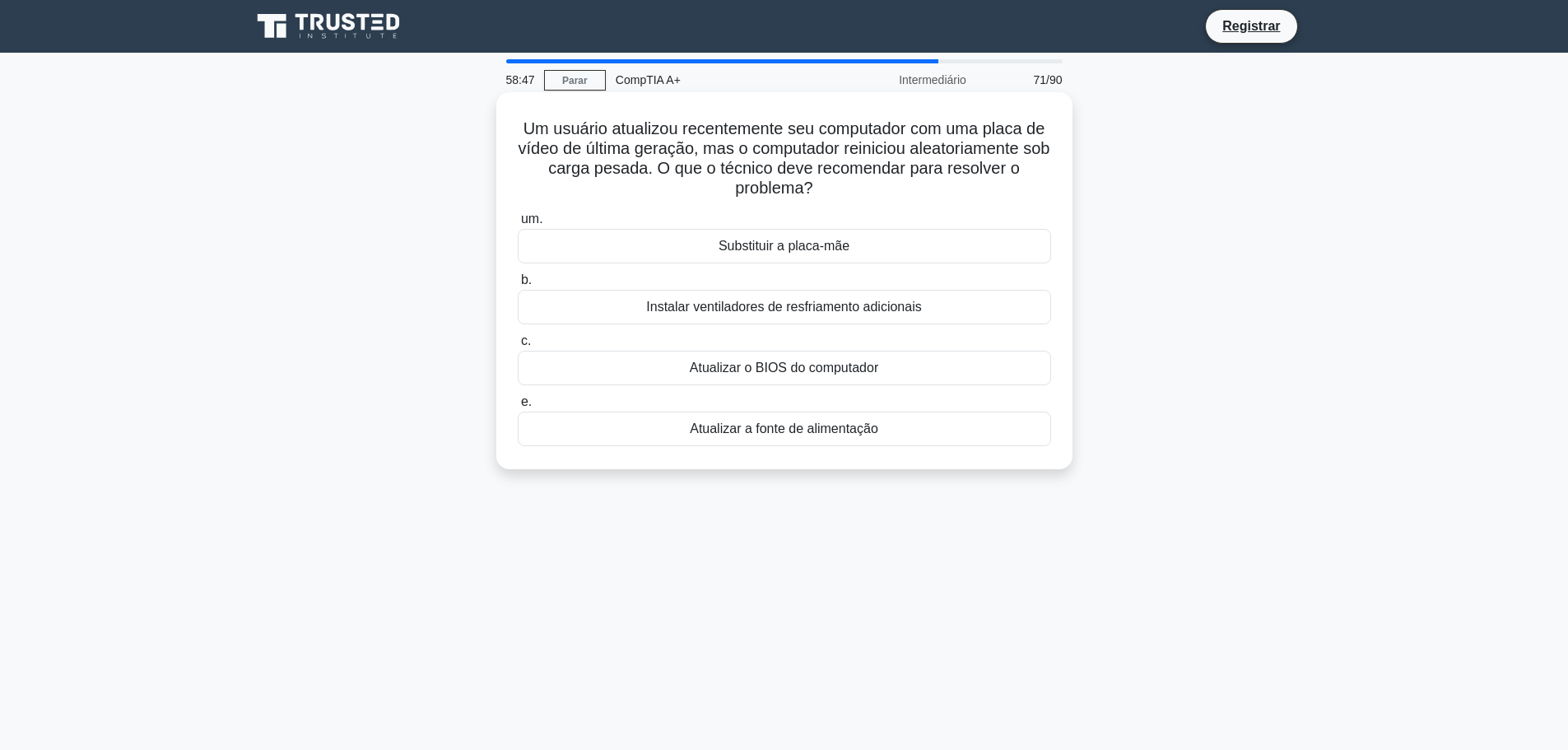
click at [772, 156] on font "Um usuário atualizou recentemente seu computador com uma placa de vídeo de últi…" at bounding box center [784, 158] width 532 height 78
click at [794, 429] on font "Atualizar a fonte de alimentação" at bounding box center [784, 428] width 188 height 14
click at [518, 407] on input "e. Atualizar a fonte de alimentação" at bounding box center [518, 401] width 0 height 11
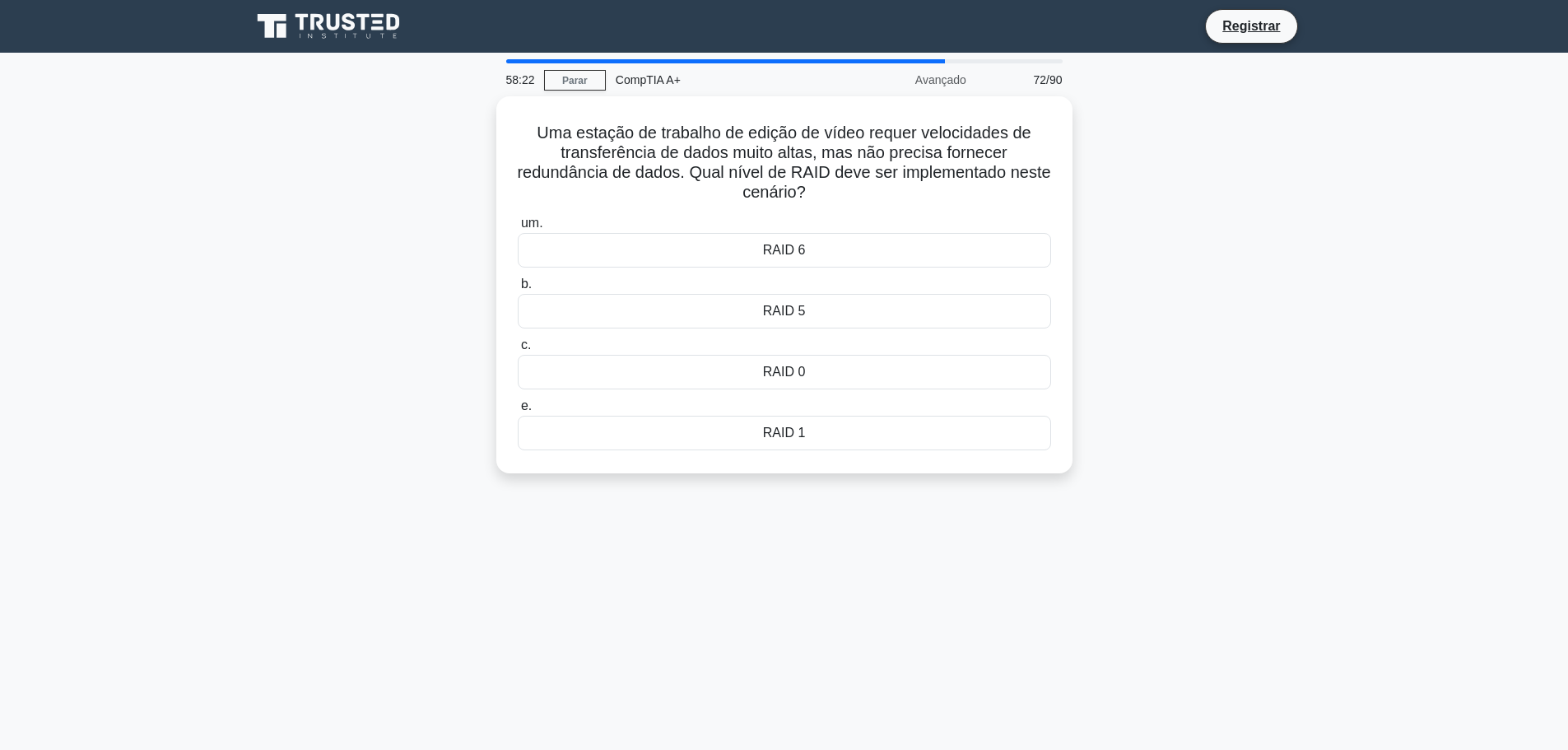
drag, startPoint x: 852, startPoint y: 192, endPoint x: 364, endPoint y: 135, distance: 491.3
click at [364, 135] on div "Uma estação de trabalho de edição de vídeo requer velocidades de transferência …" at bounding box center [784, 295] width 1086 height 396
copy font "Uma estação de trabalho de edição de vídeo requer velocidades de transferência …"
click at [794, 379] on div "RAID 0" at bounding box center [784, 368] width 534 height 35
click at [518, 347] on input "c. RAID 0" at bounding box center [518, 341] width 0 height 11
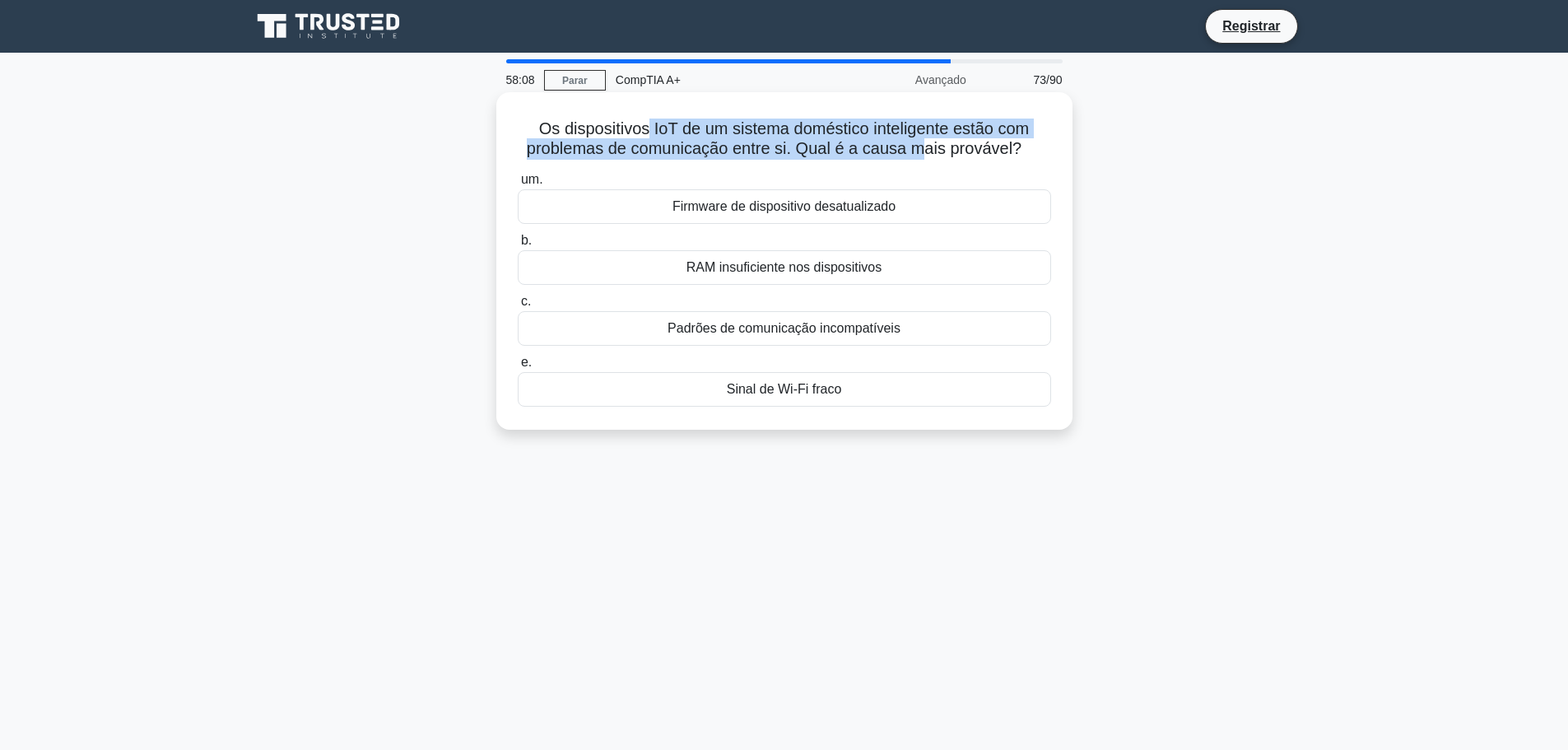
drag, startPoint x: 713, startPoint y: 120, endPoint x: 937, endPoint y: 141, distance: 225.0
click at [932, 141] on font "Os dispositivos IoT de um sistema doméstico inteligente estão com problemas de …" at bounding box center [778, 138] width 502 height 38
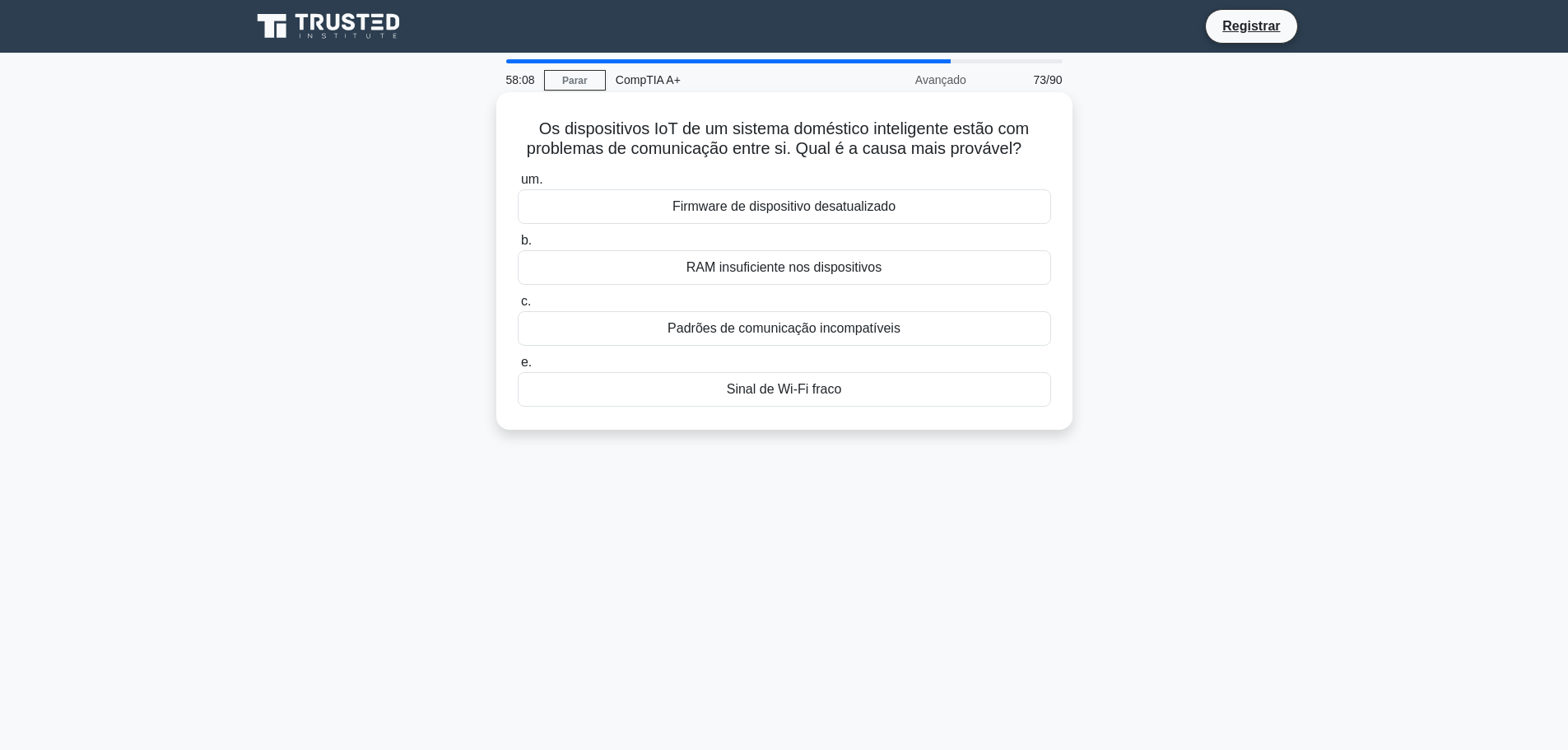
click at [940, 141] on font "Os dispositivos IoT de um sistema doméstico inteligente estão com problemas de …" at bounding box center [778, 138] width 502 height 38
click at [866, 389] on div "Sinal de Wi-Fi fraco" at bounding box center [784, 389] width 534 height 35
click at [518, 369] on input "e. Sinal de Wi-Fi fraco" at bounding box center [518, 363] width 0 height 11
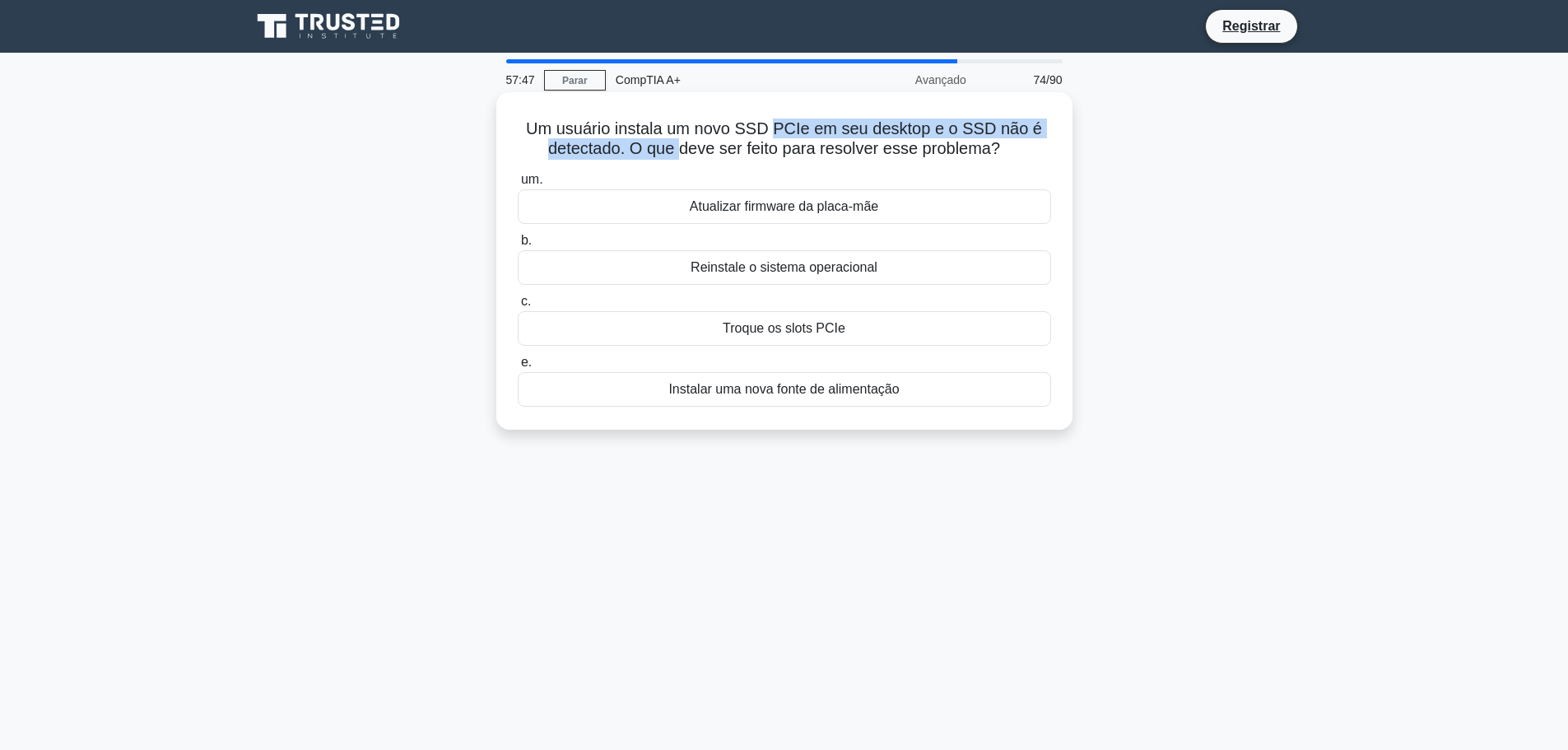
drag, startPoint x: 681, startPoint y: 150, endPoint x: 784, endPoint y: 128, distance: 105.3
click at [783, 128] on font "Um usuário instala um novo SSD PCIe em seu desktop e o SSD não é detectado. O q…" at bounding box center [784, 138] width 516 height 38
click at [787, 128] on font "Um usuário instala um novo SSD PCIe em seu desktop e o SSD não é detectado. O q…" at bounding box center [784, 138] width 516 height 38
click at [922, 330] on div "Troque os slots PCIe" at bounding box center [784, 328] width 534 height 35
click at [518, 307] on input "c. Troque os slots PCIe" at bounding box center [518, 302] width 0 height 11
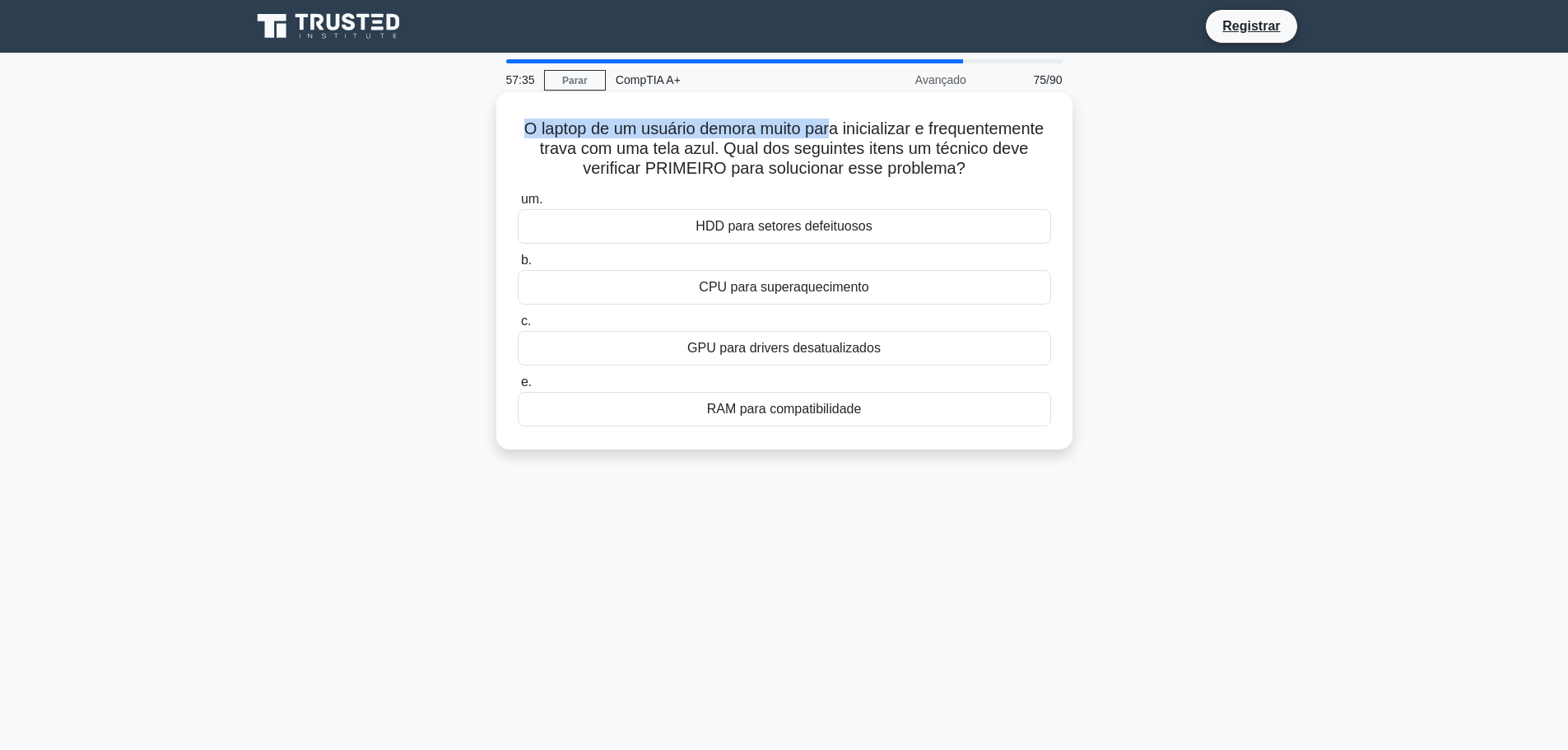
drag, startPoint x: 579, startPoint y: 122, endPoint x: 899, endPoint y: 139, distance: 320.5
click at [899, 139] on font "O laptop de um usuário demora muito para inicializar e frequentemente trava com…" at bounding box center [784, 148] width 520 height 58
click at [904, 139] on font "O laptop de um usuário demora muito para inicializar e frequentemente trava com…" at bounding box center [784, 148] width 520 height 58
click at [625, 132] on font "O laptop de um usuário demora muito para inicializar e frequentemente trava com…" at bounding box center [784, 148] width 520 height 58
drag, startPoint x: 572, startPoint y: 124, endPoint x: 861, endPoint y: 128, distance: 289.0
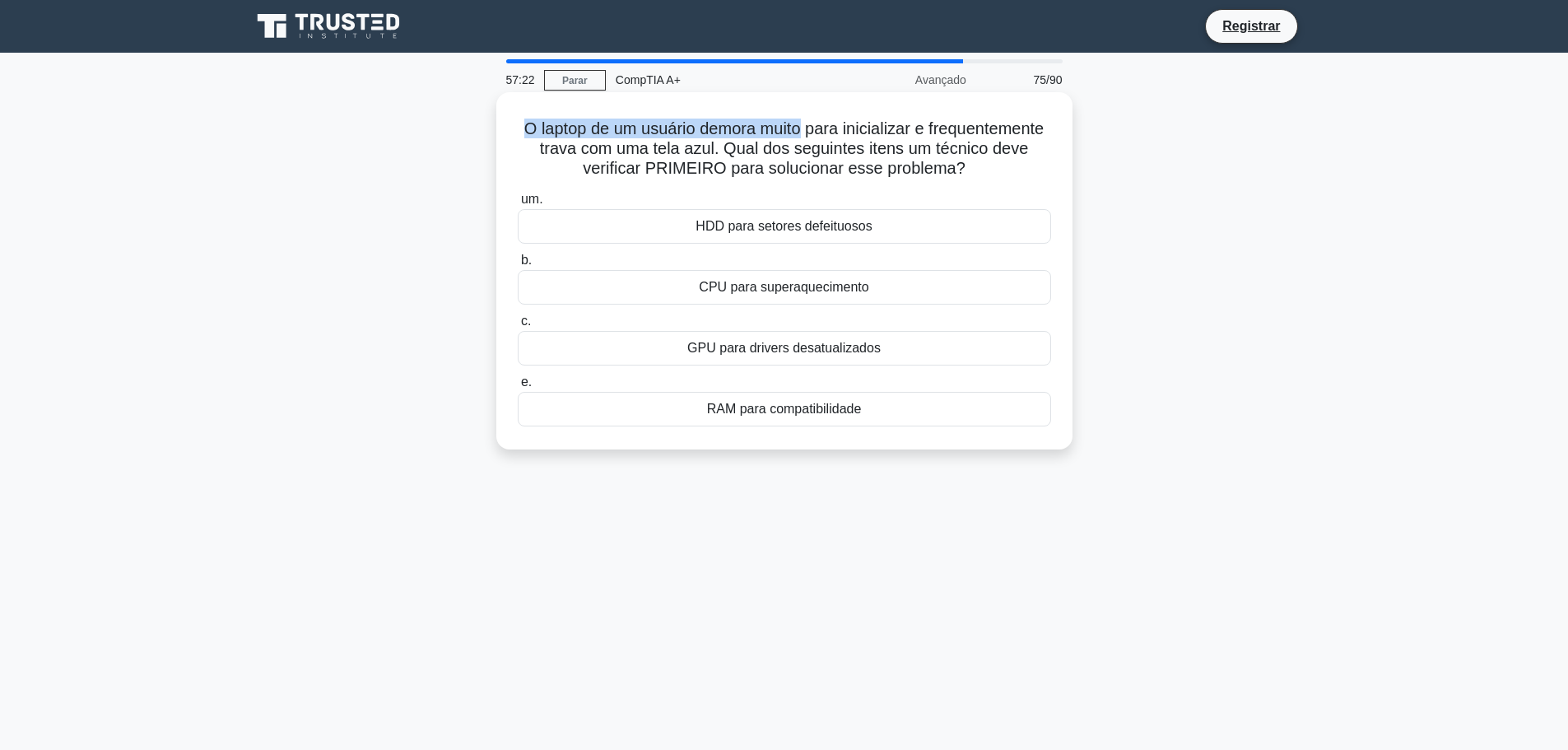
click at [861, 128] on h5 "O laptop de um usuário demora muito para inicializar e frequentemente trava com…" at bounding box center [784, 148] width 537 height 61
drag, startPoint x: 657, startPoint y: 115, endPoint x: 662, endPoint y: 127, distance: 13.0
click at [658, 115] on div "O laptop de um usuário demora muito para inicializar e frequentemente trava com…" at bounding box center [784, 271] width 562 height 345
click at [767, 145] on font "O laptop de um usuário demora muito para inicializar e frequentemente trava com…" at bounding box center [784, 148] width 520 height 58
click at [872, 220] on div "HDD para setores defeituosos" at bounding box center [784, 226] width 534 height 35
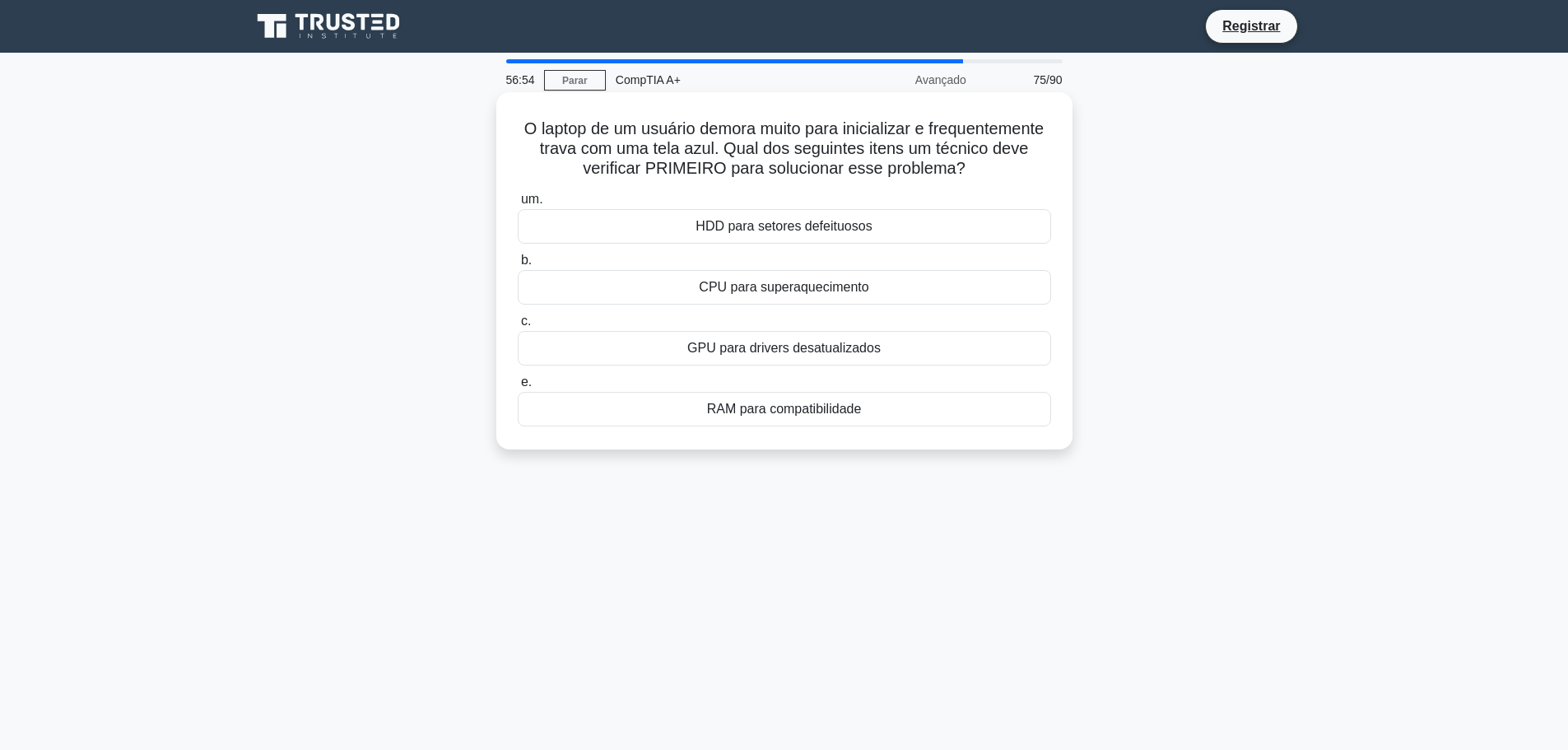
click at [518, 205] on input "um. HDD para setores defeituosos" at bounding box center [518, 199] width 0 height 11
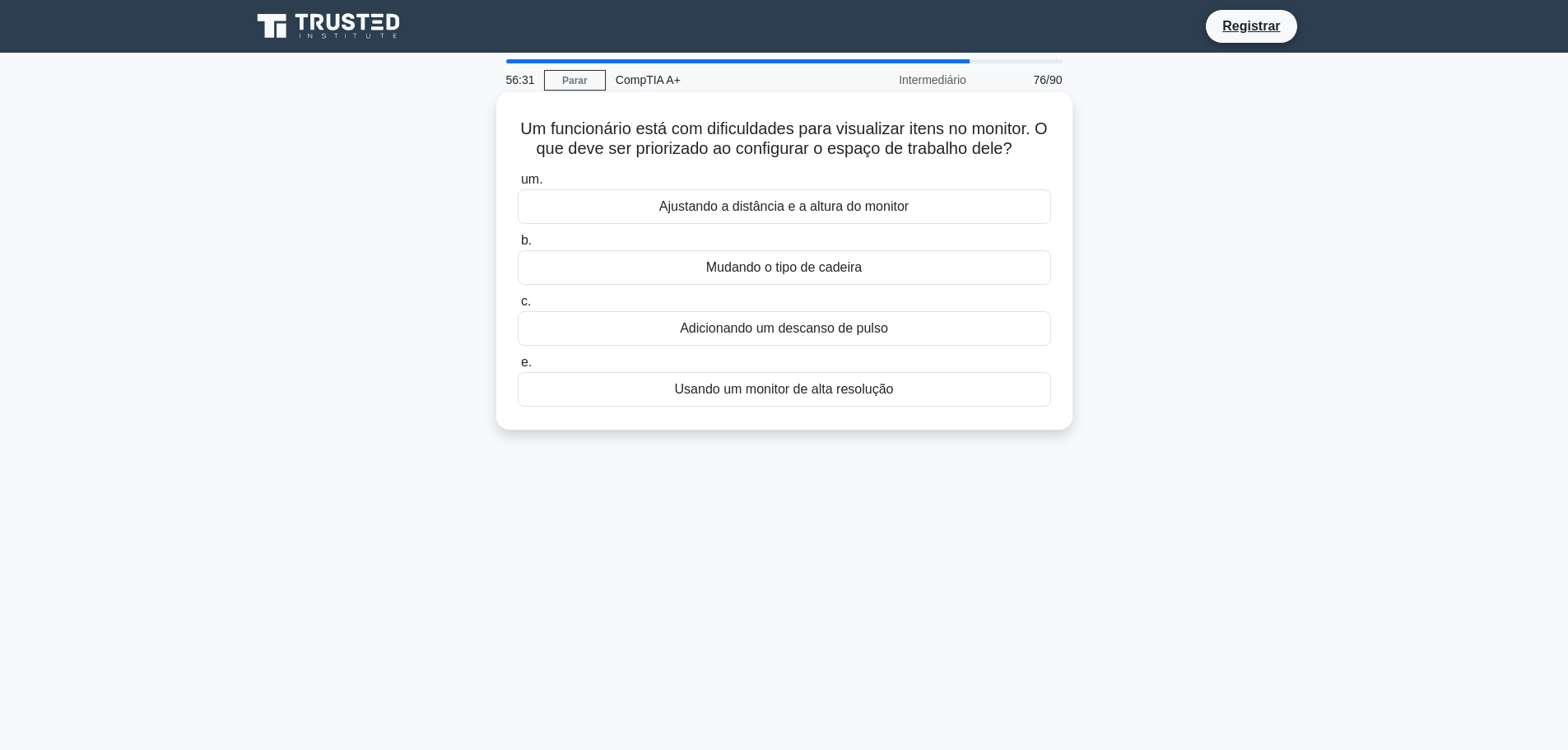
click at [724, 394] on font "Usando um monitor de alta resolução" at bounding box center [784, 389] width 219 height 14
click at [518, 369] on input "e. Usando um monitor de alta resolução" at bounding box center [518, 363] width 0 height 11
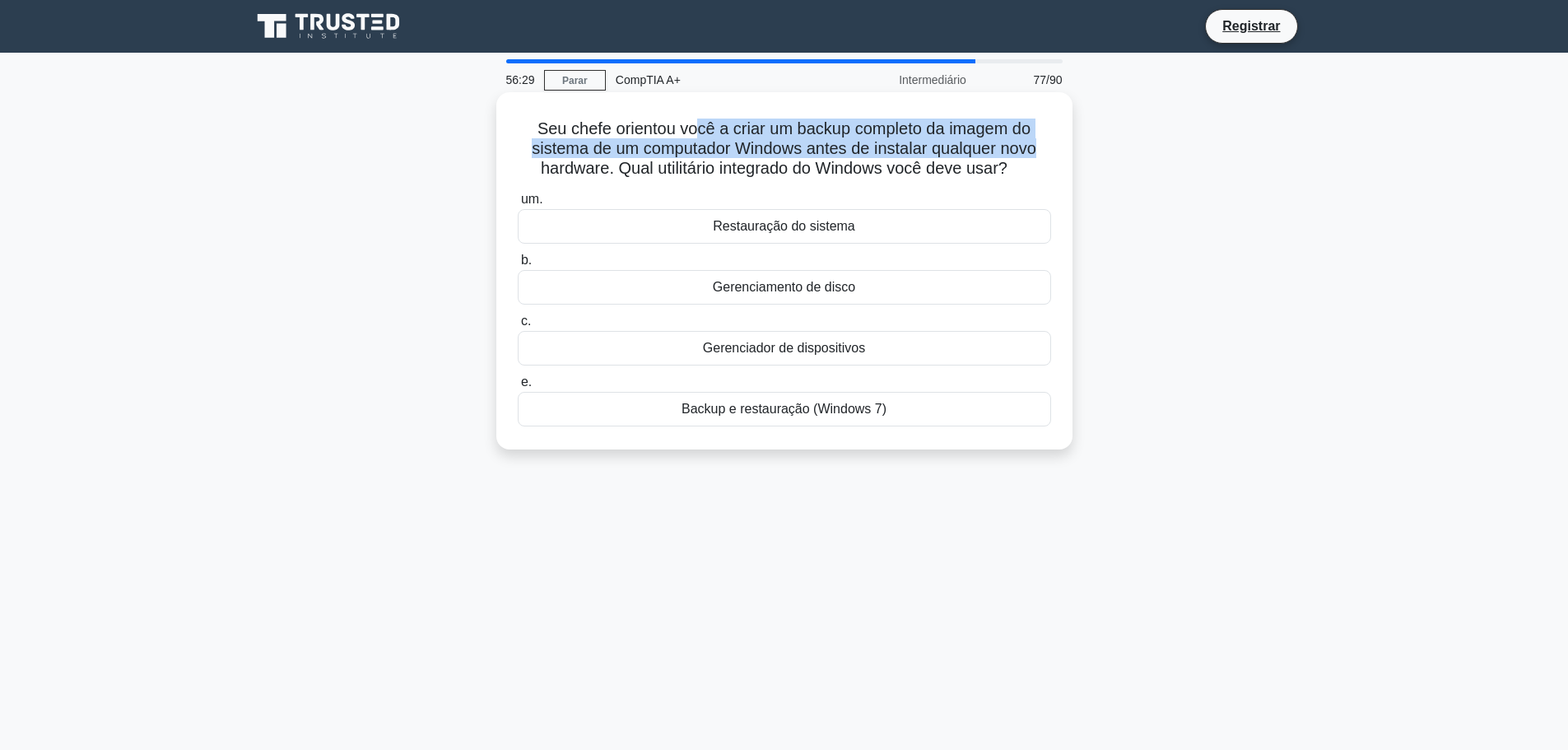
drag, startPoint x: 772, startPoint y: 137, endPoint x: 1039, endPoint y: 149, distance: 267.3
click at [1036, 149] on font "Seu chefe orientou você a criar um backup completo da imagem do sistema de um c…" at bounding box center [784, 148] width 505 height 58
click at [1027, 154] on font "Seu chefe orientou você a criar um backup completo da imagem do sistema de um c…" at bounding box center [784, 148] width 505 height 58
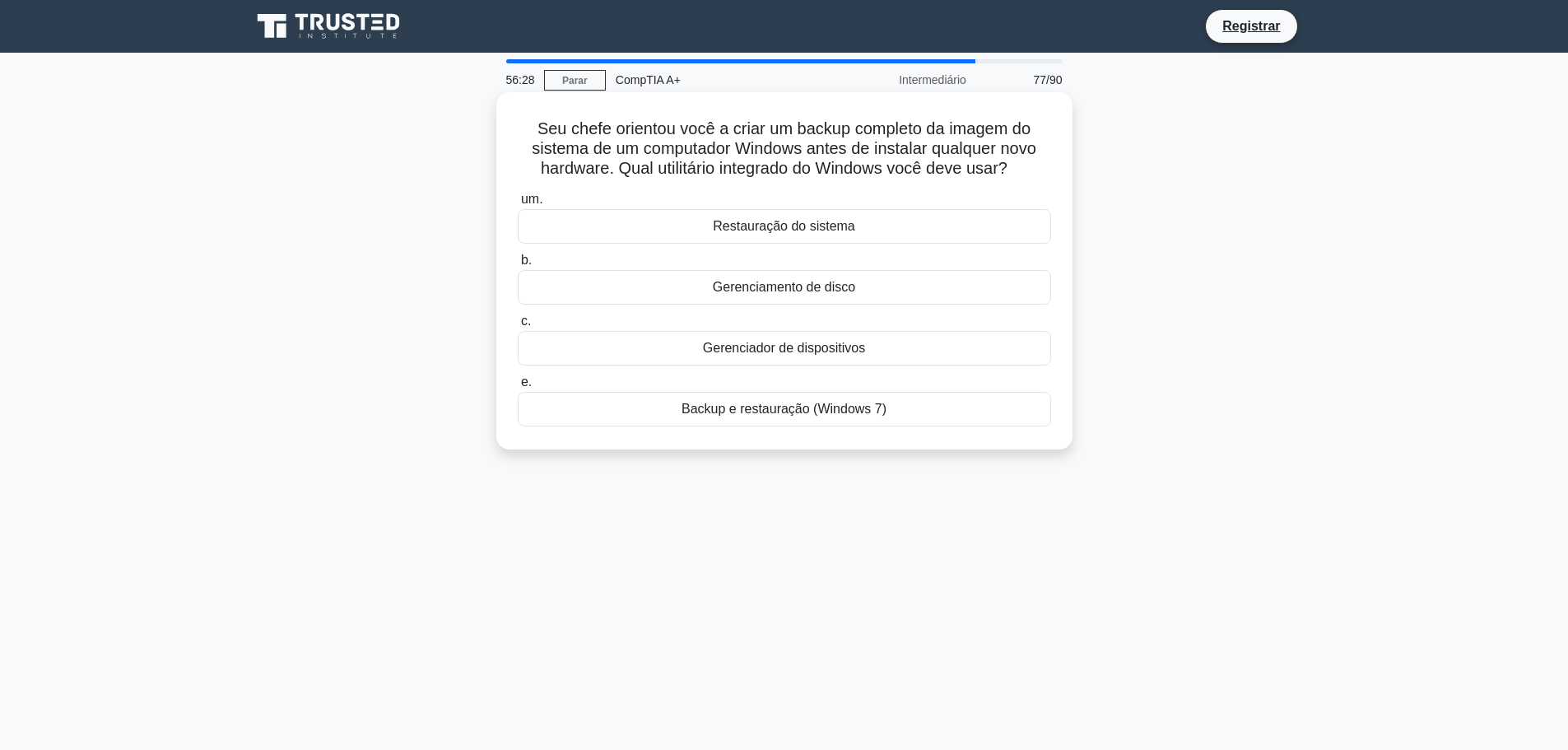
click at [1046, 173] on h5 "Seu chefe orientou você a criar um backup completo da imagem do sistema de um c…" at bounding box center [784, 148] width 537 height 61
drag, startPoint x: 753, startPoint y: 177, endPoint x: 952, endPoint y: 176, distance: 199.0
click at [952, 176] on font "Seu chefe orientou você a criar um backup completo da imagem do sistema de um c…" at bounding box center [784, 148] width 505 height 58
drag, startPoint x: 853, startPoint y: 419, endPoint x: 872, endPoint y: 472, distance: 56.3
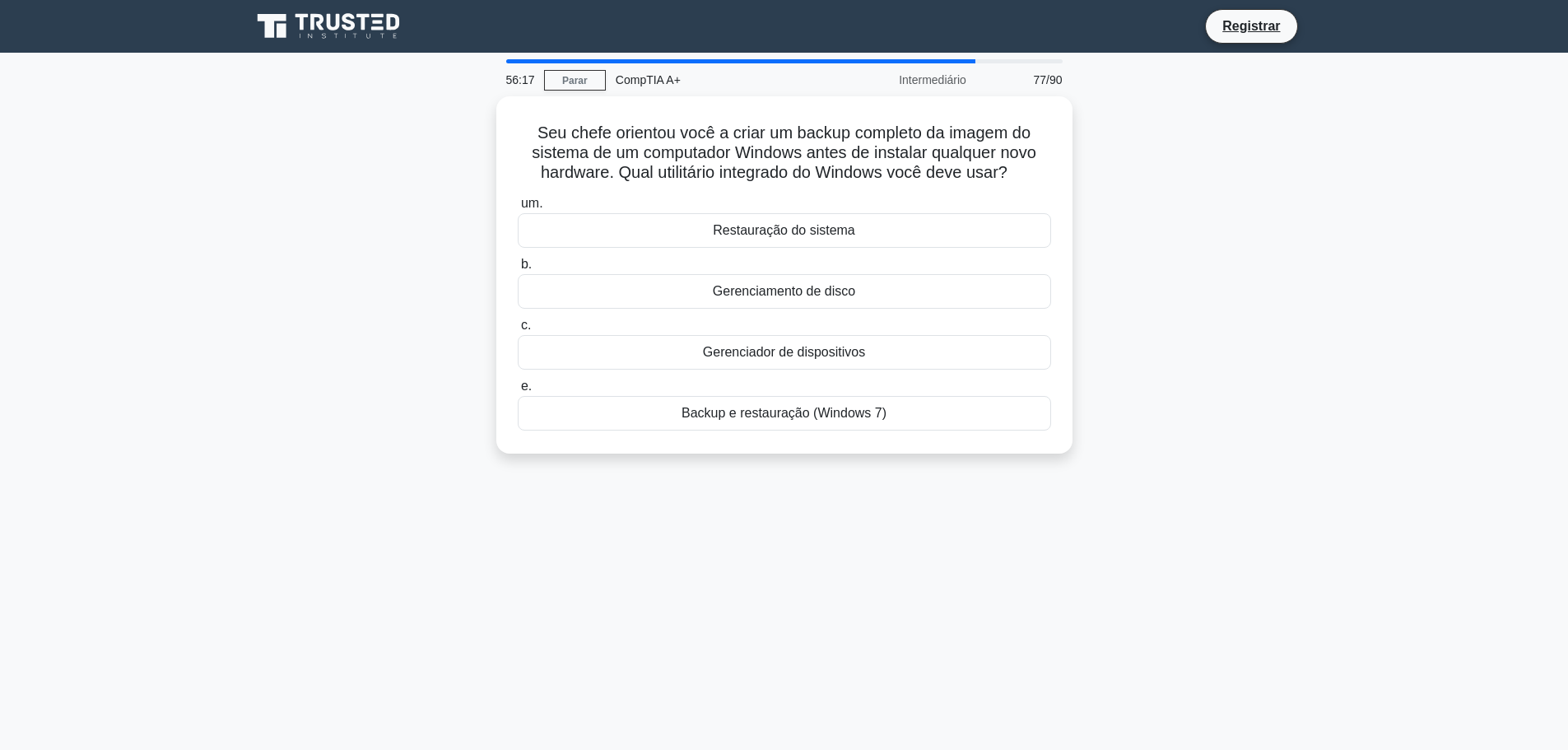
click at [872, 472] on div "Seu chefe orientou você a criar um backup completo da imagem do sistema de um c…" at bounding box center [784, 285] width 1086 height 377
click at [832, 219] on font "Restauração do sistema" at bounding box center [784, 226] width 142 height 14
click at [518, 205] on input "um. Restauração do sistema" at bounding box center [518, 199] width 0 height 11
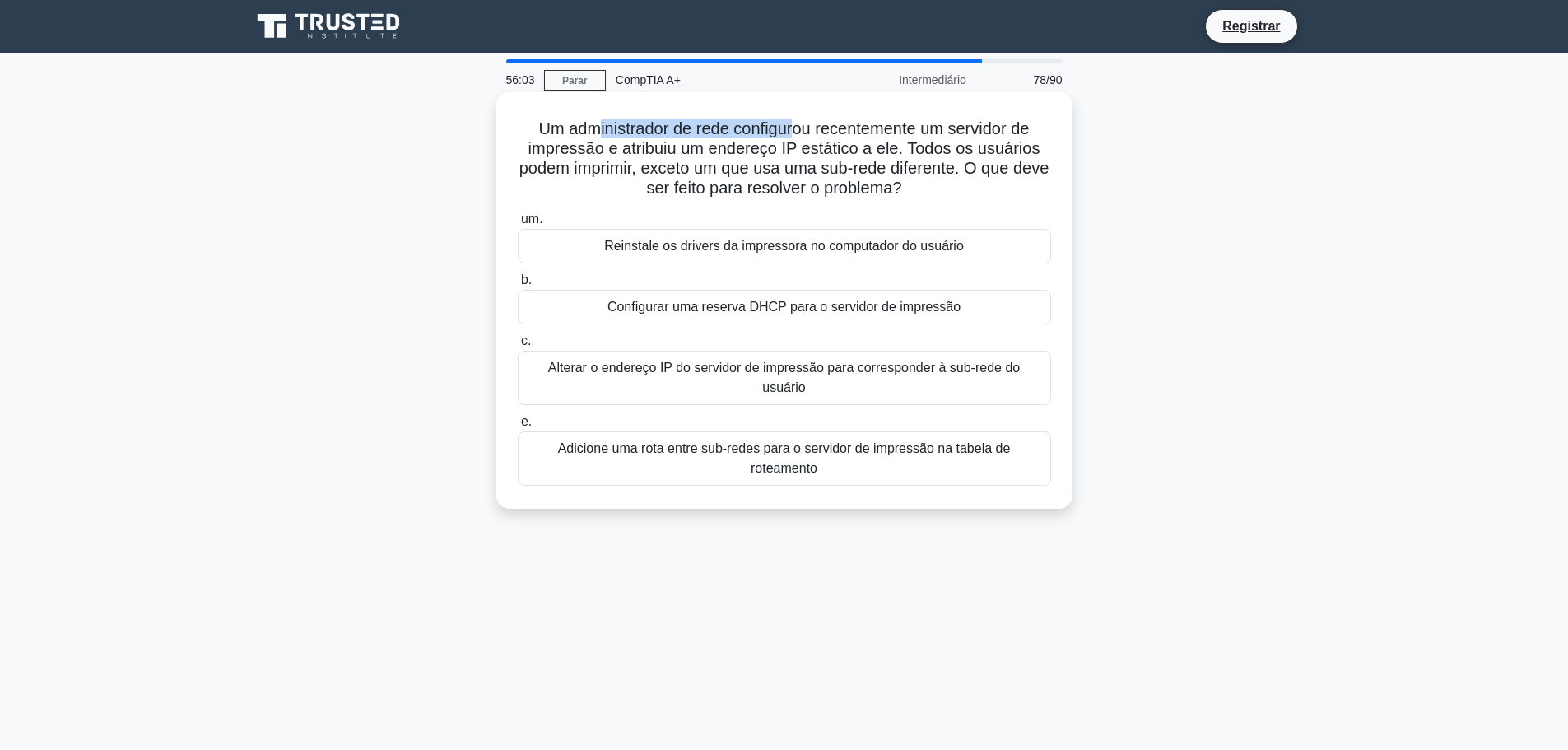
drag, startPoint x: 634, startPoint y: 144, endPoint x: 817, endPoint y: 123, distance: 184.2
click at [813, 123] on font "Um administrador de rede configurou recentemente um servidor de impressão e atr…" at bounding box center [784, 158] width 530 height 78
click at [846, 135] on font "Um administrador de rede configurou recentemente um servidor de impressão e atr…" at bounding box center [784, 158] width 530 height 78
click at [940, 441] on font "Adicione uma rota entre sub-redes para o servidor de impressão na tabela de rot…" at bounding box center [784, 458] width 453 height 34
click at [518, 427] on input "e. Adicione uma rota entre sub-redes para o servidor de impressão na tabela de …" at bounding box center [518, 421] width 0 height 11
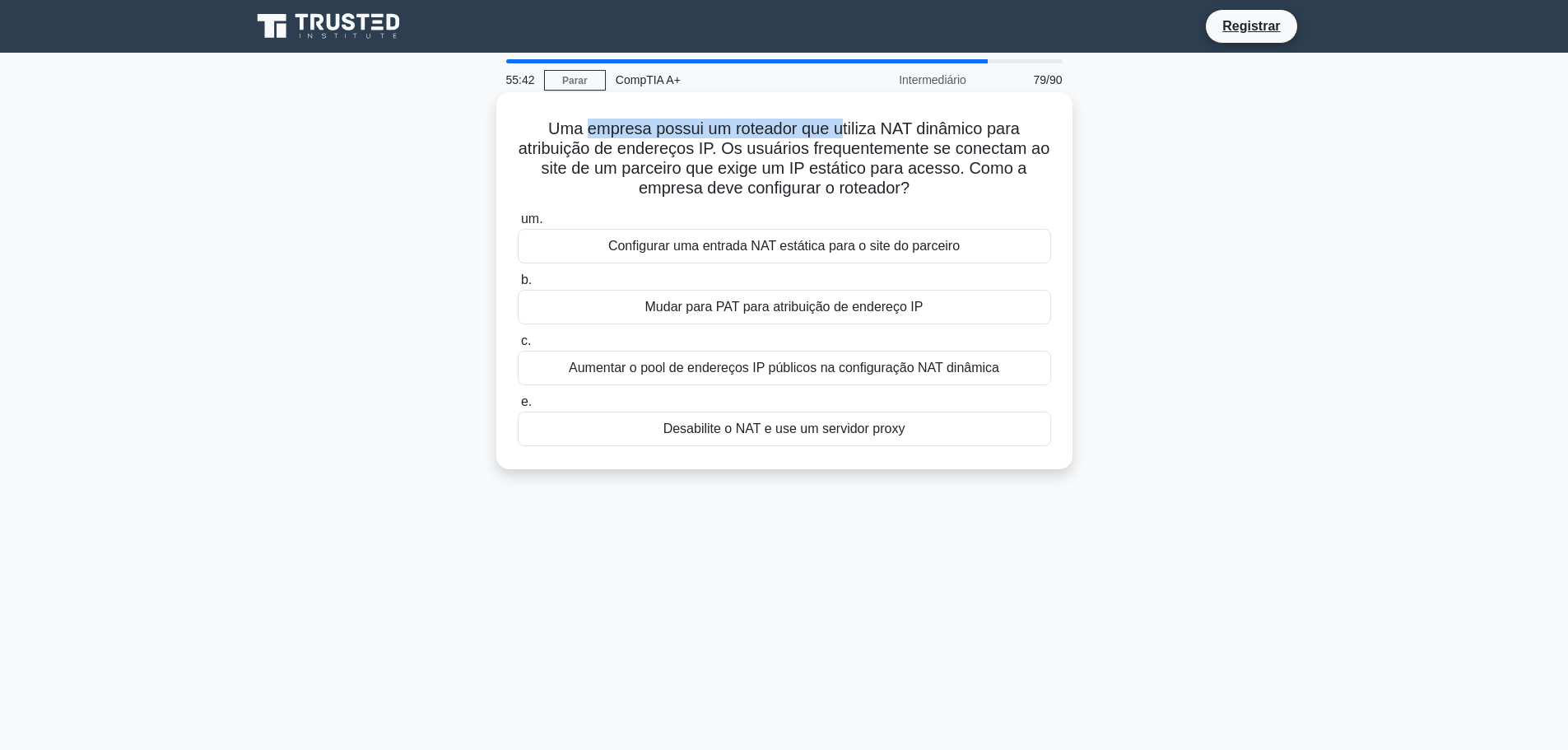
drag, startPoint x: 823, startPoint y: 123, endPoint x: 842, endPoint y: 127, distance: 19.4
click at [842, 127] on font "Uma empresa possui um roteador que utiliza NAT dinâmico para atribuição de ende…" at bounding box center [784, 158] width 532 height 78
click at [836, 145] on font "Uma empresa possui um roteador que utiliza NAT dinâmico para atribuição de ende…" at bounding box center [784, 158] width 532 height 78
drag, startPoint x: 753, startPoint y: 159, endPoint x: 1000, endPoint y: 157, distance: 247.0
click at [1014, 152] on font "Uma empresa possui um roteador que utiliza NAT dinâmico para atribuição de ende…" at bounding box center [784, 158] width 532 height 78
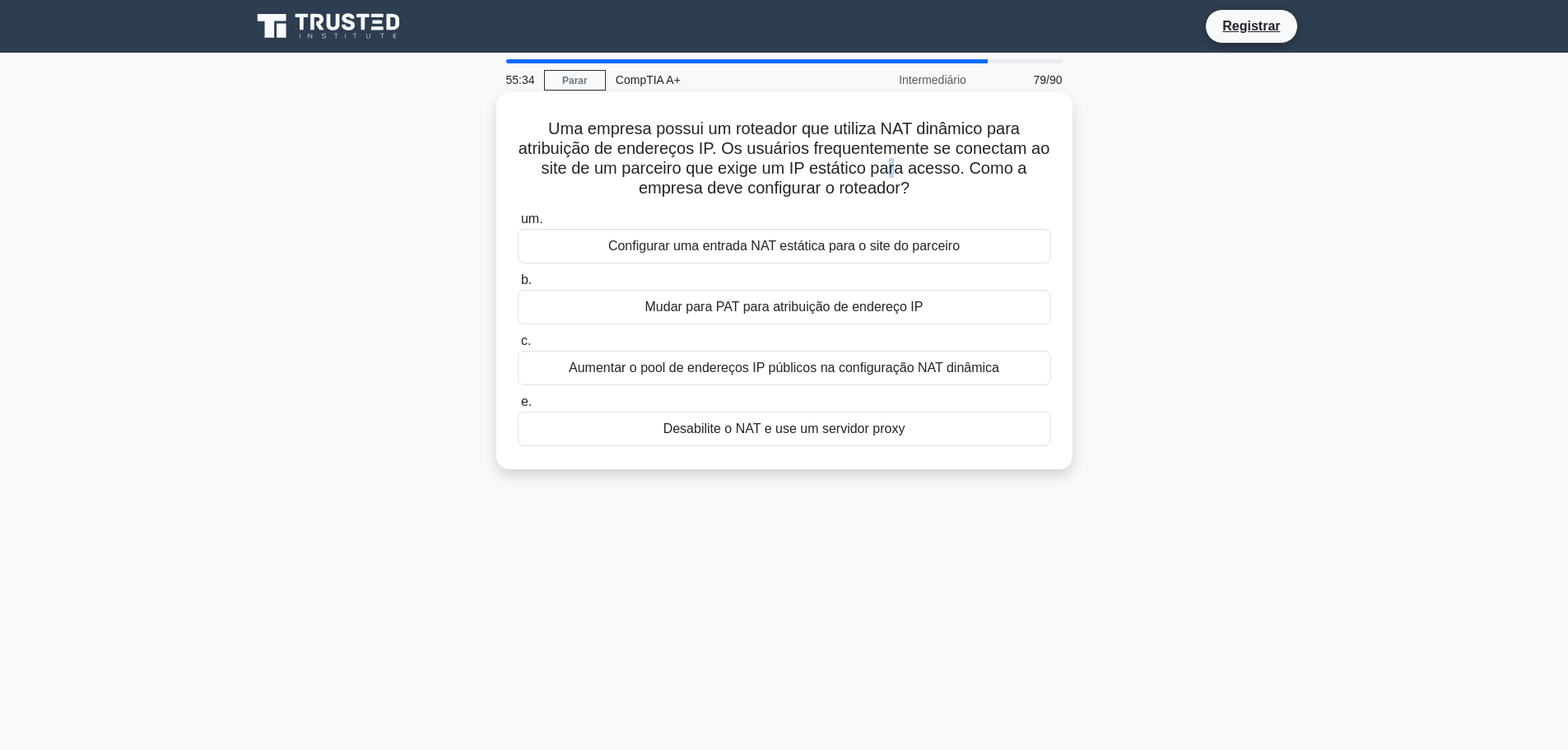
drag, startPoint x: 900, startPoint y: 168, endPoint x: 890, endPoint y: 169, distance: 10.0
click at [891, 169] on font "Uma empresa possui um roteador que utiliza NAT dinâmico para atribuição de ende…" at bounding box center [784, 158] width 532 height 78
click at [777, 152] on font "Uma empresa possui um roteador que utiliza NAT dinâmico para atribuição de ende…" at bounding box center [784, 158] width 532 height 78
drag, startPoint x: 736, startPoint y: 181, endPoint x: 921, endPoint y: 183, distance: 185.0
click at [904, 178] on font "Uma empresa possui um roteador que utiliza NAT dinâmico para atribuição de ende…" at bounding box center [784, 158] width 532 height 78
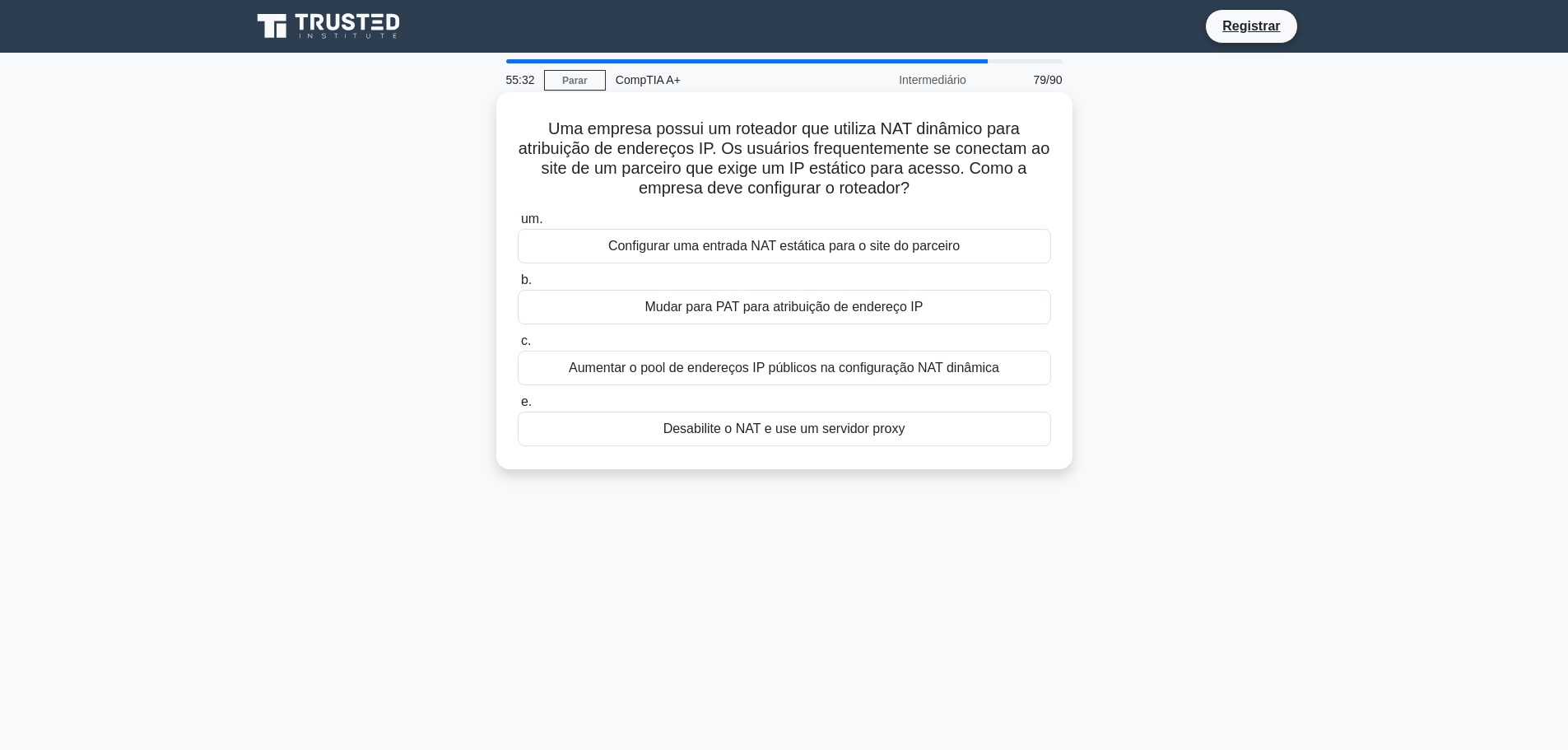
click at [924, 183] on icon ".spinner_0XTQ{transform-origin:center;animation:spinner_y6GP .75s linear infini…" at bounding box center [919, 189] width 20 height 20
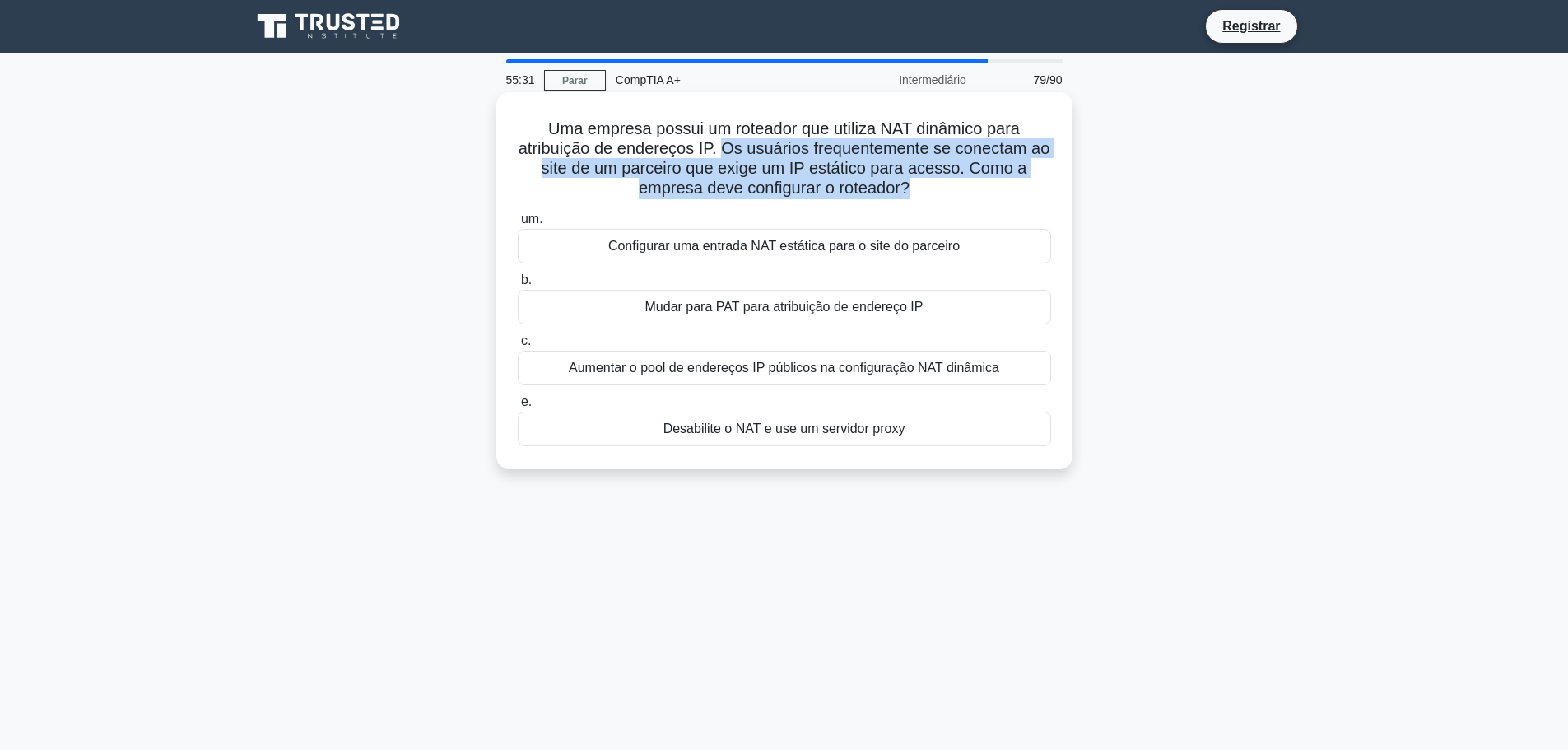
drag, startPoint x: 924, startPoint y: 183, endPoint x: 729, endPoint y: 149, distance: 197.9
click at [729, 149] on h5 "Uma empresa possui um roteador que utiliza NAT dinâmico para atribuição de ende…" at bounding box center [784, 158] width 537 height 81
click at [935, 192] on h5 "Uma empresa possui um roteador que utiliza NAT dinâmico para atribuição de ende…" at bounding box center [784, 158] width 537 height 81
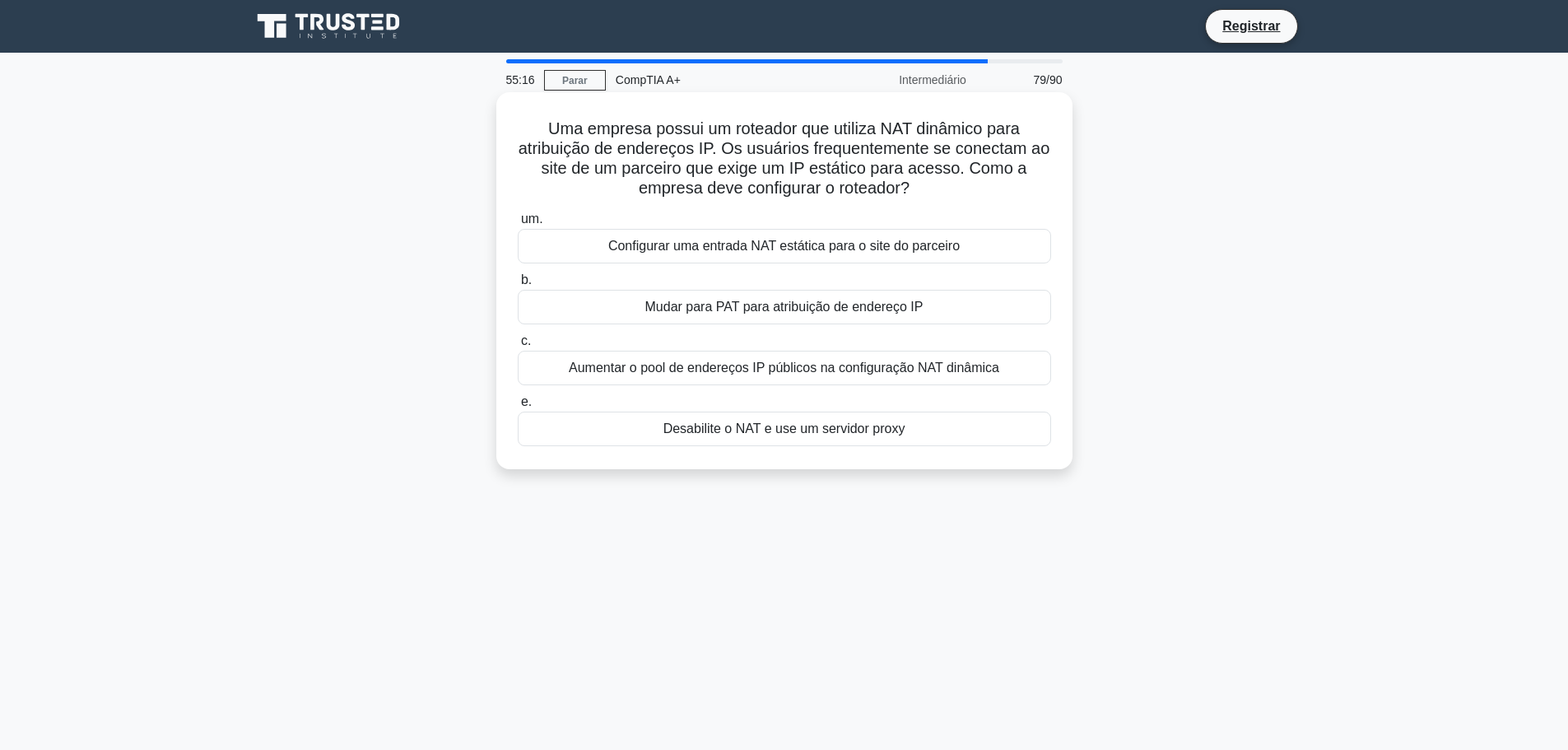
drag, startPoint x: 640, startPoint y: 172, endPoint x: 976, endPoint y: 182, distance: 336.1
click at [976, 182] on h5 "Uma empresa possui um roteador que utiliza NAT dinâmico para atribuição de ende…" at bounding box center [784, 158] width 537 height 81
click at [981, 188] on h5 "Uma empresa possui um roteador que utiliza NAT dinâmico para atribuição de ende…" at bounding box center [784, 158] width 537 height 81
click at [766, 373] on font "Aumentar o pool de endereços IP públicos na configuração NAT dinâmica" at bounding box center [784, 368] width 430 height 14
click at [518, 347] on input "c. Aumentar o pool de endereços IP públicos na configuração NAT dinâmica" at bounding box center [518, 341] width 0 height 11
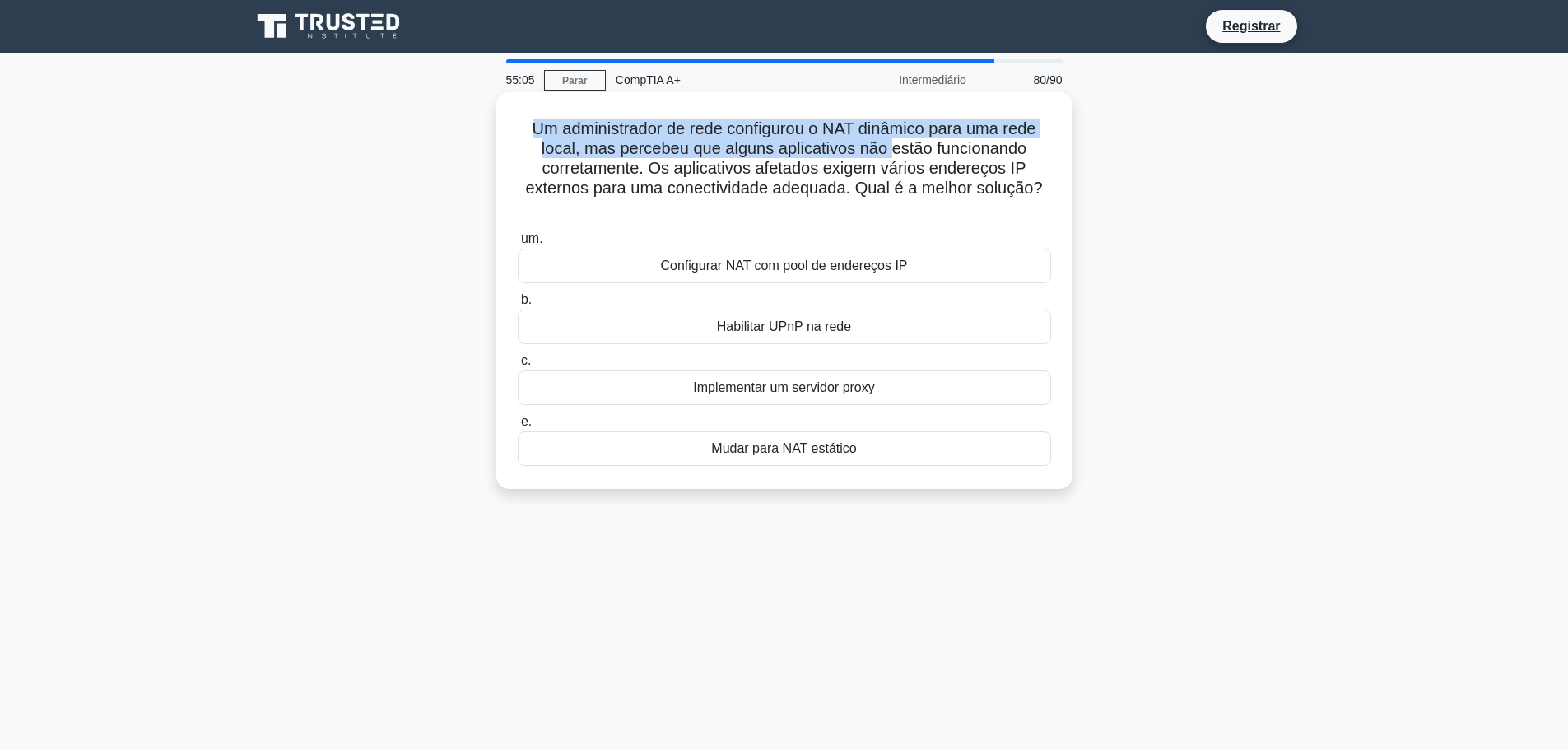
drag, startPoint x: 526, startPoint y: 121, endPoint x: 891, endPoint y: 147, distance: 365.9
click at [891, 147] on font "Um administrador de rede configurou o NAT dinâmico para uma rede local, mas per…" at bounding box center [783, 158] width 517 height 78
click at [634, 126] on font "Um administrador de rede configurou o NAT dinâmico para uma rede local, mas per…" at bounding box center [783, 158] width 517 height 78
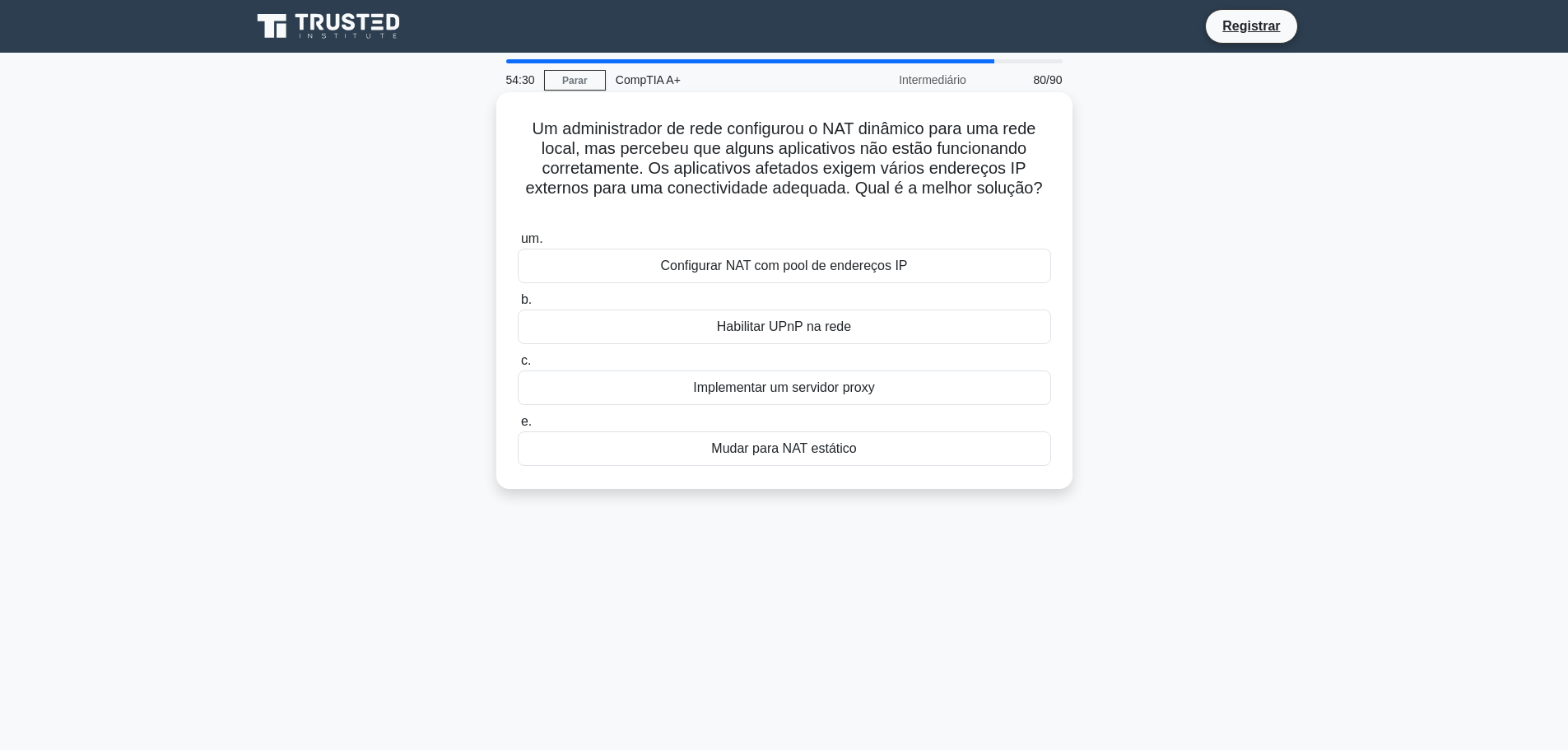
click at [865, 453] on div "Mudar para NAT estático" at bounding box center [784, 448] width 534 height 35
click at [518, 427] on input "e. Mudar para NAT estático" at bounding box center [518, 421] width 0 height 11
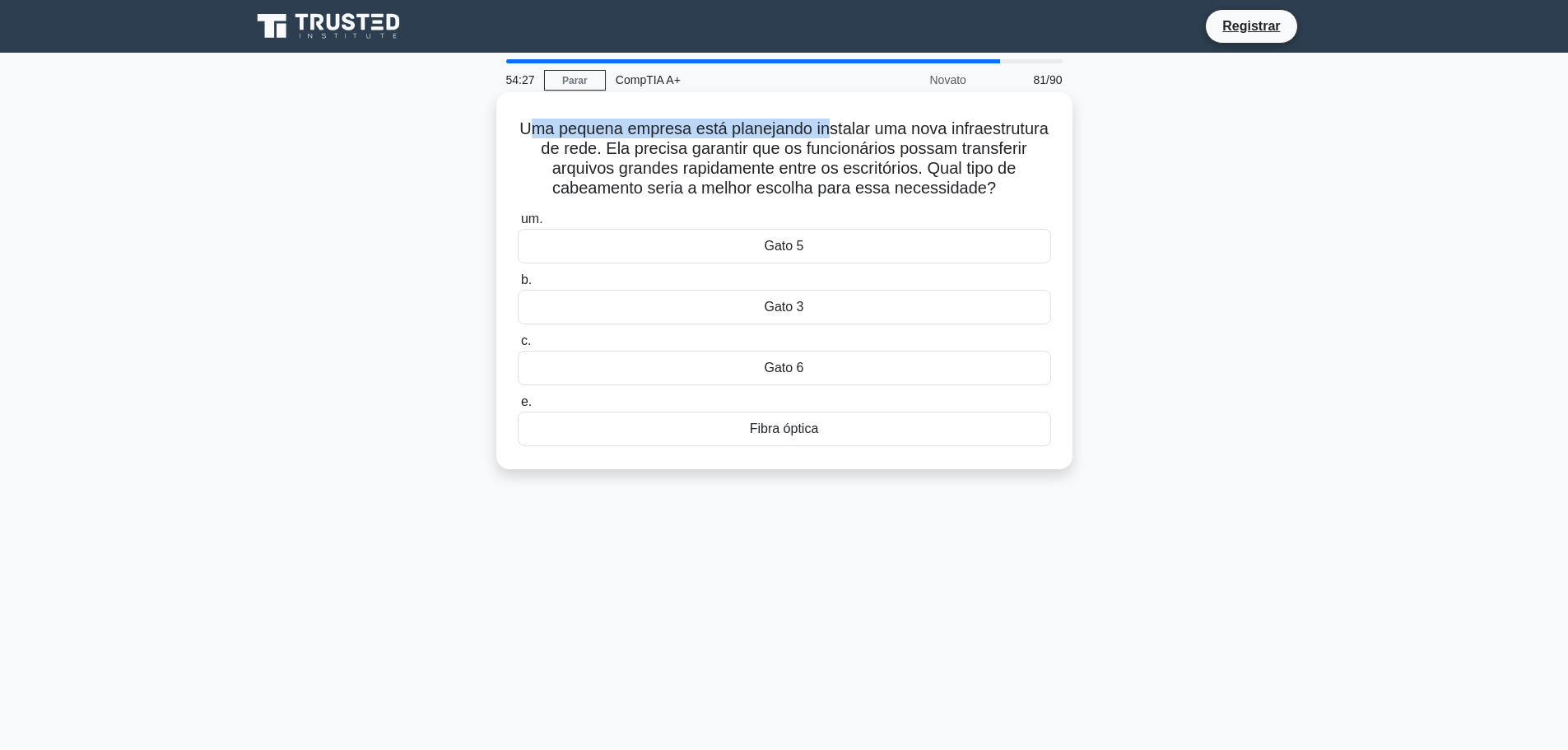
drag, startPoint x: 585, startPoint y: 112, endPoint x: 904, endPoint y: 107, distance: 319.0
click at [885, 103] on div "Uma pequena empresa está planejando instalar uma nova infraestrutura de rede. E…" at bounding box center [784, 280] width 562 height 364
click at [931, 108] on div "Uma pequena empresa está planejando instalar uma nova infraestrutura de rede. E…" at bounding box center [784, 280] width 562 height 364
click at [883, 371] on div "Gato 6" at bounding box center [784, 368] width 534 height 35
click at [518, 347] on input "c. Gato 6" at bounding box center [518, 341] width 0 height 11
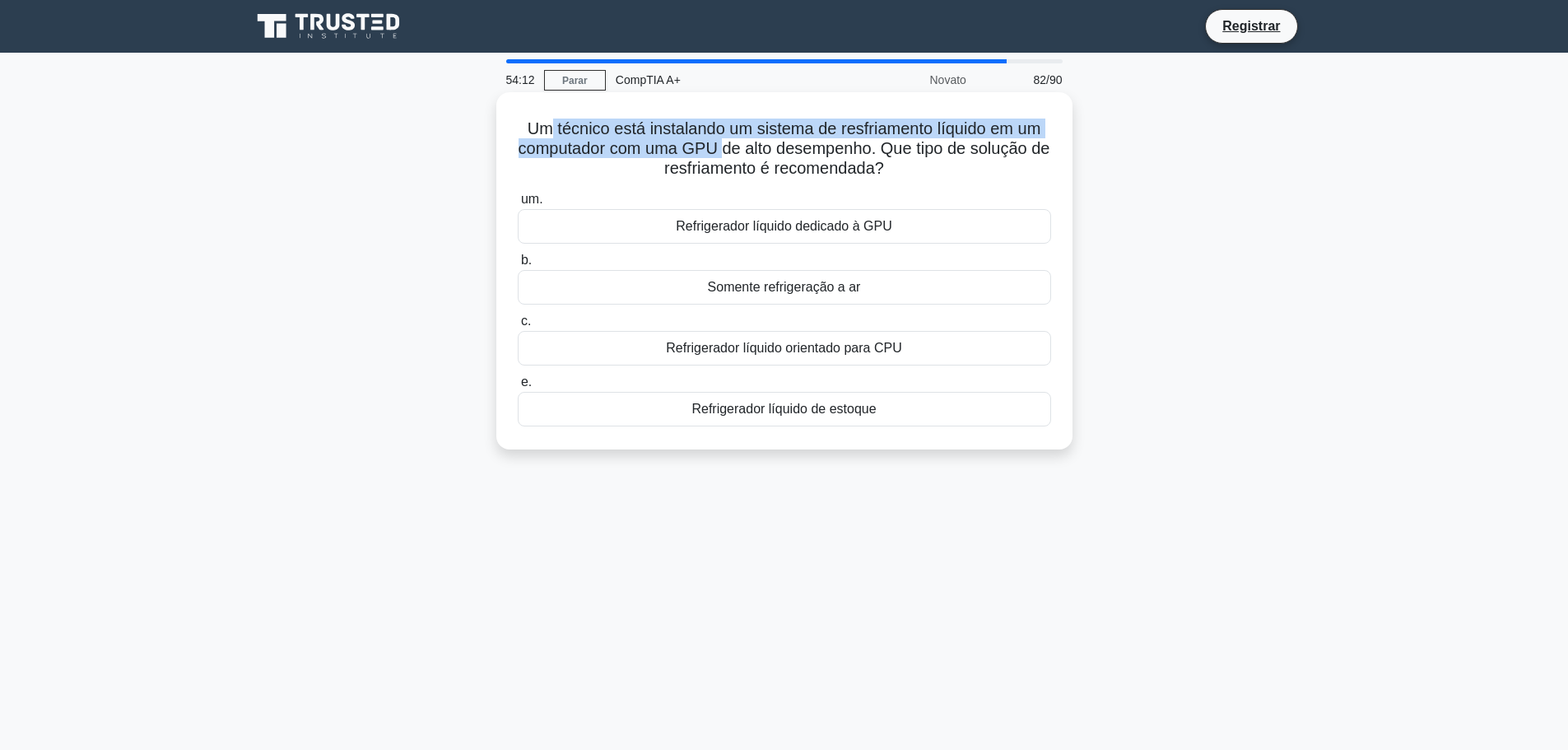
drag, startPoint x: 550, startPoint y: 125, endPoint x: 739, endPoint y: 142, distance: 189.8
click at [738, 142] on font "Um técnico está instalando um sistema de resfriamento líquido em um computador …" at bounding box center [784, 148] width 532 height 58
click at [739, 142] on font "Um técnico está instalando um sistema de resfriamento líquido em um computador …" at bounding box center [784, 148] width 532 height 58
drag, startPoint x: 515, startPoint y: 125, endPoint x: 981, endPoint y: 134, distance: 466.1
click at [981, 134] on h5 "Um técnico está instalando um sistema de resfriamento líquido em um computador …" at bounding box center [784, 148] width 537 height 61
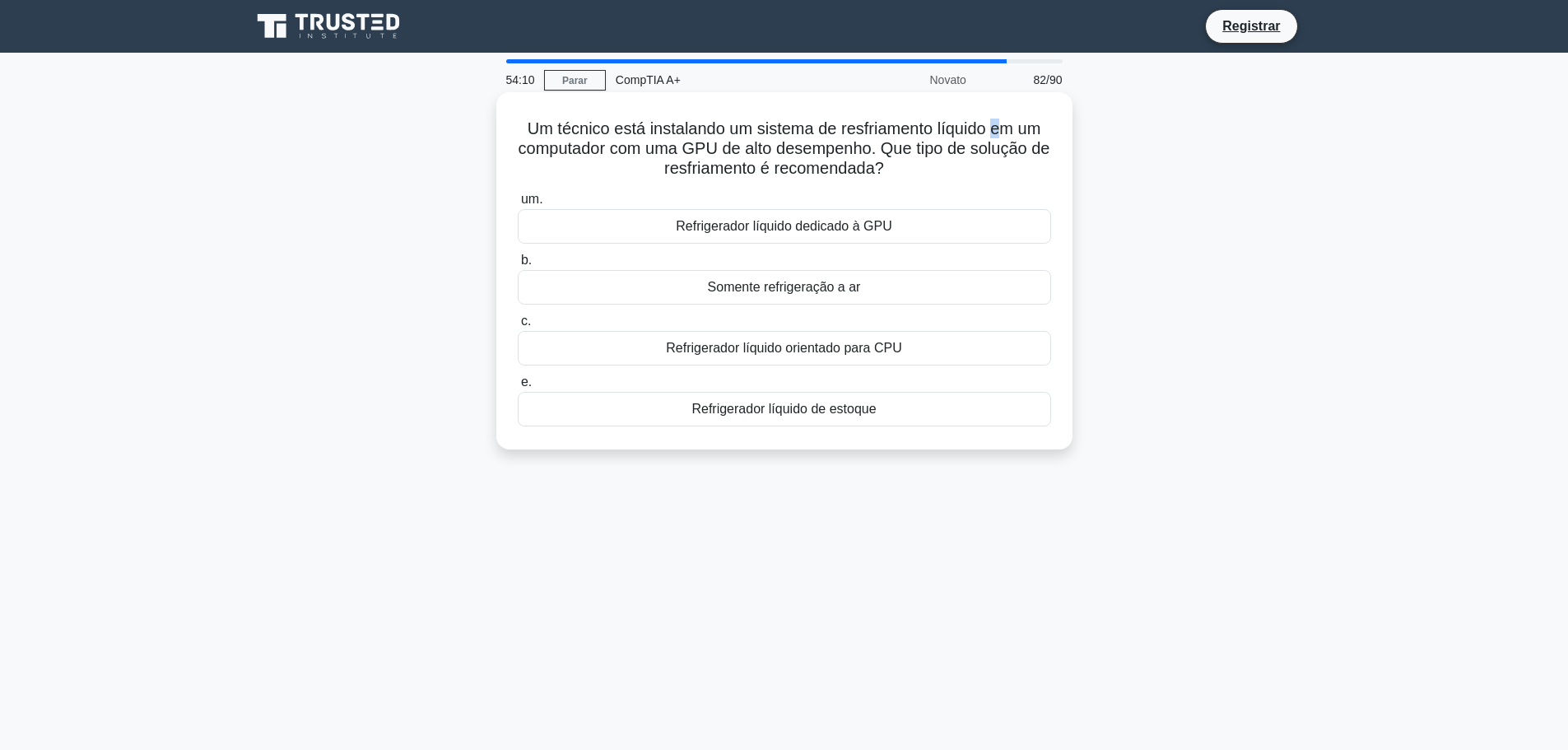
click at [1000, 134] on font "Um técnico está instalando um sistema de resfriamento líquido em um computador …" at bounding box center [784, 148] width 532 height 58
click at [852, 144] on font "Um técnico está instalando um sistema de resfriamento líquido em um computador …" at bounding box center [784, 148] width 532 height 58
drag, startPoint x: 1021, startPoint y: 127, endPoint x: 935, endPoint y: 167, distance: 94.8
click at [1044, 183] on div "Um técnico está instalando um sistema de resfriamento líquido em um computador …" at bounding box center [784, 271] width 562 height 345
click at [699, 115] on div "Um técnico está instalando um sistema de resfriamento líquido em um computador …" at bounding box center [784, 271] width 562 height 345
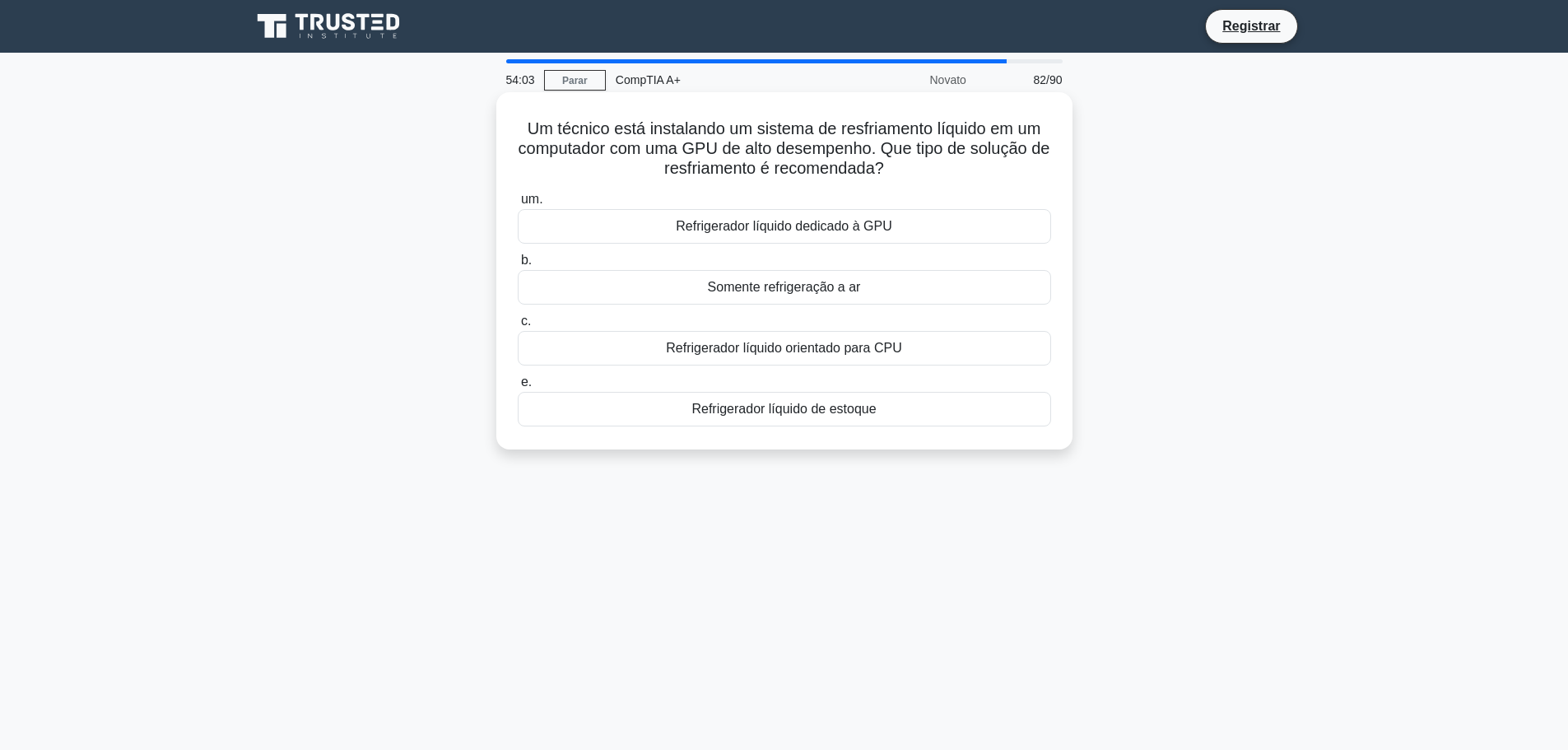
drag, startPoint x: 722, startPoint y: 162, endPoint x: 739, endPoint y: 160, distance: 17.1
click at [734, 160] on font "Um técnico está instalando um sistema de resfriamento líquido em um computador …" at bounding box center [784, 148] width 532 height 58
click at [650, 164] on font "Um técnico está instalando um sistema de resfriamento líquido em um computador …" at bounding box center [784, 148] width 532 height 58
drag, startPoint x: 650, startPoint y: 164, endPoint x: 946, endPoint y: 178, distance: 296.3
click at [946, 178] on h5 "Um técnico está instalando um sistema de resfriamento líquido em um computador …" at bounding box center [784, 148] width 537 height 61
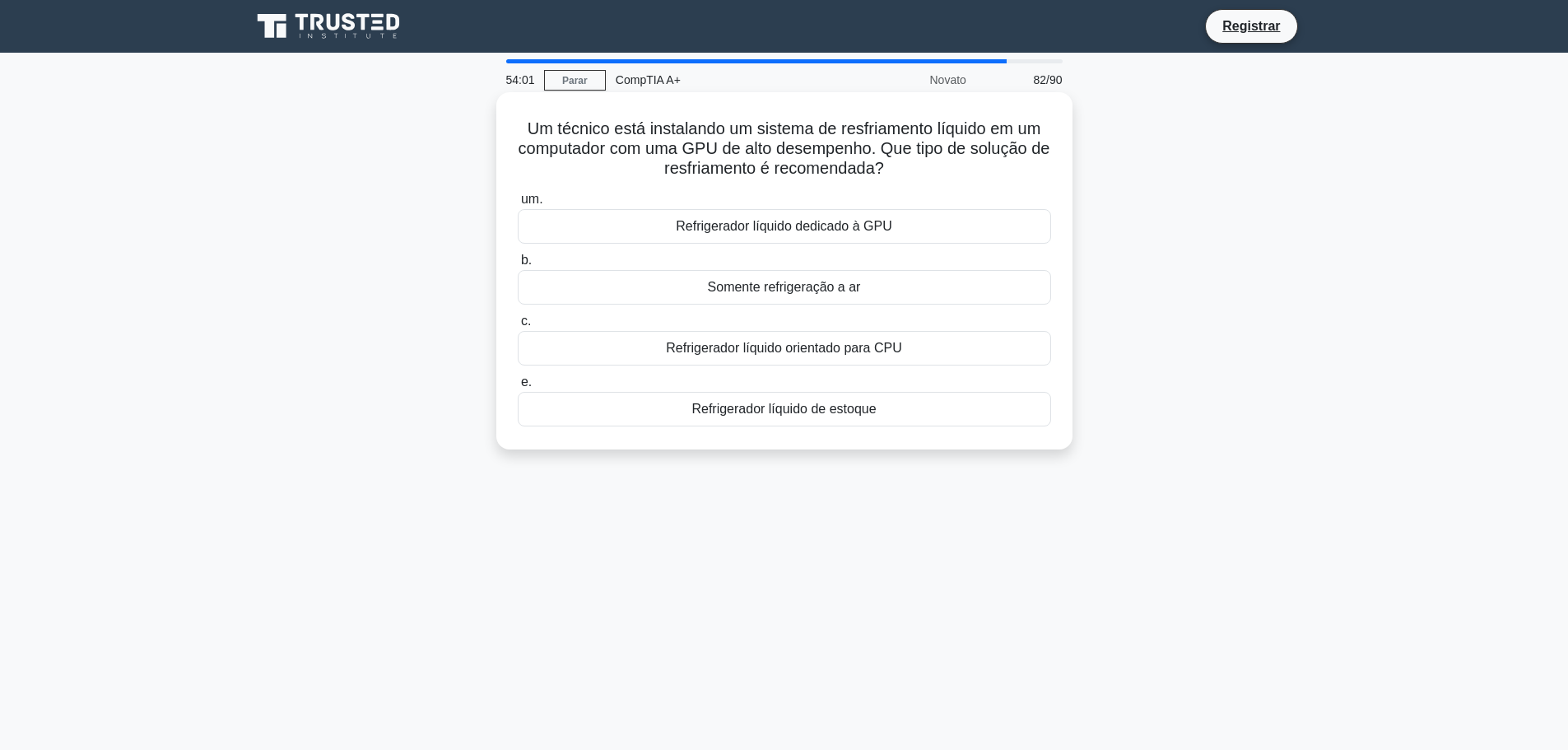
click at [945, 178] on h5 "Um técnico está instalando um sistema de resfriamento líquido em um computador …" at bounding box center [784, 148] width 537 height 61
click at [701, 226] on font "Refrigerador líquido dedicado à GPU" at bounding box center [784, 226] width 216 height 14
click at [518, 205] on input "um. Refrigerador líquido dedicado à GPU" at bounding box center [518, 199] width 0 height 11
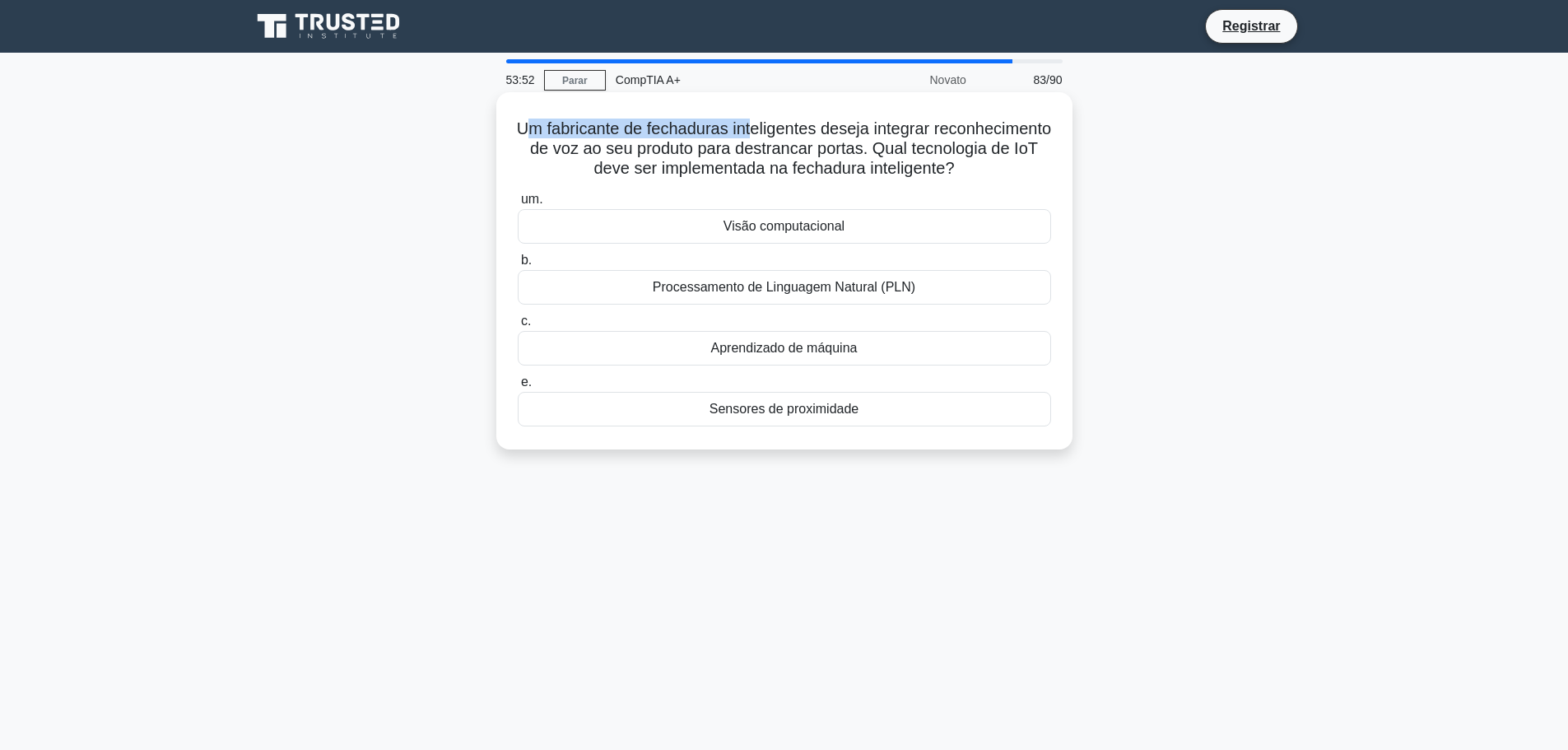
drag, startPoint x: 581, startPoint y: 116, endPoint x: 809, endPoint y: 125, distance: 228.2
click at [809, 125] on div "Um fabricante de fechaduras inteligentes deseja integrar reconhecimento de voz …" at bounding box center [784, 271] width 562 height 345
click at [605, 126] on font "Um fabricante de fechaduras inteligentes deseja integrar reconhecimento de voz …" at bounding box center [784, 148] width 534 height 58
drag, startPoint x: 825, startPoint y: 144, endPoint x: 1035, endPoint y: 152, distance: 210.2
click at [1027, 153] on font "Um fabricante de fechaduras inteligentes deseja integrar reconhecimento de voz …" at bounding box center [784, 148] width 534 height 58
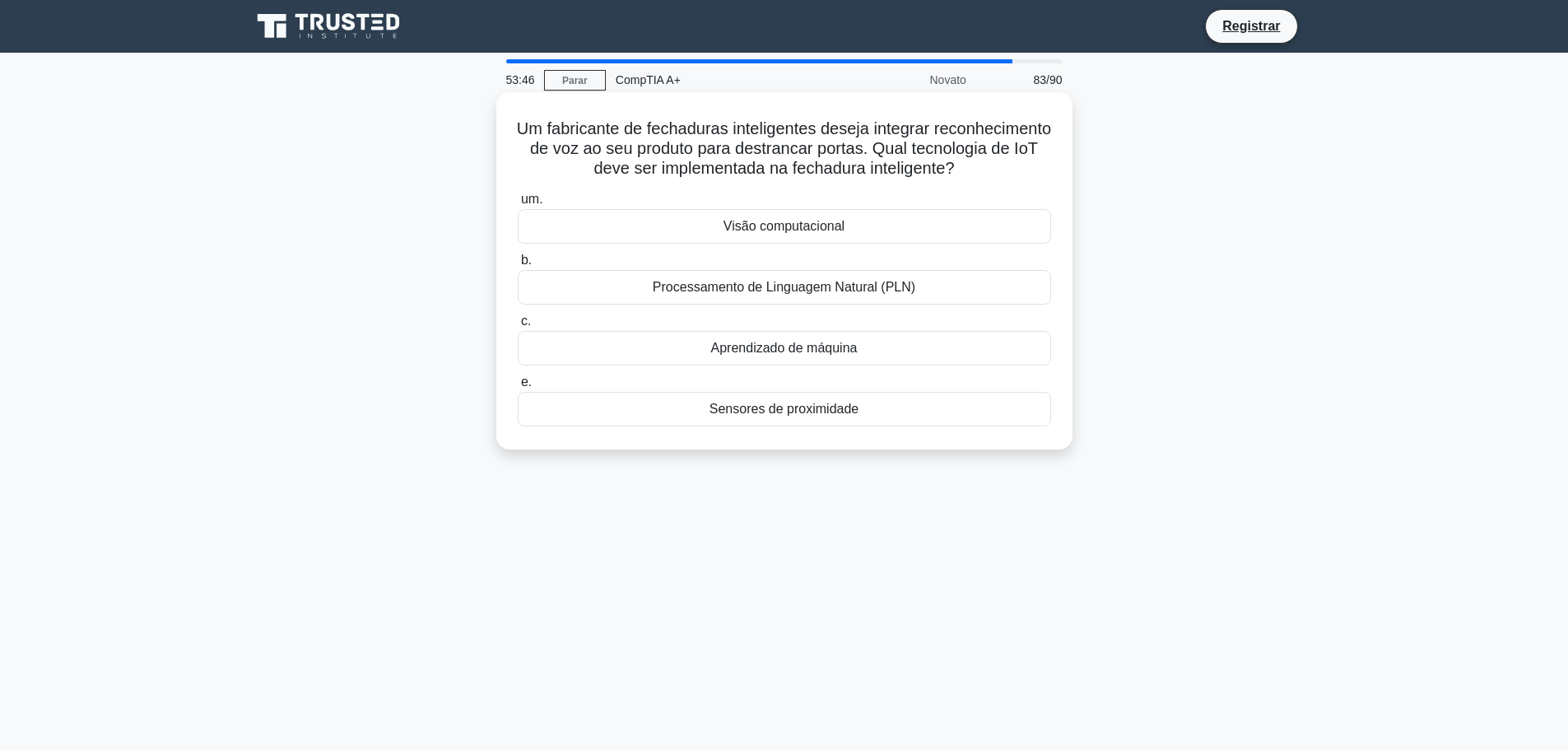
click at [1044, 152] on h5 "Um fabricante de fechaduras inteligentes deseja integrar reconhecimento de voz …" at bounding box center [784, 148] width 537 height 61
drag, startPoint x: 610, startPoint y: 130, endPoint x: 795, endPoint y: 147, distance: 185.8
click at [782, 131] on font "Um fabricante de fechaduras inteligentes deseja integrar reconhecimento de voz …" at bounding box center [784, 148] width 534 height 58
click at [799, 151] on font "Um fabricante de fechaduras inteligentes deseja integrar reconhecimento de voz …" at bounding box center [784, 148] width 534 height 58
click at [720, 288] on font "Processamento de Linguagem Natural (PLN)" at bounding box center [784, 287] width 263 height 14
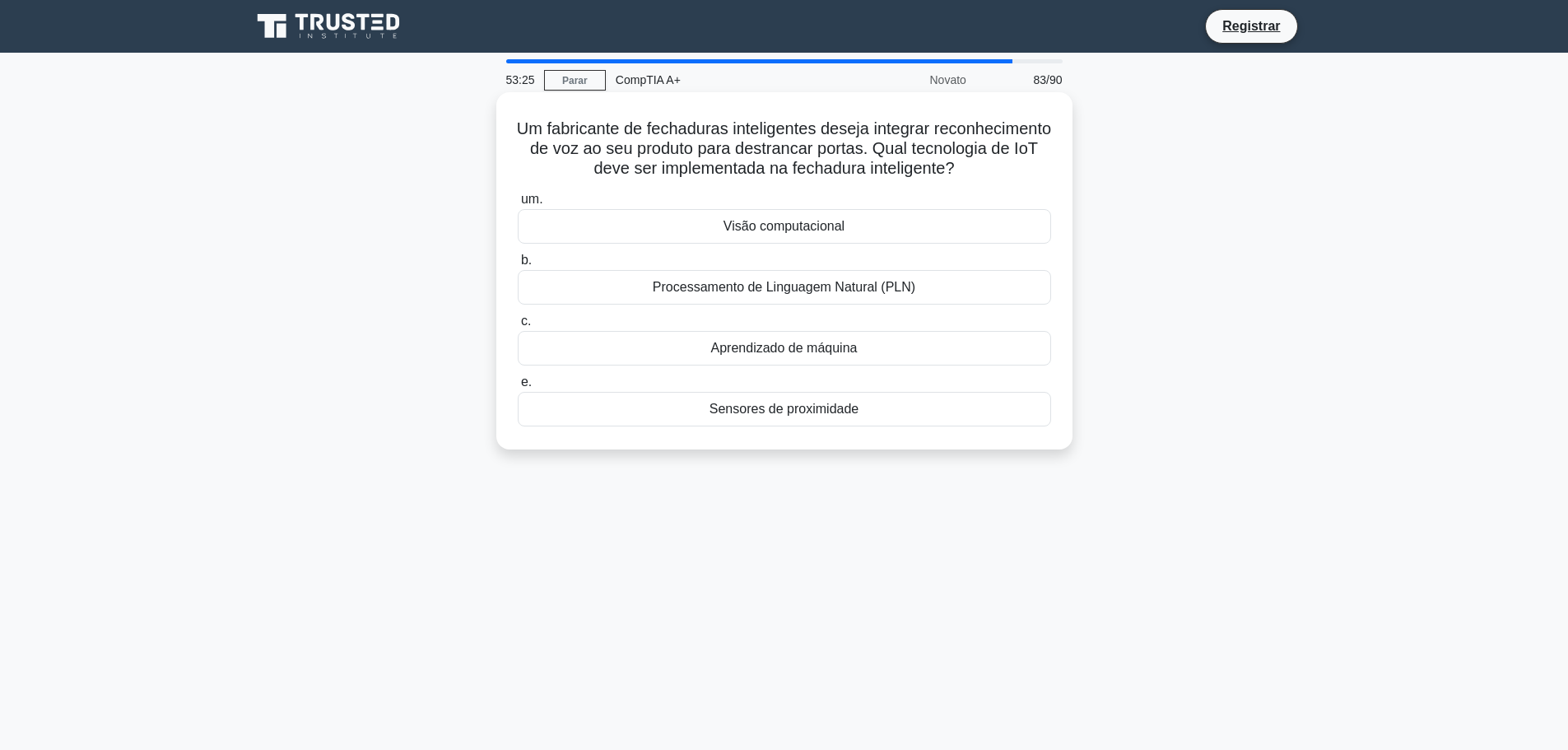
click at [518, 266] on input "b. Processamento de Linguagem Natural (PLN)" at bounding box center [518, 260] width 0 height 11
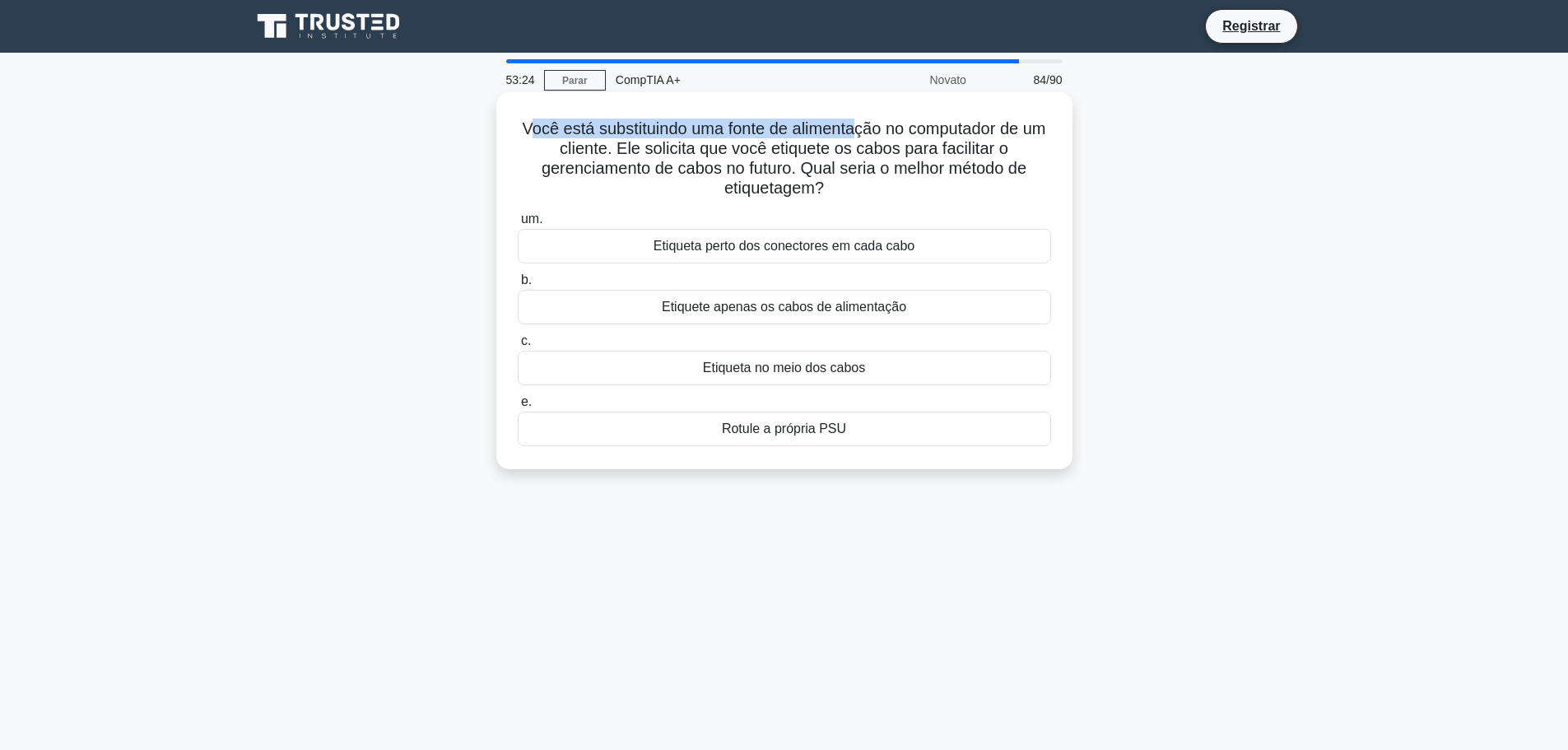
drag, startPoint x: 537, startPoint y: 132, endPoint x: 871, endPoint y: 130, distance: 334.0
click at [871, 130] on font "Você está substituindo uma fonte de alimentação no computador de um cliente. El…" at bounding box center [784, 158] width 524 height 78
drag, startPoint x: 651, startPoint y: 243, endPoint x: 976, endPoint y: 198, distance: 328.1
click at [975, 198] on div "Você está substituindo uma fonte de alimentação no computador de um cliente. El…" at bounding box center [784, 280] width 562 height 364
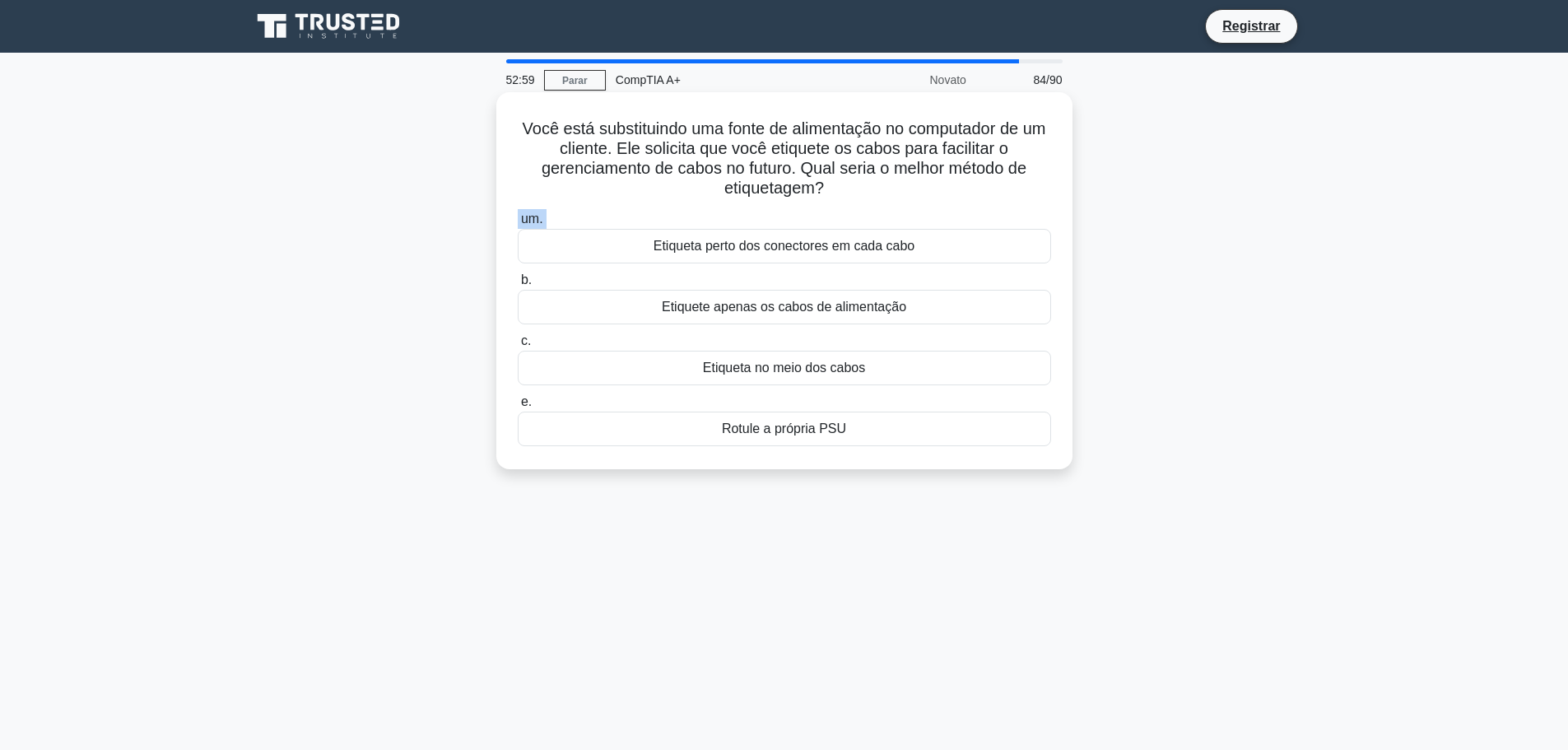
click at [976, 198] on h5 "Você está substituindo uma fonte de alimentação no computador de um cliente. El…" at bounding box center [784, 158] width 537 height 81
click at [738, 244] on font "Etiqueta perto dos conectores em cada cabo" at bounding box center [784, 246] width 262 height 14
click at [518, 225] on input "um. Etiqueta perto dos conectores em cada cabo" at bounding box center [518, 219] width 0 height 11
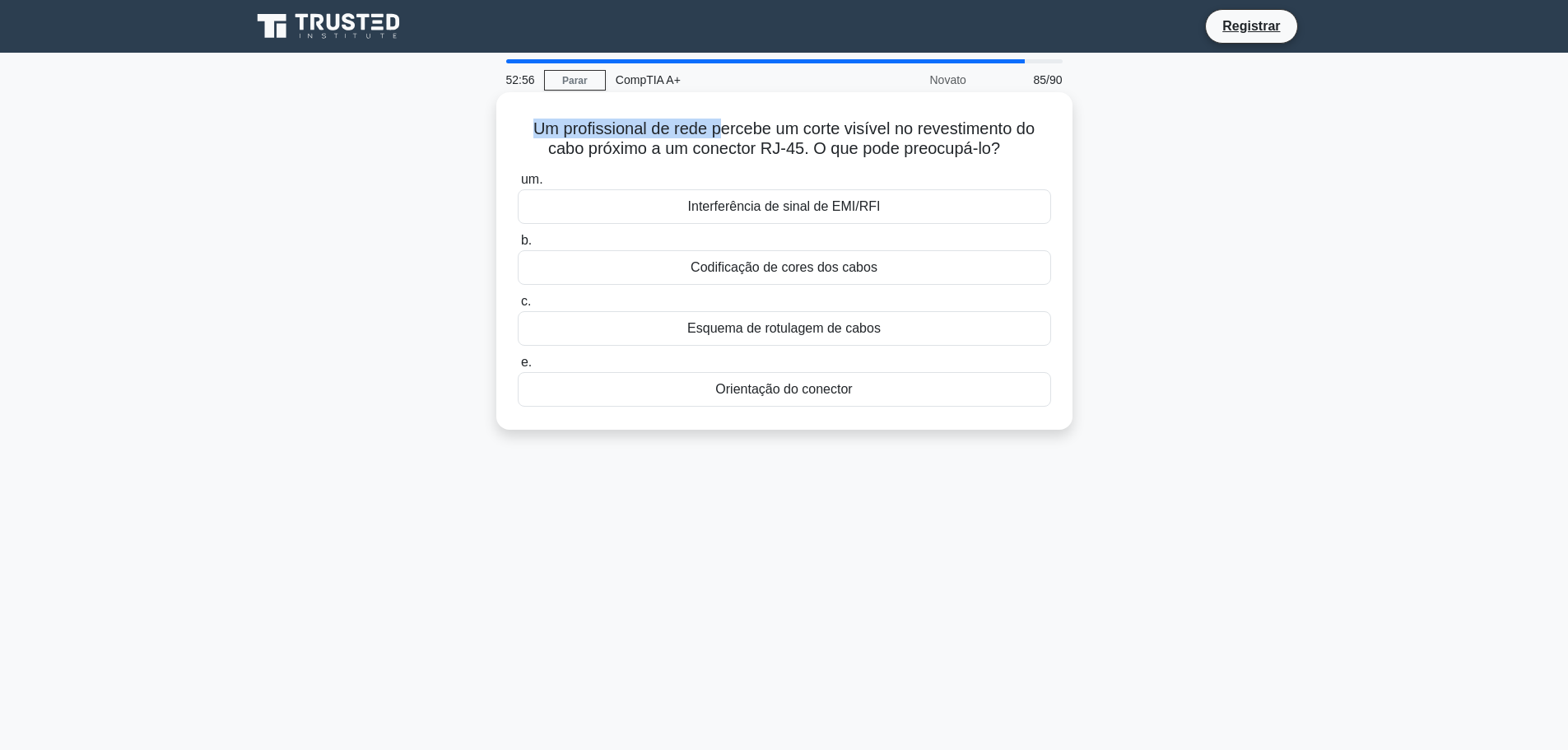
drag, startPoint x: 496, startPoint y: 118, endPoint x: 944, endPoint y: 128, distance: 448.1
click at [724, 136] on div "Um profissional de rede percebe um corte visível no revestimento do cabo próxim…" at bounding box center [784, 261] width 576 height 338
click at [954, 126] on font "Um profissional de rede percebe um corte visível no revestimento do cabo próxim…" at bounding box center [784, 138] width 501 height 38
drag, startPoint x: 1036, startPoint y: 150, endPoint x: 530, endPoint y: 136, distance: 506.2
click at [530, 136] on h5 "Um profissional de rede percebe um corte visível no revestimento do cabo próxim…" at bounding box center [784, 138] width 537 height 41
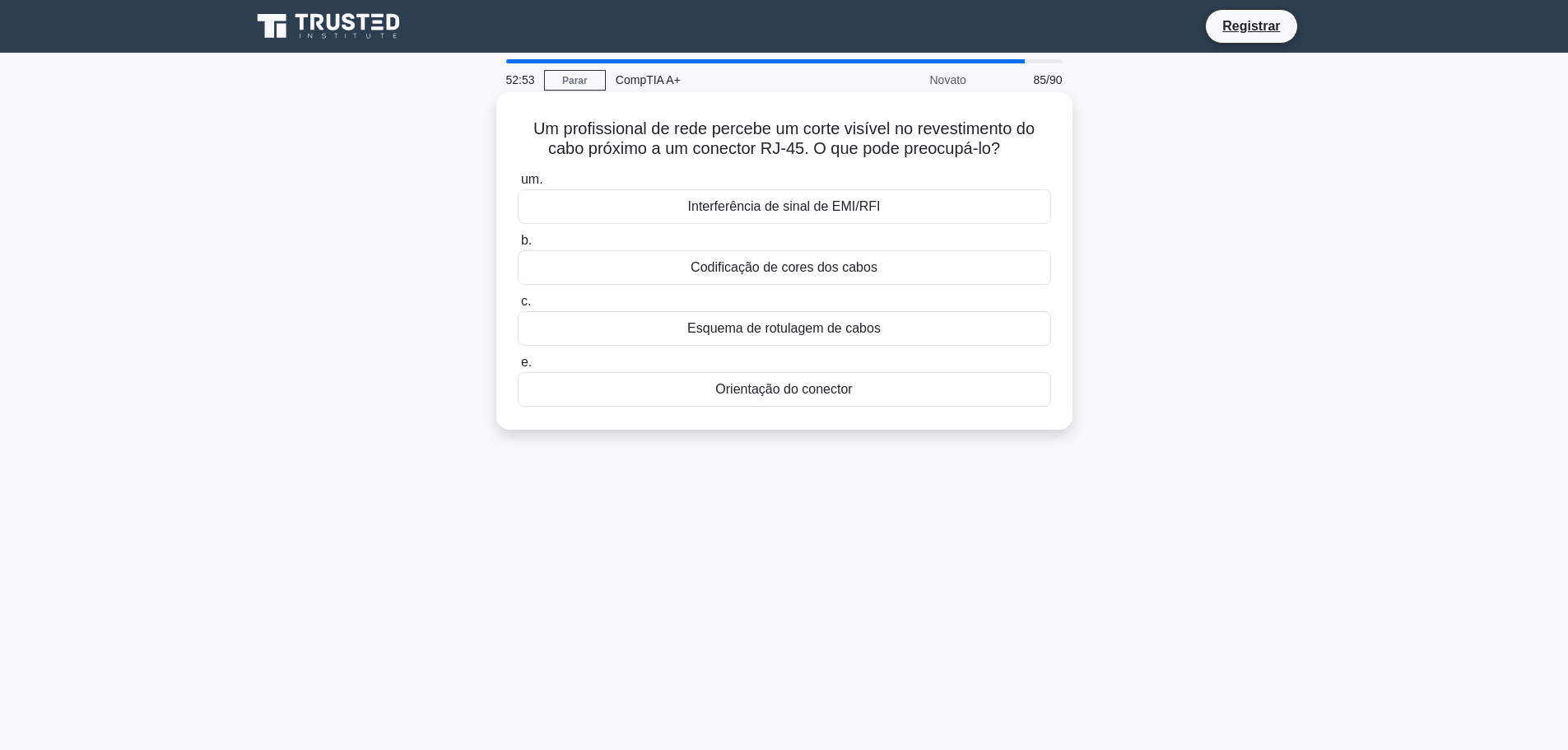
click at [534, 136] on font "Um profissional de rede percebe um corte visível no revestimento do cabo próxim…" at bounding box center [784, 138] width 501 height 38
click at [895, 210] on div "Interferência de sinal de EMI/RFI" at bounding box center [784, 206] width 534 height 35
click at [518, 185] on input "um. Interferência de sinal de EMI/RFI" at bounding box center [518, 179] width 0 height 11
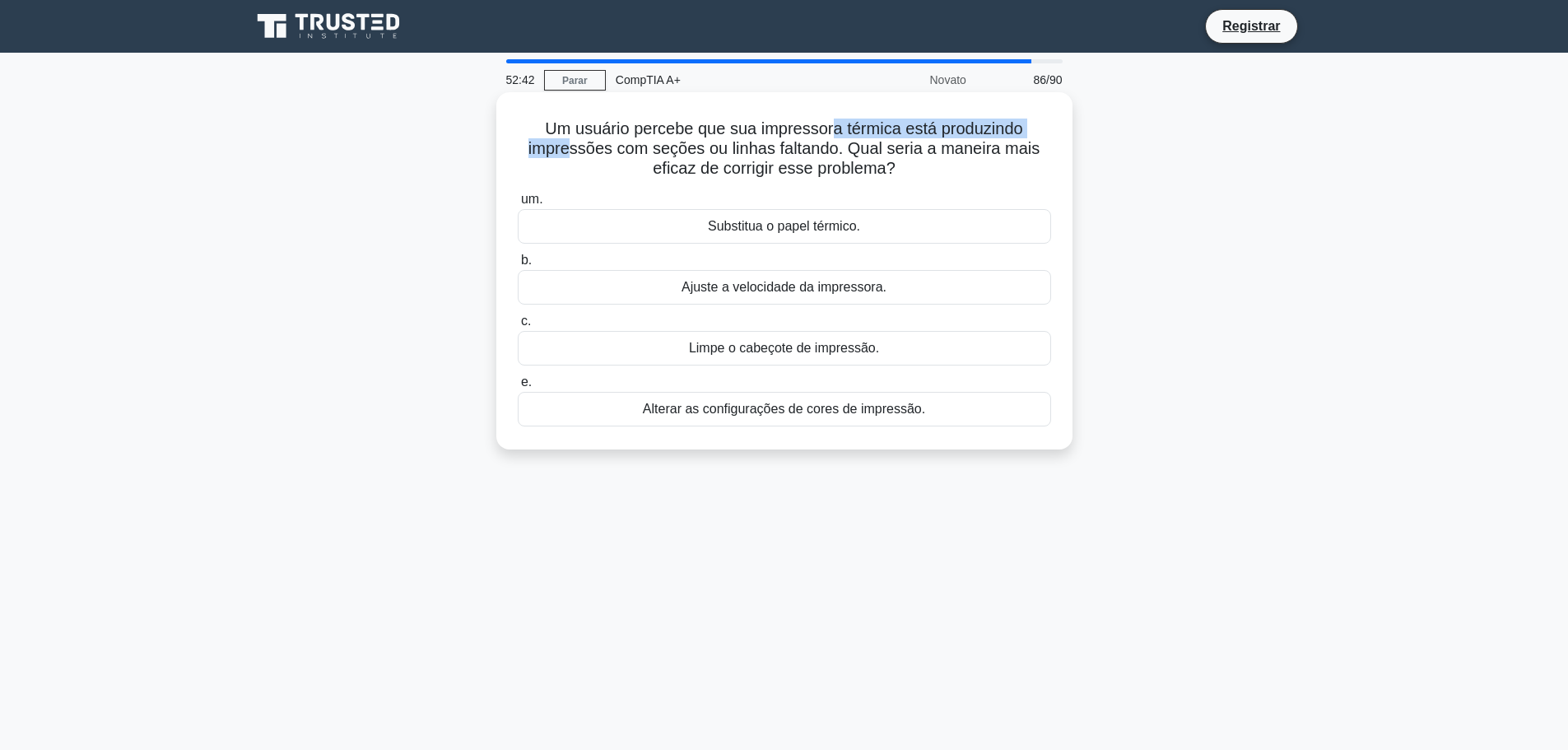
drag, startPoint x: 576, startPoint y: 140, endPoint x: 835, endPoint y: 131, distance: 259.2
click at [835, 131] on font "Um usuário percebe que sua impressora térmica está produzindo impressões com se…" at bounding box center [784, 148] width 511 height 58
click at [830, 151] on font "Um usuário percebe que sua impressora térmica está produzindo impressões com se…" at bounding box center [784, 148] width 511 height 58
click at [921, 355] on div "Limpe o cabeçote de impressão." at bounding box center [784, 348] width 534 height 35
click at [518, 327] on input "c. Limpe o cabeçote de impressão." at bounding box center [518, 321] width 0 height 11
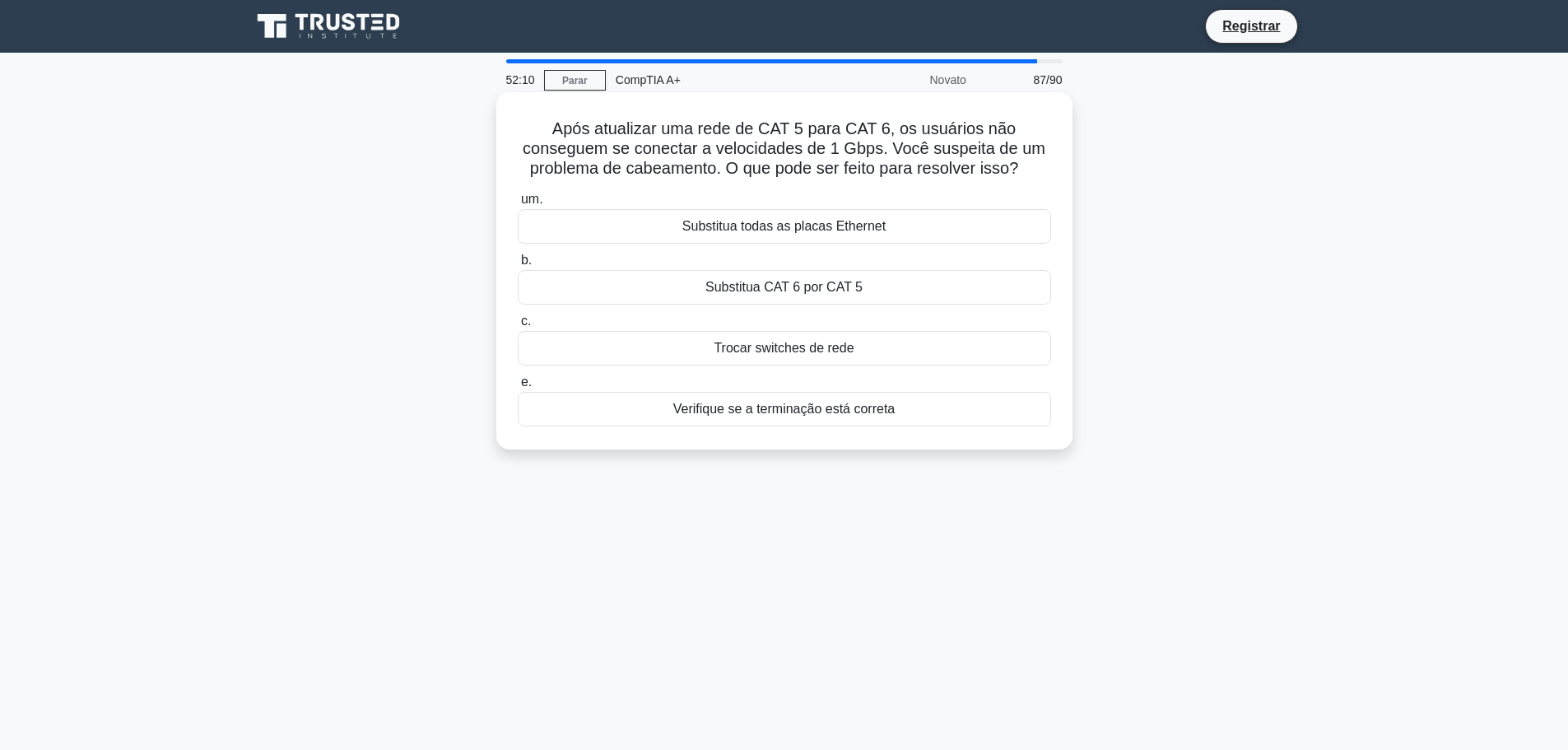
click at [860, 233] on font "Substitua todas as placas Ethernet" at bounding box center [784, 226] width 203 height 14
click at [518, 205] on input "um. Substitua todas as placas Ethernet" at bounding box center [518, 199] width 0 height 11
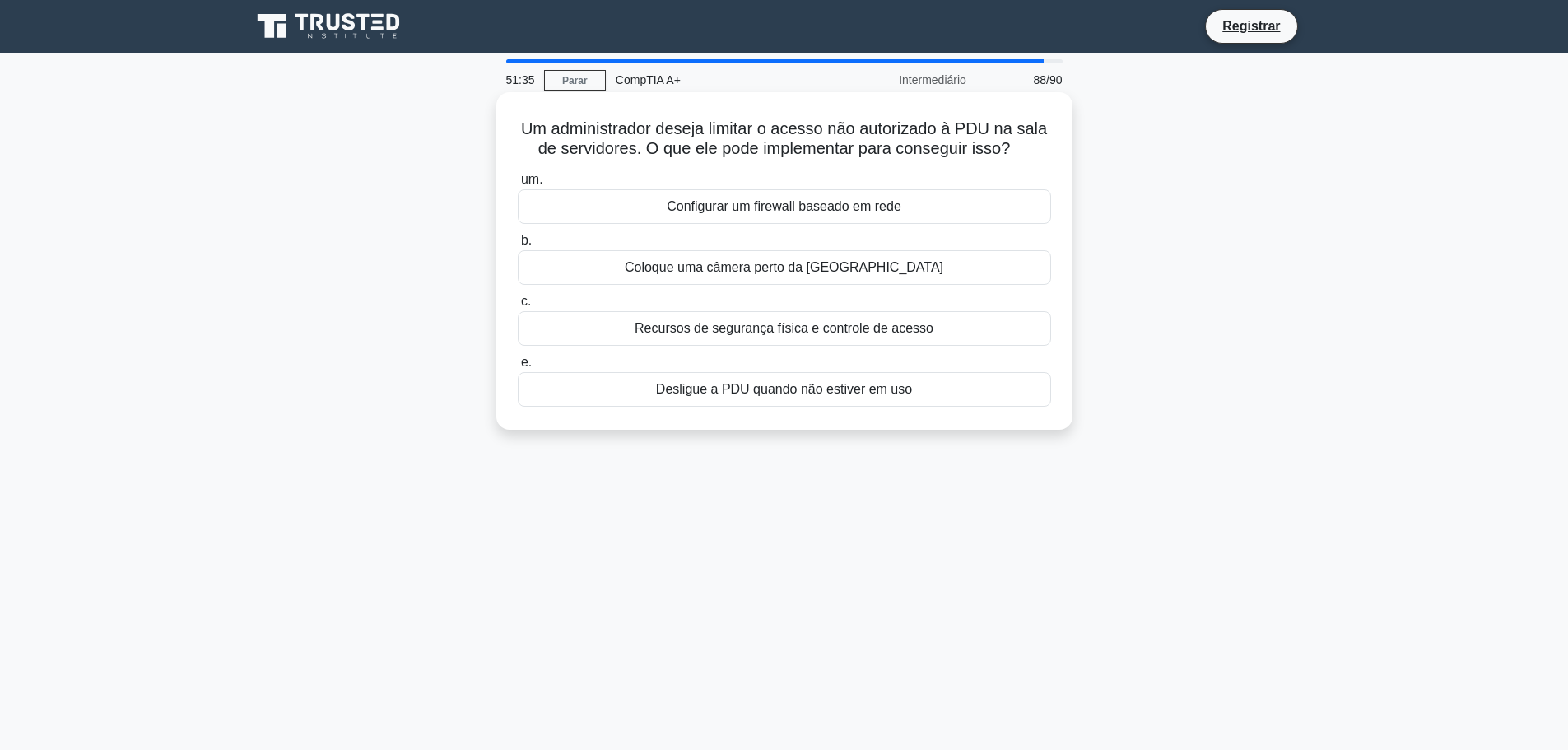
click at [944, 332] on div "Recursos de segurança física e controle de acesso" at bounding box center [784, 328] width 534 height 35
click at [518, 307] on input "c. Recursos de segurança física e controle de acesso" at bounding box center [518, 302] width 0 height 11
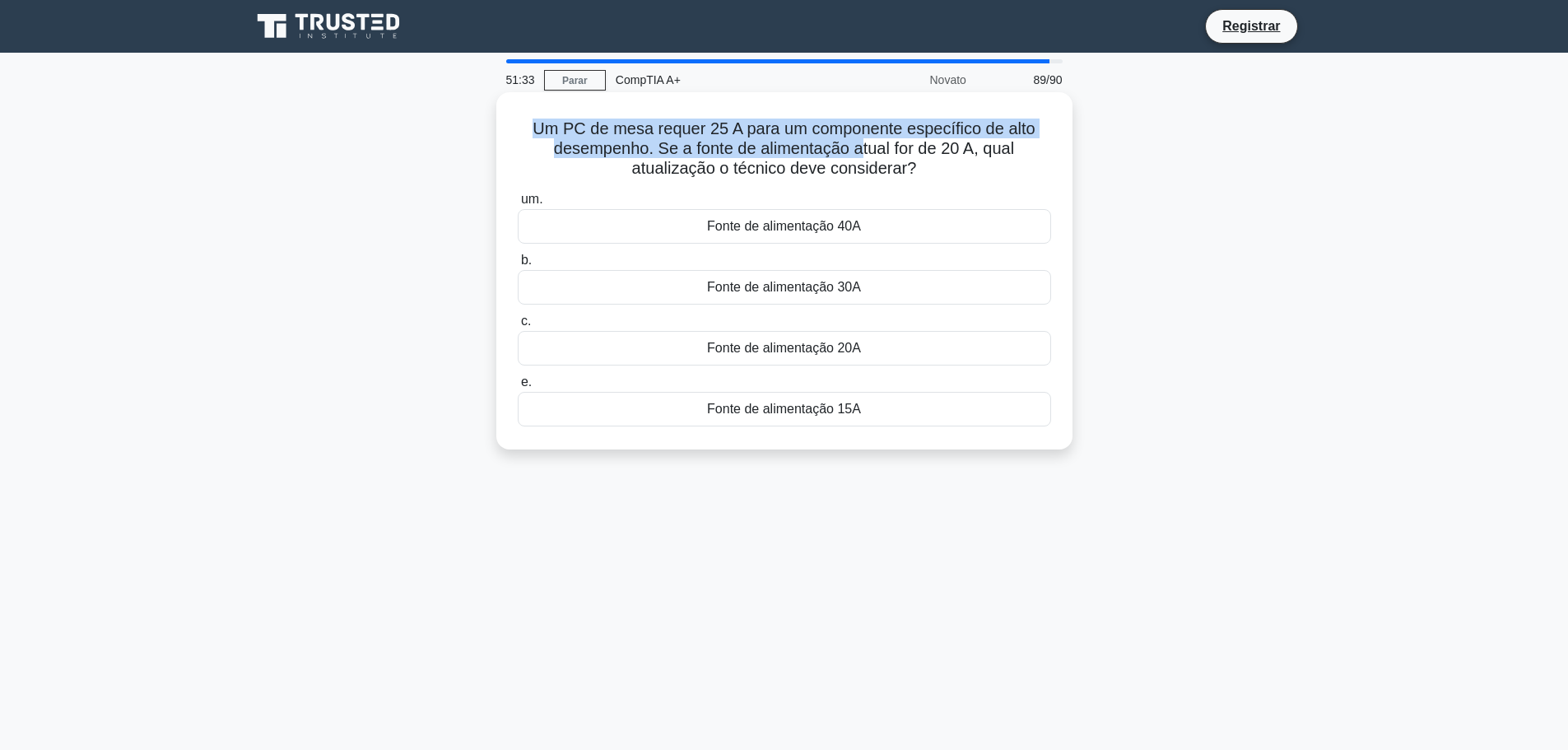
drag, startPoint x: 532, startPoint y: 126, endPoint x: 860, endPoint y: 143, distance: 328.4
click at [860, 143] on font "Um PC de mesa requer 25 A para um componente específico de alto desempenho. Se …" at bounding box center [784, 148] width 502 height 58
click at [663, 121] on font "Um PC de mesa requer 25 A para um componente específico de alto desempenho. Se …" at bounding box center [784, 148] width 502 height 58
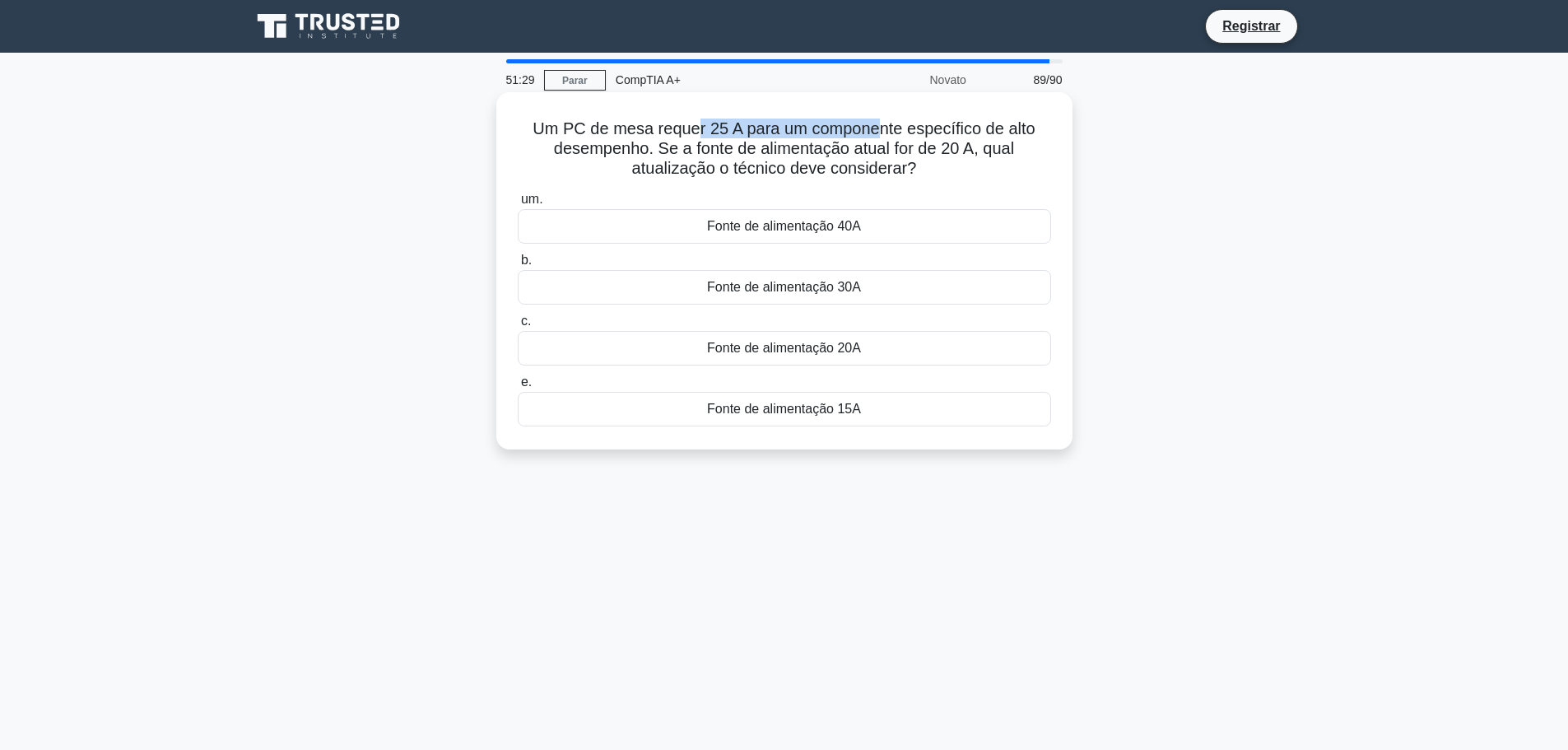
drag, startPoint x: 695, startPoint y: 139, endPoint x: 884, endPoint y: 121, distance: 189.9
click at [884, 121] on font "Um PC de mesa requer 25 A para um componente específico de alto desempenho. Se …" at bounding box center [784, 148] width 502 height 58
click at [987, 159] on h5 "Um PC de mesa requer 25 A para um componente específico de alto desempenho. Se …" at bounding box center [784, 148] width 537 height 61
drag, startPoint x: 691, startPoint y: 154, endPoint x: 794, endPoint y: 151, distance: 103.0
click at [794, 151] on font "Um PC de mesa requer 25 A para um componente específico de alto desempenho. Se …" at bounding box center [784, 148] width 502 height 58
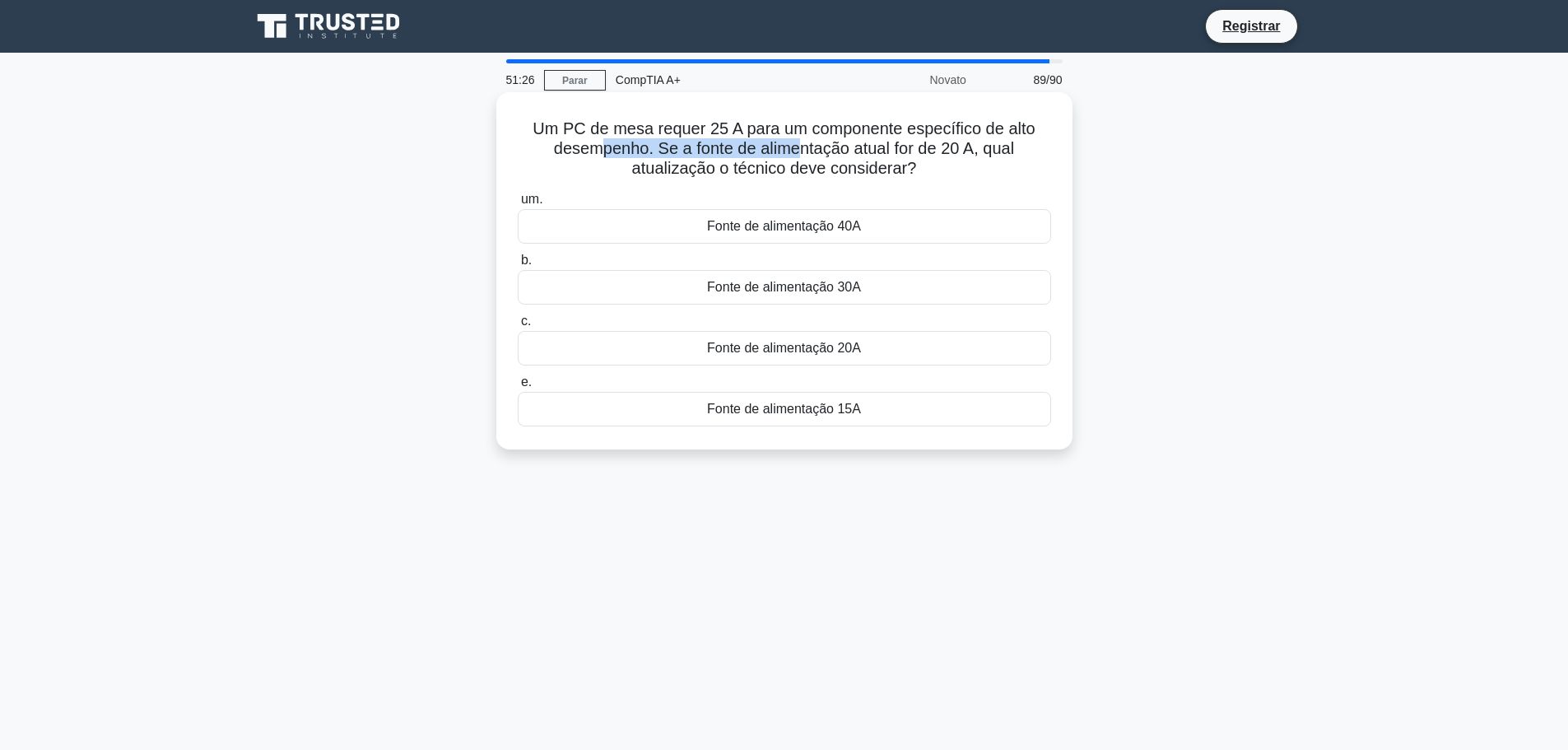
click at [664, 149] on font "Um PC de mesa requer 25 A para um componente específico de alto desempenho. Se …" at bounding box center [784, 148] width 502 height 58
click at [874, 288] on div "Fonte de alimentação 30A" at bounding box center [784, 287] width 534 height 35
click at [518, 266] on input "b. Fonte de alimentação 30A" at bounding box center [518, 260] width 0 height 11
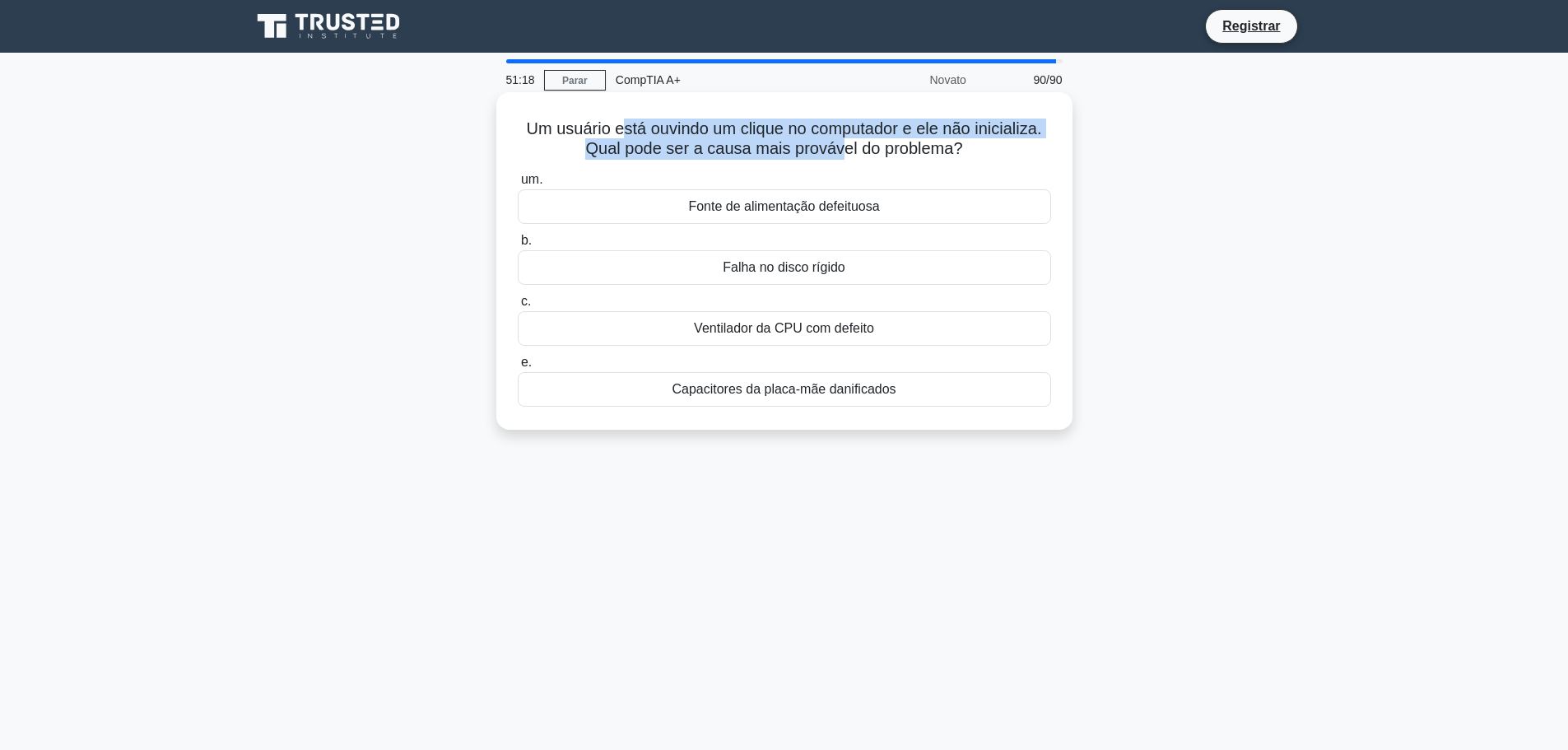
drag, startPoint x: 643, startPoint y: 138, endPoint x: 856, endPoint y: 142, distance: 213.0
click at [850, 141] on font "Um usuário está ouvindo um clique no computador e ele não inicializa. Qual pode…" at bounding box center [784, 138] width 515 height 38
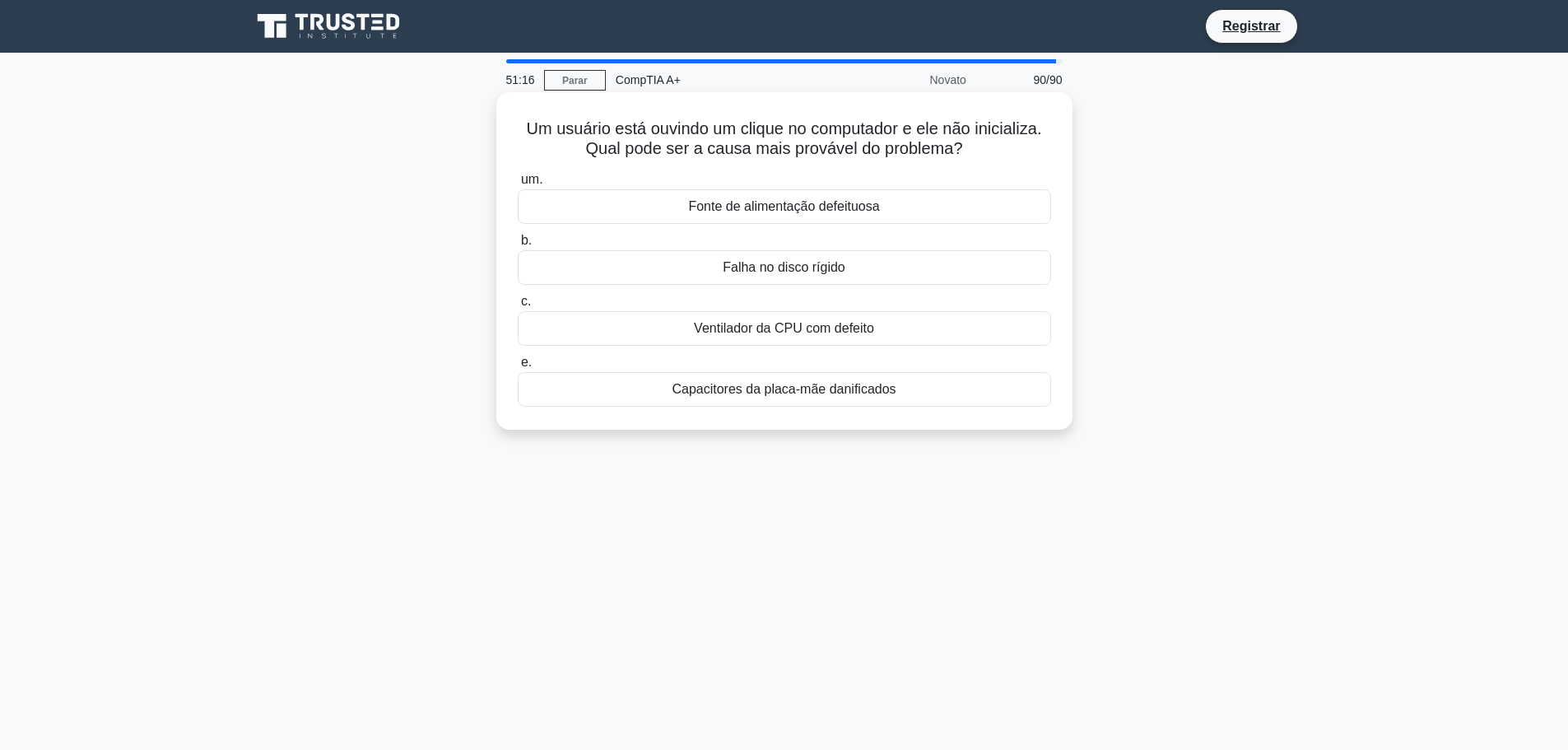
click at [966, 157] on icon ".spinner_0XTQ{transform-origin:center;animation:spinner_y6GP .75s linear infini…" at bounding box center [973, 150] width 20 height 20
click at [947, 281] on div "Falha no disco rígido" at bounding box center [784, 267] width 534 height 35
click at [518, 246] on input "b. Falha no disco rígido" at bounding box center [518, 240] width 0 height 11
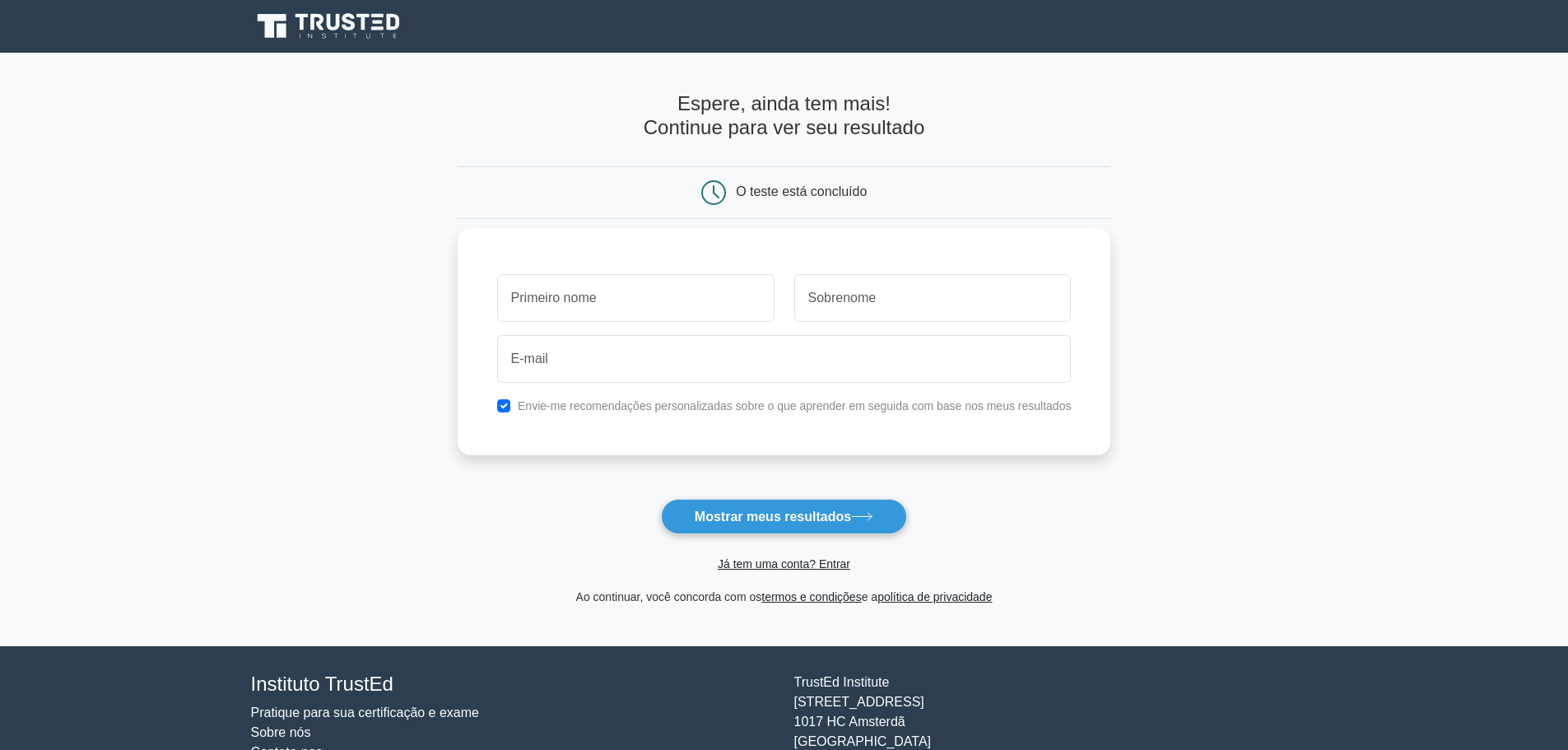
click at [720, 292] on input "text" at bounding box center [635, 298] width 278 height 48
type input "[PERSON_NAME]"
click at [931, 318] on input "text" at bounding box center [933, 298] width 278 height 48
type input "Puckar"
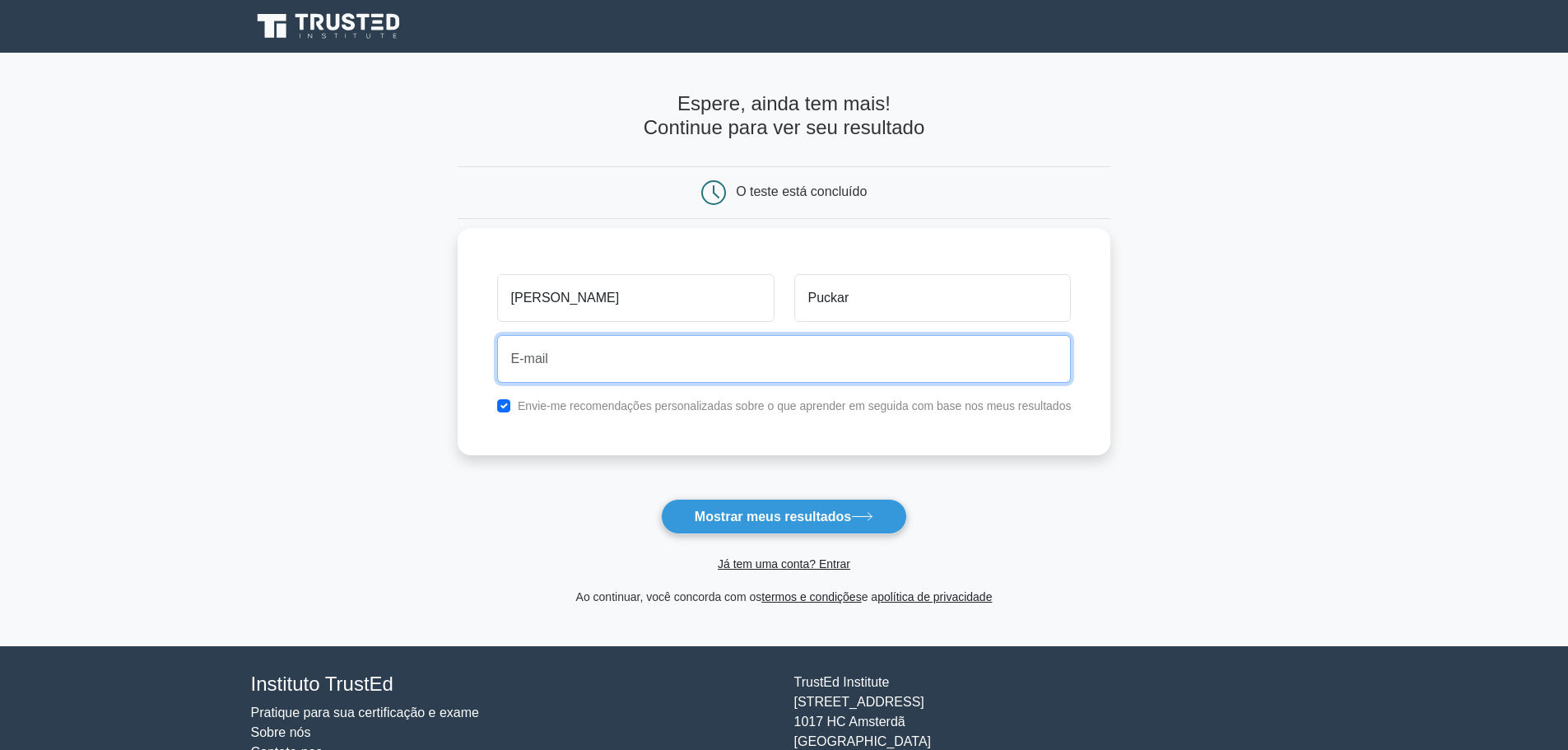
click at [685, 335] on input "email" at bounding box center [784, 359] width 574 height 48
type input "[EMAIL_ADDRESS][DOMAIN_NAME]"
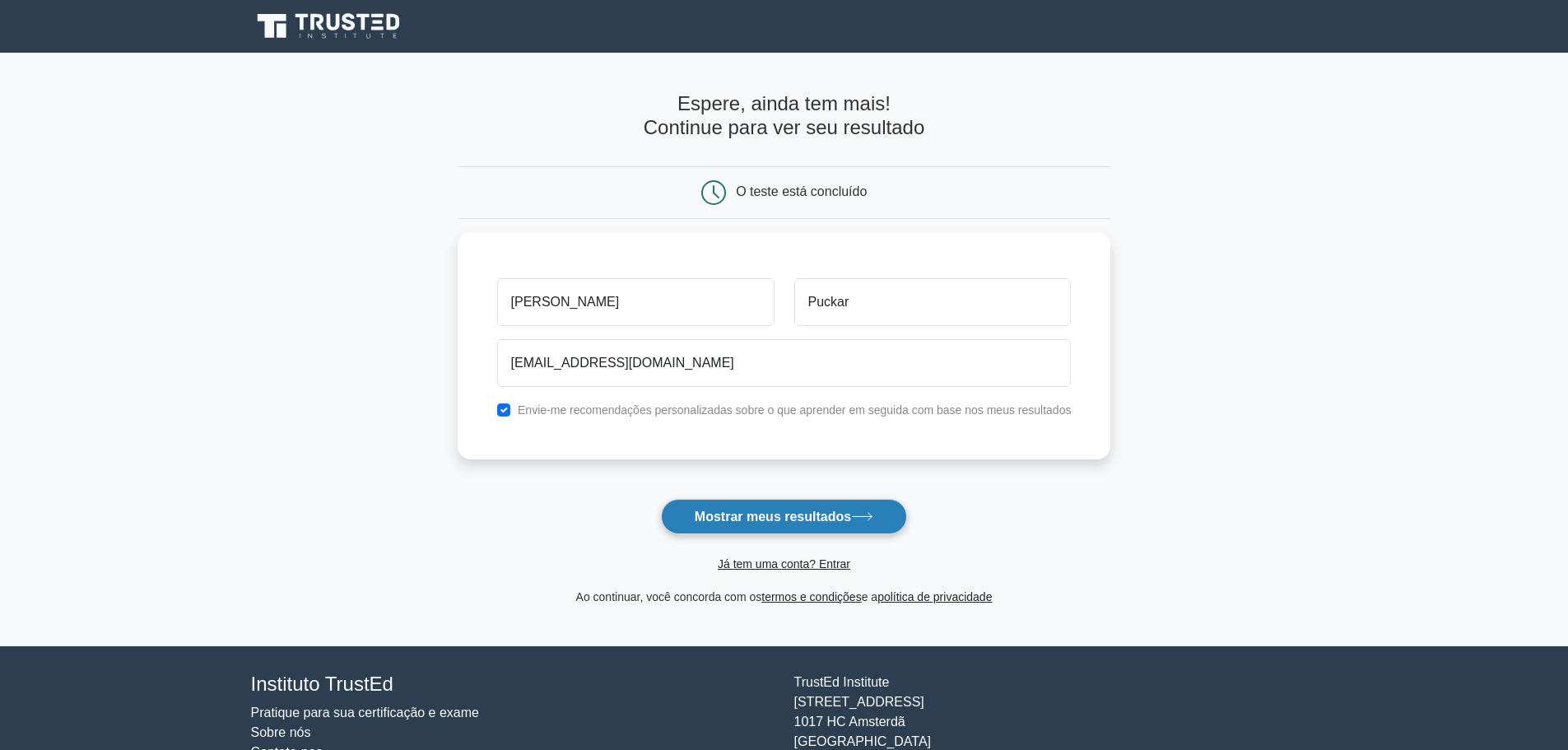
click at [764, 521] on font "Mostrar meus resultados" at bounding box center [773, 517] width 156 height 14
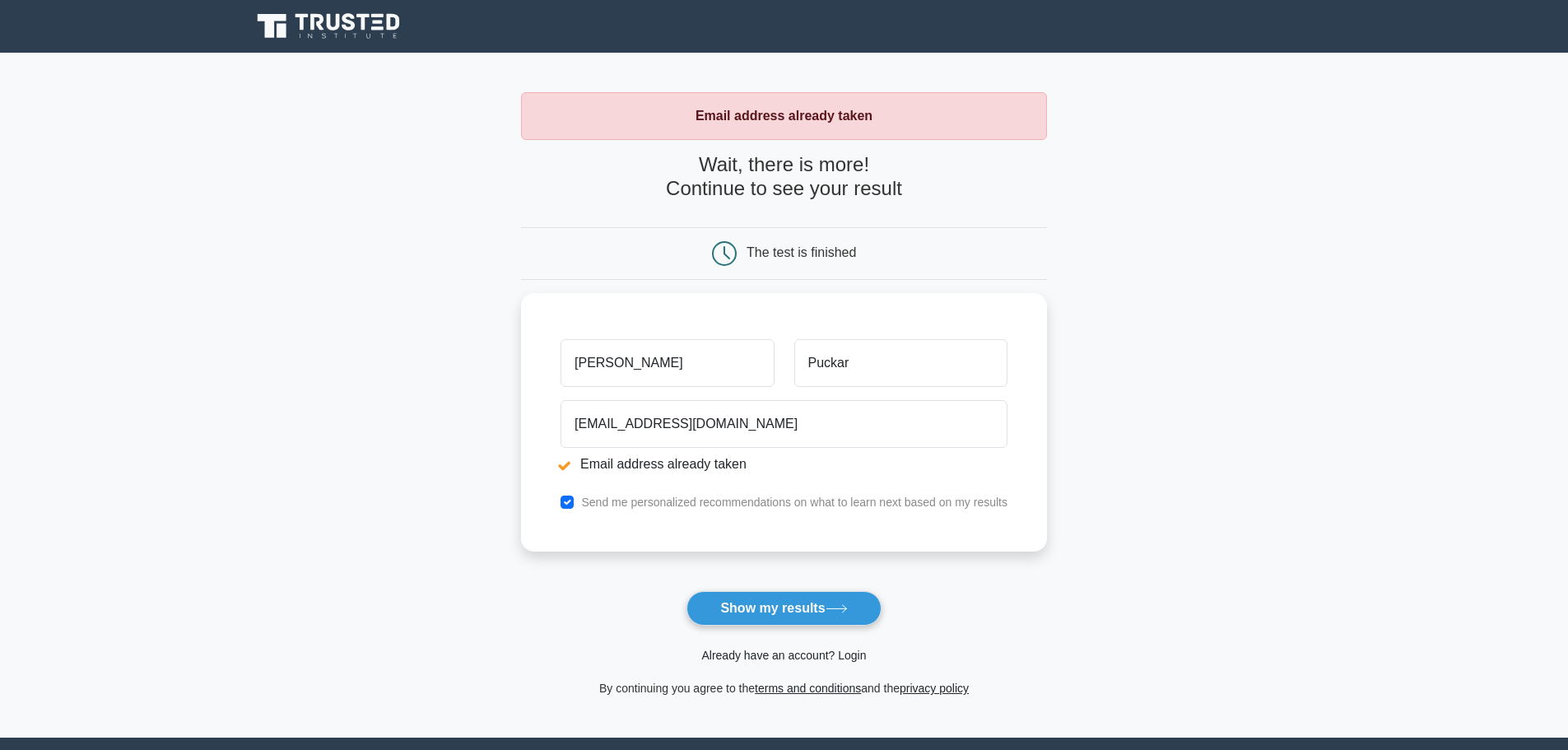
click at [812, 661] on link "Already have an account? Login" at bounding box center [783, 654] width 164 height 13
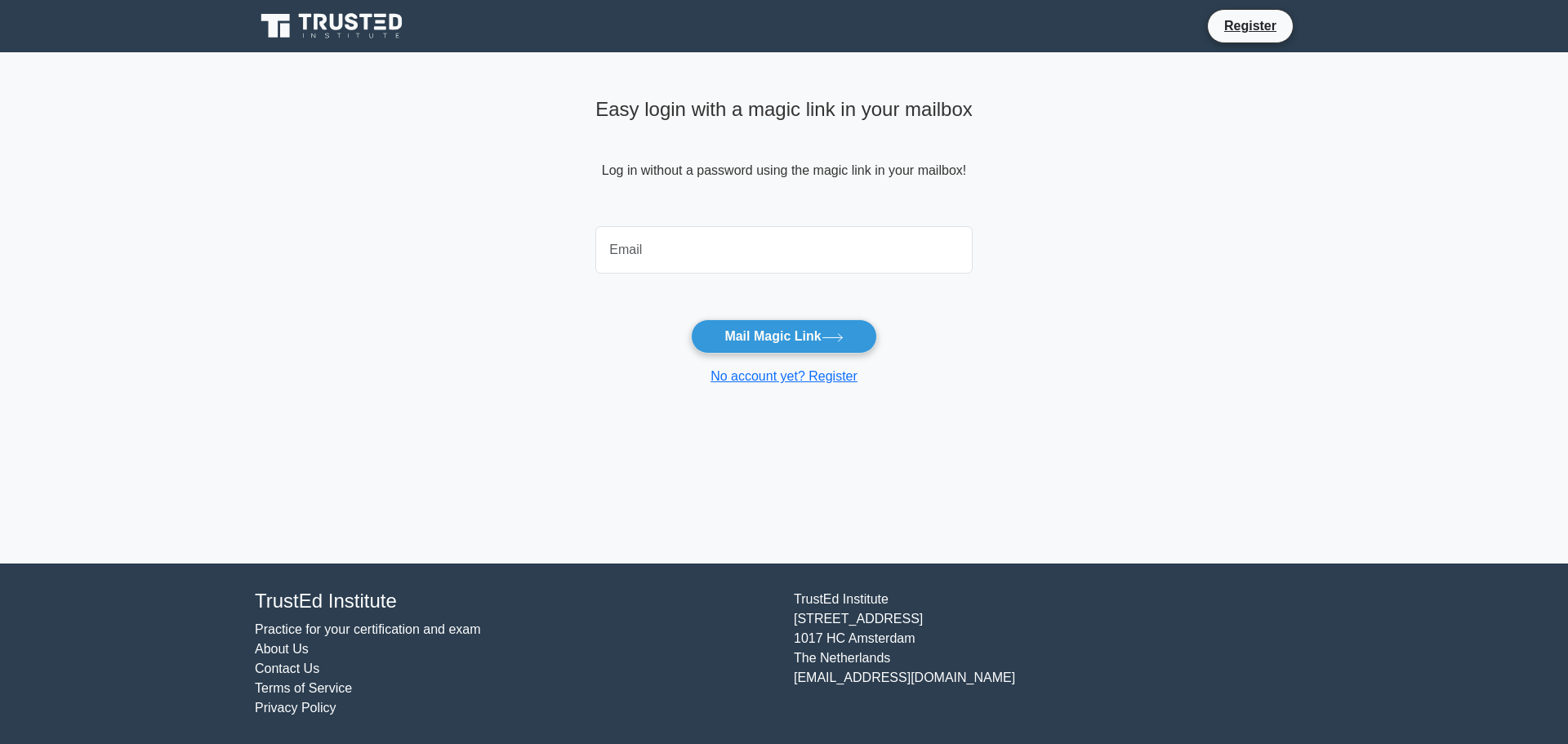
click at [669, 257] on input "email" at bounding box center [784, 250] width 377 height 47
type input "w.puckar@hotmail.com"
click at [812, 342] on button "Mail Magic Link" at bounding box center [784, 336] width 186 height 35
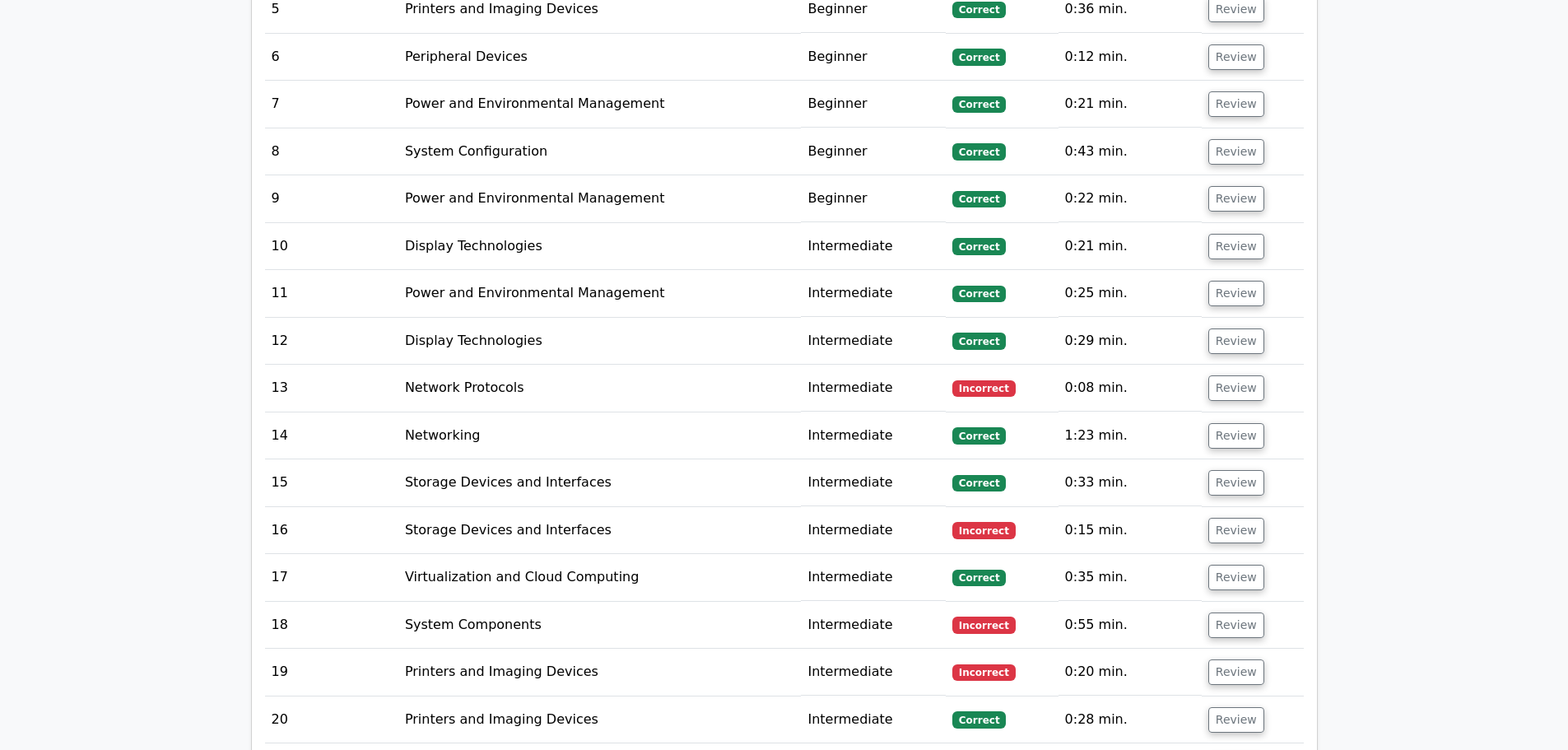
scroll to position [2800, 0]
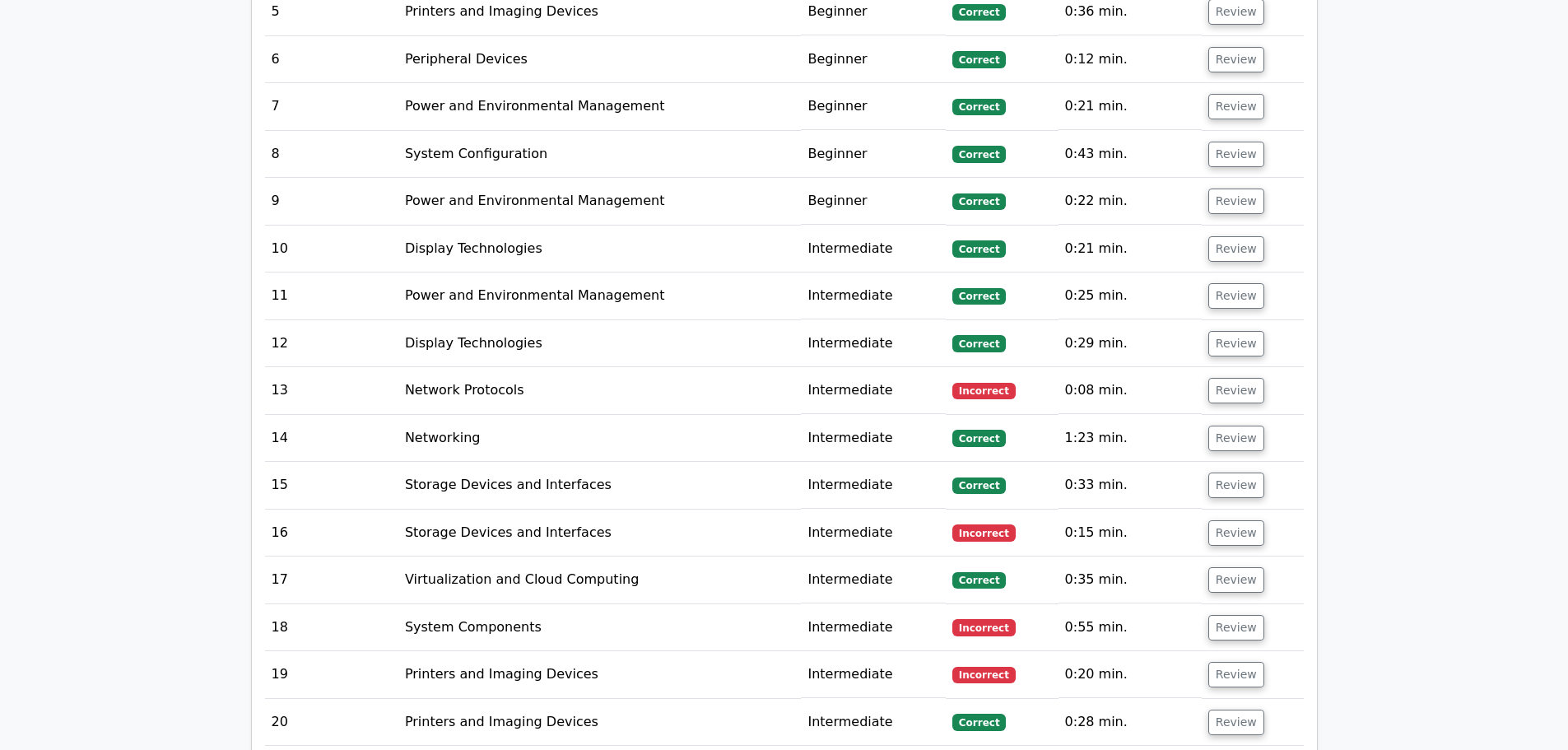
drag, startPoint x: 909, startPoint y: 377, endPoint x: 1051, endPoint y: 381, distance: 142.1
click at [1051, 381] on tr "13 Network Protocols Intermediate Incorrect 0:08 min. Review" at bounding box center [784, 390] width 1038 height 47
click at [1067, 387] on td "0:08 min." at bounding box center [1130, 390] width 143 height 47
